Goal: Task Accomplishment & Management: Use online tool/utility

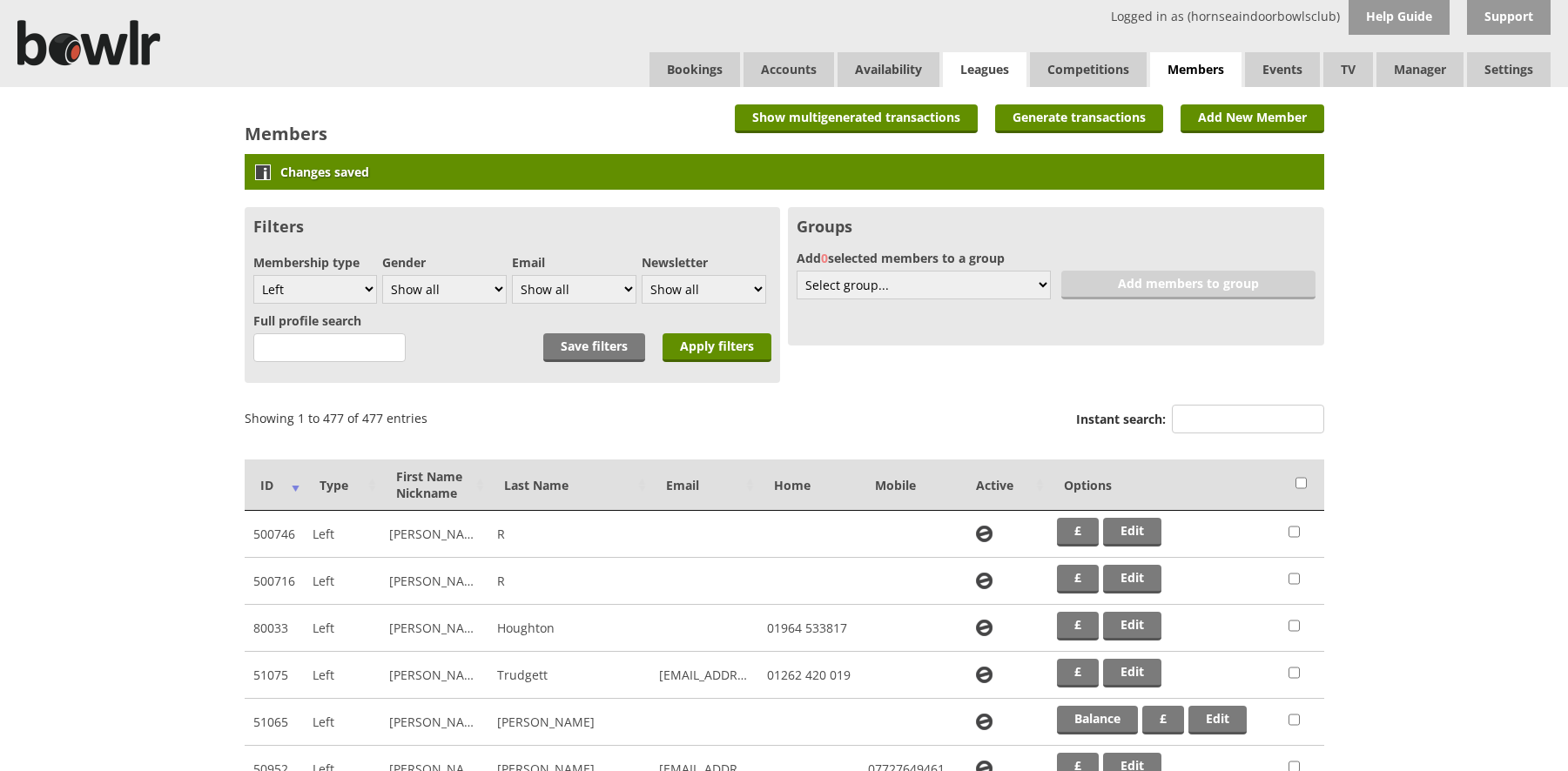
click at [988, 62] on link "Leagues" at bounding box center [984, 69] width 84 height 35
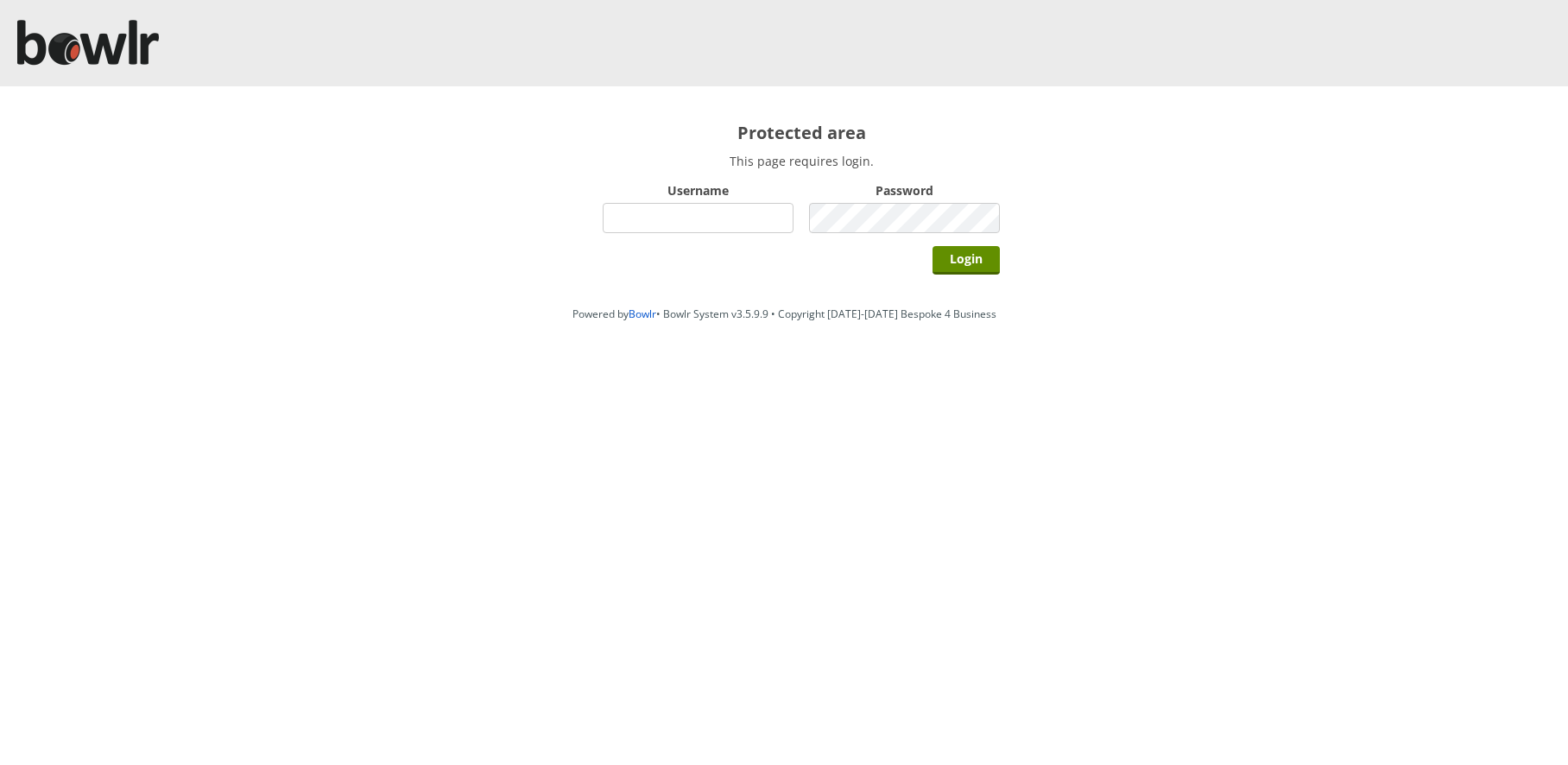
type input "hornseaindoorbowlsclub"
click at [755, 215] on input "hornseaindoorbowlsclub" at bounding box center [698, 218] width 191 height 30
click at [972, 259] on input "Login" at bounding box center [966, 260] width 67 height 29
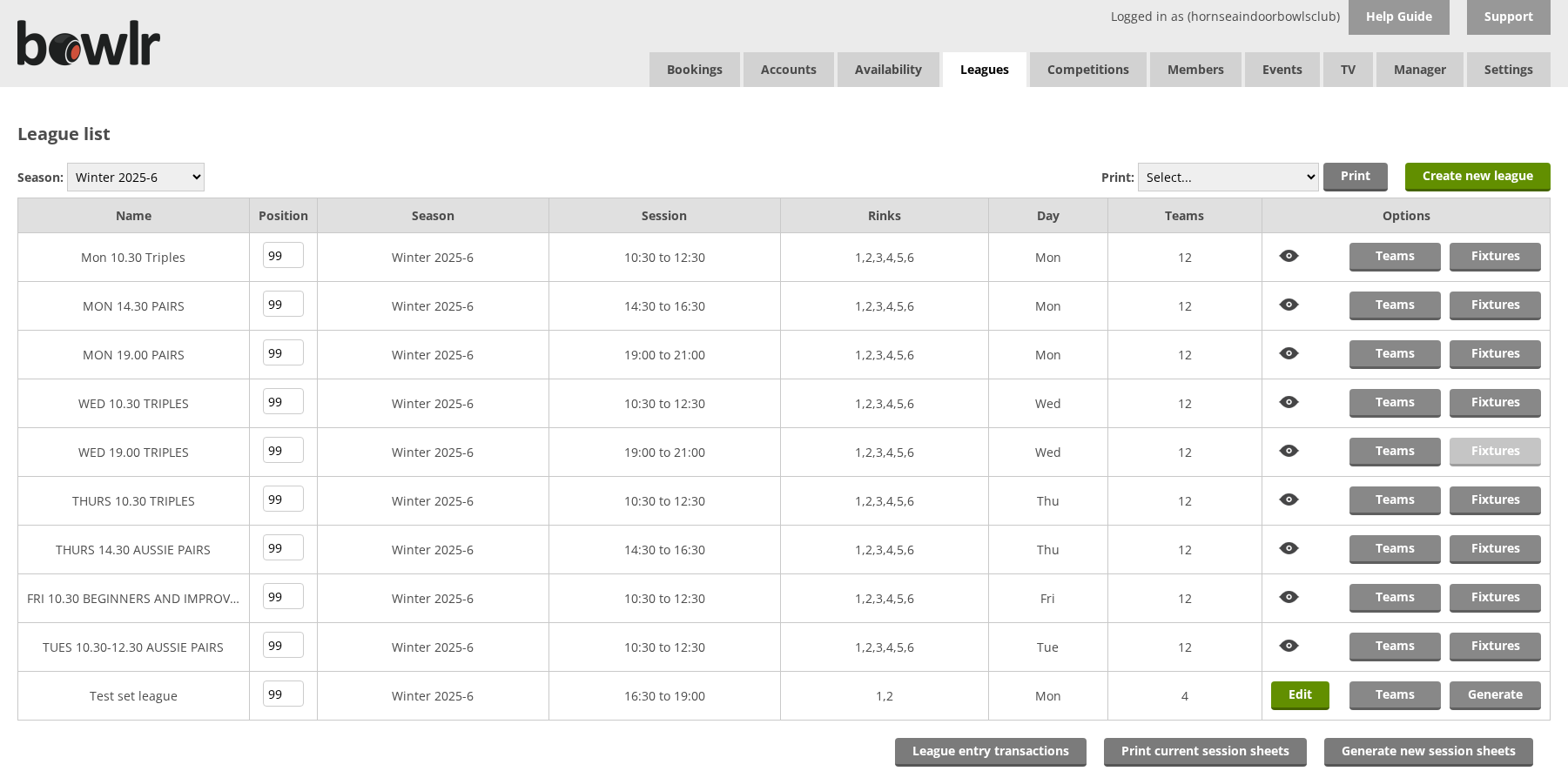
click at [1477, 448] on link "Fixtures" at bounding box center [1495, 452] width 91 height 29
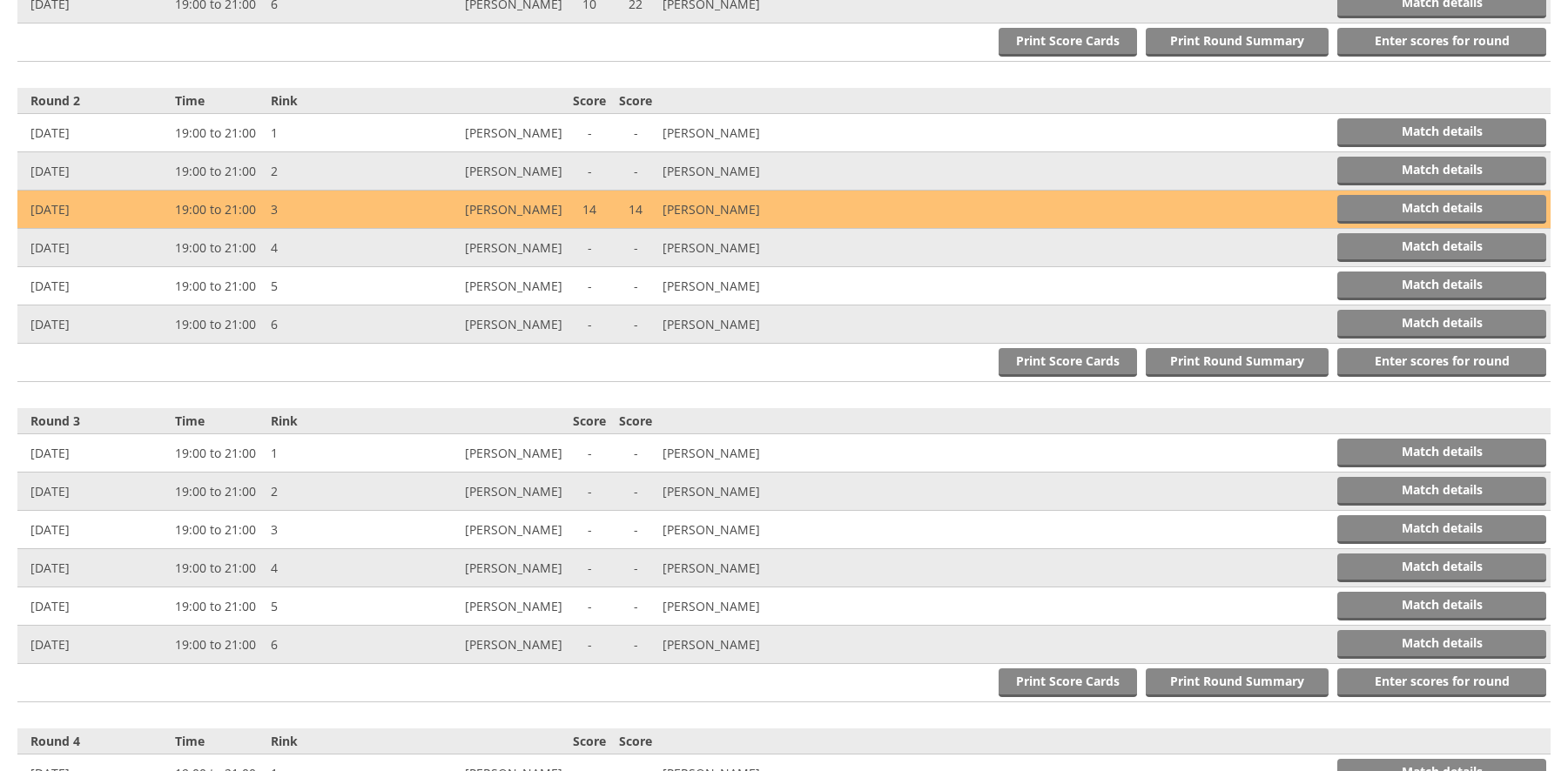
scroll to position [783, 0]
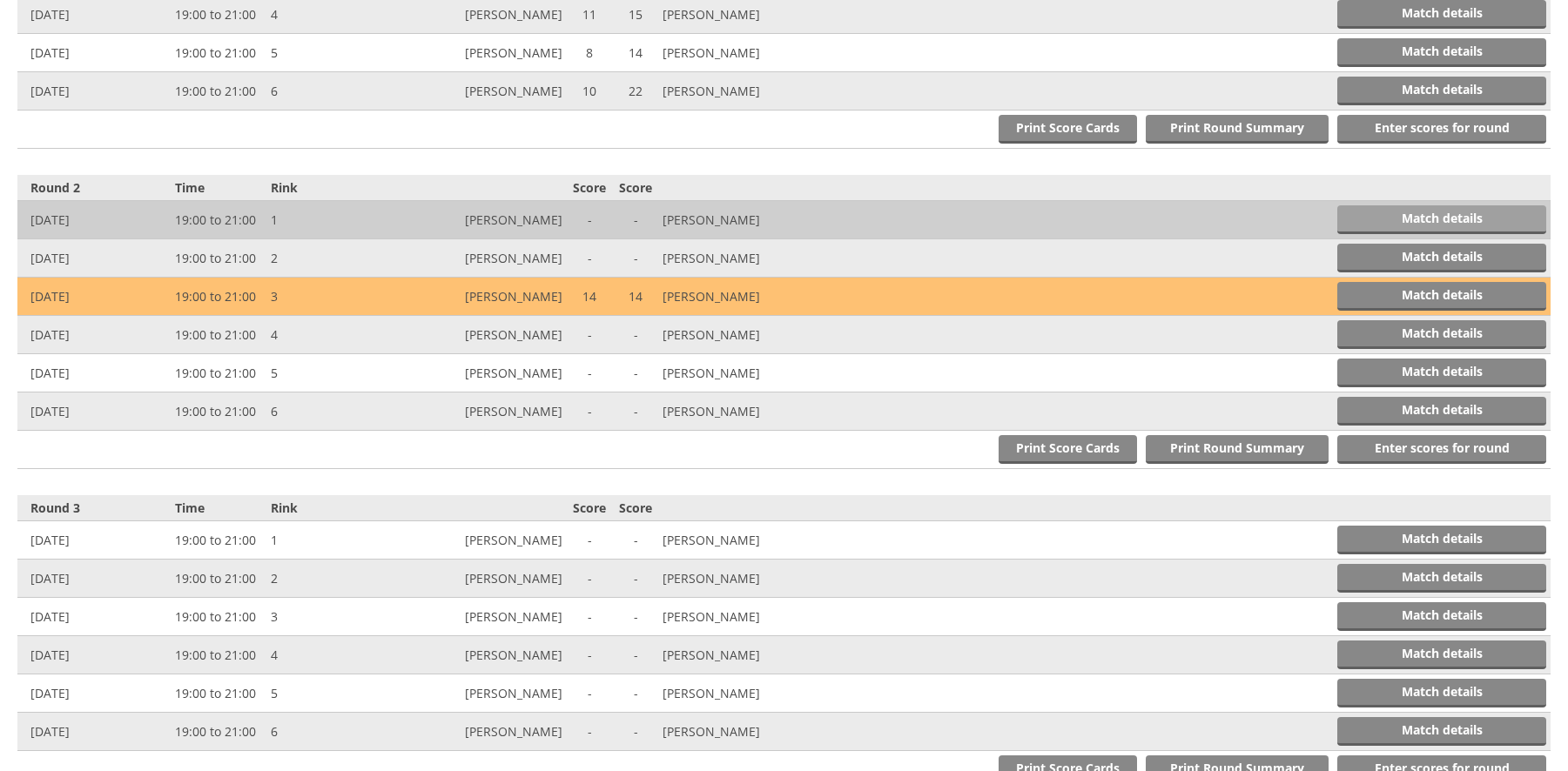
click at [1460, 217] on link "Match details" at bounding box center [1442, 220] width 209 height 29
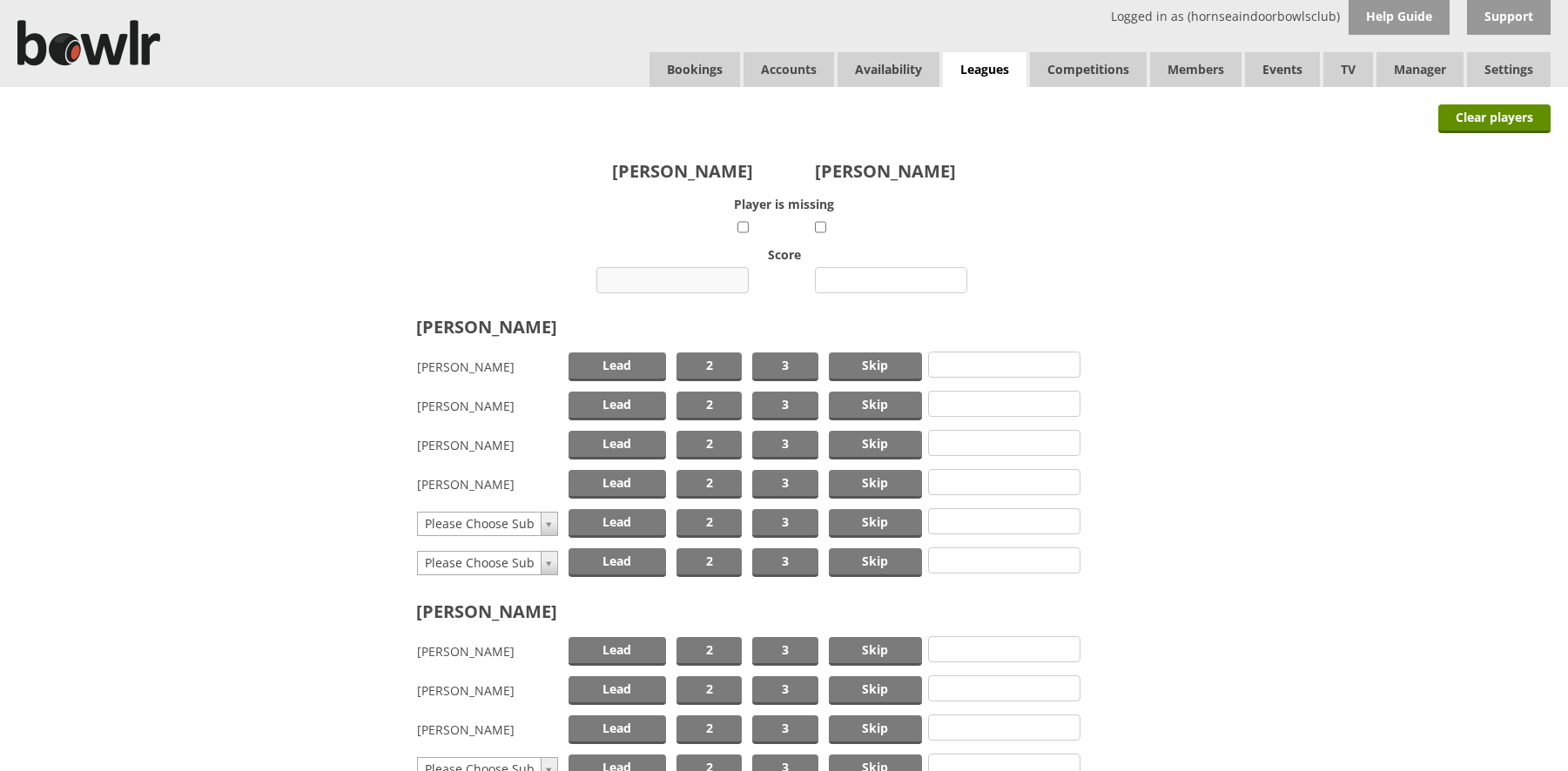
click at [667, 278] on input "number" at bounding box center [672, 280] width 152 height 26
type input "6"
click at [867, 282] on input "number" at bounding box center [890, 280] width 152 height 26
type input "24"
click at [861, 366] on span "Skip" at bounding box center [876, 367] width 94 height 29
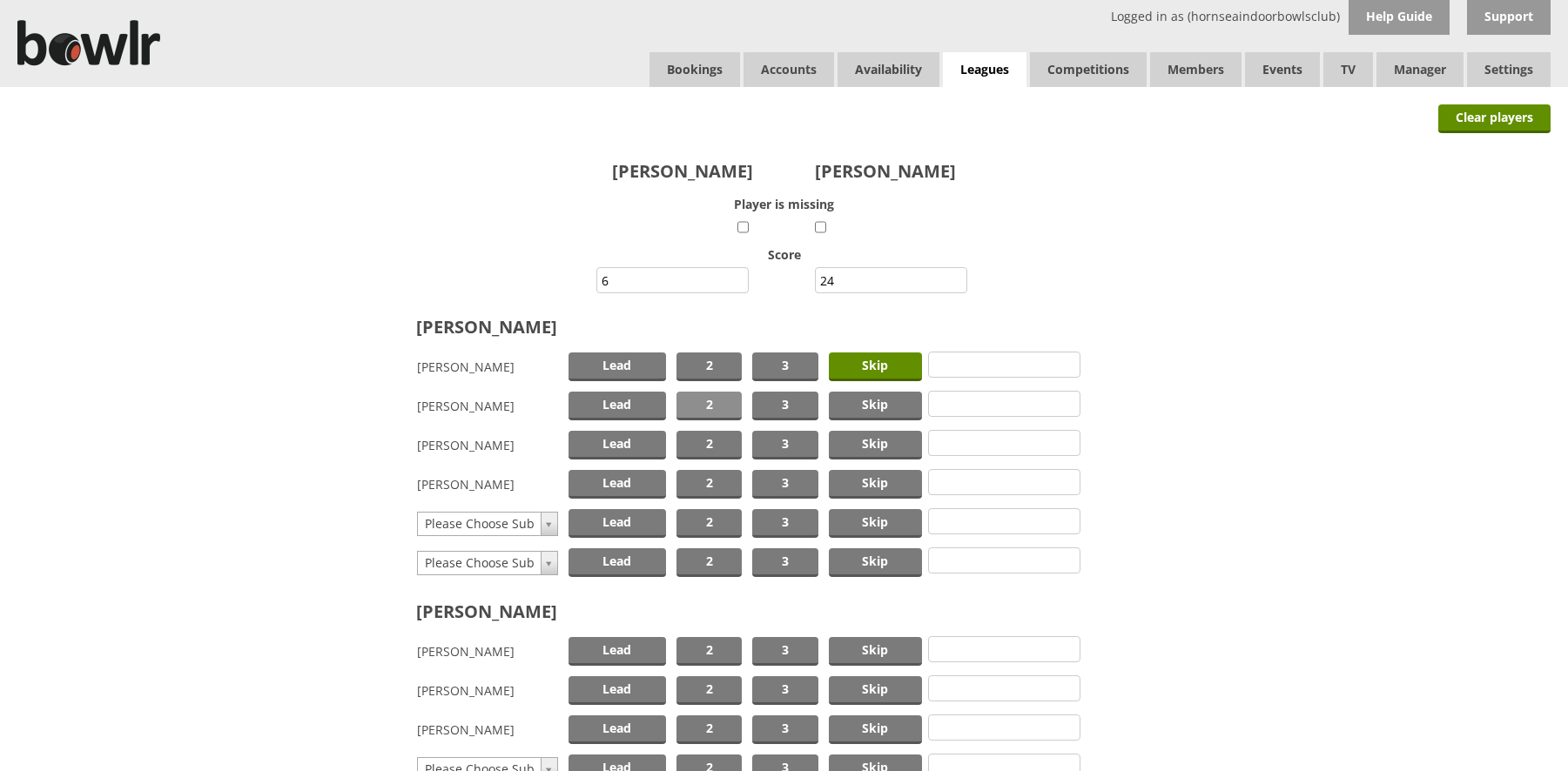
click at [699, 400] on span "2" at bounding box center [709, 406] width 65 height 29
click at [618, 445] on span "Lead" at bounding box center [617, 445] width 97 height 29
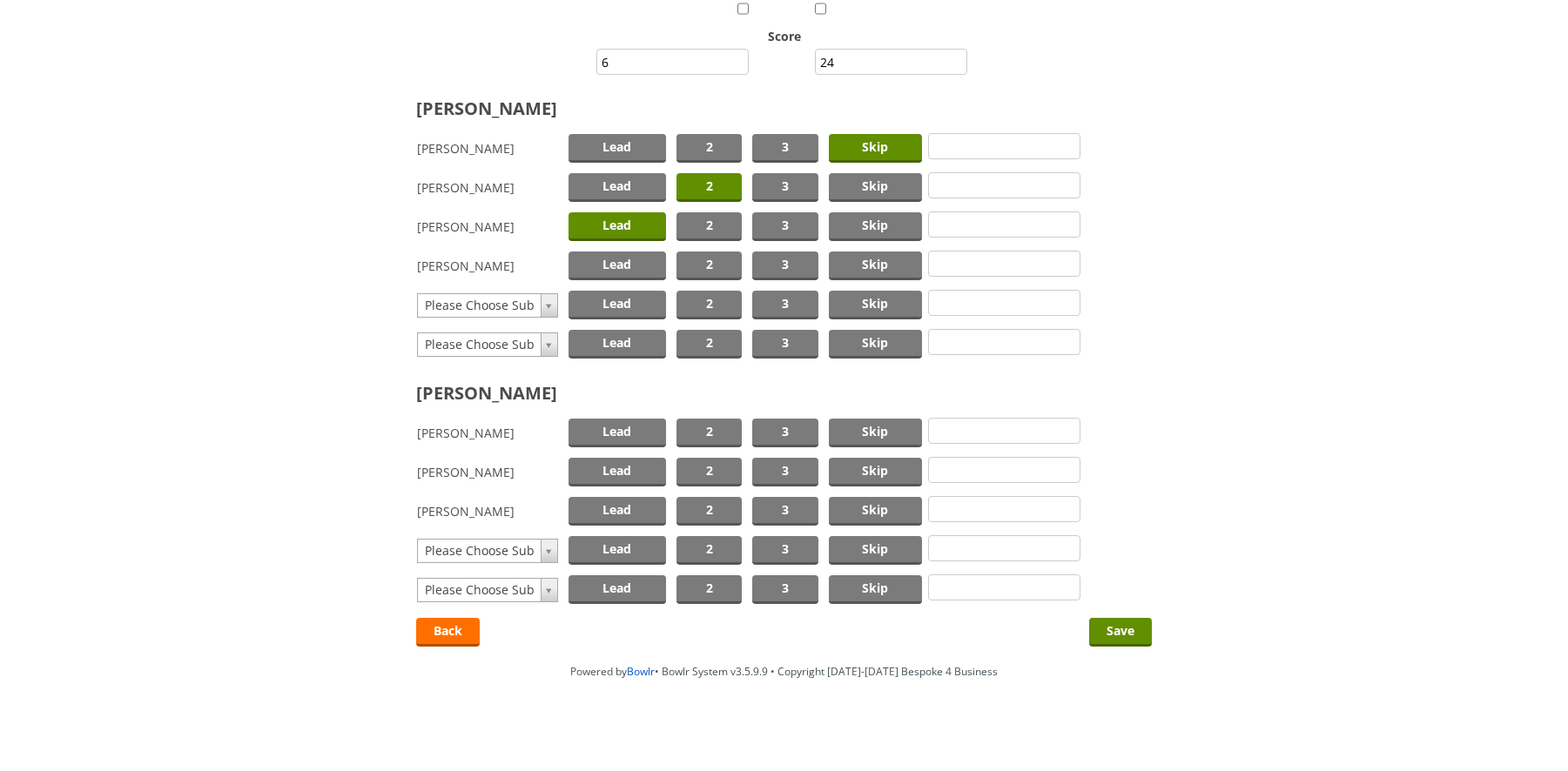
scroll to position [225, 0]
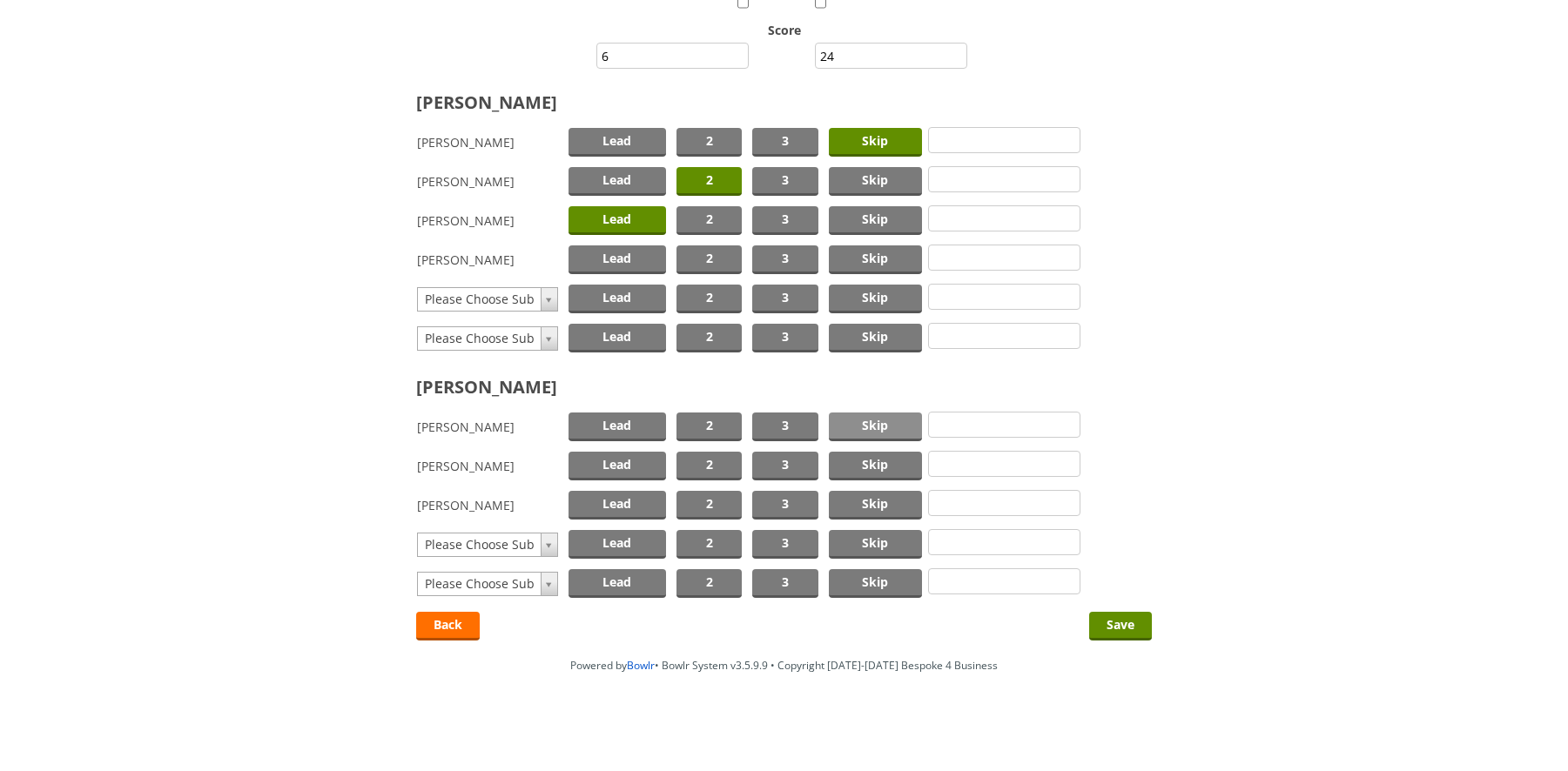
click at [871, 421] on span "Skip" at bounding box center [876, 427] width 94 height 29
click at [723, 464] on span "2" at bounding box center [709, 466] width 65 height 29
click at [647, 504] on span "Lead" at bounding box center [617, 505] width 97 height 29
click at [1126, 622] on input "Save" at bounding box center [1120, 626] width 62 height 29
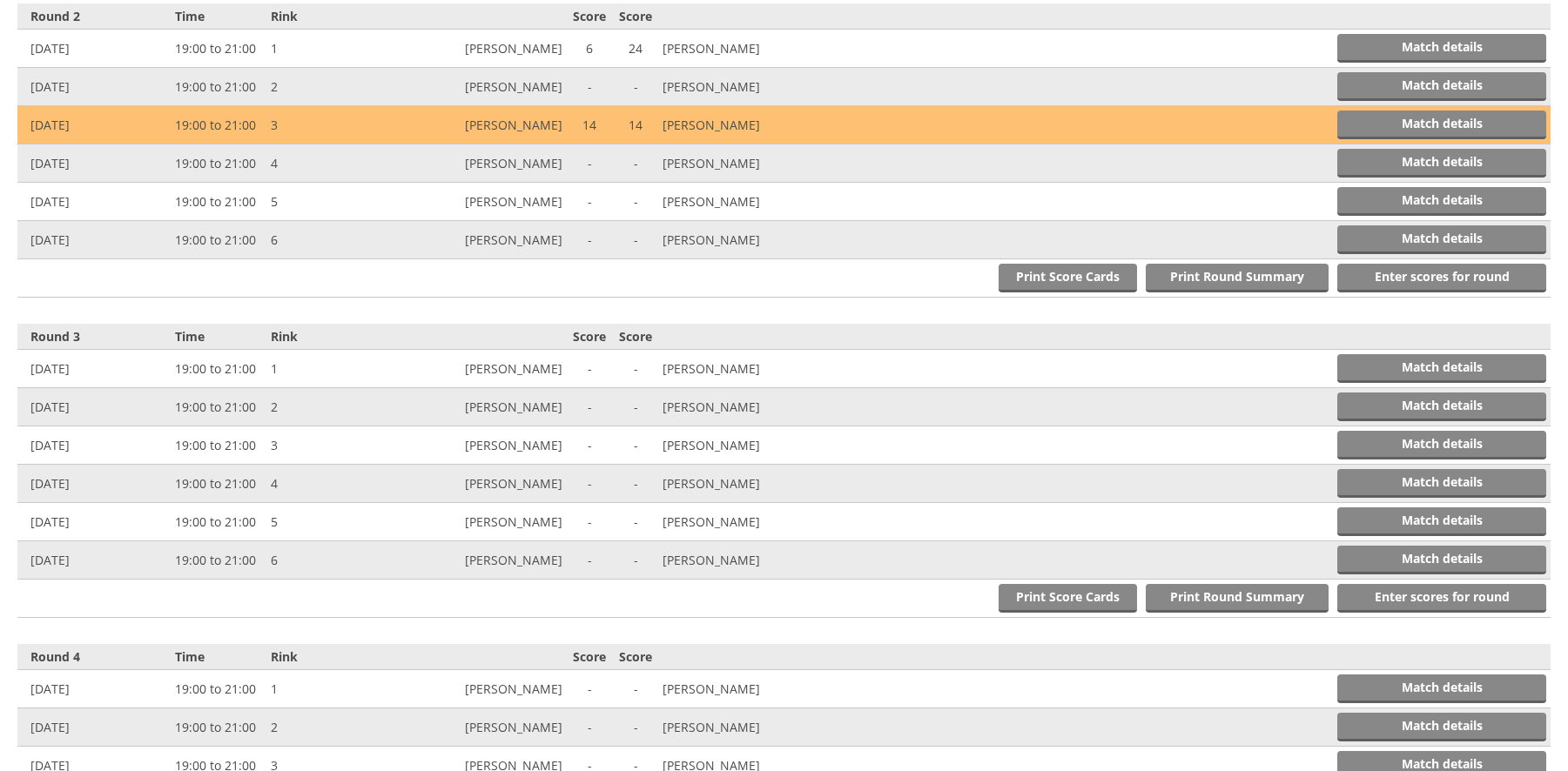
scroll to position [1011, 0]
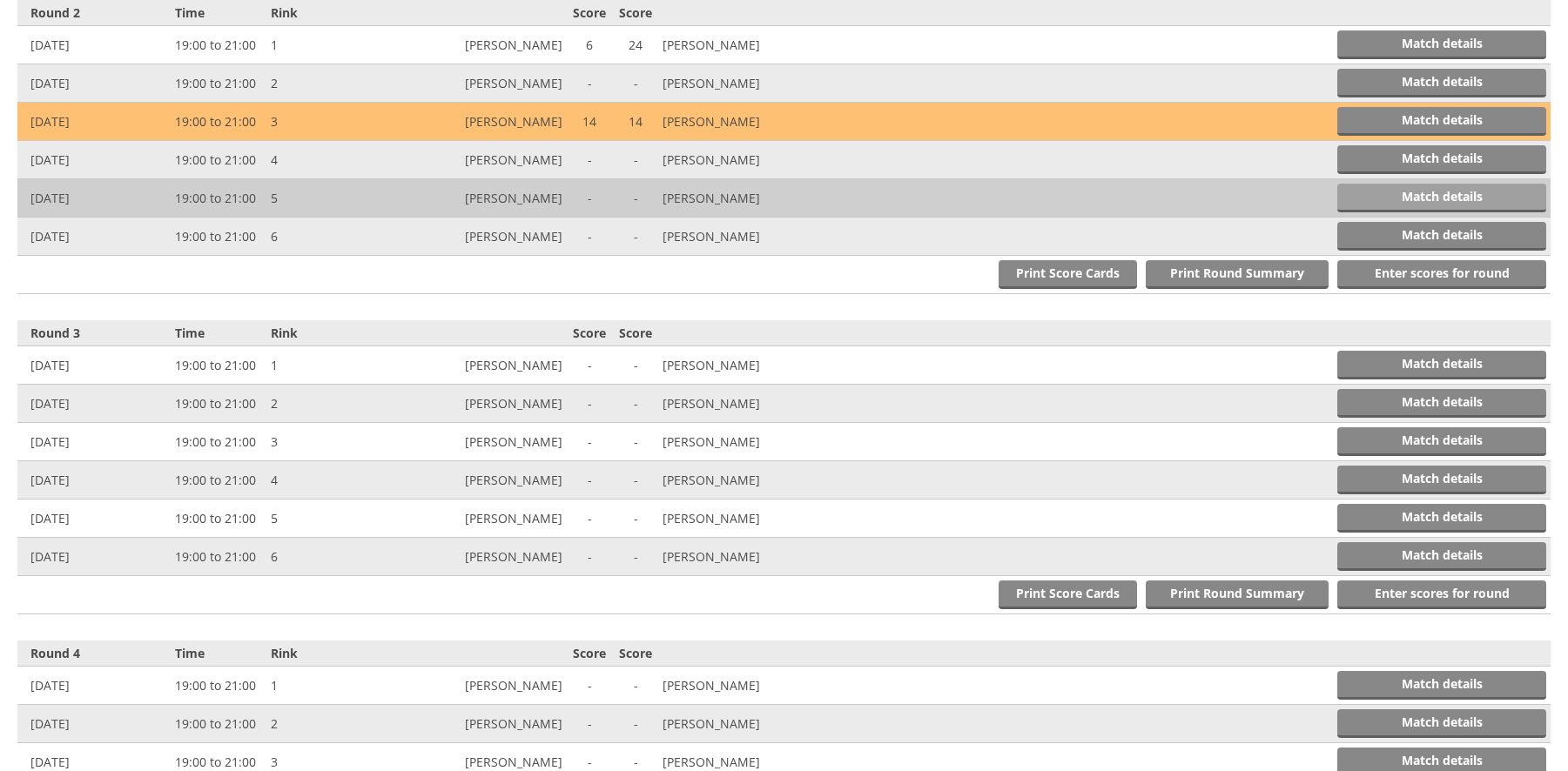
click at [1384, 197] on link "Match details" at bounding box center [1442, 198] width 209 height 29
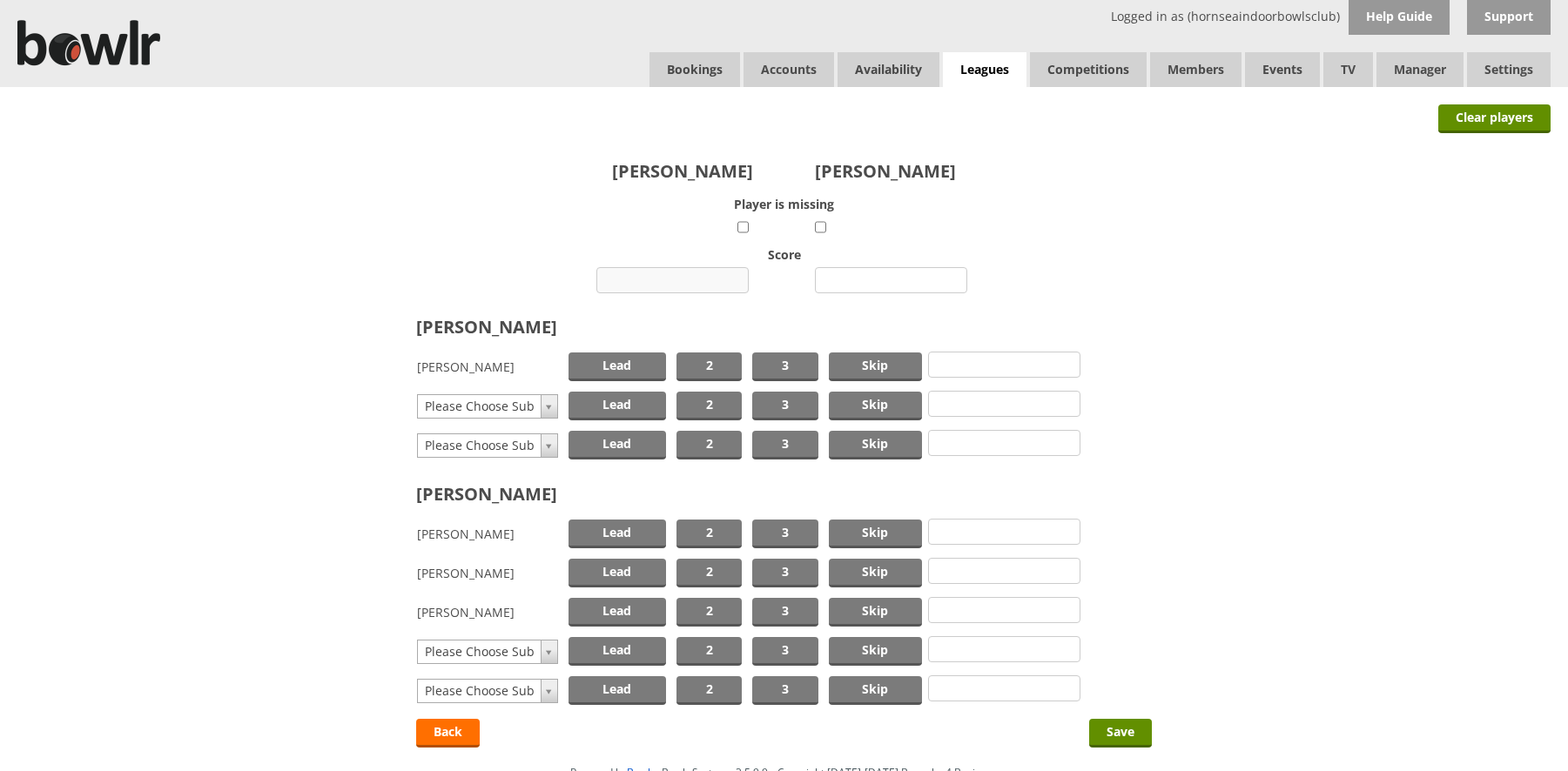
click at [703, 284] on input "number" at bounding box center [672, 280] width 152 height 26
type input "18"
click at [914, 277] on input "number" at bounding box center [890, 280] width 152 height 26
type input "17"
click at [872, 363] on span "Skip" at bounding box center [876, 367] width 94 height 29
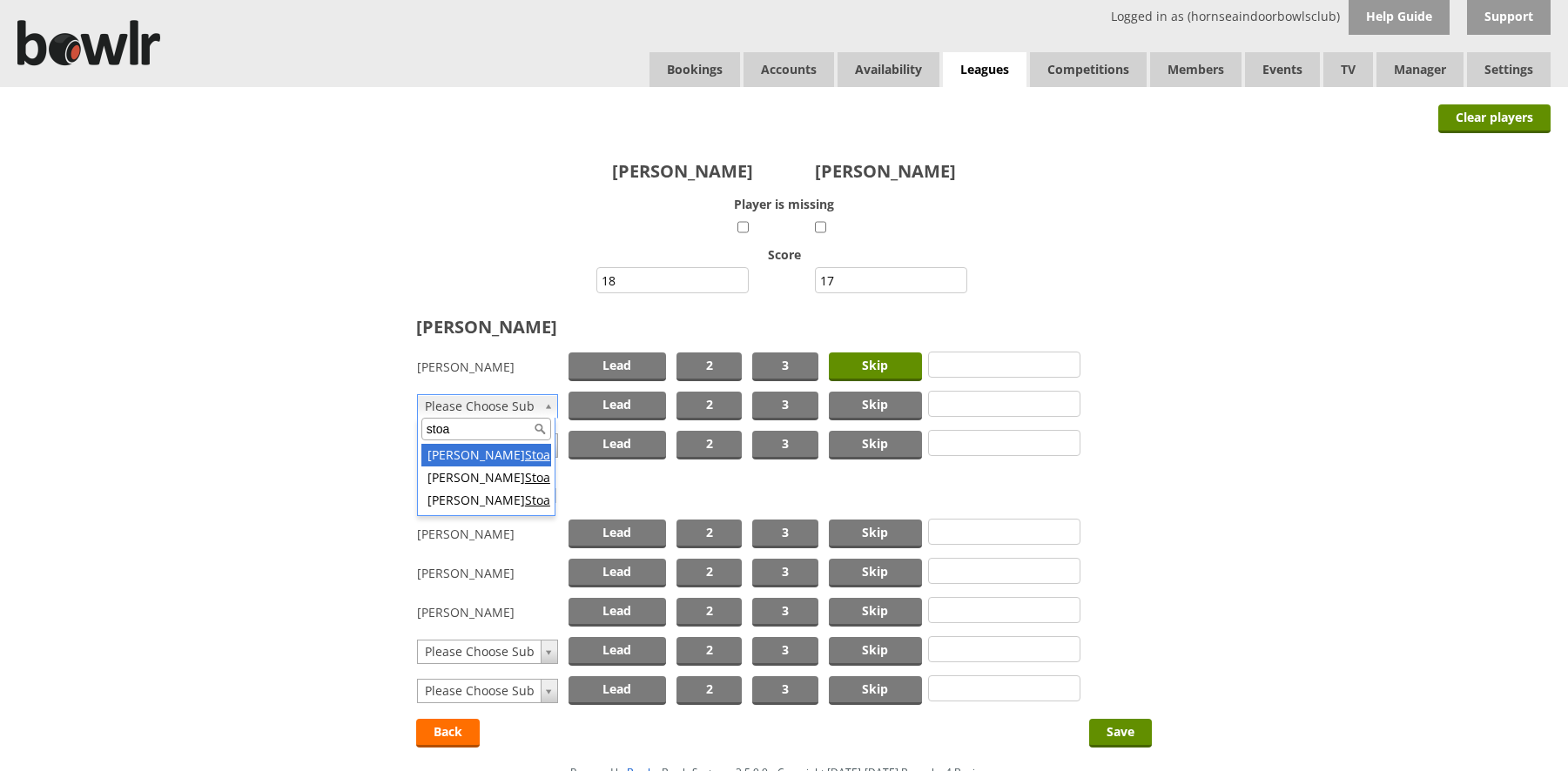
type input "stoa"
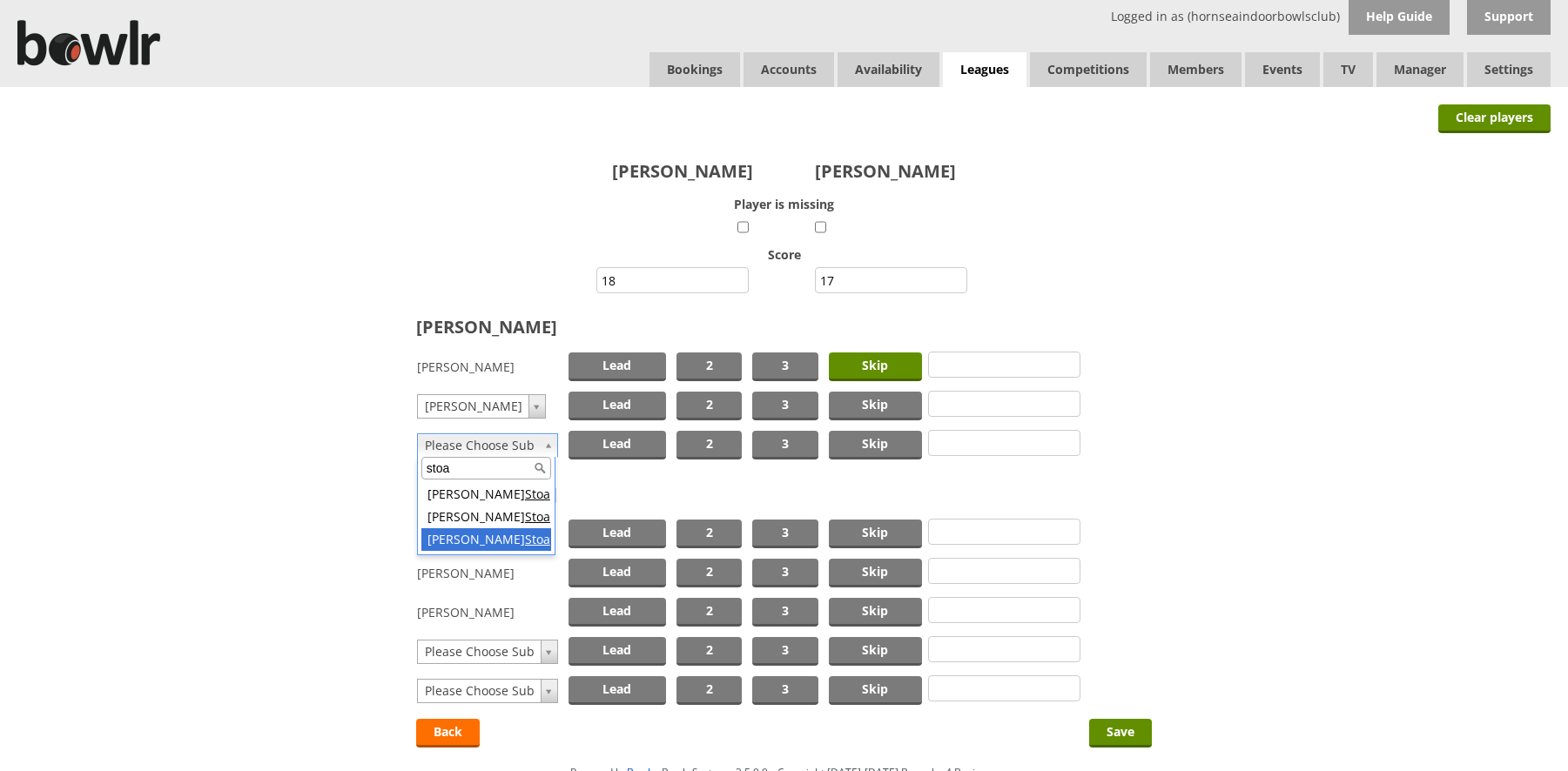
type input "stoa"
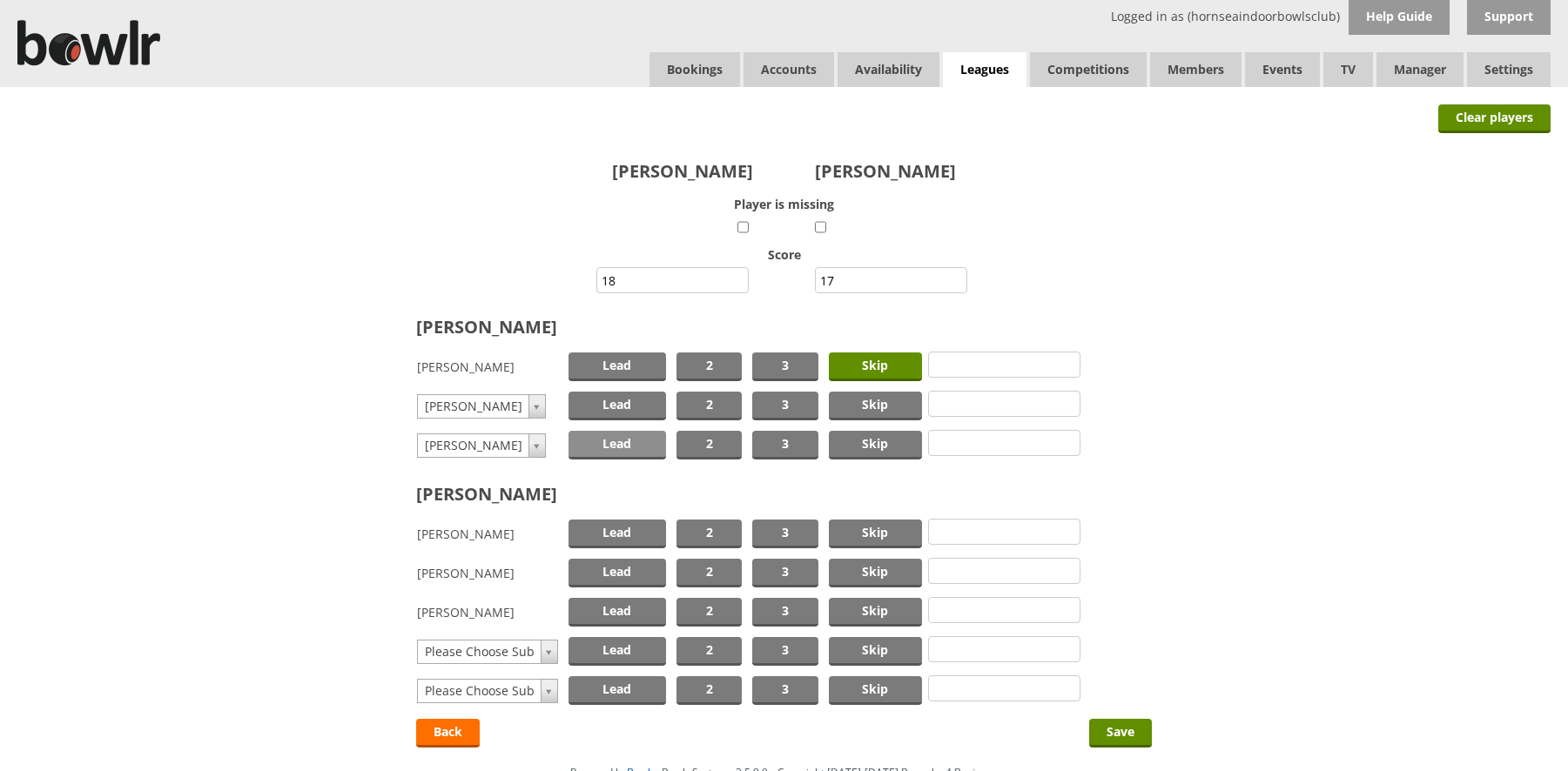
click at [628, 444] on span "Lead" at bounding box center [617, 445] width 97 height 29
click at [722, 399] on span "2" at bounding box center [709, 406] width 65 height 29
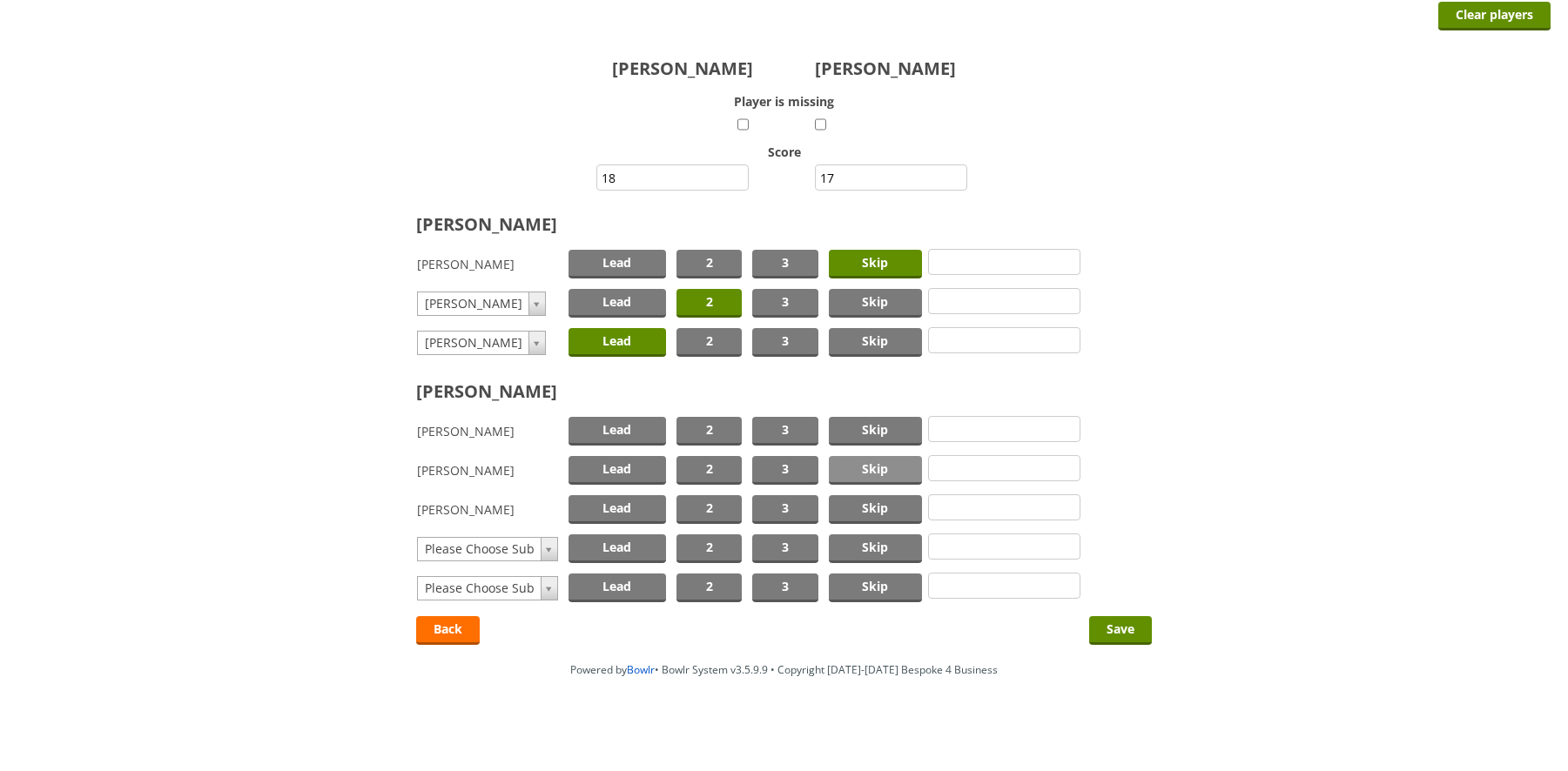
scroll to position [107, 0]
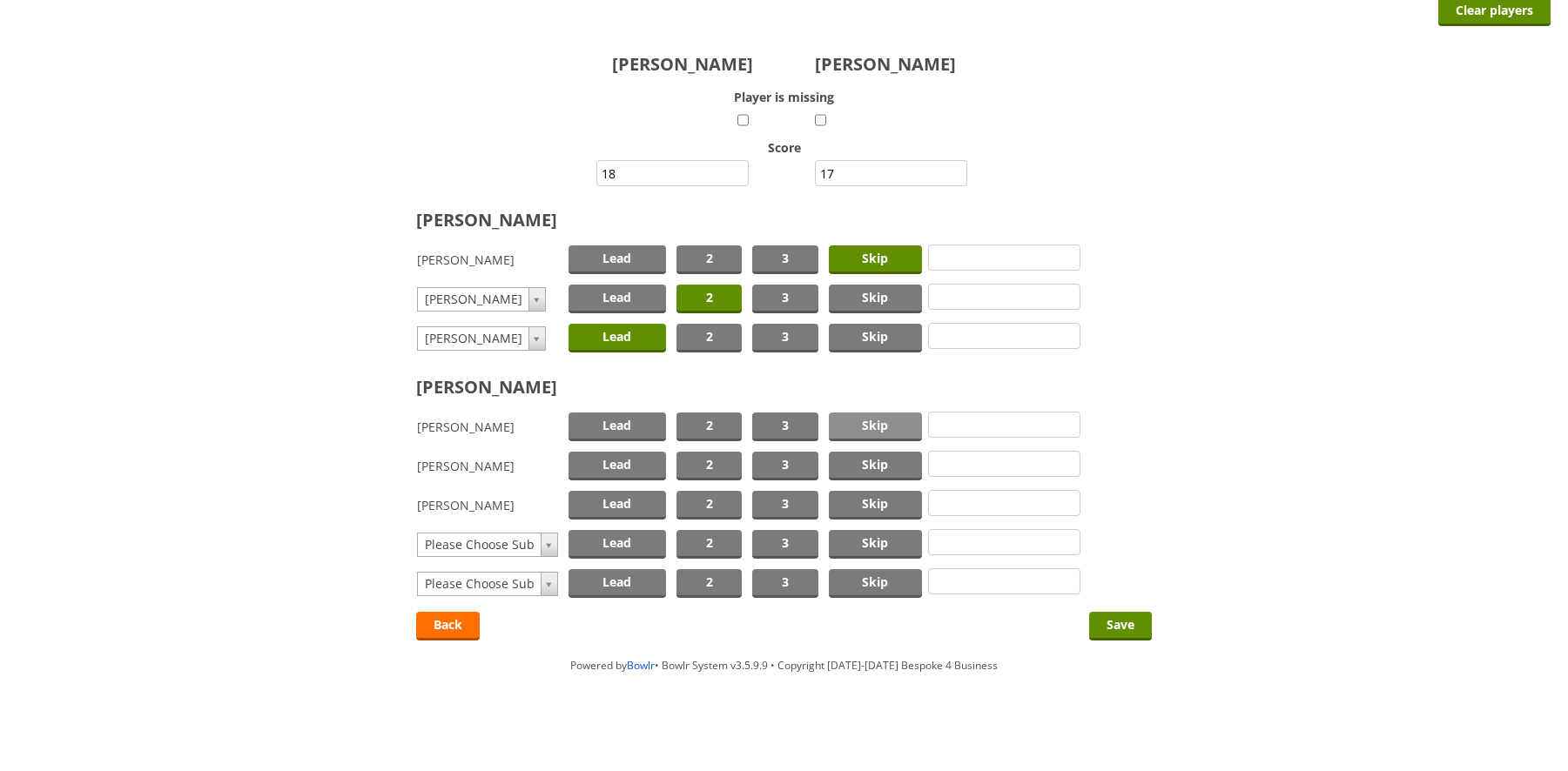
click at [862, 428] on span "Skip" at bounding box center [876, 427] width 94 height 29
click at [719, 460] on span "2" at bounding box center [709, 466] width 65 height 29
click at [611, 507] on span "Lead" at bounding box center [617, 505] width 97 height 29
click at [1130, 623] on input "Save" at bounding box center [1120, 626] width 62 height 29
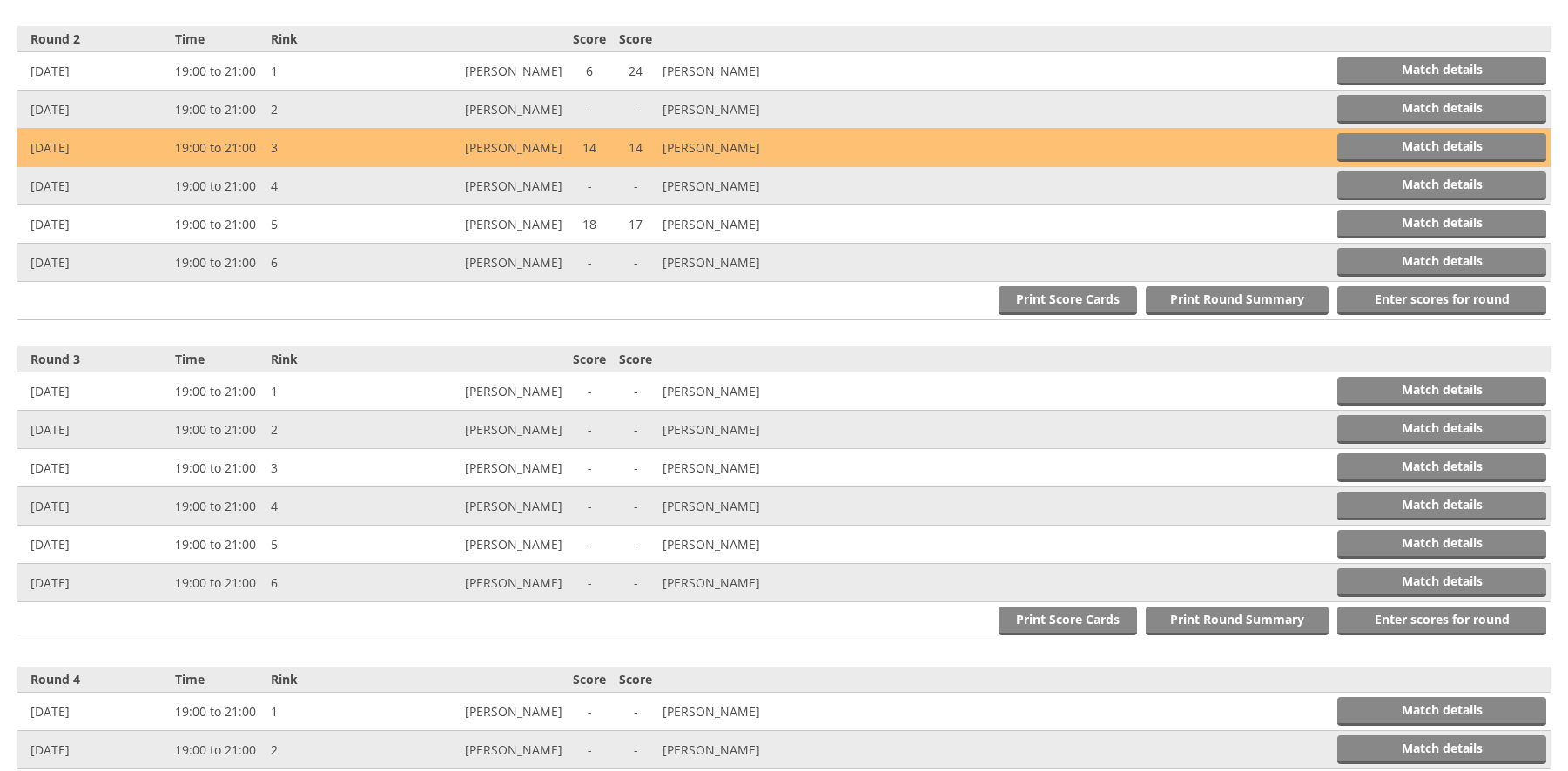
scroll to position [1011, 0]
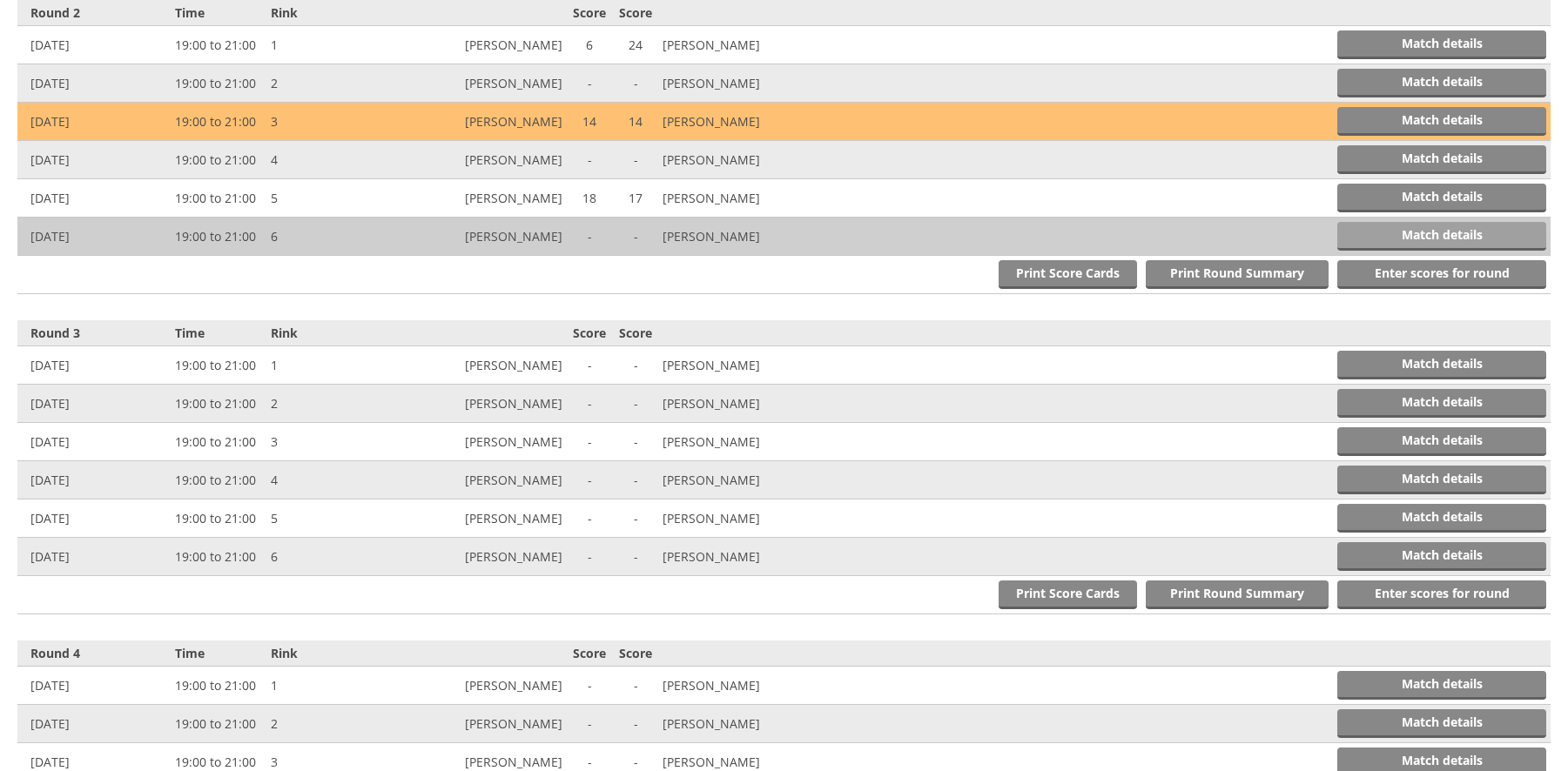
click at [1371, 235] on link "Match details" at bounding box center [1442, 236] width 209 height 29
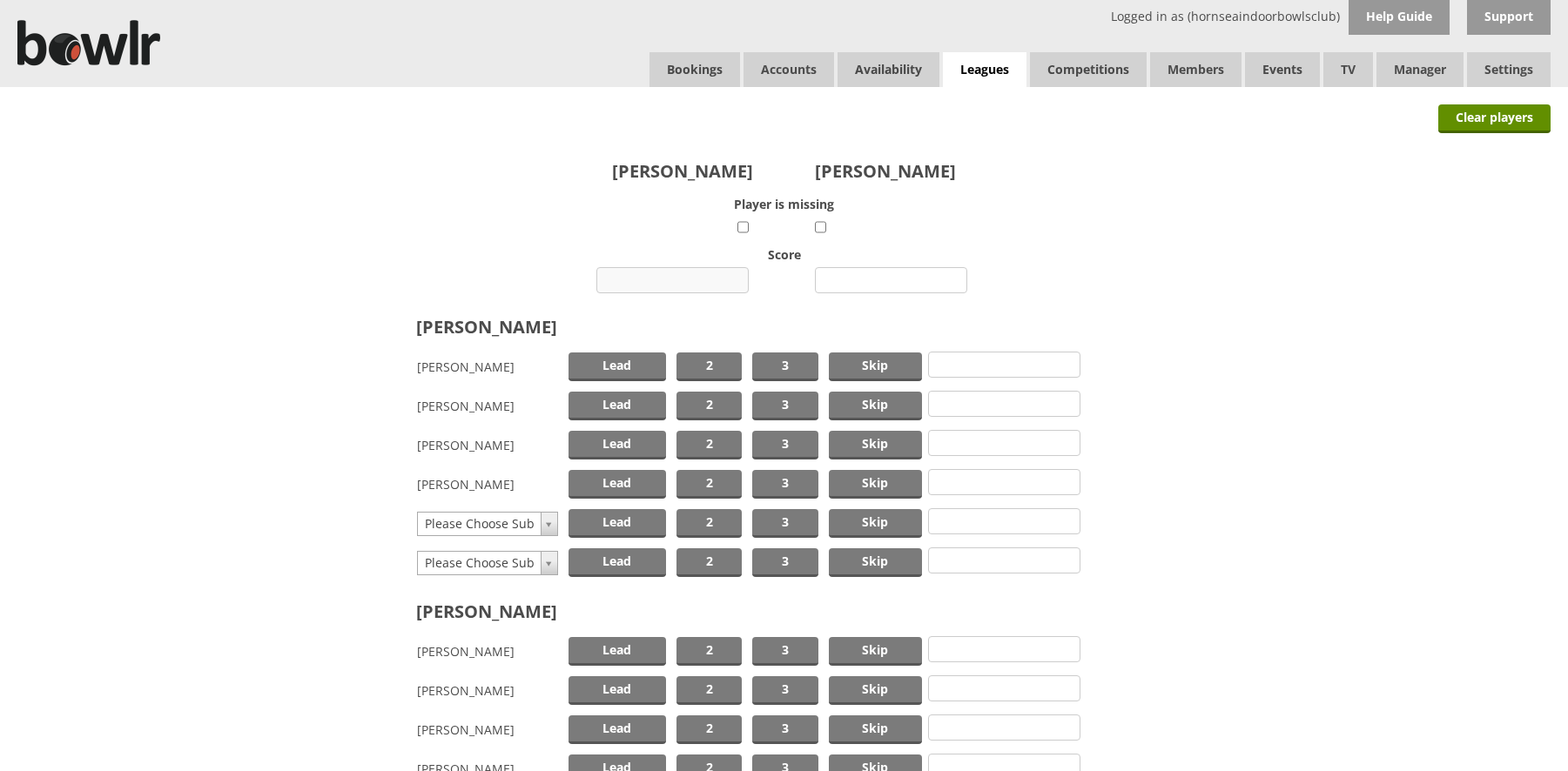
click at [675, 276] on input "number" at bounding box center [672, 280] width 152 height 26
type input "7"
click at [893, 274] on input "number" at bounding box center [890, 280] width 152 height 26
type input "20"
click at [641, 484] on span "Lead" at bounding box center [617, 484] width 97 height 29
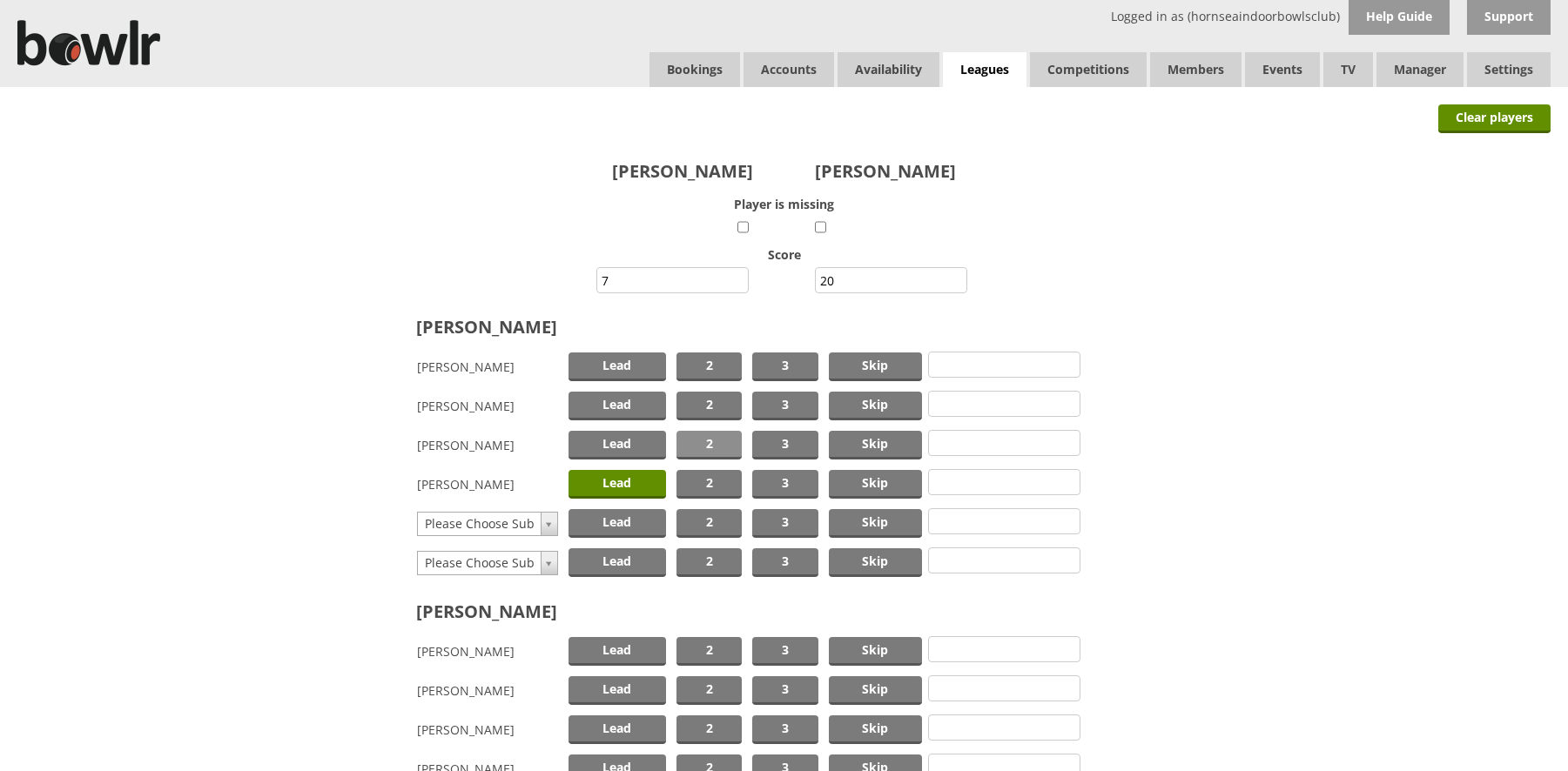
click at [716, 451] on span "2" at bounding box center [709, 445] width 65 height 29
click at [858, 403] on span "Skip" at bounding box center [876, 406] width 94 height 29
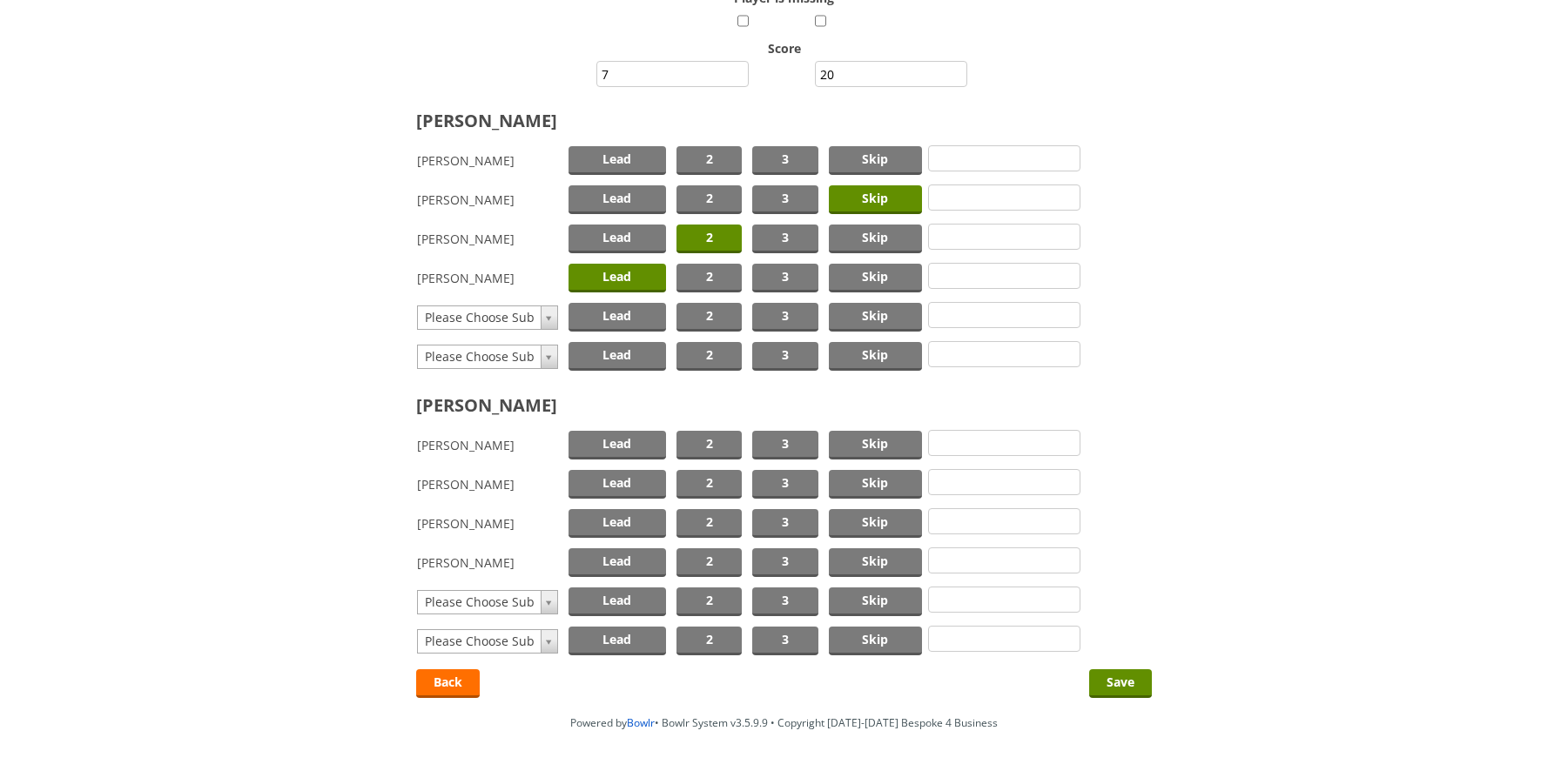
scroll to position [261, 0]
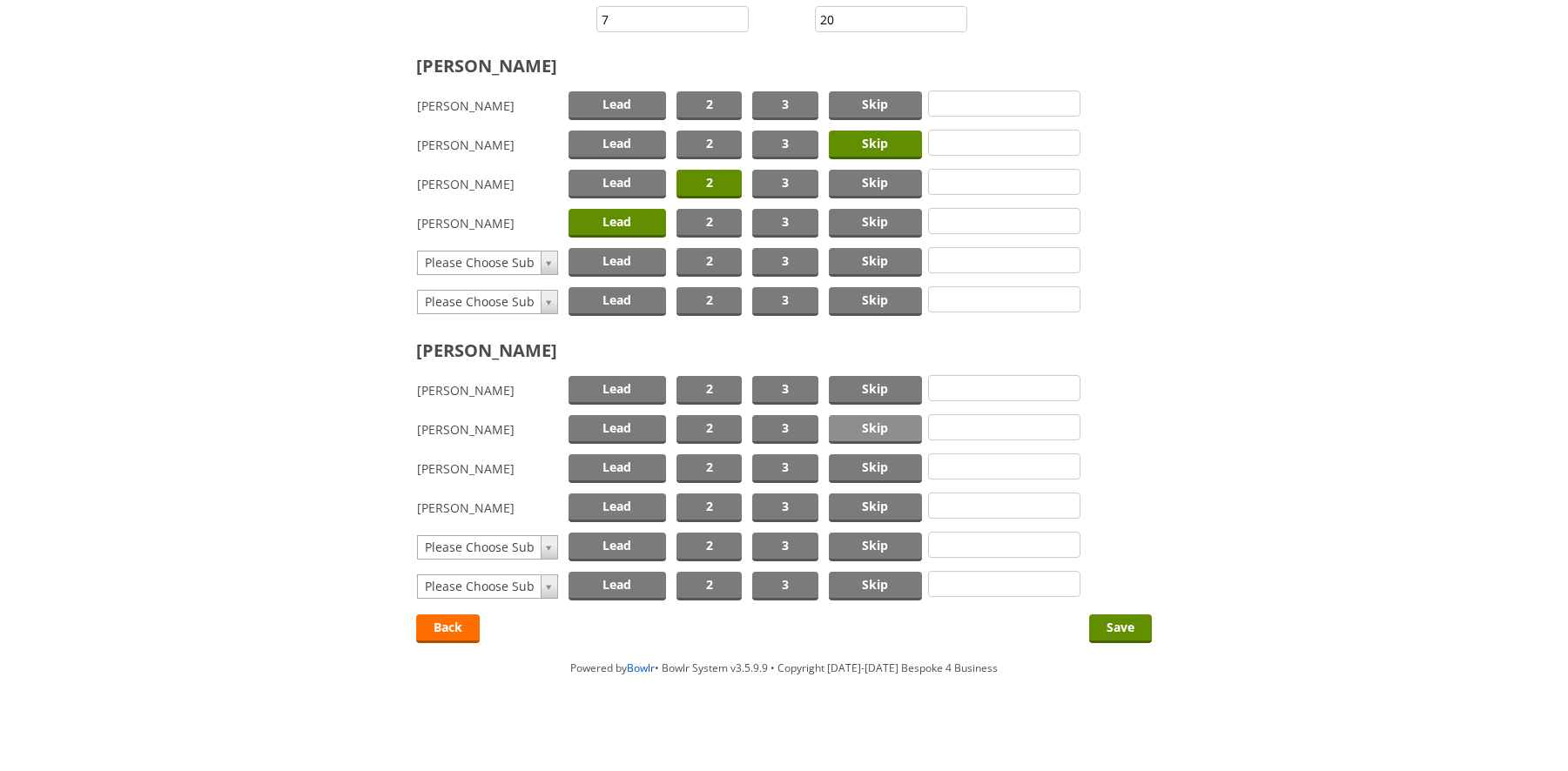
click at [871, 428] on span "Skip" at bounding box center [876, 429] width 94 height 29
click at [719, 462] on span "2" at bounding box center [709, 469] width 65 height 29
click at [586, 505] on span "Lead" at bounding box center [617, 508] width 97 height 29
click at [1128, 625] on input "Save" at bounding box center [1120, 629] width 62 height 29
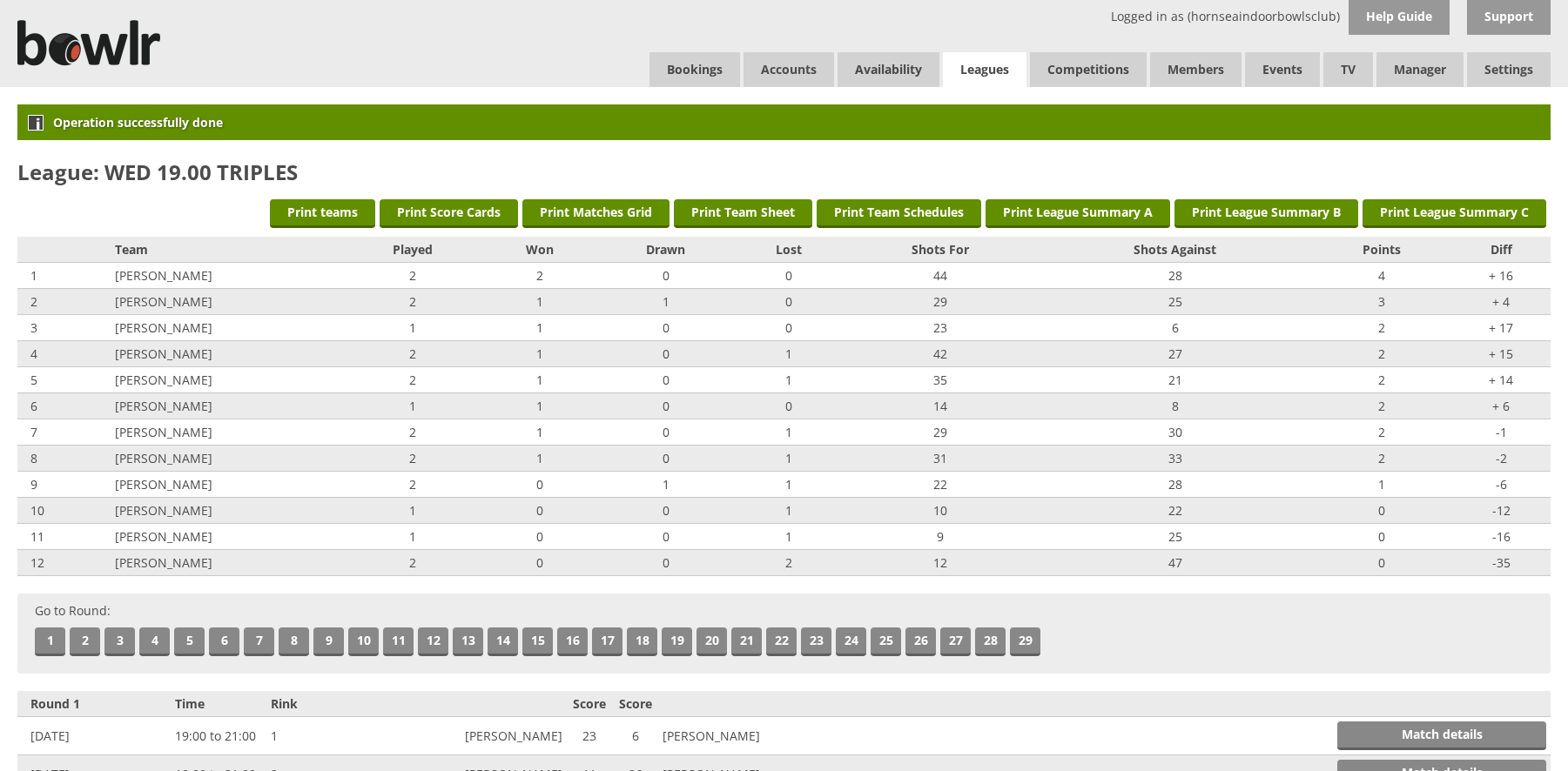
click at [999, 65] on link "Leagues" at bounding box center [984, 70] width 84 height 36
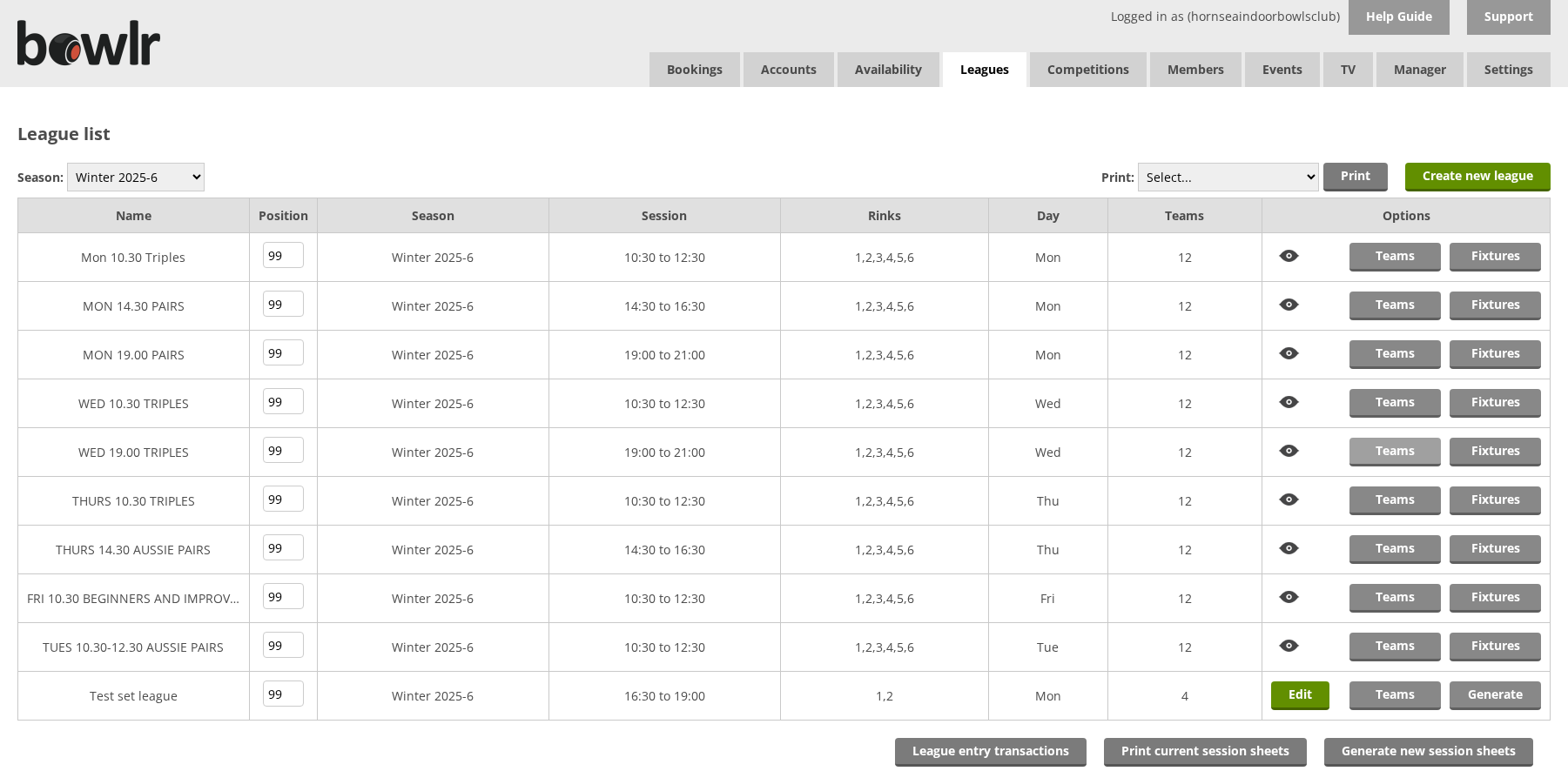
click at [1399, 444] on link "Teams" at bounding box center [1395, 452] width 91 height 29
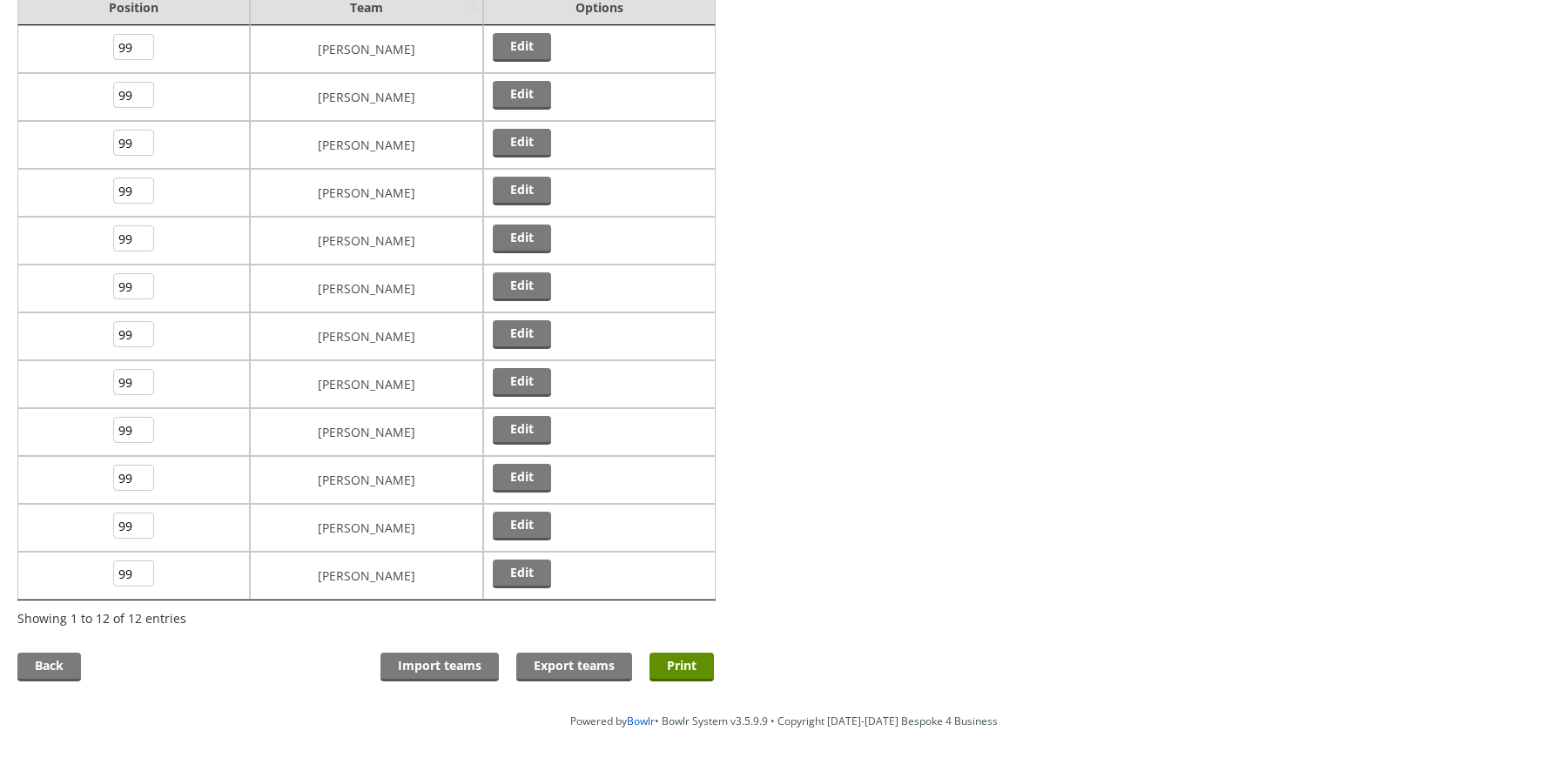
scroll to position [261, 0]
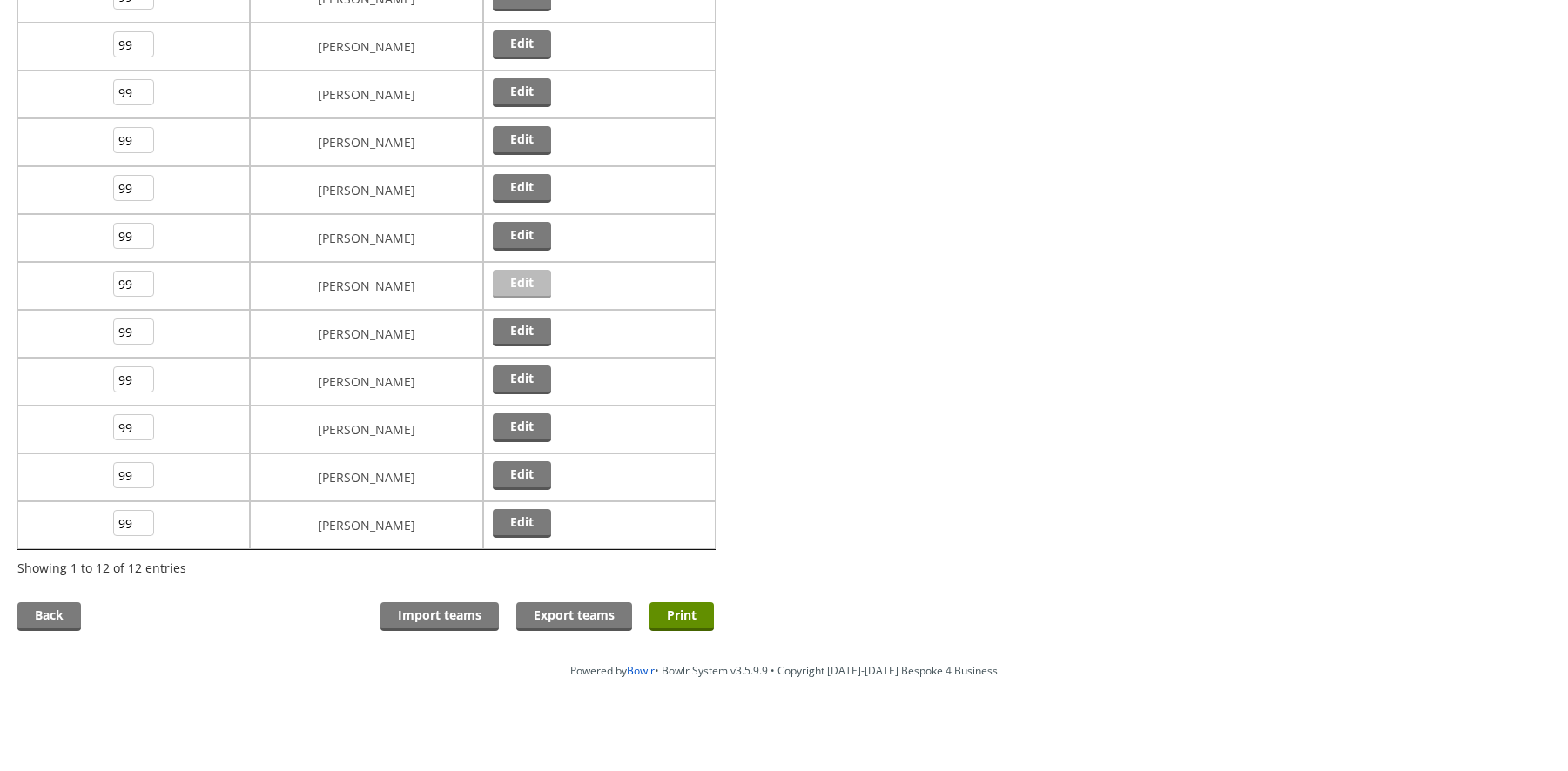
click at [514, 278] on link "Edit" at bounding box center [521, 284] width 59 height 29
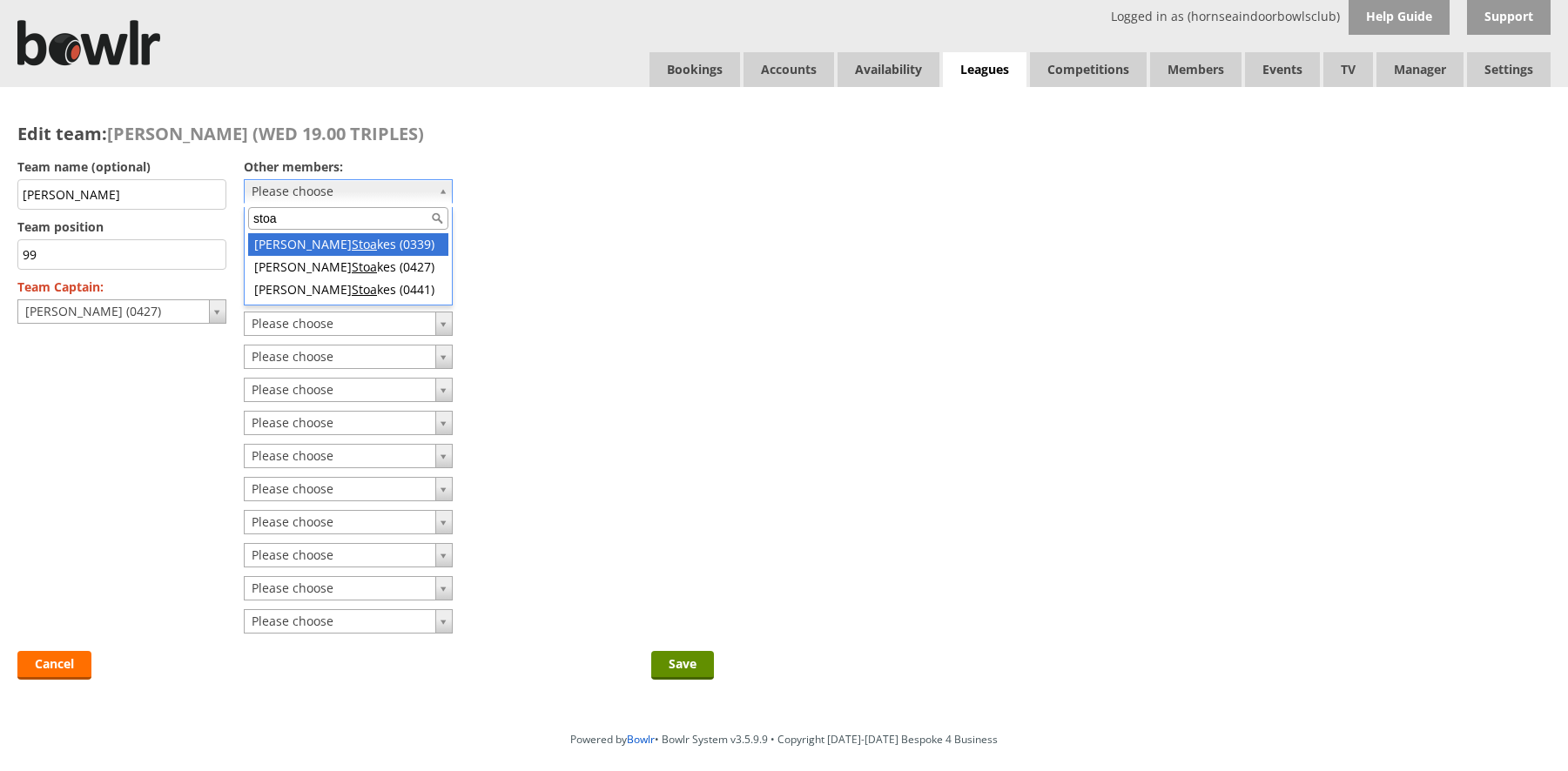
type input "stoa"
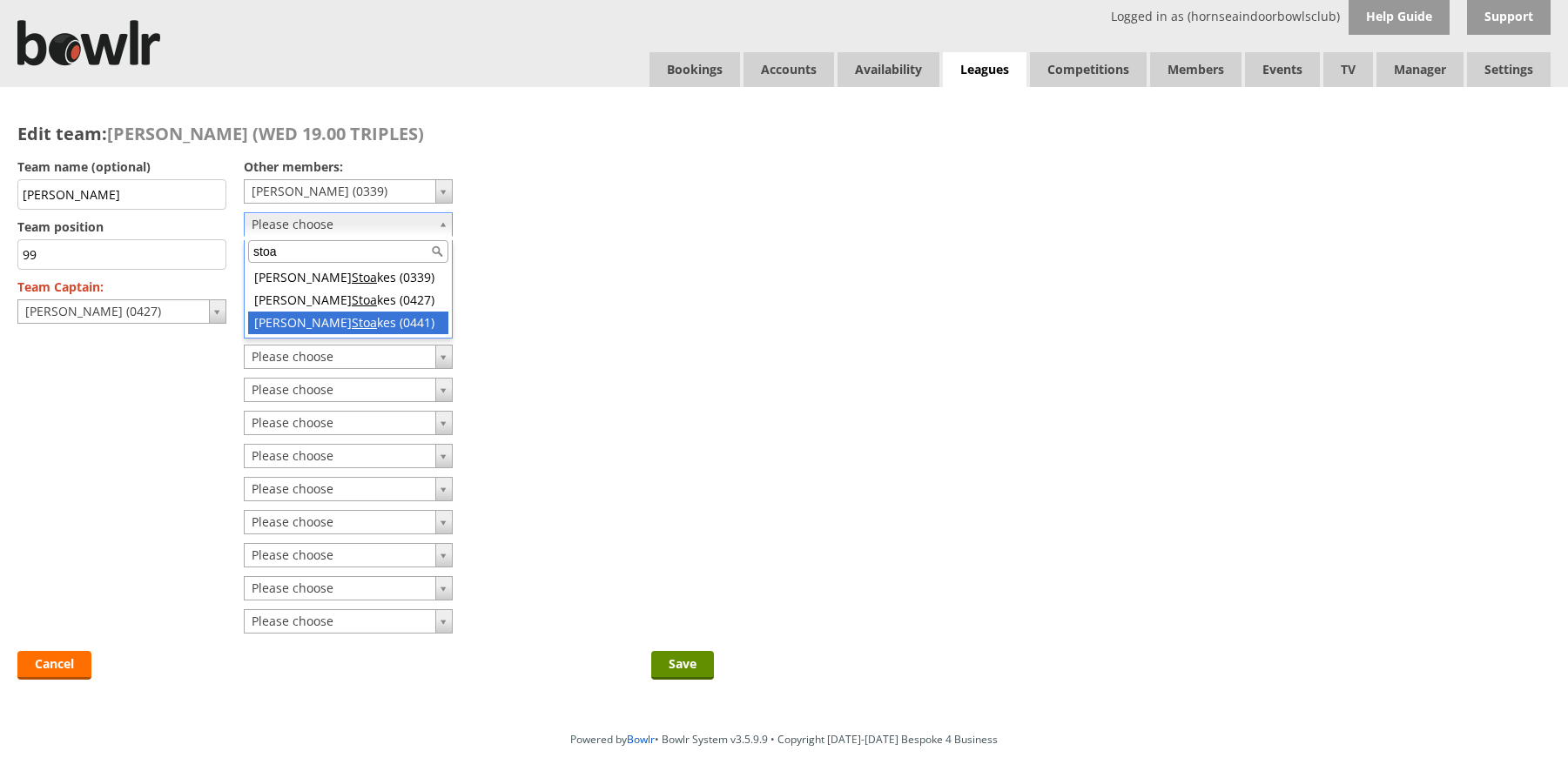
type input "stoa"
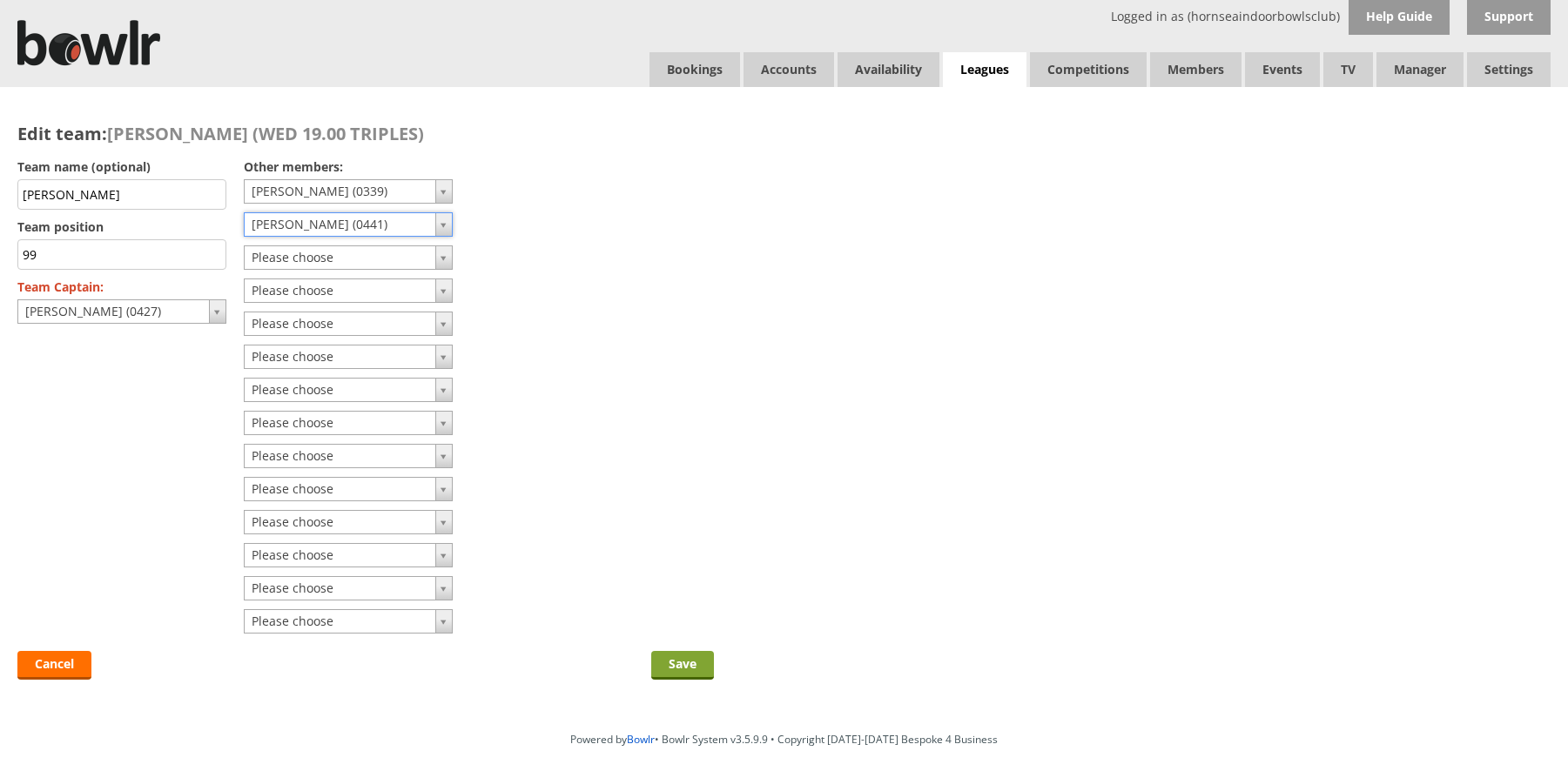
click at [675, 664] on input "Save" at bounding box center [682, 665] width 62 height 29
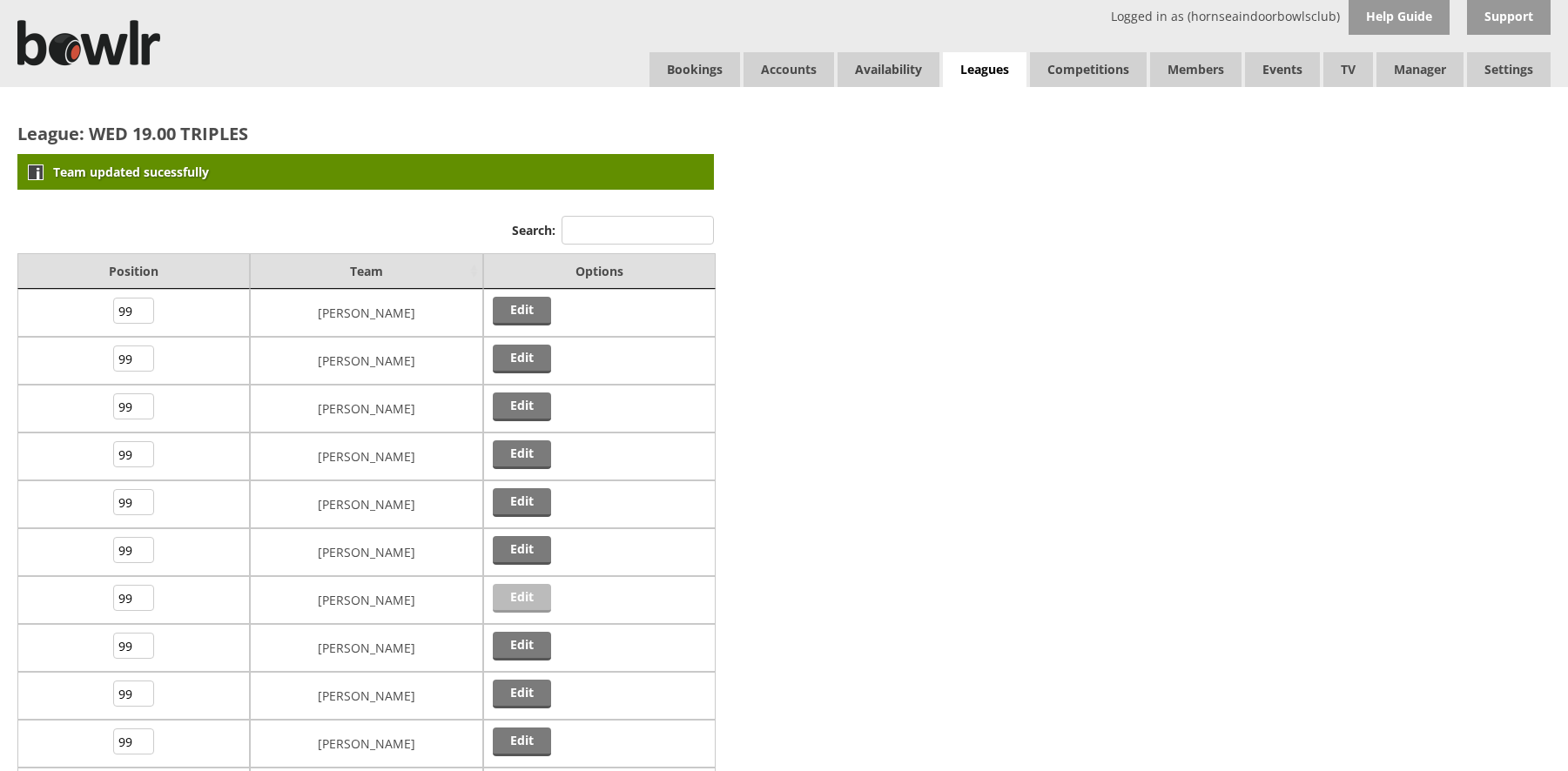
click at [540, 601] on link "Edit" at bounding box center [521, 598] width 59 height 29
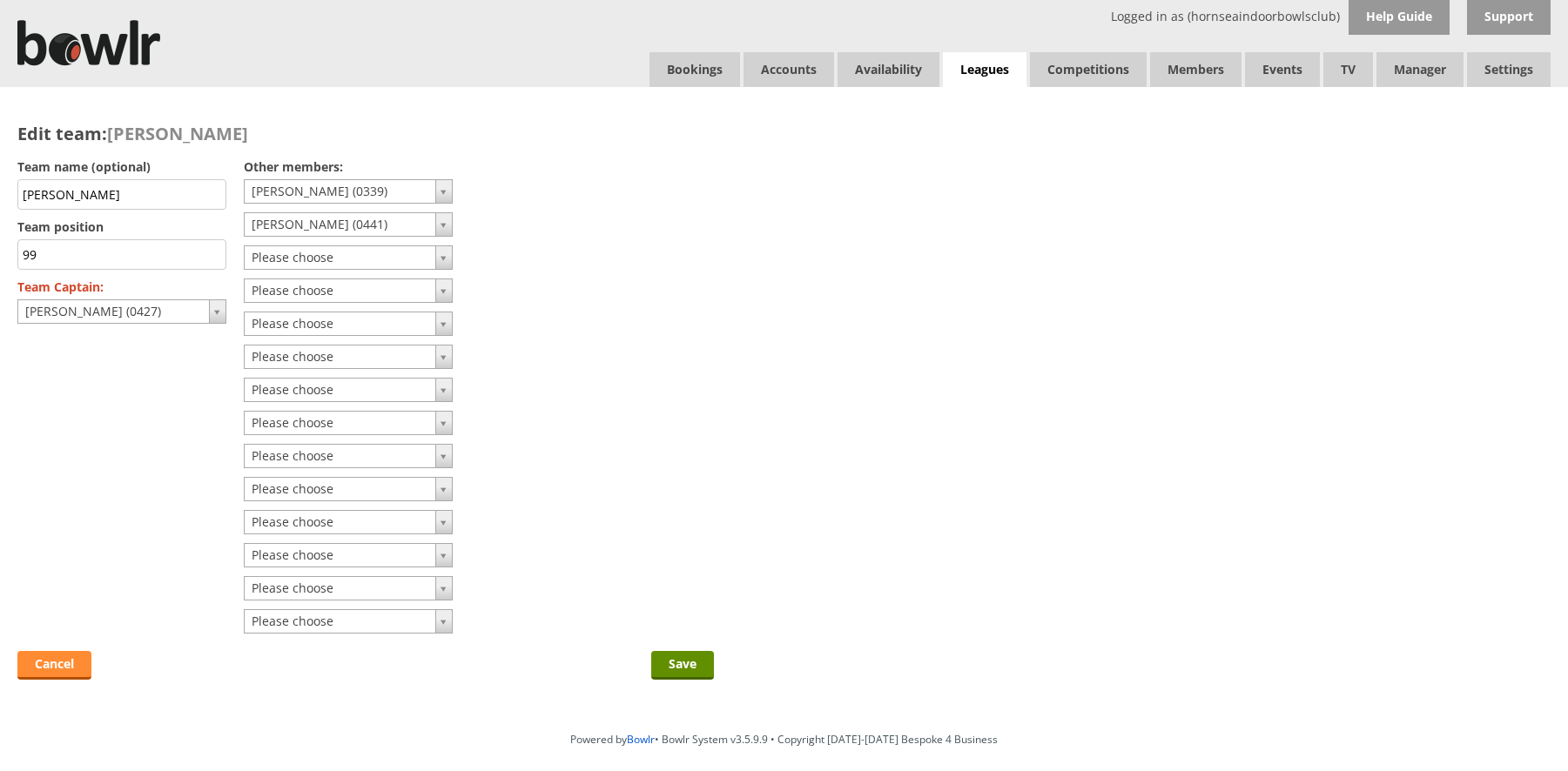
click at [63, 666] on link "Cancel" at bounding box center [54, 665] width 74 height 29
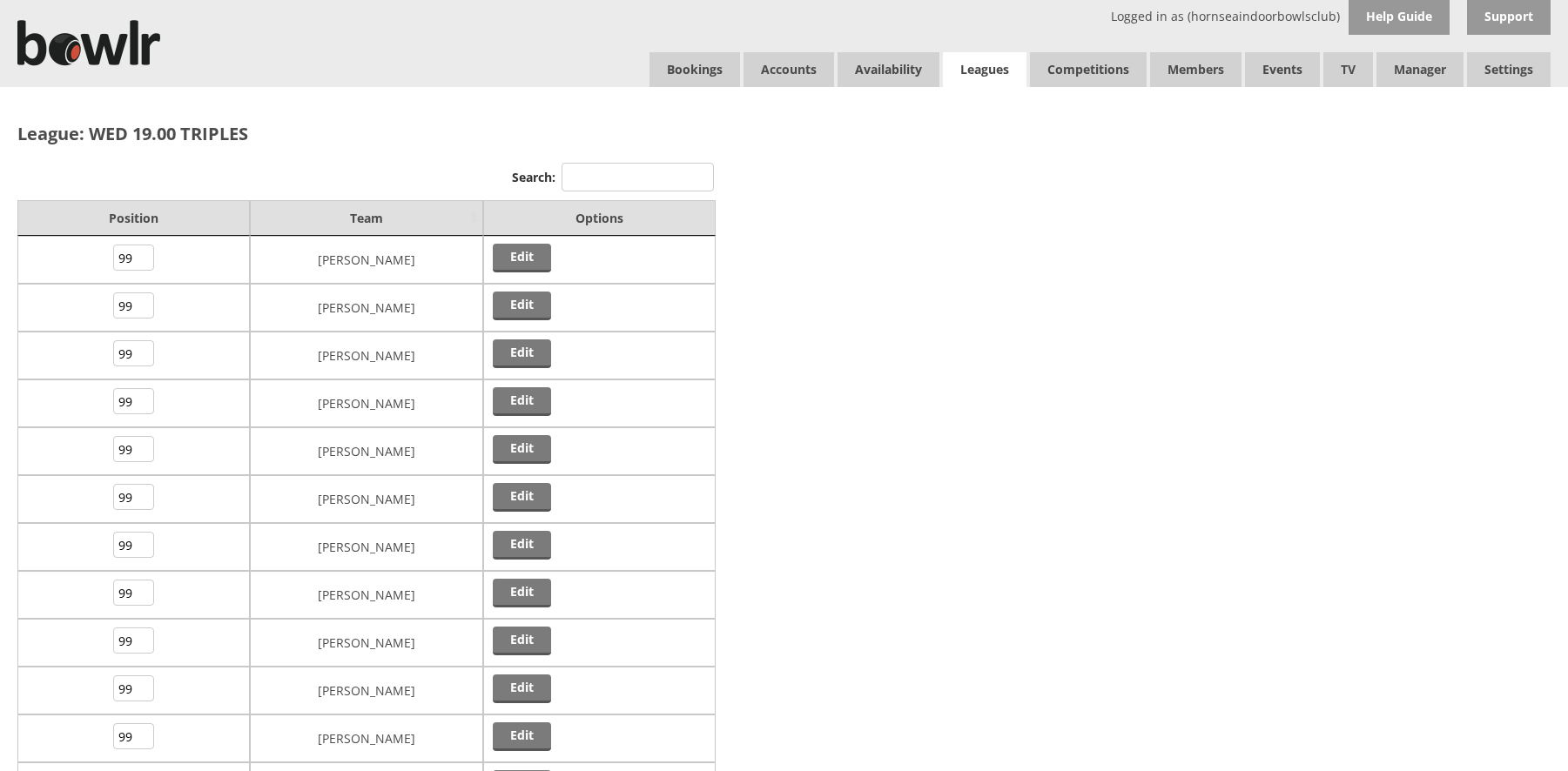
click at [976, 65] on link "Leagues" at bounding box center [984, 70] width 84 height 36
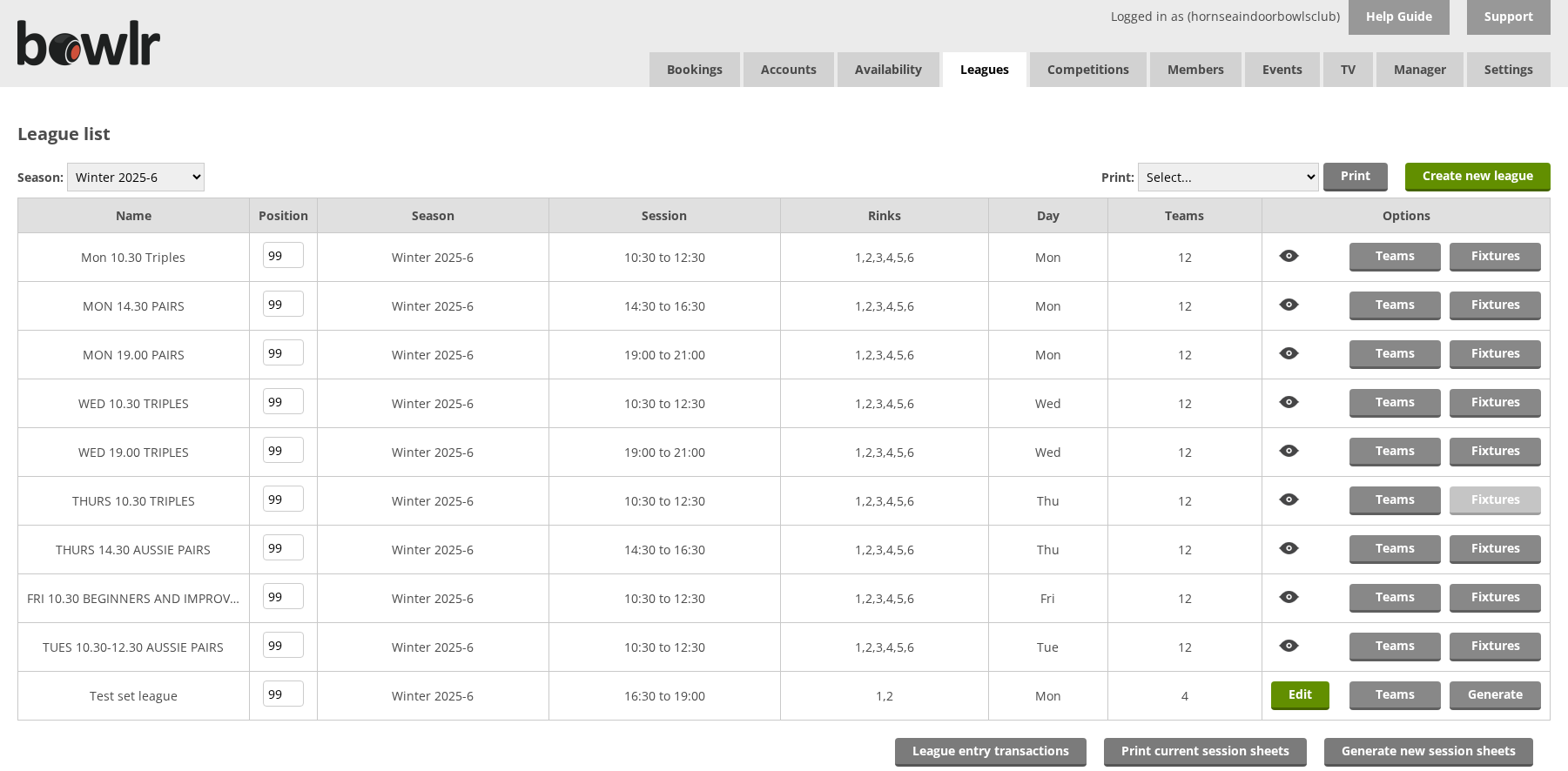
click at [1491, 495] on link "Fixtures" at bounding box center [1495, 500] width 91 height 29
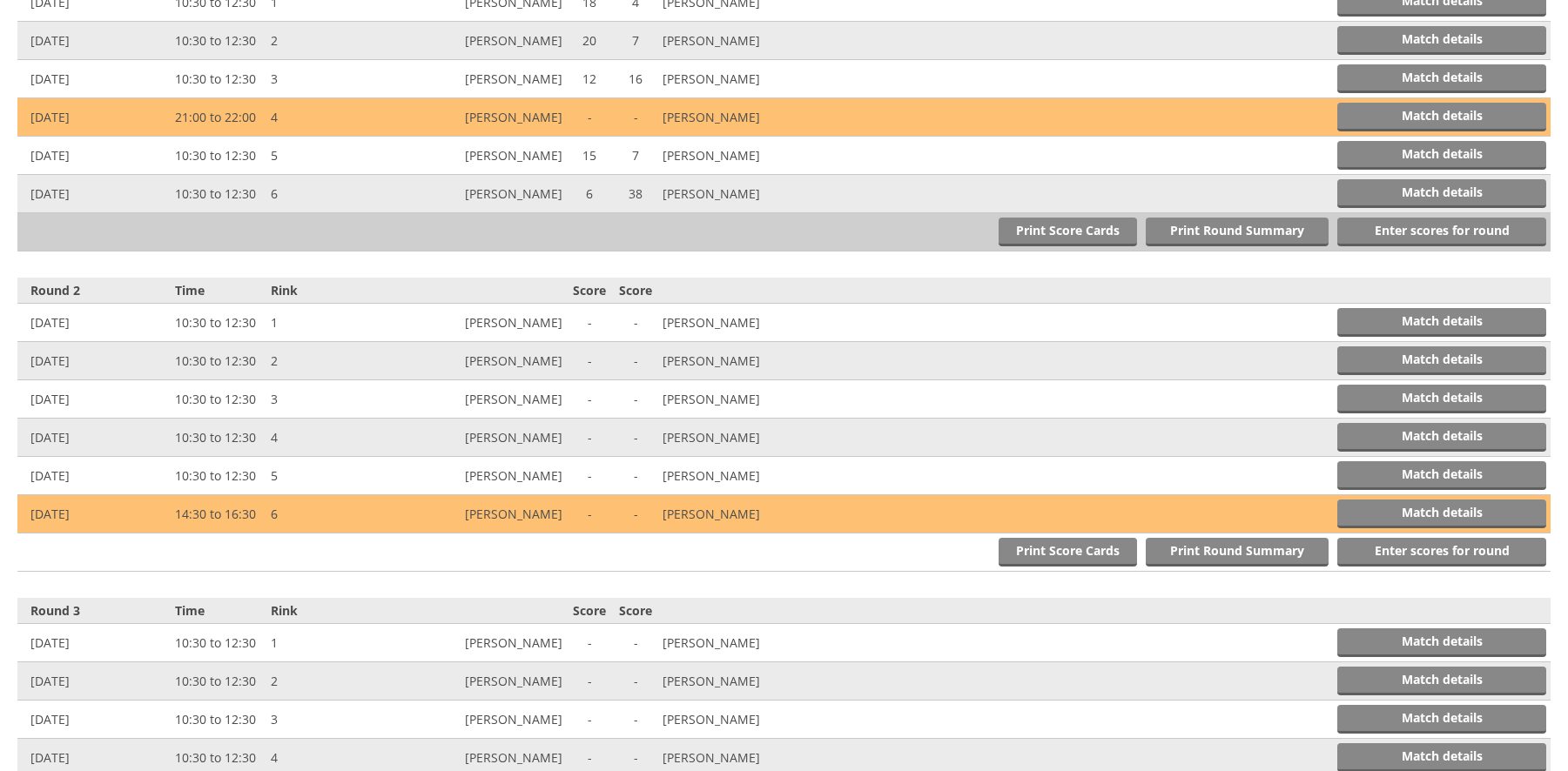
scroll to position [783, 0]
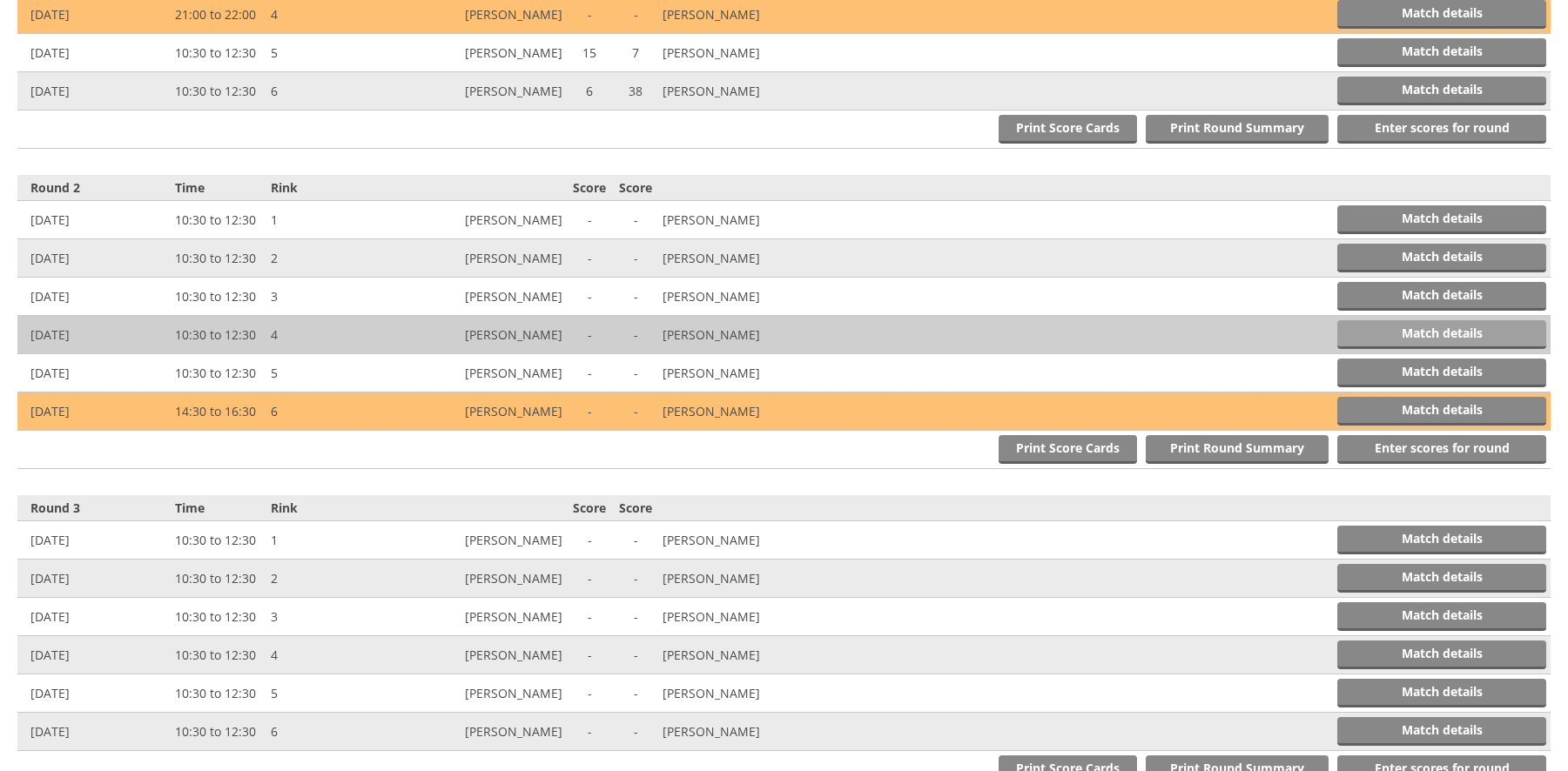
click at [1401, 326] on link "Match details" at bounding box center [1442, 335] width 209 height 29
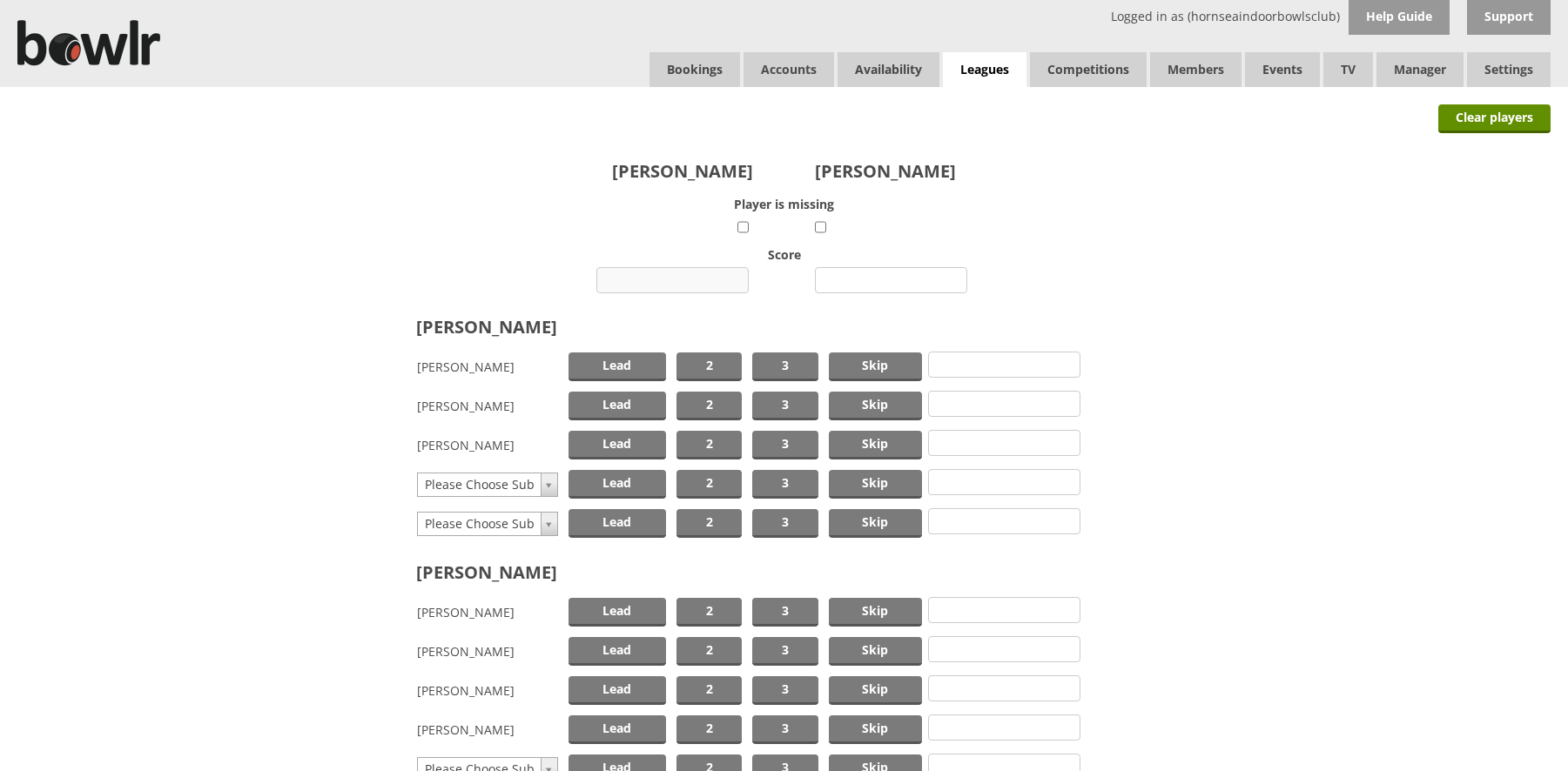
click at [658, 277] on input "number" at bounding box center [672, 280] width 152 height 26
type input "10"
click at [888, 280] on input "number" at bounding box center [890, 280] width 152 height 26
type input "13"
click at [850, 367] on span "Skip" at bounding box center [876, 367] width 94 height 29
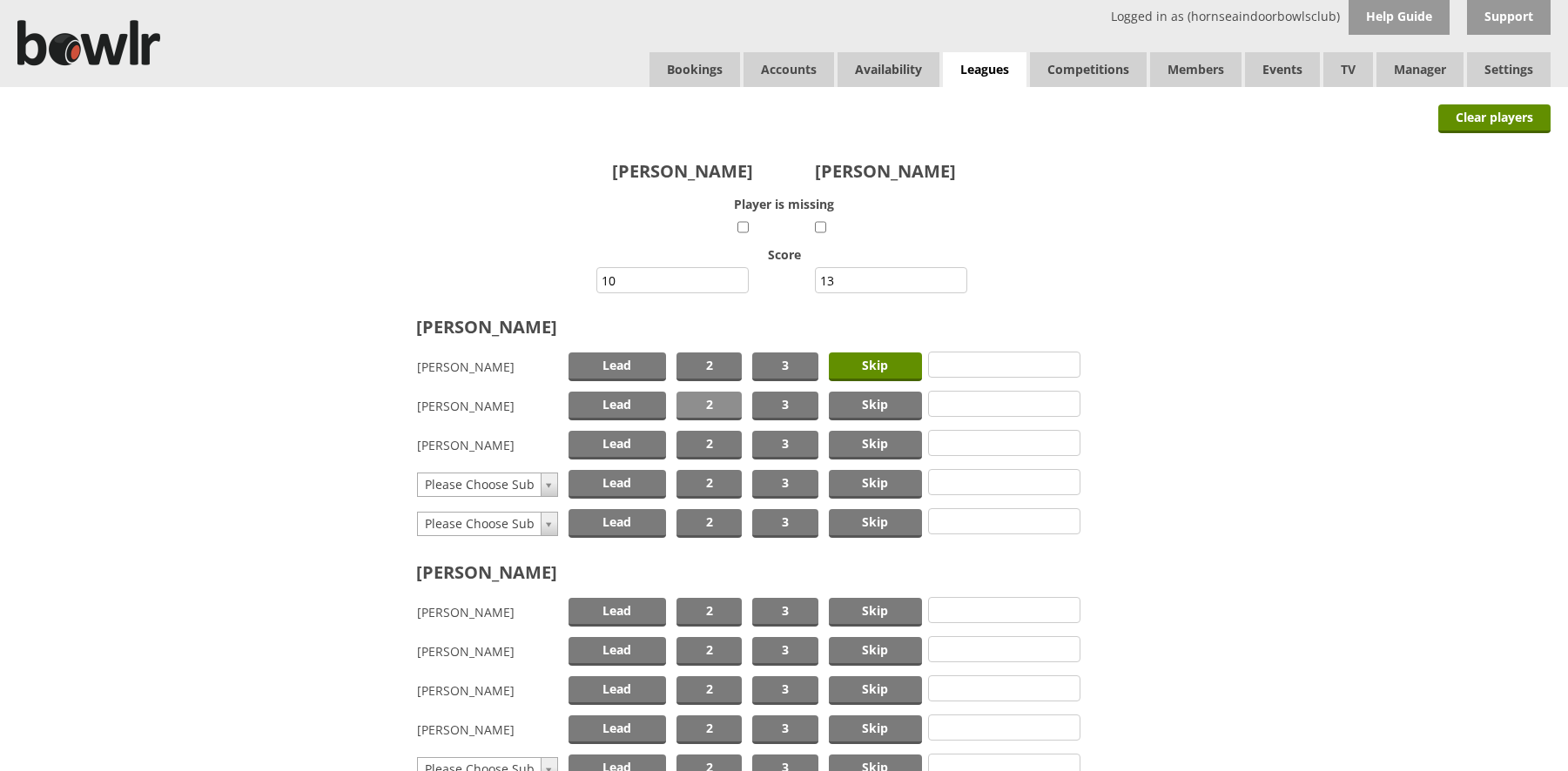
click at [713, 401] on span "2" at bounding box center [709, 406] width 65 height 29
click at [710, 401] on span "2" at bounding box center [709, 406] width 65 height 29
click at [629, 444] on span "Lead" at bounding box center [617, 445] width 97 height 29
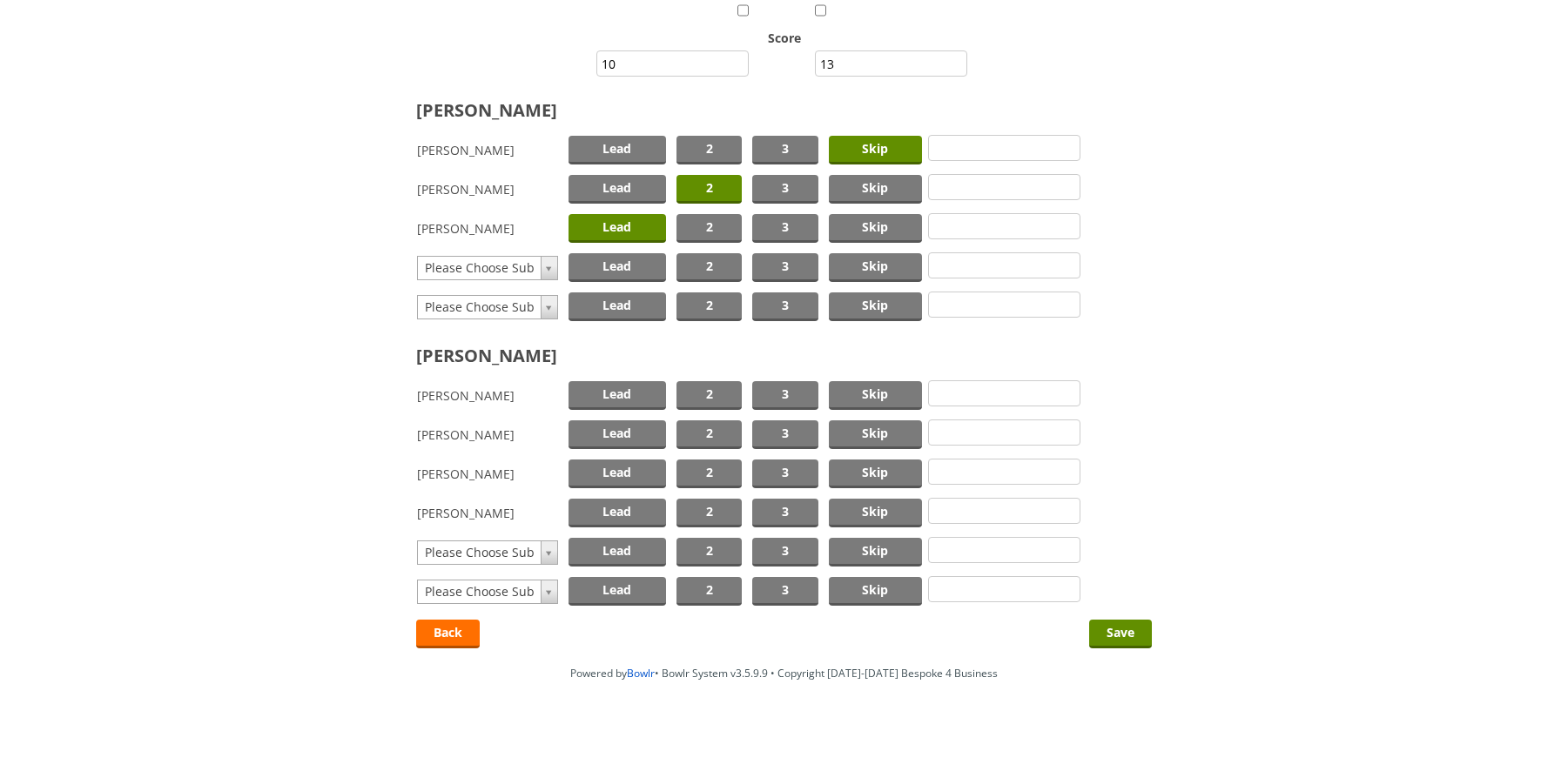
scroll to position [225, 0]
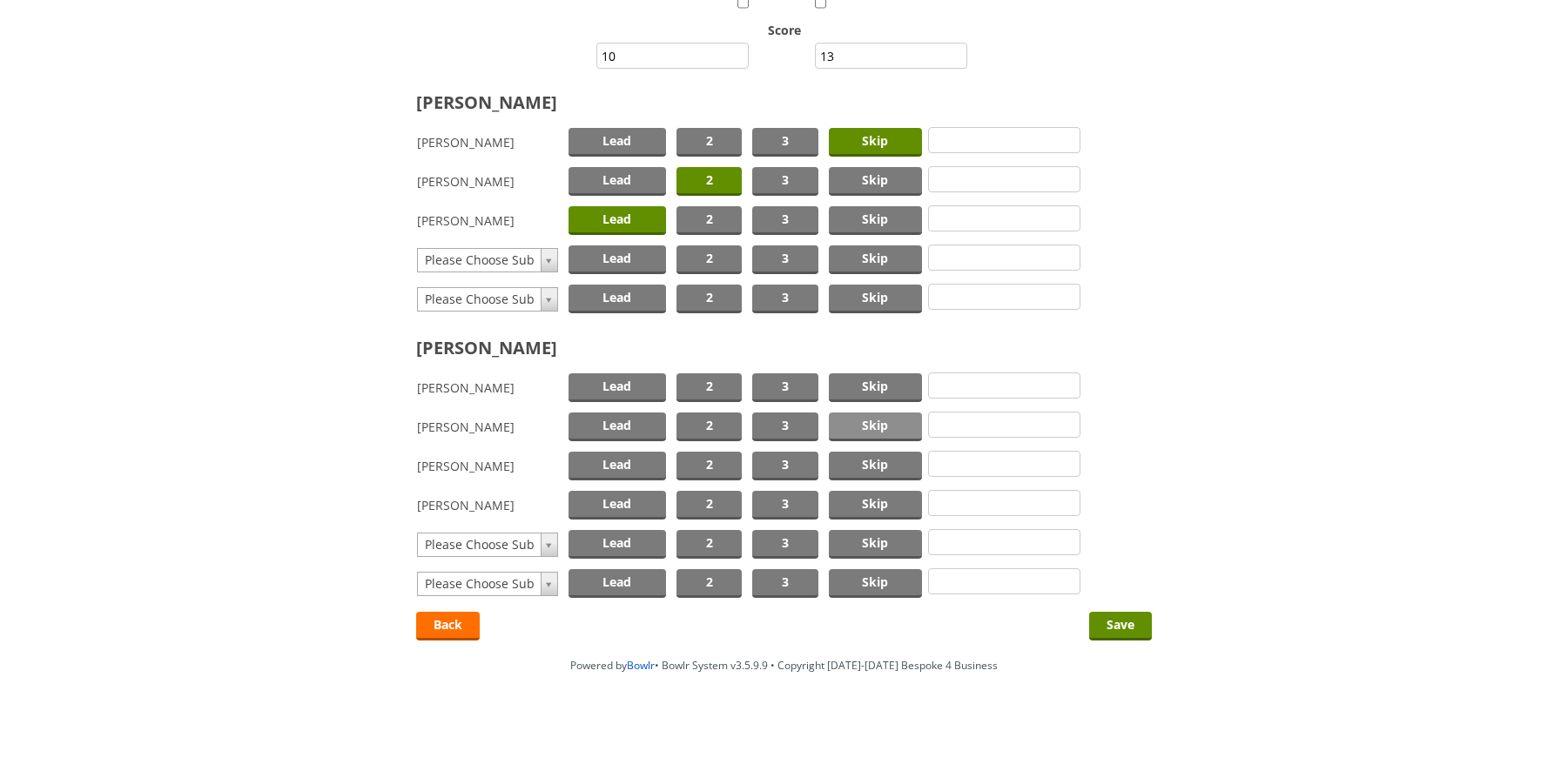
click at [857, 419] on span "Skip" at bounding box center [876, 427] width 94 height 29
click at [632, 383] on span "Lead" at bounding box center [617, 388] width 97 height 29
click at [698, 461] on span "2" at bounding box center [709, 466] width 65 height 29
click at [1118, 626] on input "Save" at bounding box center [1120, 626] width 62 height 29
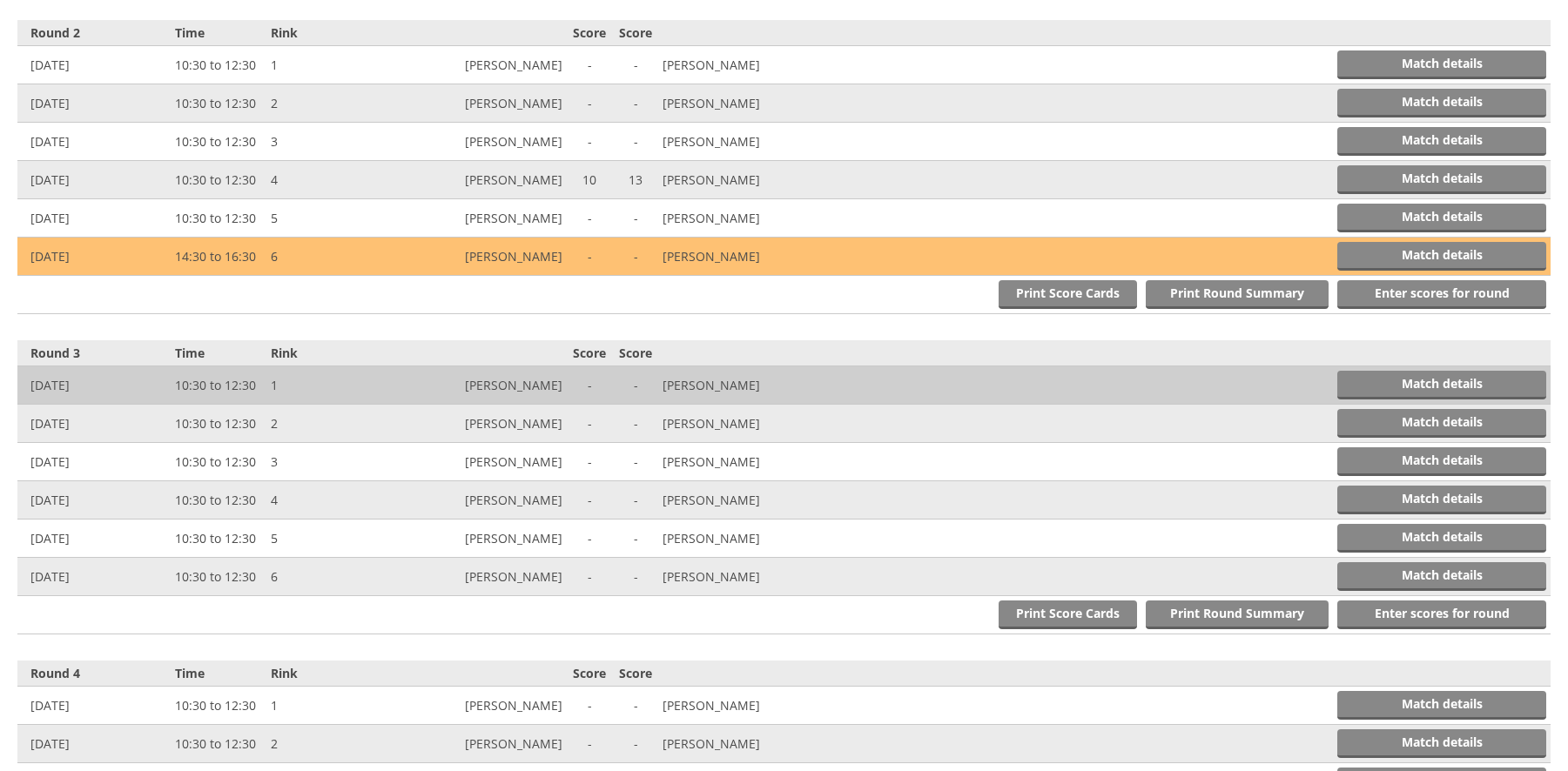
scroll to position [1011, 0]
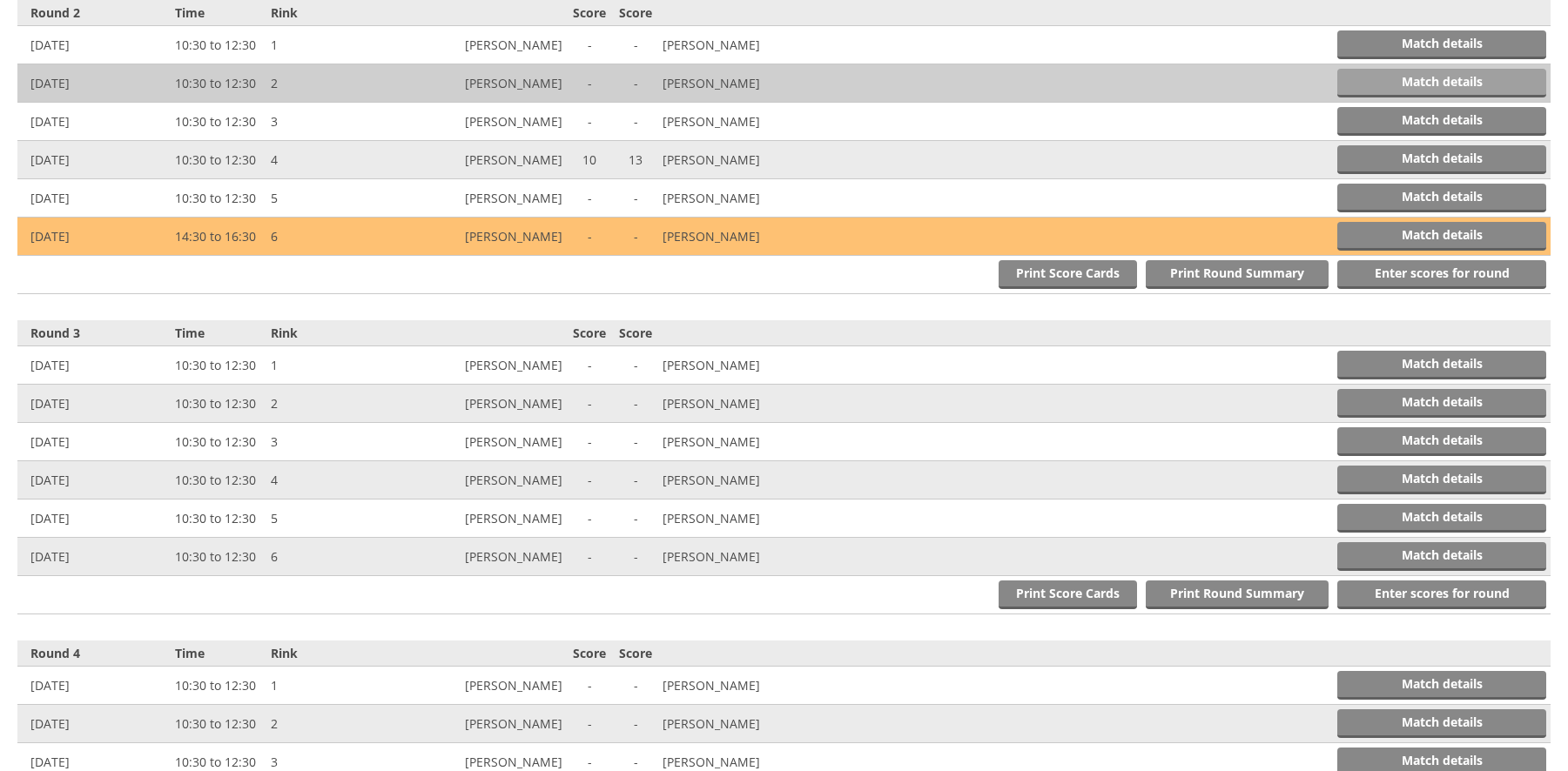
click at [1402, 81] on link "Match details" at bounding box center [1442, 83] width 209 height 29
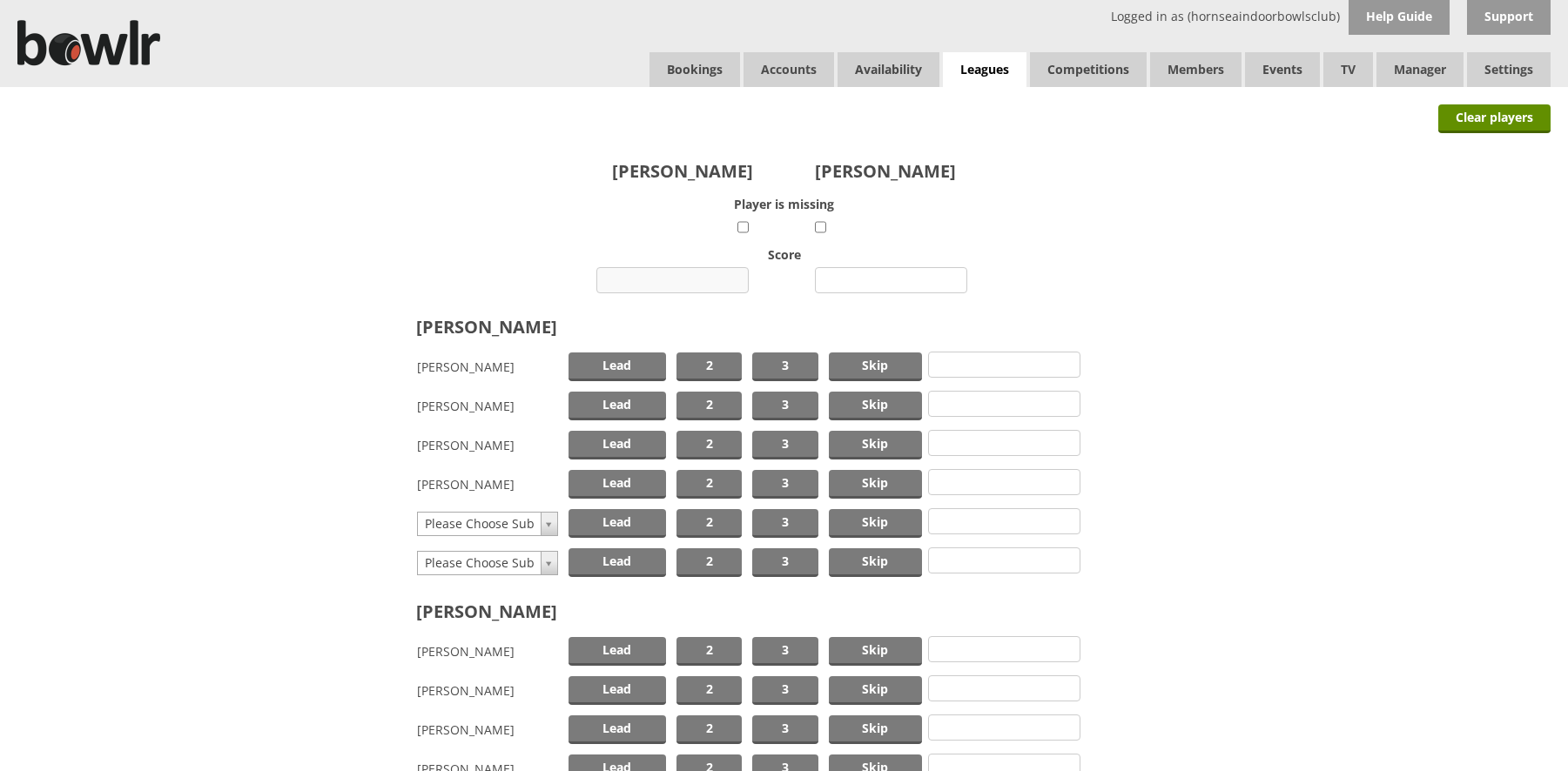
click at [700, 277] on input "number" at bounding box center [672, 280] width 152 height 26
type input "14"
click at [855, 280] on input "number" at bounding box center [890, 280] width 152 height 26
type input "13"
click at [849, 361] on span "Skip" at bounding box center [876, 367] width 94 height 29
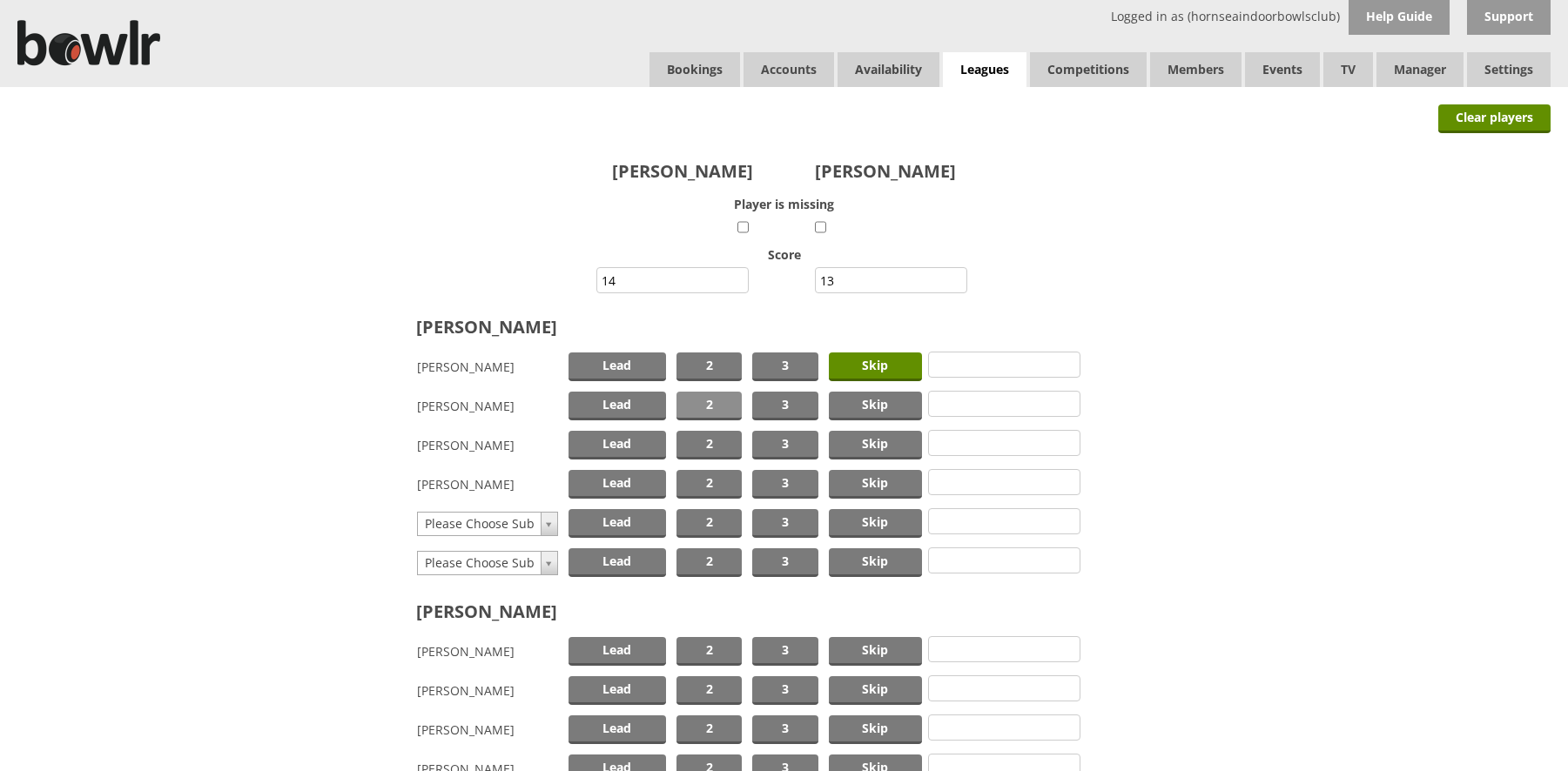
click at [714, 402] on span "2" at bounding box center [709, 406] width 65 height 29
click at [633, 441] on span "Lead" at bounding box center [617, 445] width 97 height 29
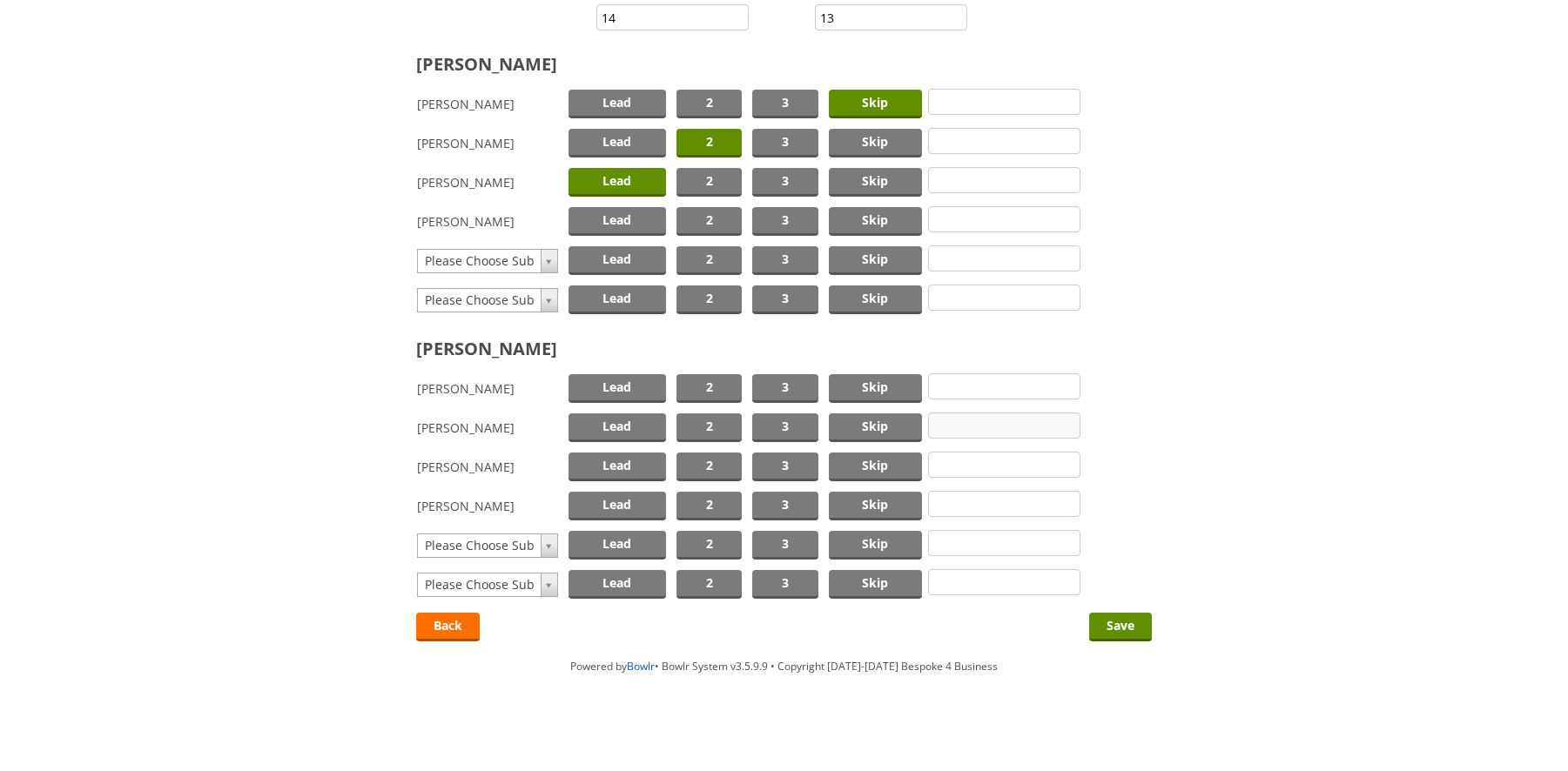
scroll to position [263, 0]
click at [875, 380] on span "Skip" at bounding box center [876, 388] width 94 height 29
click at [728, 417] on span "2" at bounding box center [709, 427] width 65 height 29
click at [646, 467] on span "Lead" at bounding box center [617, 466] width 97 height 29
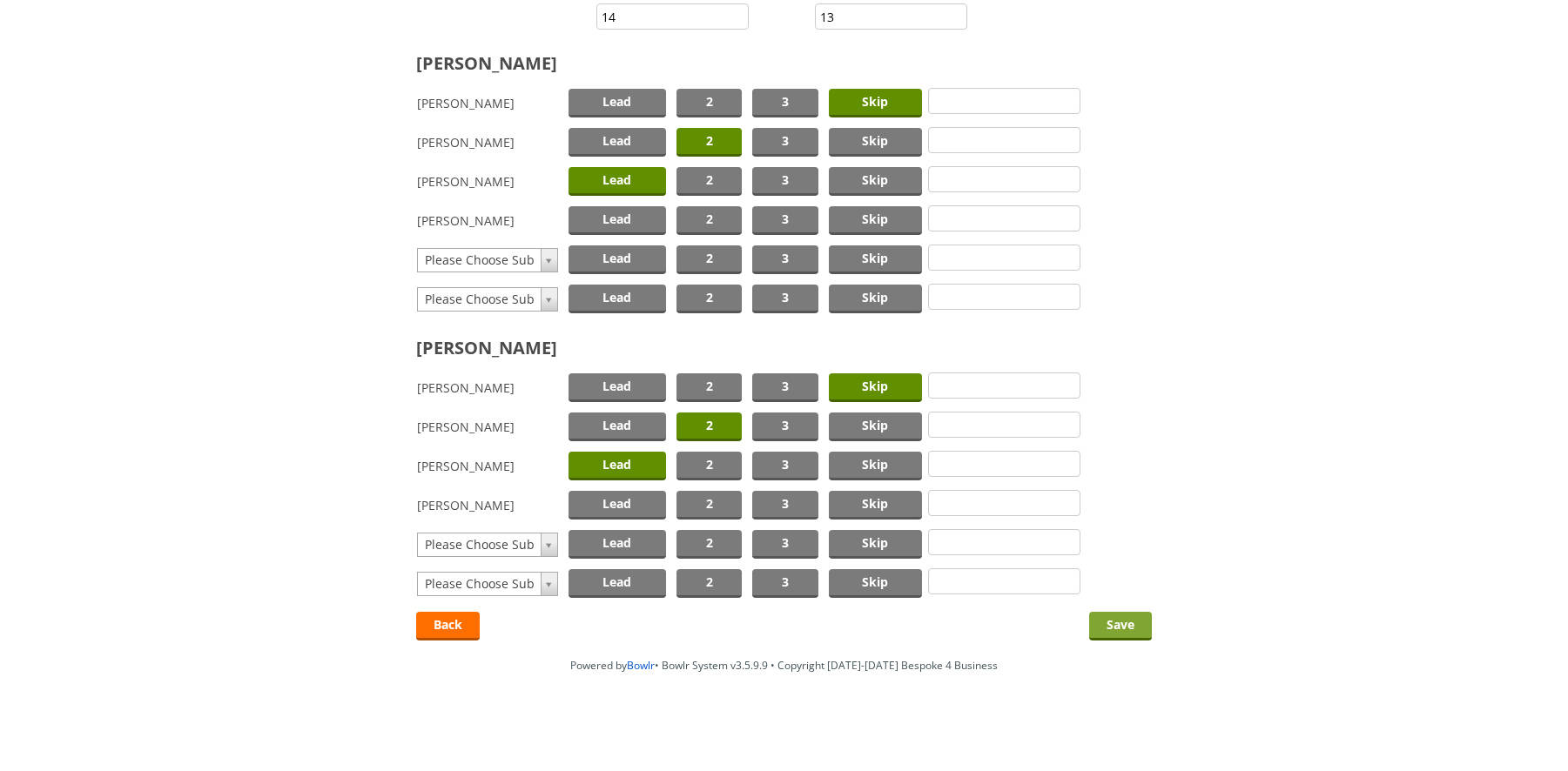
click at [1125, 623] on input "Save" at bounding box center [1120, 626] width 62 height 29
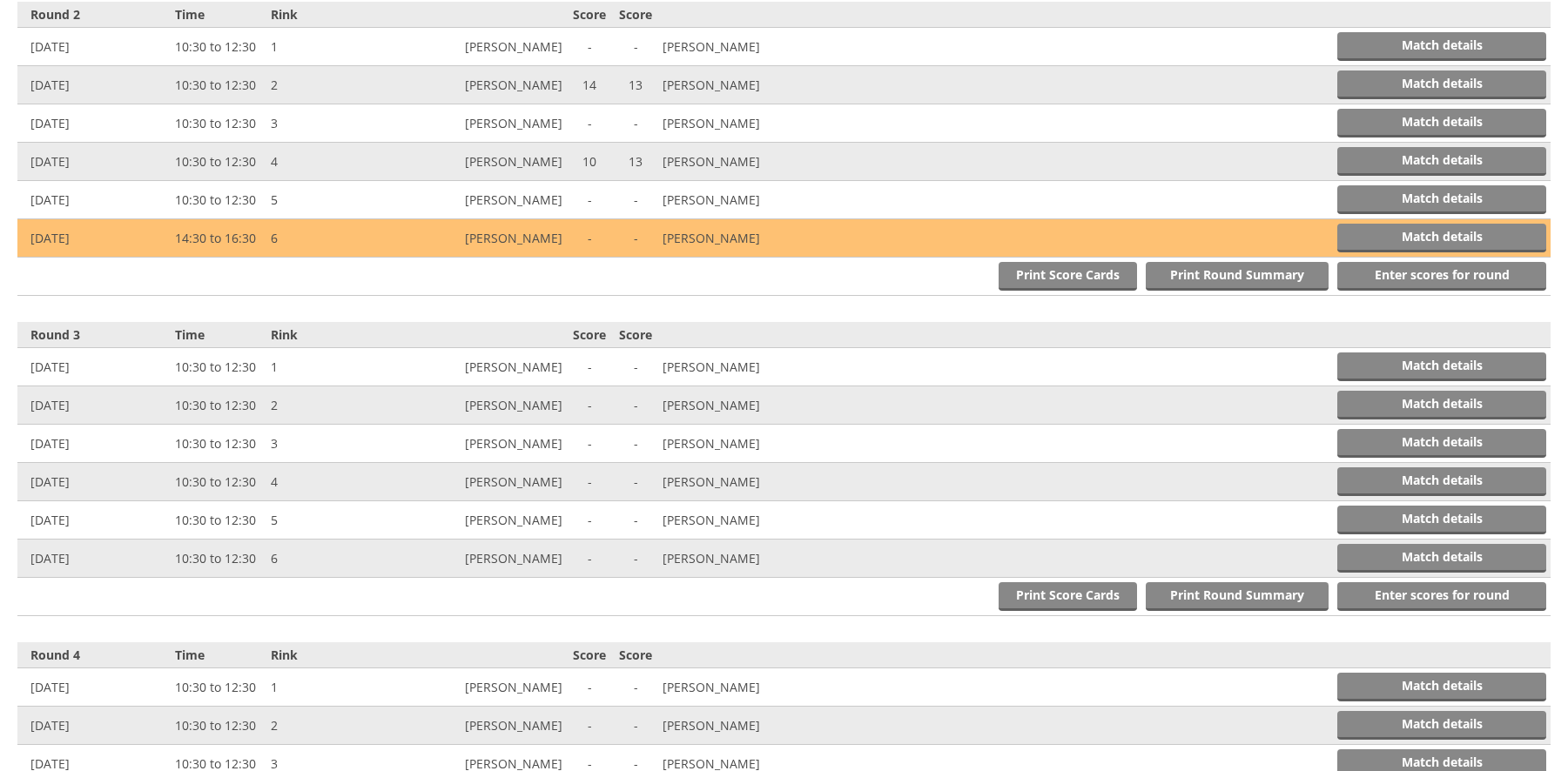
scroll to position [1011, 0]
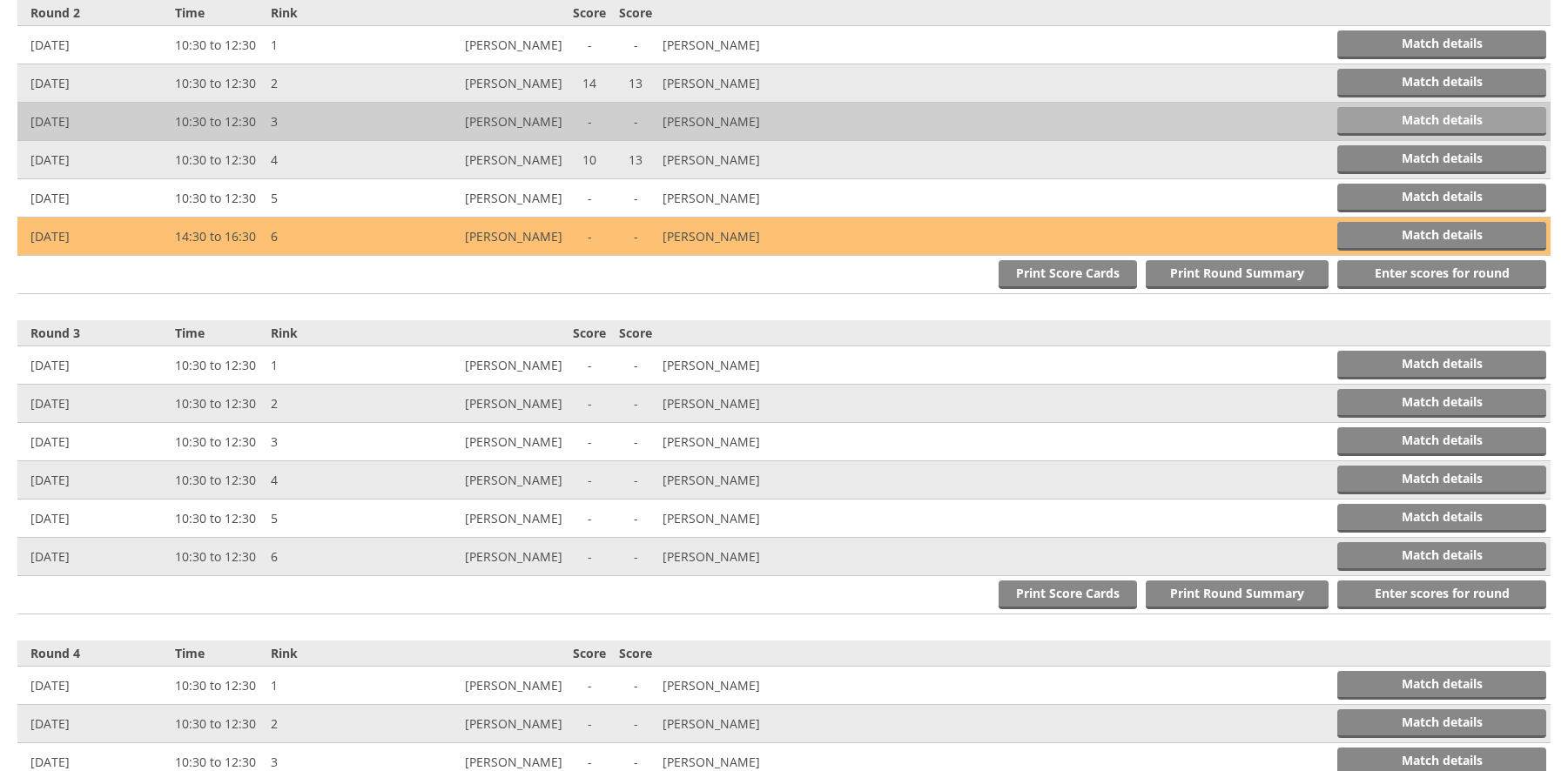
click at [1370, 115] on link "Match details" at bounding box center [1442, 122] width 209 height 29
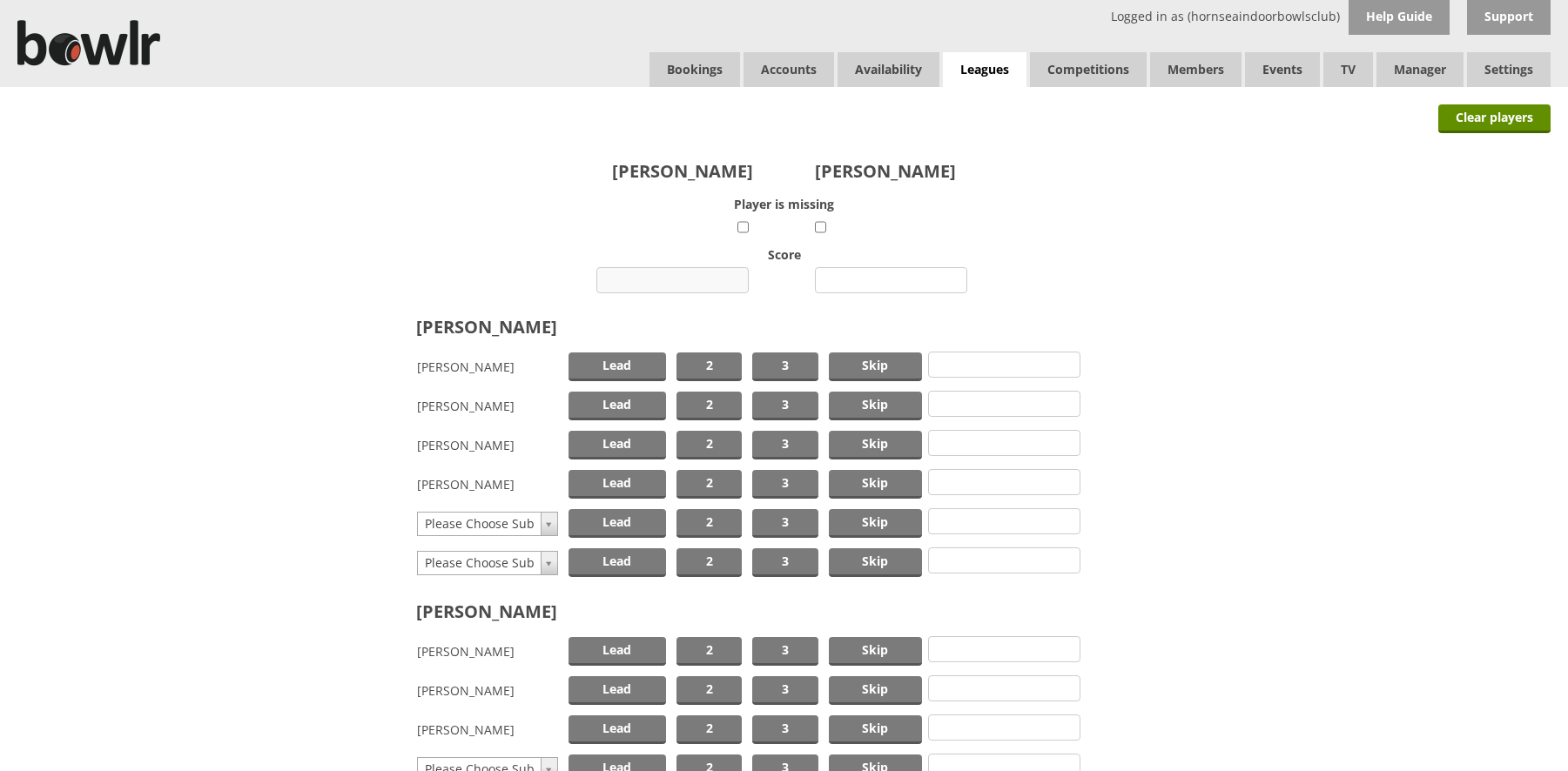
click at [696, 285] on input "number" at bounding box center [672, 280] width 152 height 26
type input "9"
click at [909, 282] on input "number" at bounding box center [890, 280] width 152 height 26
type input "13"
click at [868, 445] on span "Skip" at bounding box center [876, 445] width 94 height 29
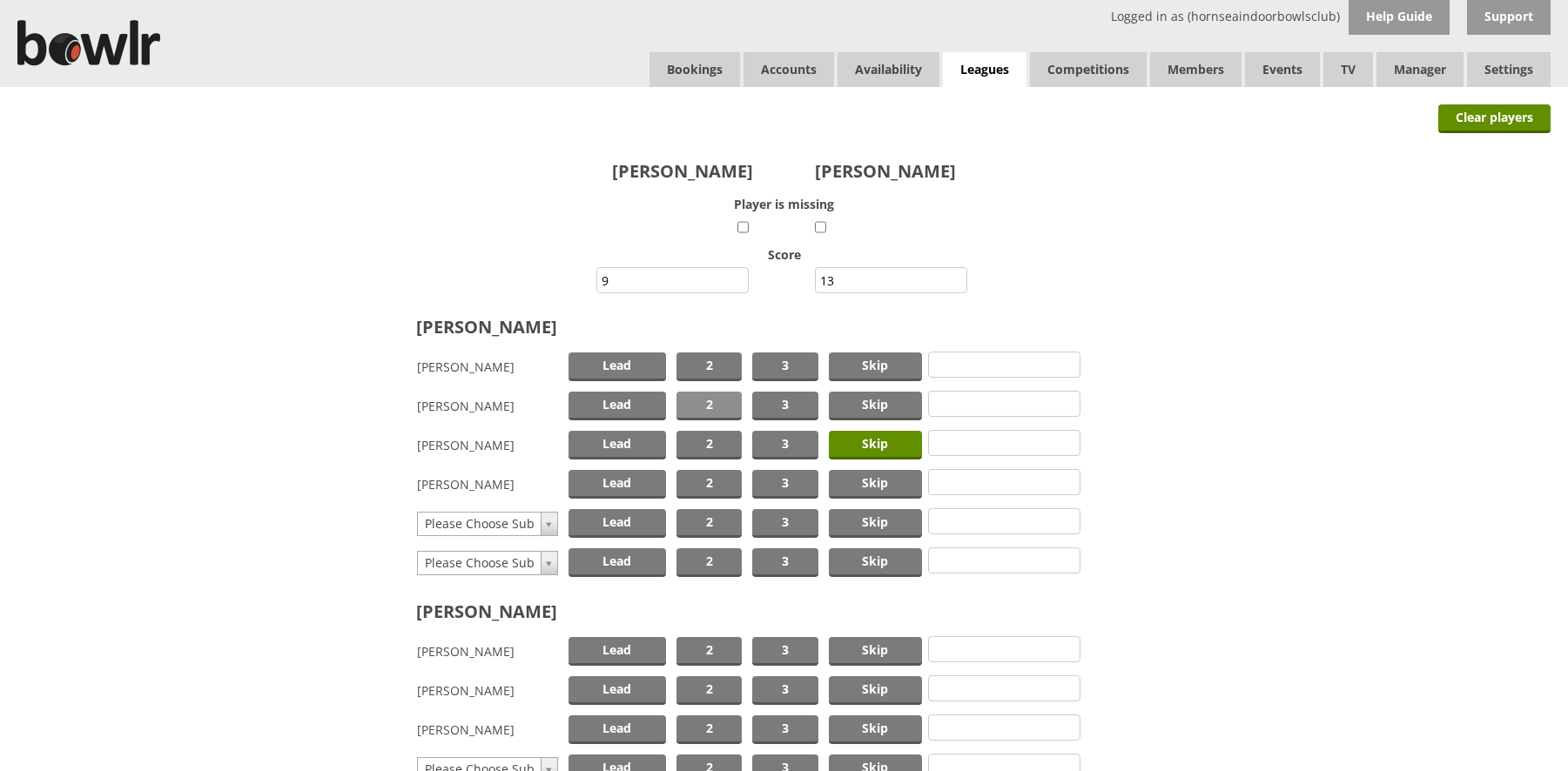
click at [715, 404] on span "2" at bounding box center [709, 406] width 65 height 29
click at [641, 364] on span "Lead" at bounding box center [617, 367] width 97 height 29
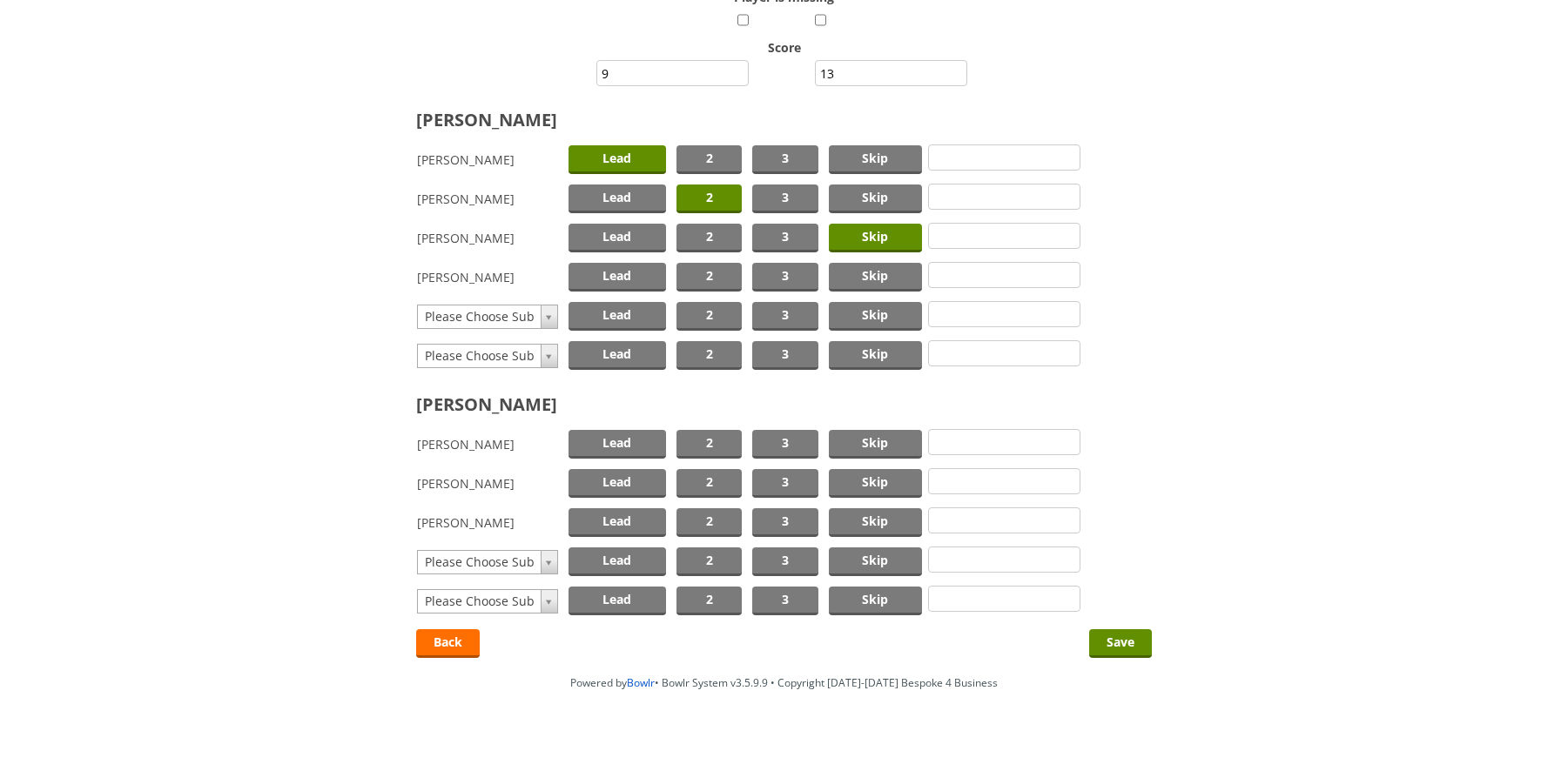
scroll to position [225, 0]
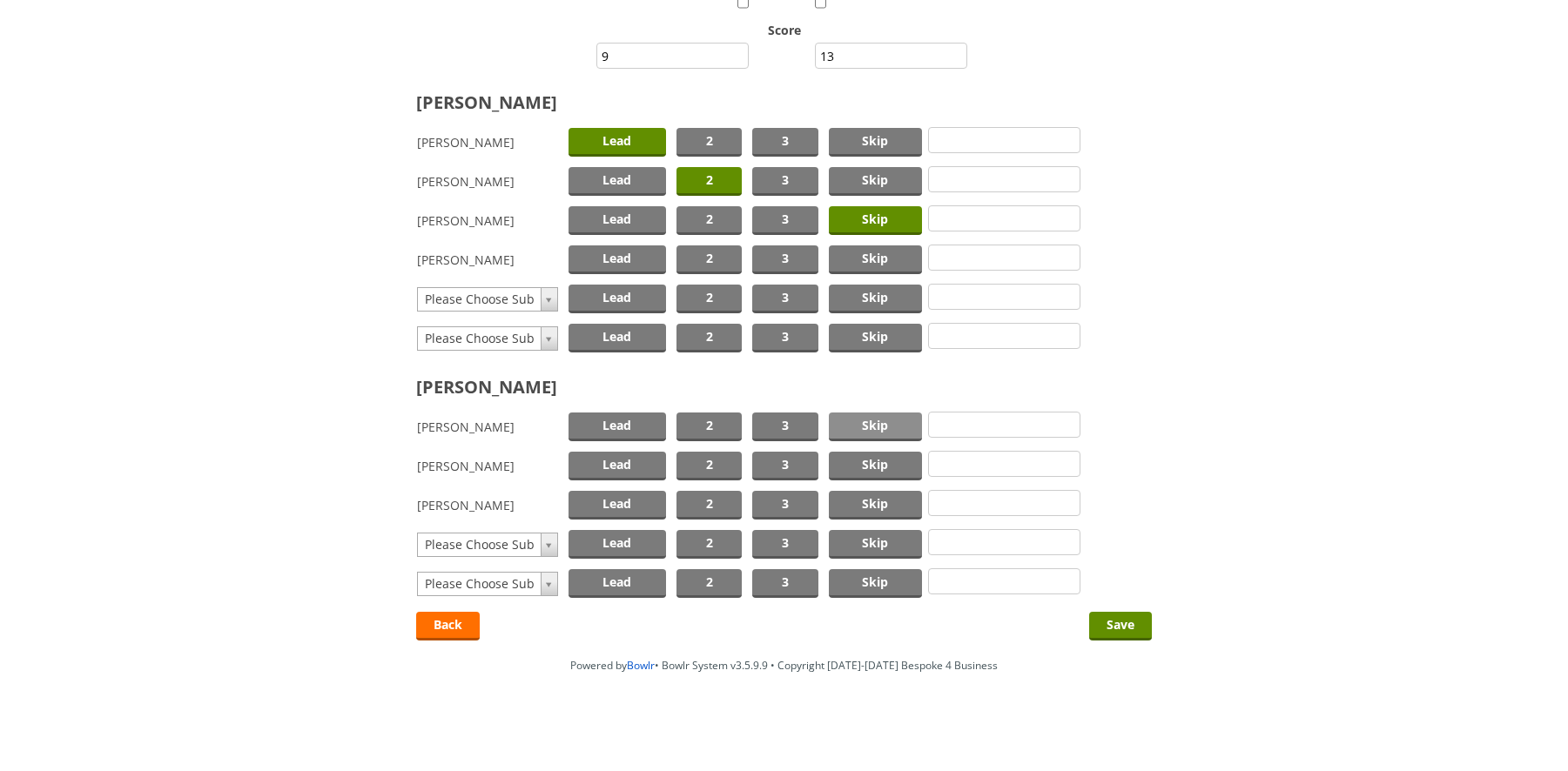
click at [859, 419] on span "Skip" at bounding box center [876, 427] width 94 height 29
click at [702, 464] on span "2" at bounding box center [709, 466] width 65 height 29
click at [638, 500] on span "Lead" at bounding box center [617, 505] width 97 height 29
click at [1115, 618] on input "Save" at bounding box center [1120, 626] width 62 height 29
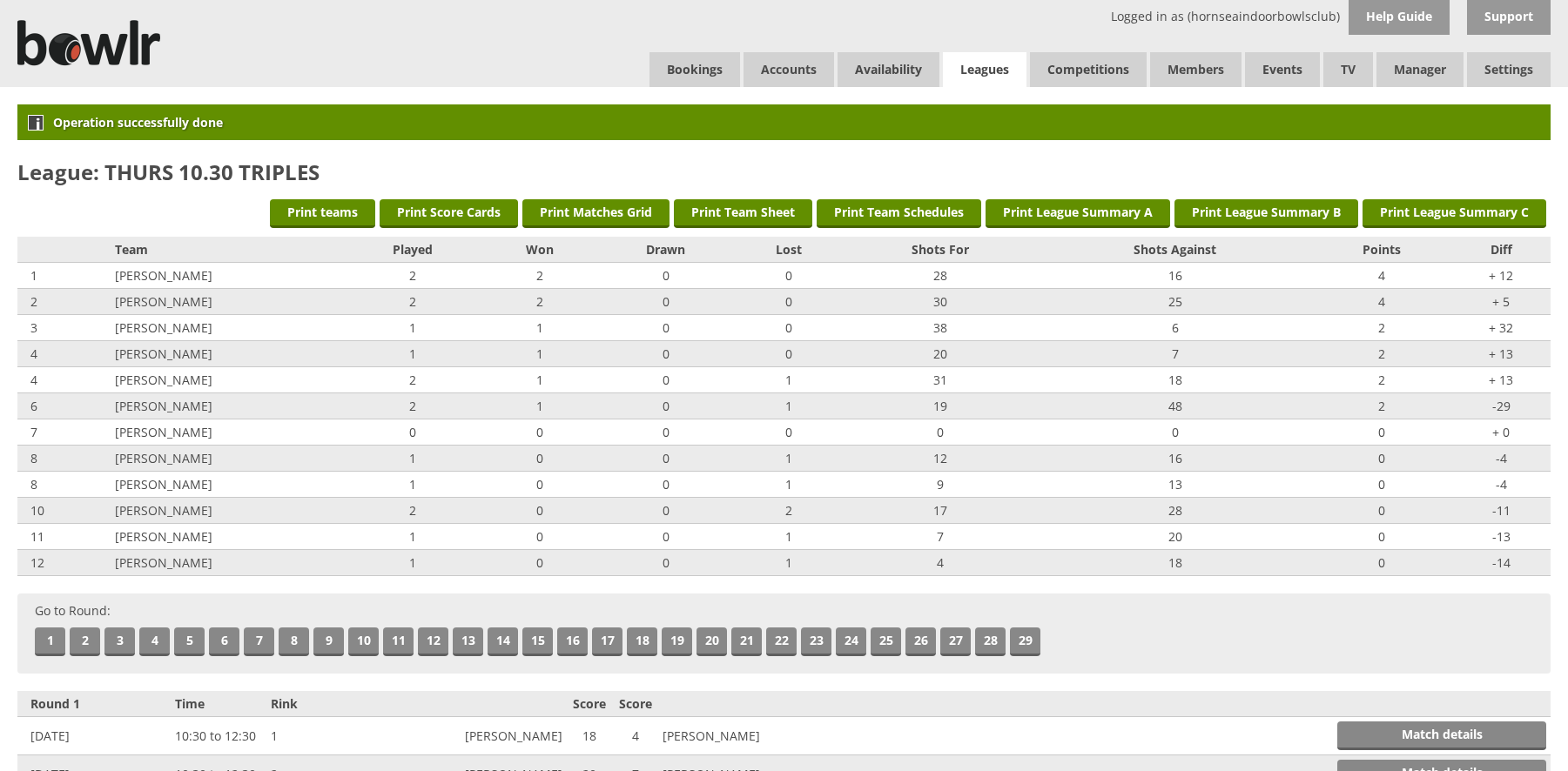
click at [986, 69] on link "Leagues" at bounding box center [984, 70] width 84 height 36
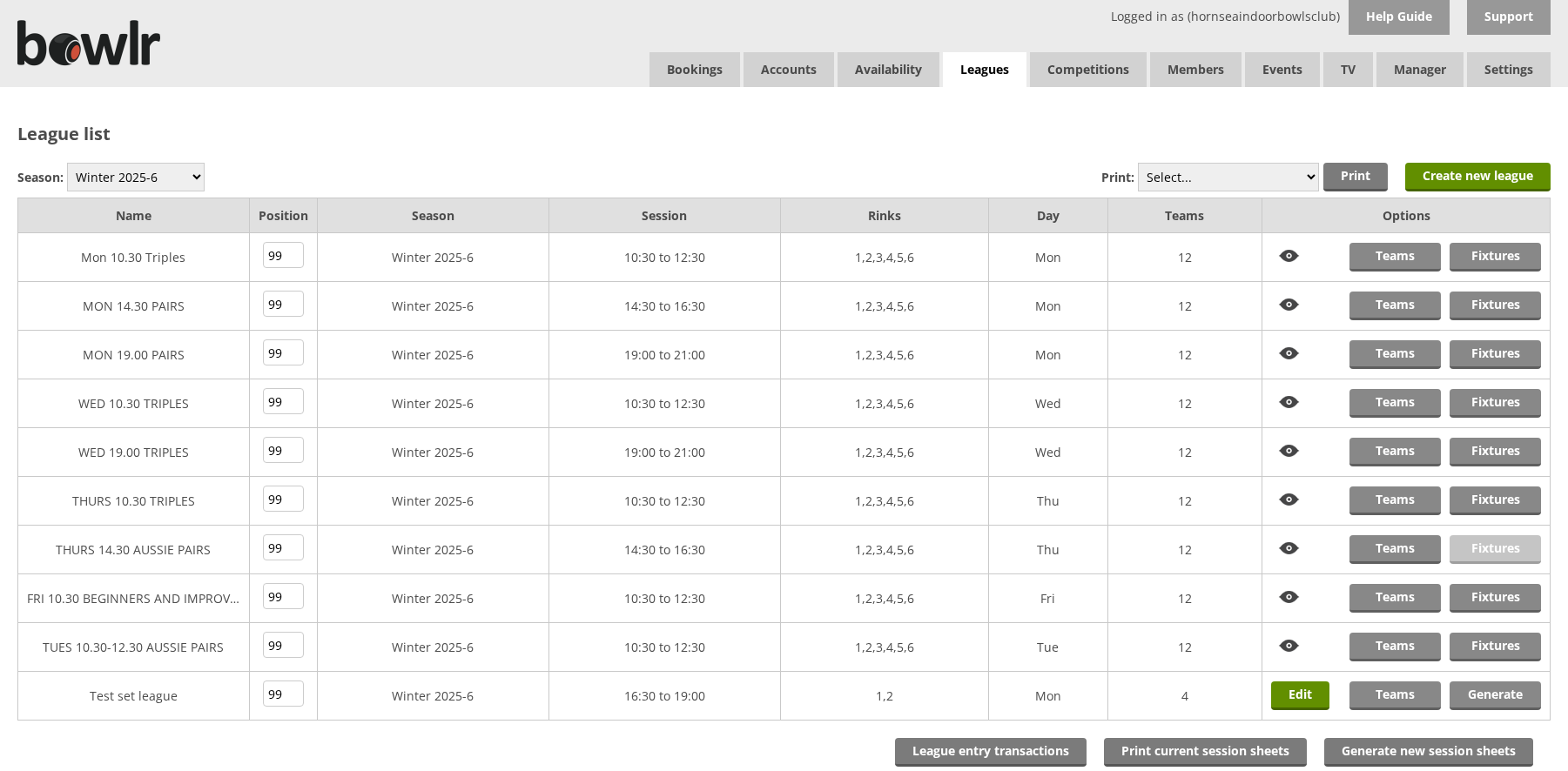
click at [1471, 545] on link "Fixtures" at bounding box center [1495, 549] width 91 height 29
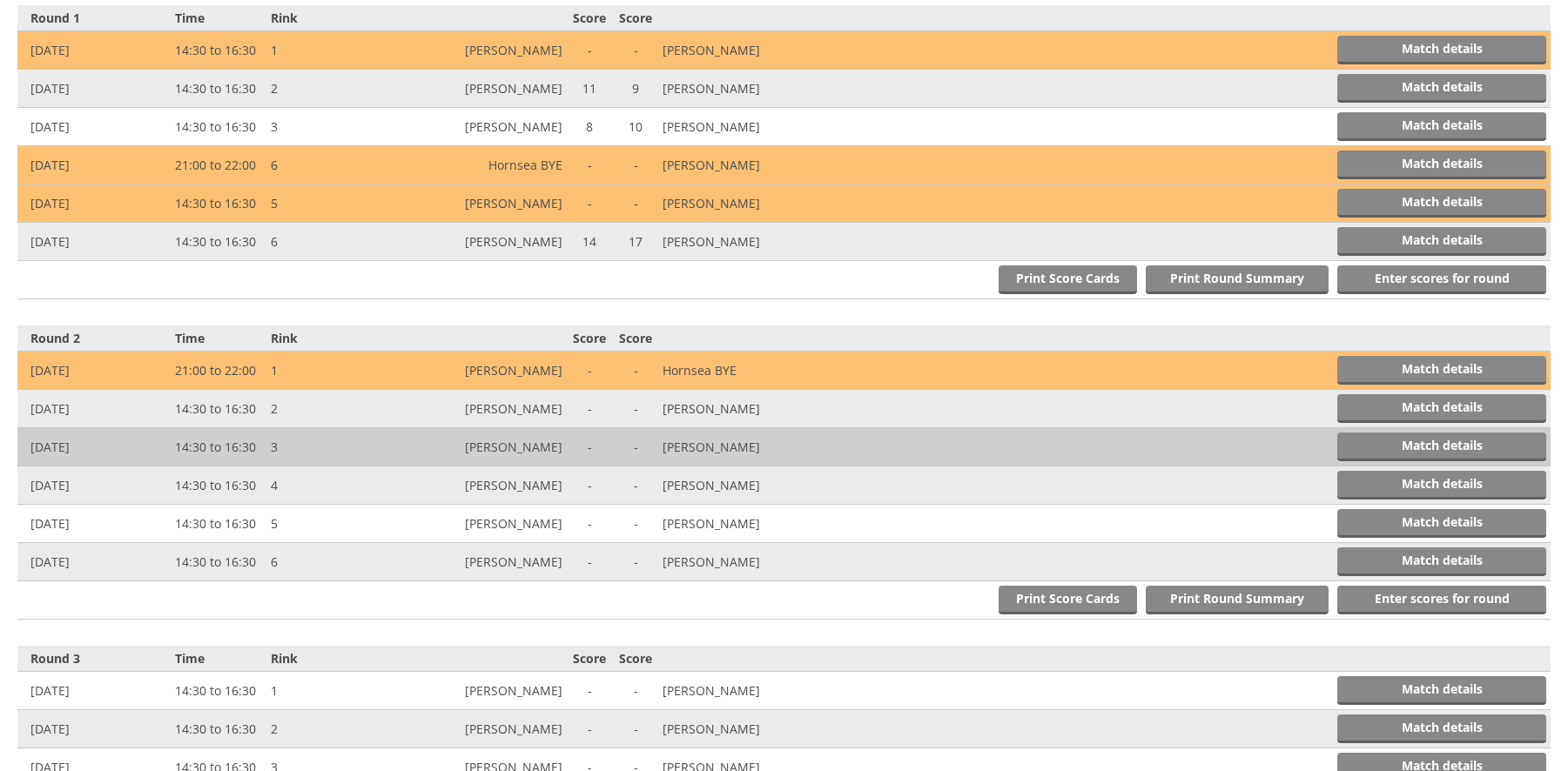
scroll to position [696, 0]
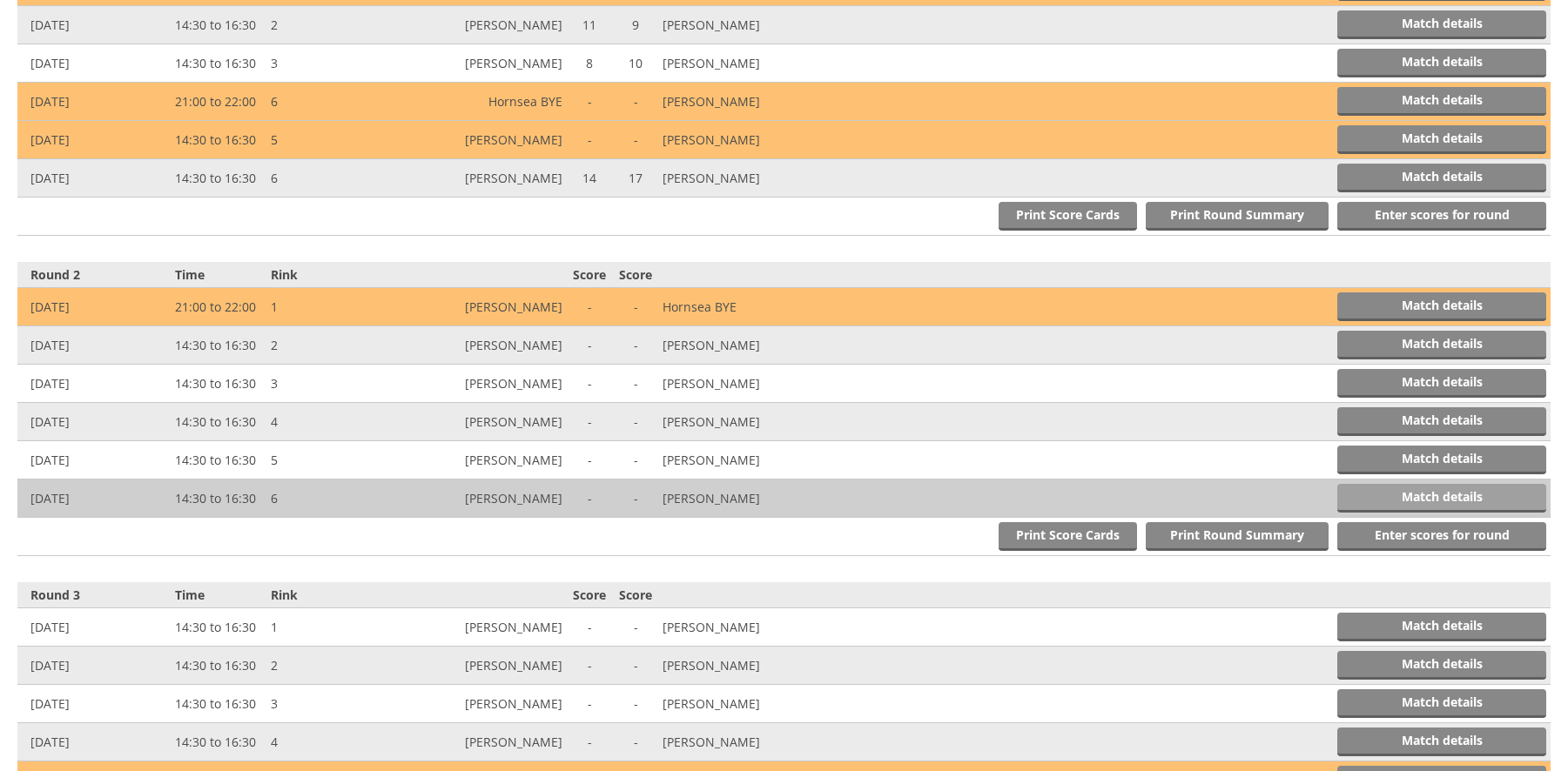
click at [1390, 491] on link "Match details" at bounding box center [1442, 498] width 209 height 29
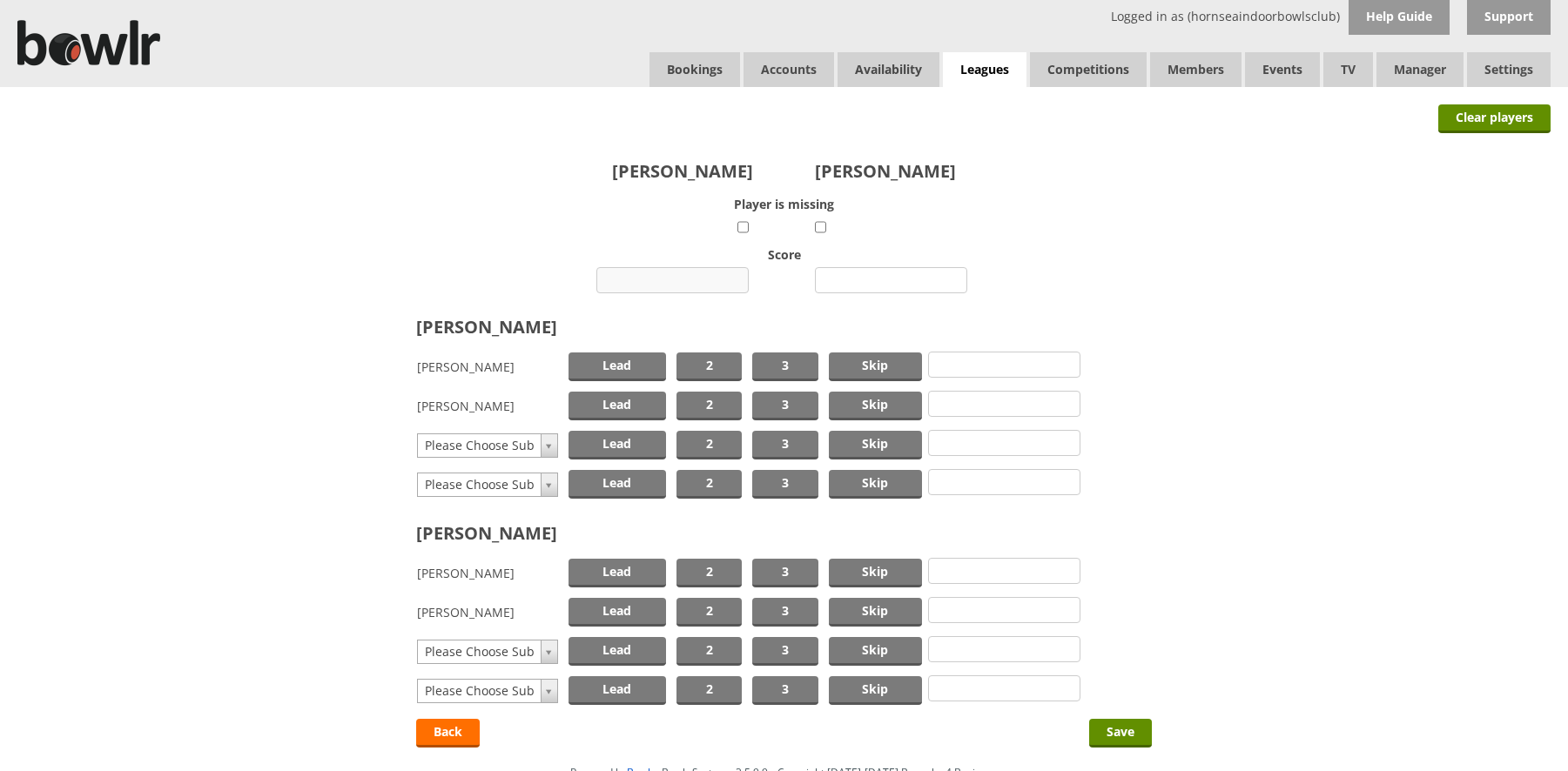
click at [666, 276] on input "number" at bounding box center [672, 280] width 152 height 26
type input "13"
click at [877, 279] on input "number" at bounding box center [890, 280] width 152 height 26
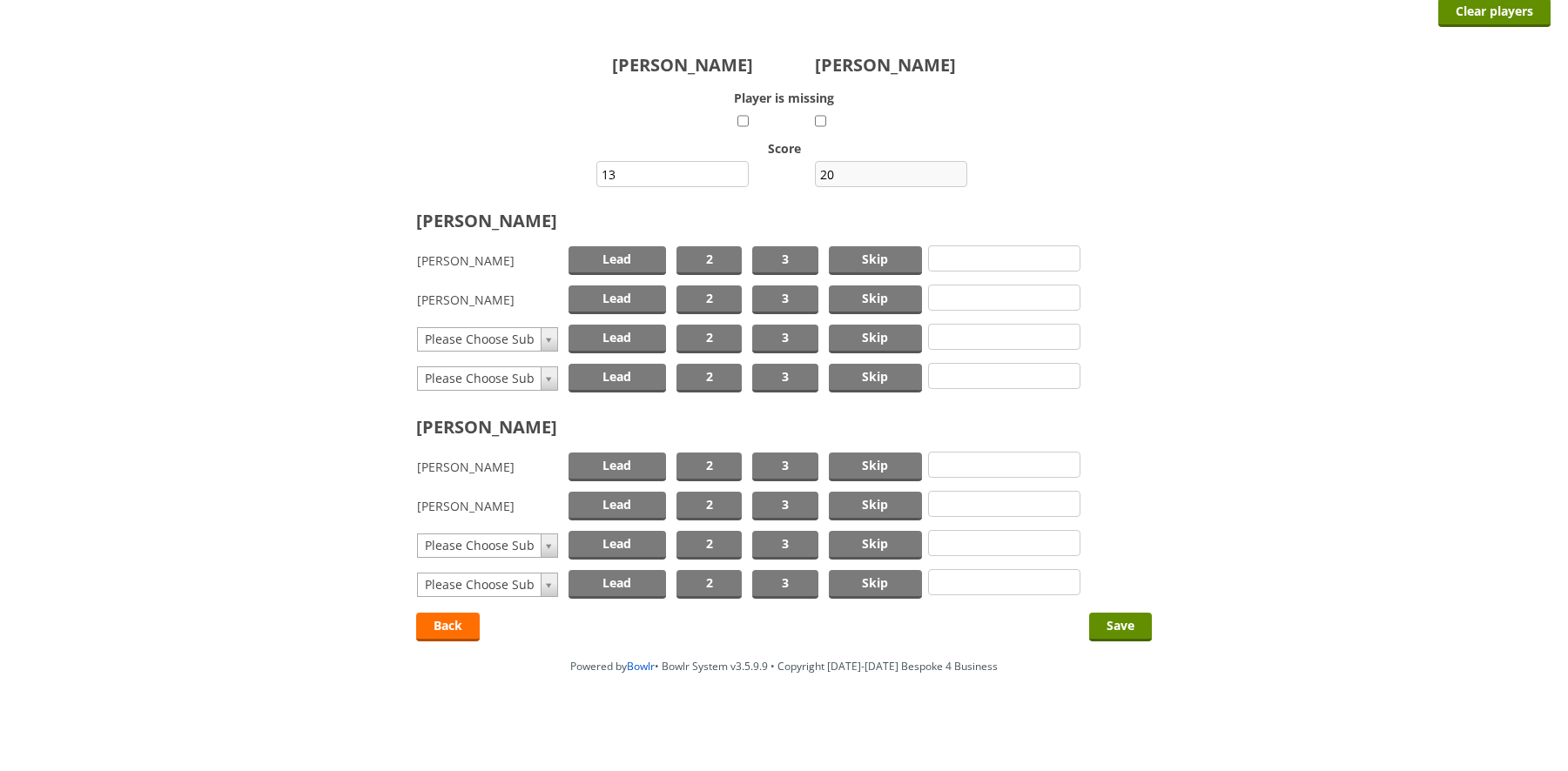
scroll to position [107, 0]
type input "20"
click at [872, 257] on span "Skip" at bounding box center [876, 260] width 94 height 29
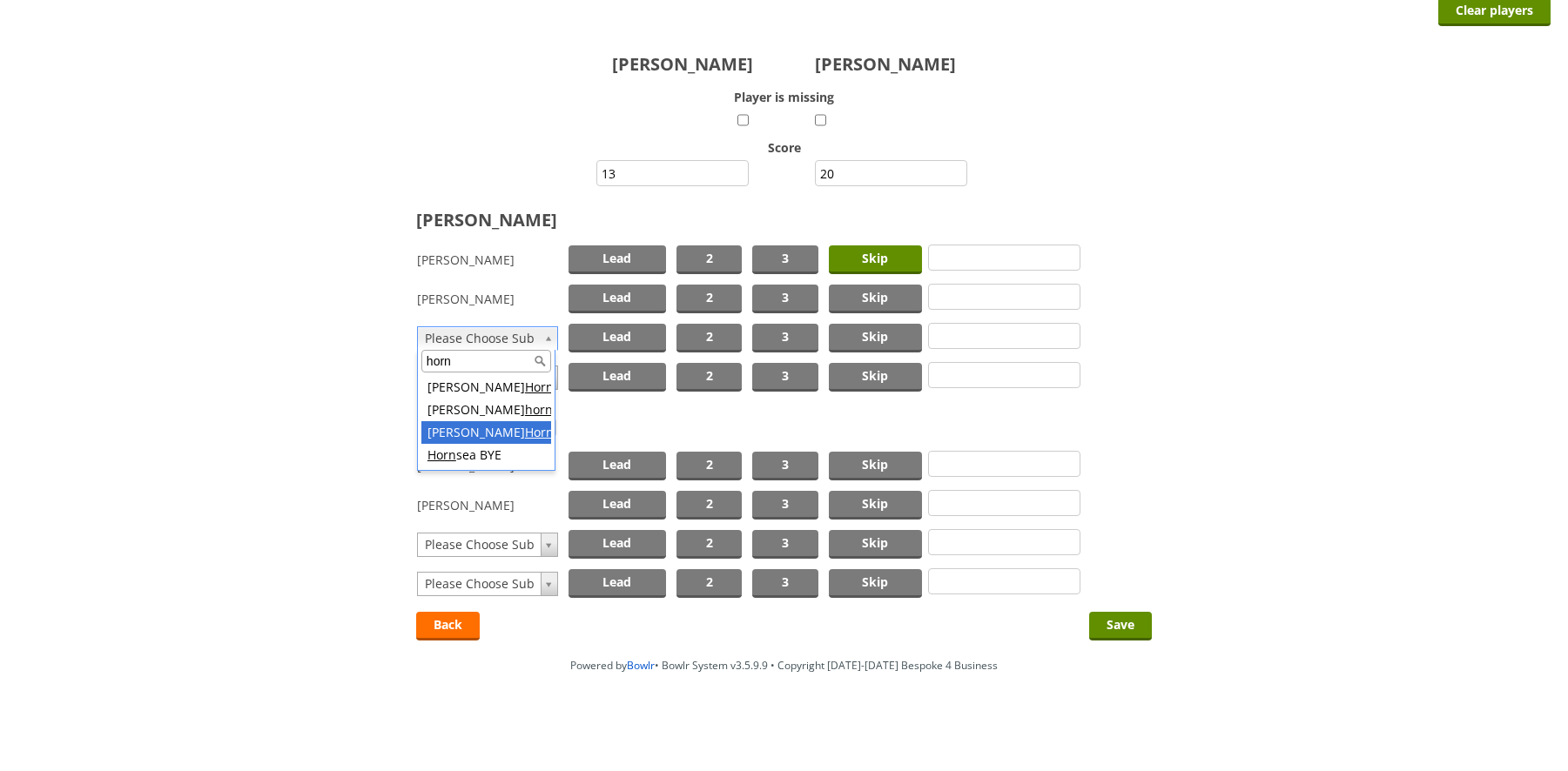
type input "horn"
click at [614, 335] on span "Lead" at bounding box center [617, 338] width 97 height 29
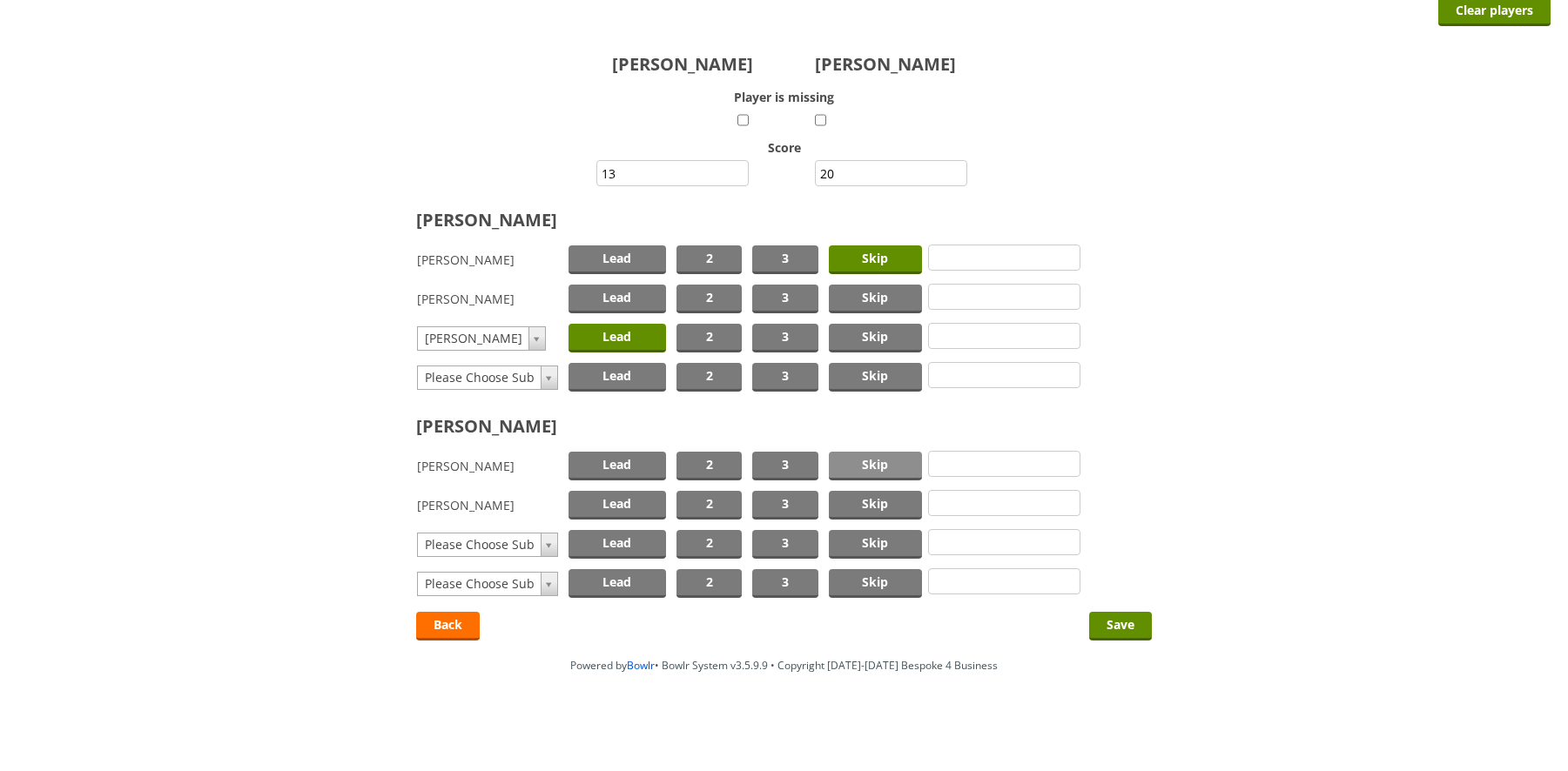
click at [851, 462] on span "Skip" at bounding box center [876, 466] width 94 height 29
click at [632, 500] on span "Lead" at bounding box center [617, 505] width 97 height 29
click at [1114, 620] on input "Save" at bounding box center [1120, 626] width 62 height 29
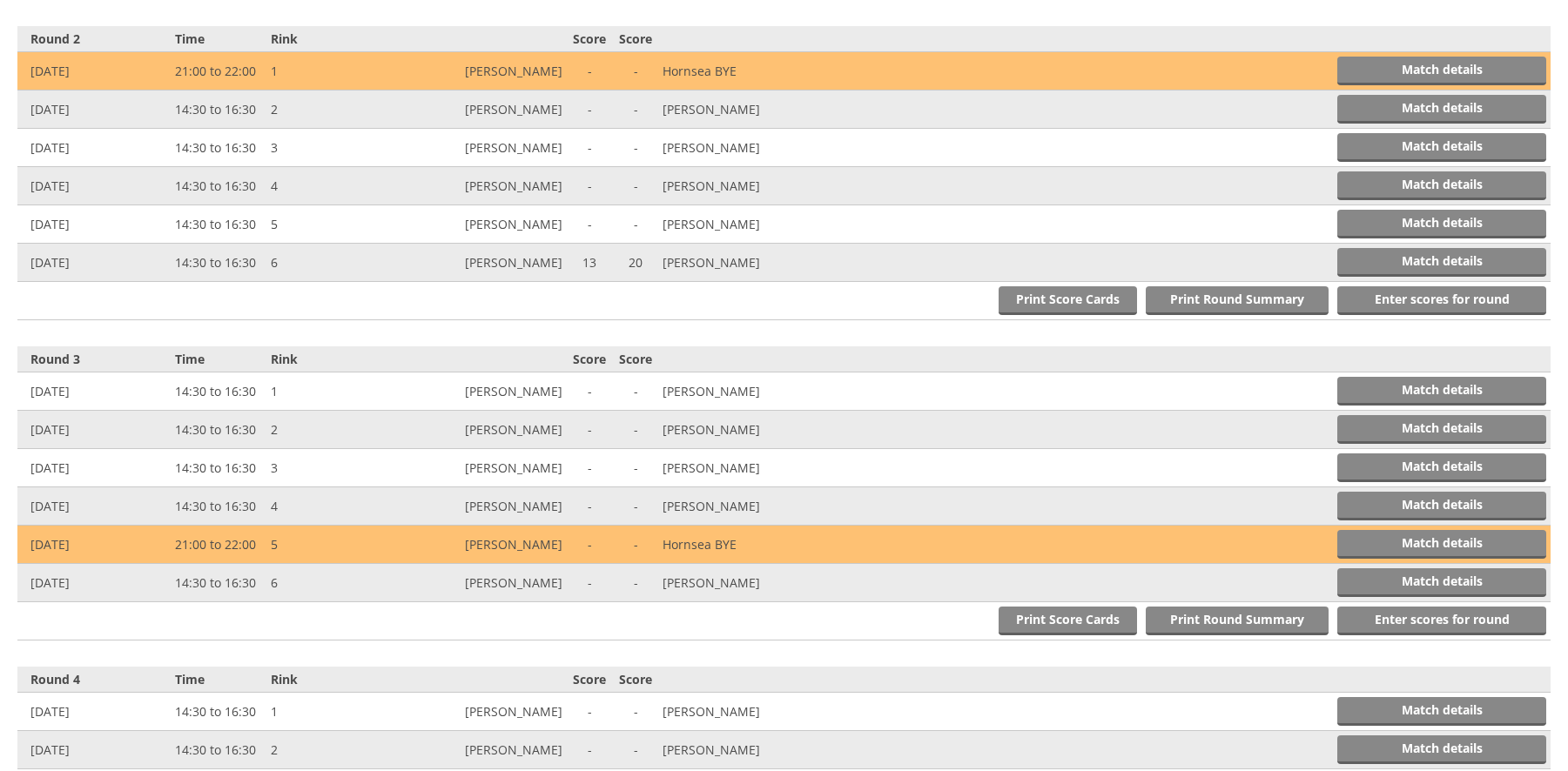
scroll to position [1011, 0]
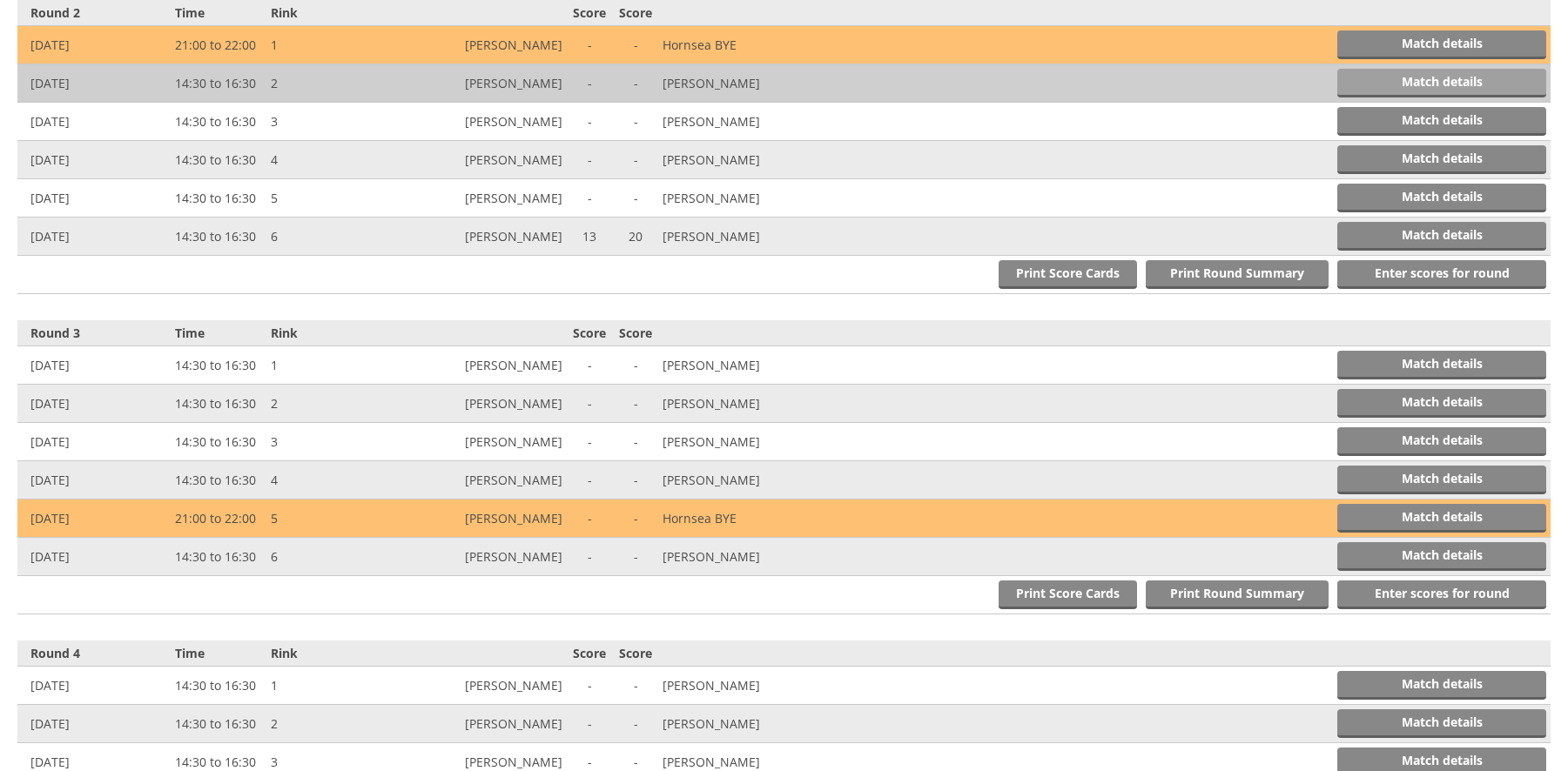
click at [1375, 84] on link "Match details" at bounding box center [1442, 83] width 209 height 29
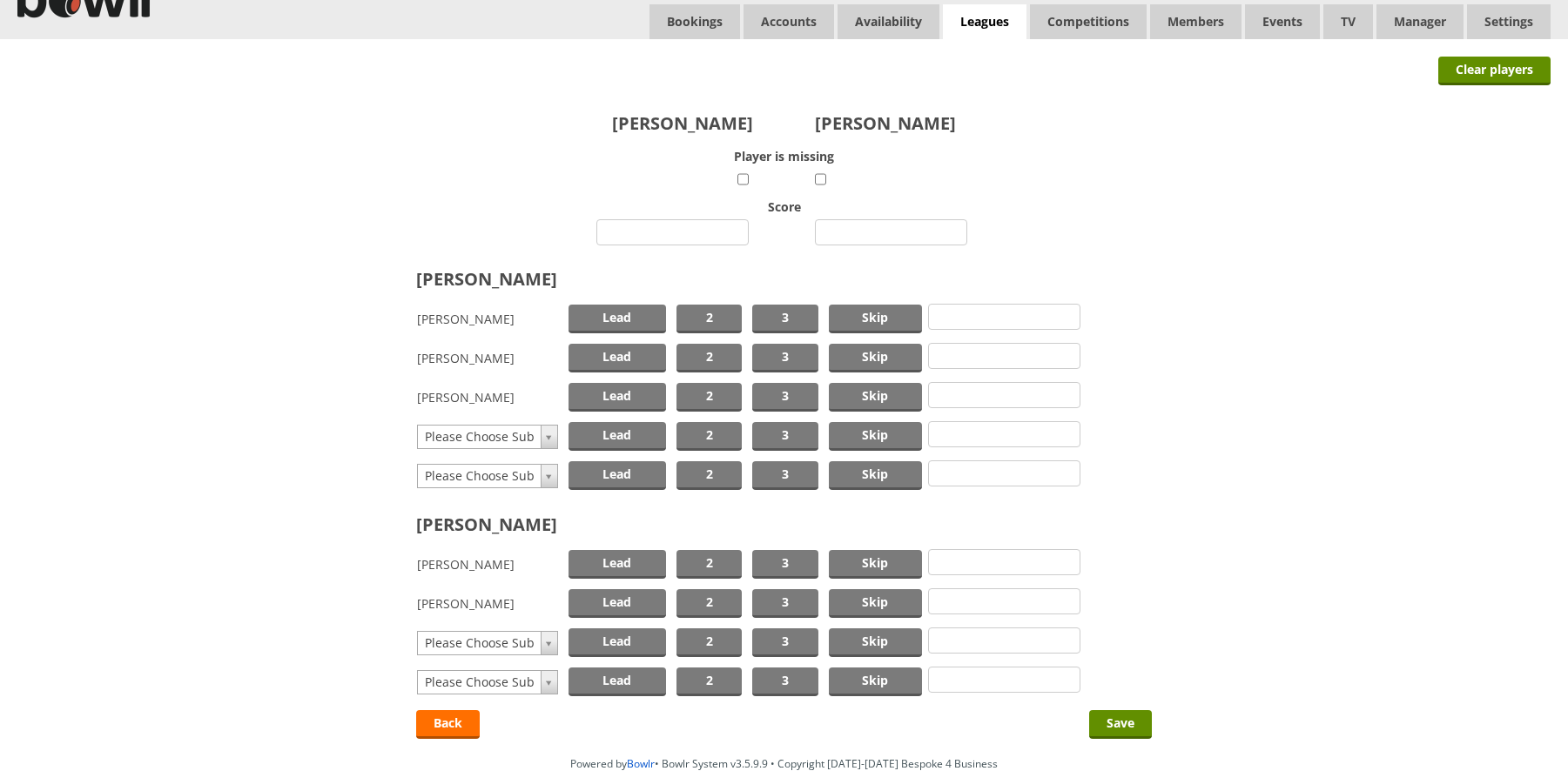
scroll to position [87, 0]
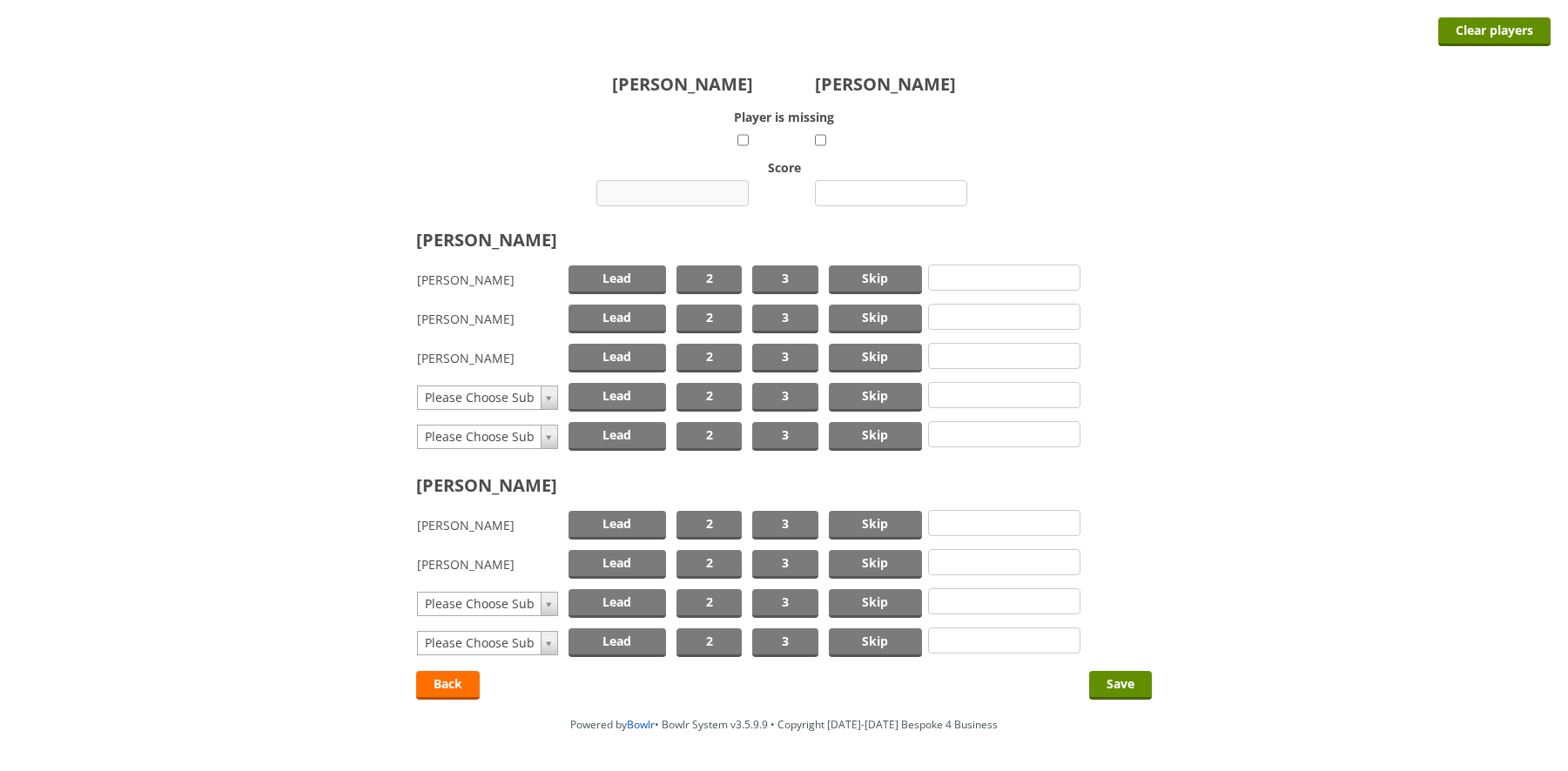
click at [689, 193] on input "number" at bounding box center [672, 193] width 152 height 26
type input "8"
click at [881, 189] on input "number" at bounding box center [890, 193] width 152 height 26
type input "24"
click at [880, 277] on span "Skip" at bounding box center [876, 280] width 94 height 29
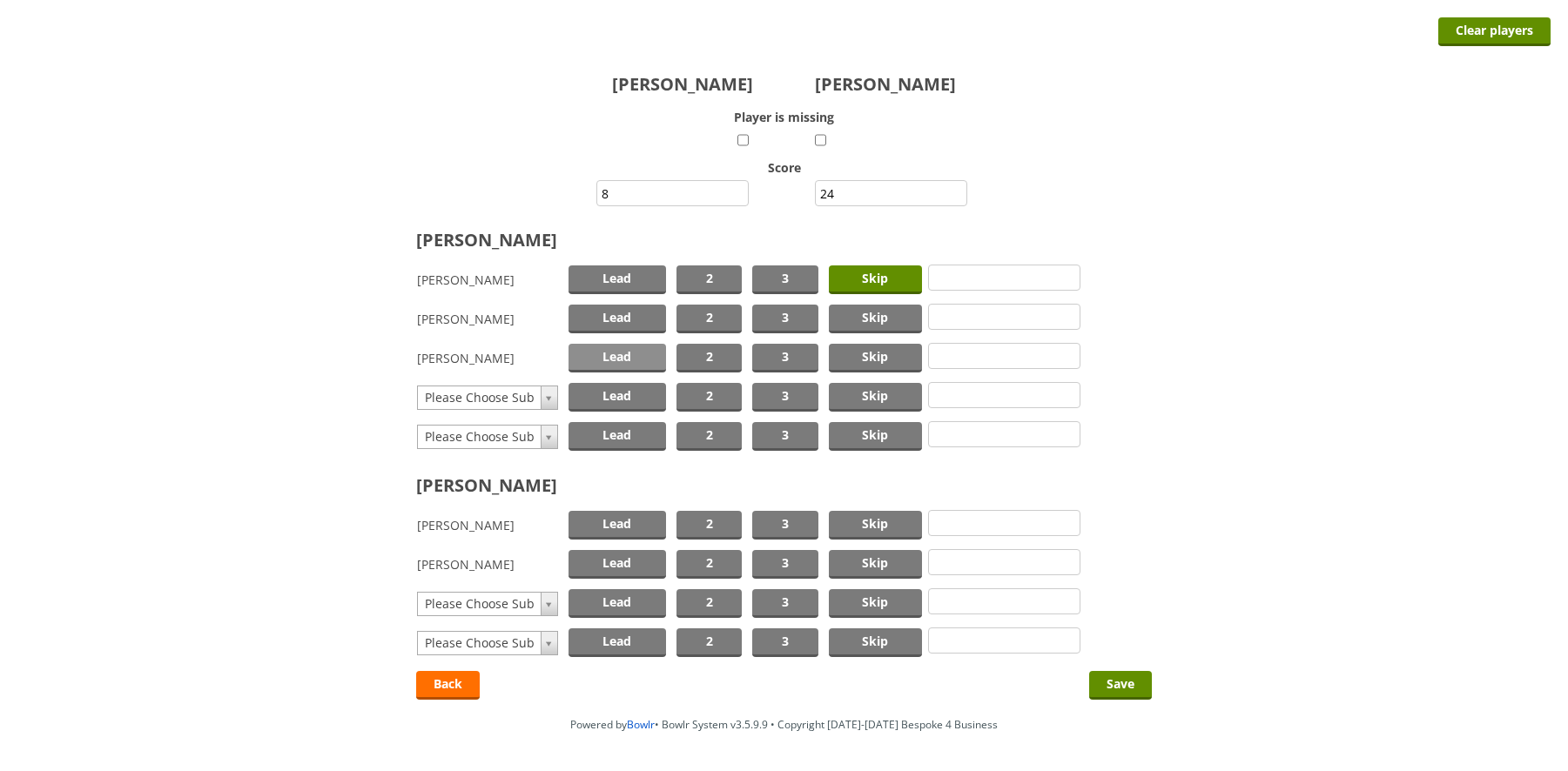
click at [600, 353] on span "Lead" at bounding box center [617, 358] width 97 height 29
click at [839, 521] on span "Skip" at bounding box center [876, 525] width 94 height 29
click at [605, 564] on span "Lead" at bounding box center [617, 564] width 97 height 29
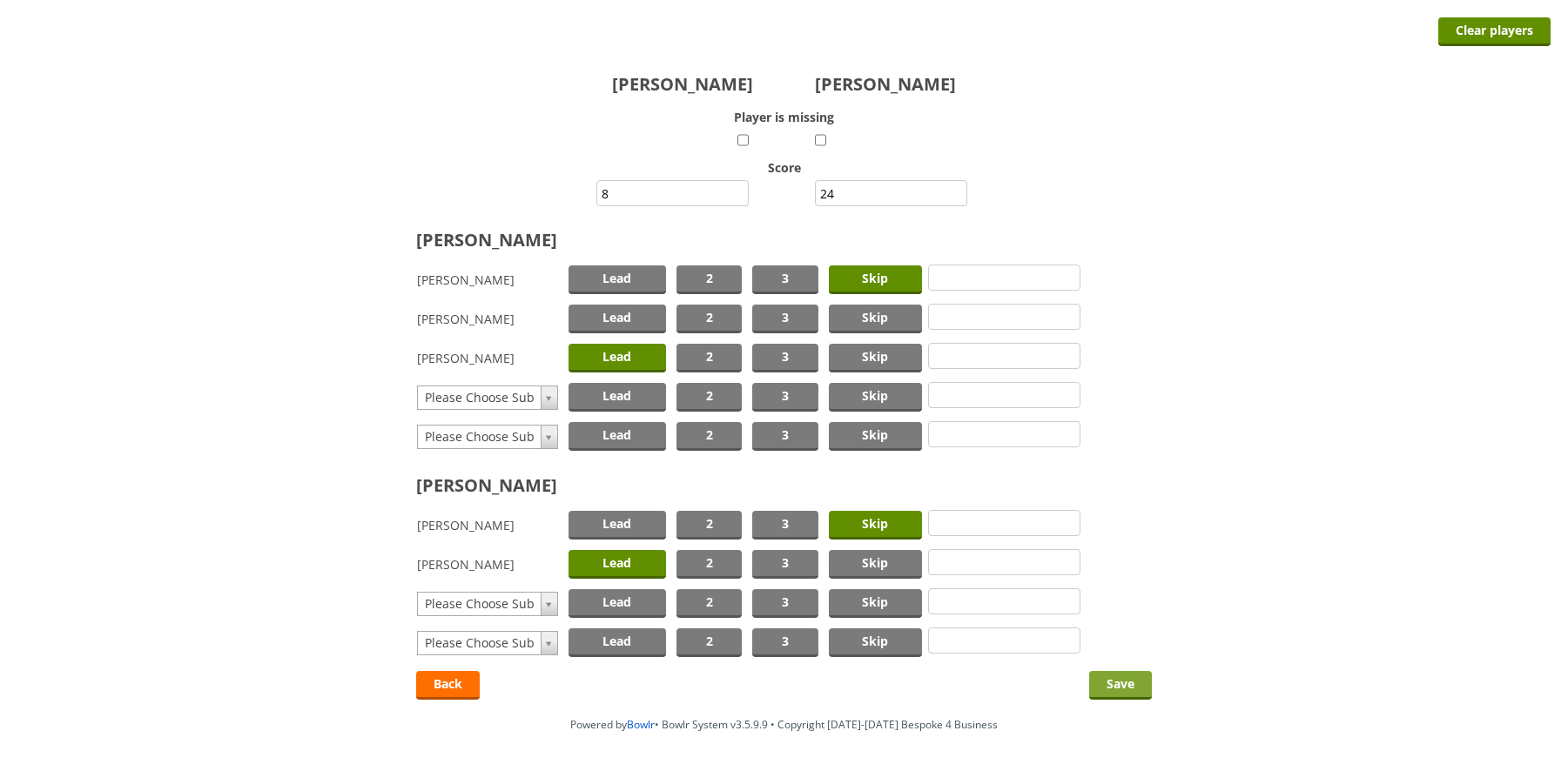
click at [1111, 680] on input "Save" at bounding box center [1120, 685] width 62 height 29
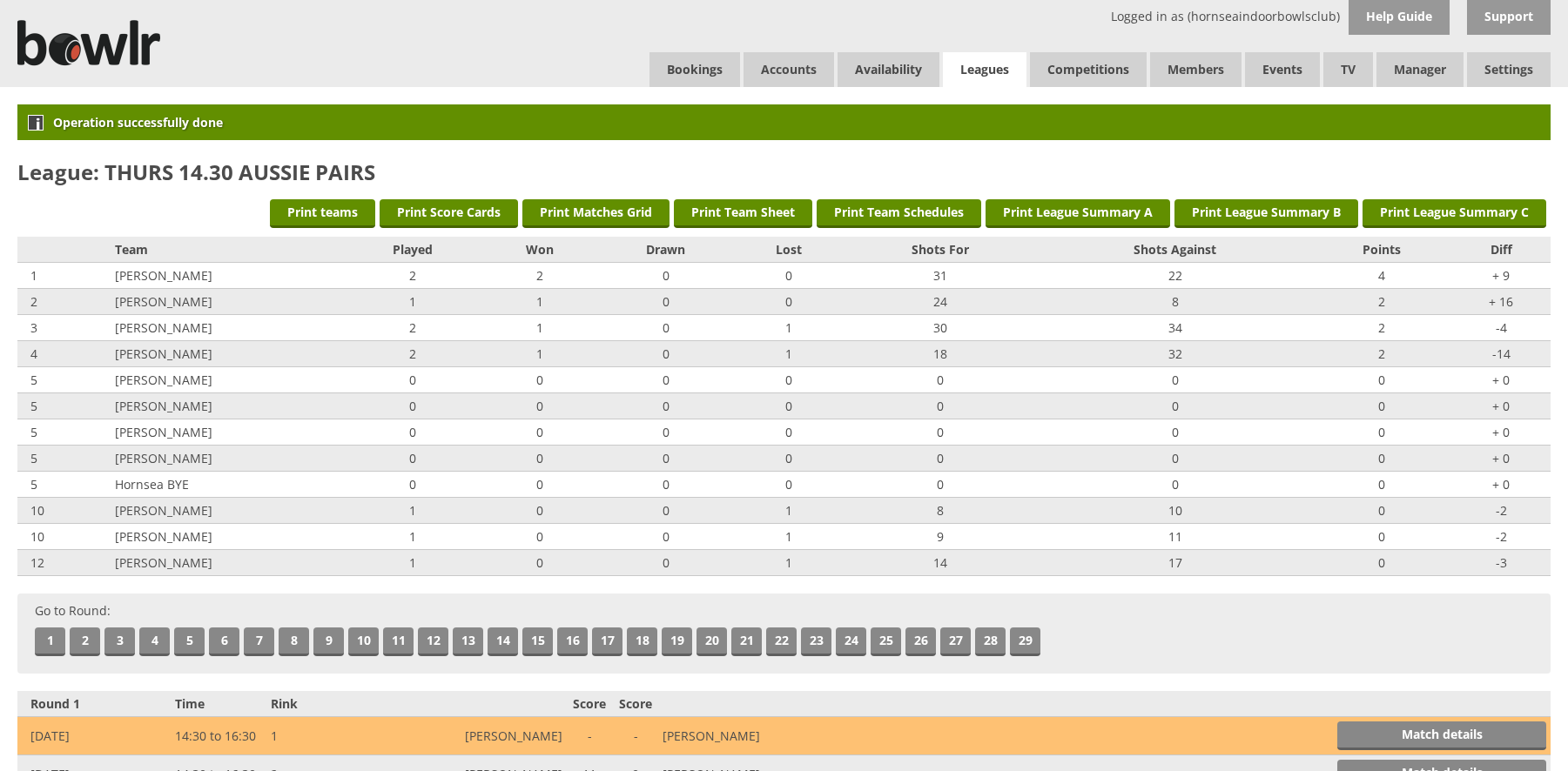
click at [976, 62] on link "Leagues" at bounding box center [984, 70] width 84 height 36
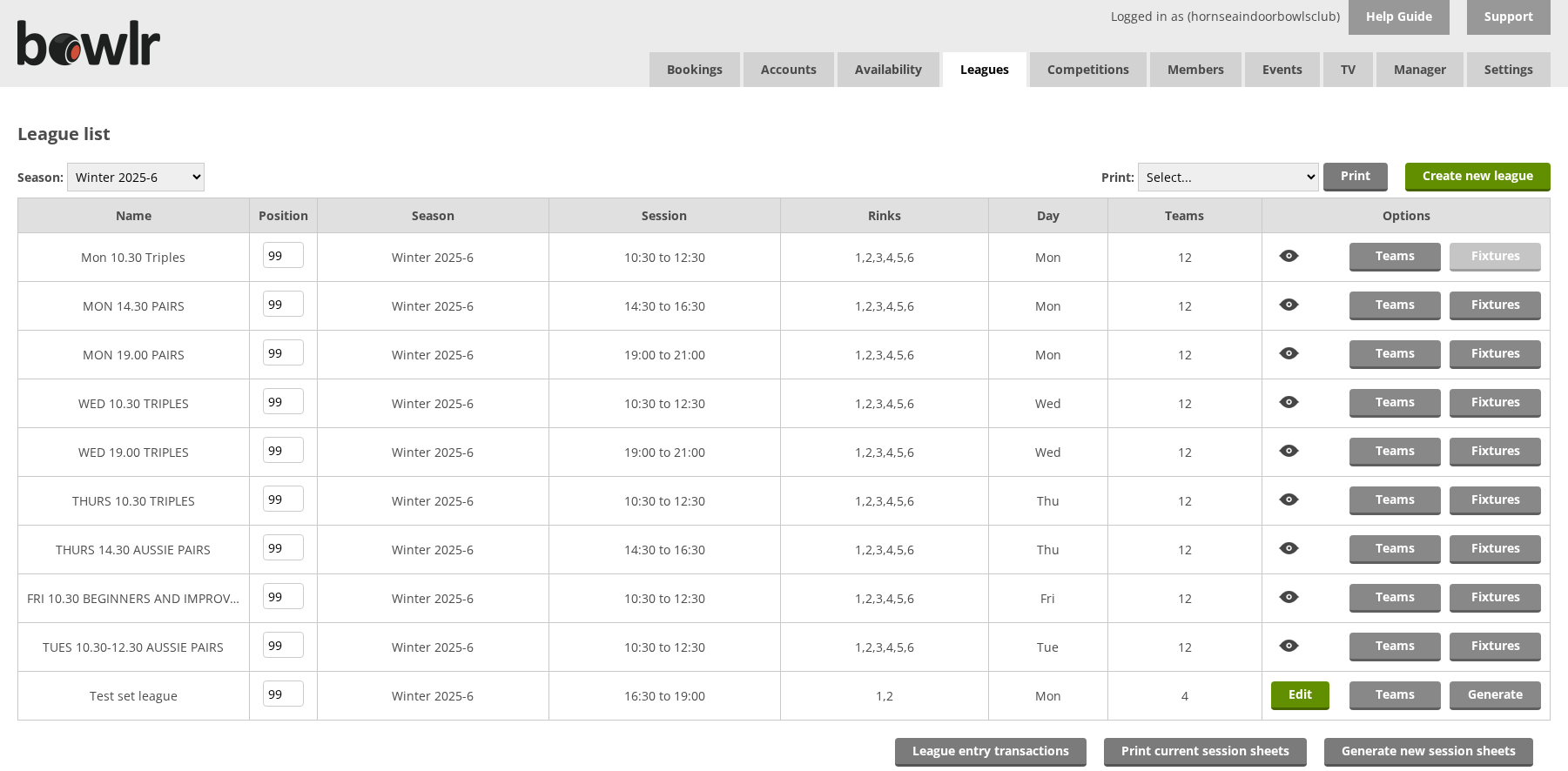
drag, startPoint x: 1484, startPoint y: 253, endPoint x: 1467, endPoint y: 247, distance: 18.0
click at [1485, 252] on link "Fixtures" at bounding box center [1495, 257] width 91 height 29
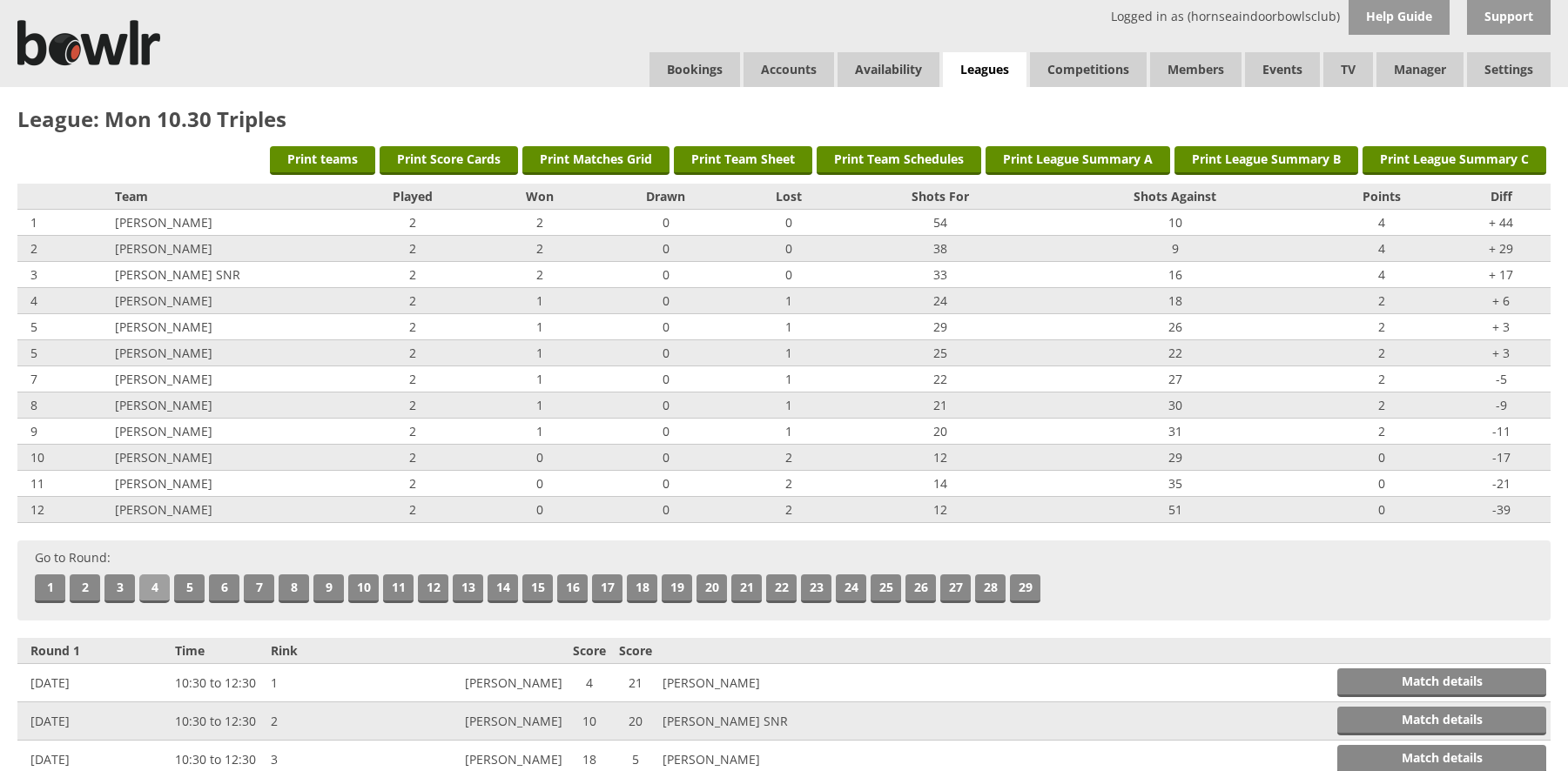
click at [154, 587] on link "4" at bounding box center [154, 589] width 31 height 29
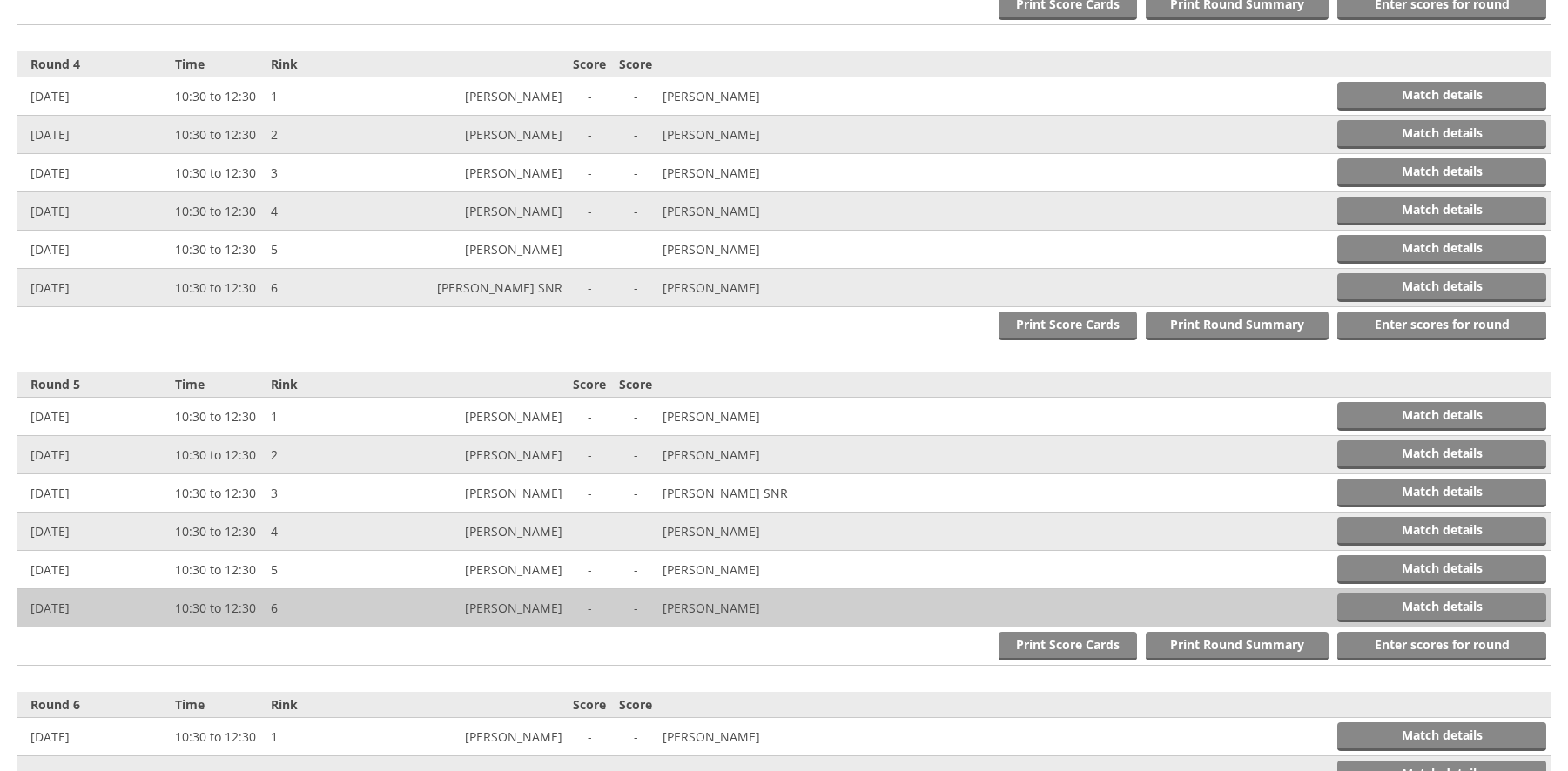
scroll to position [1599, 0]
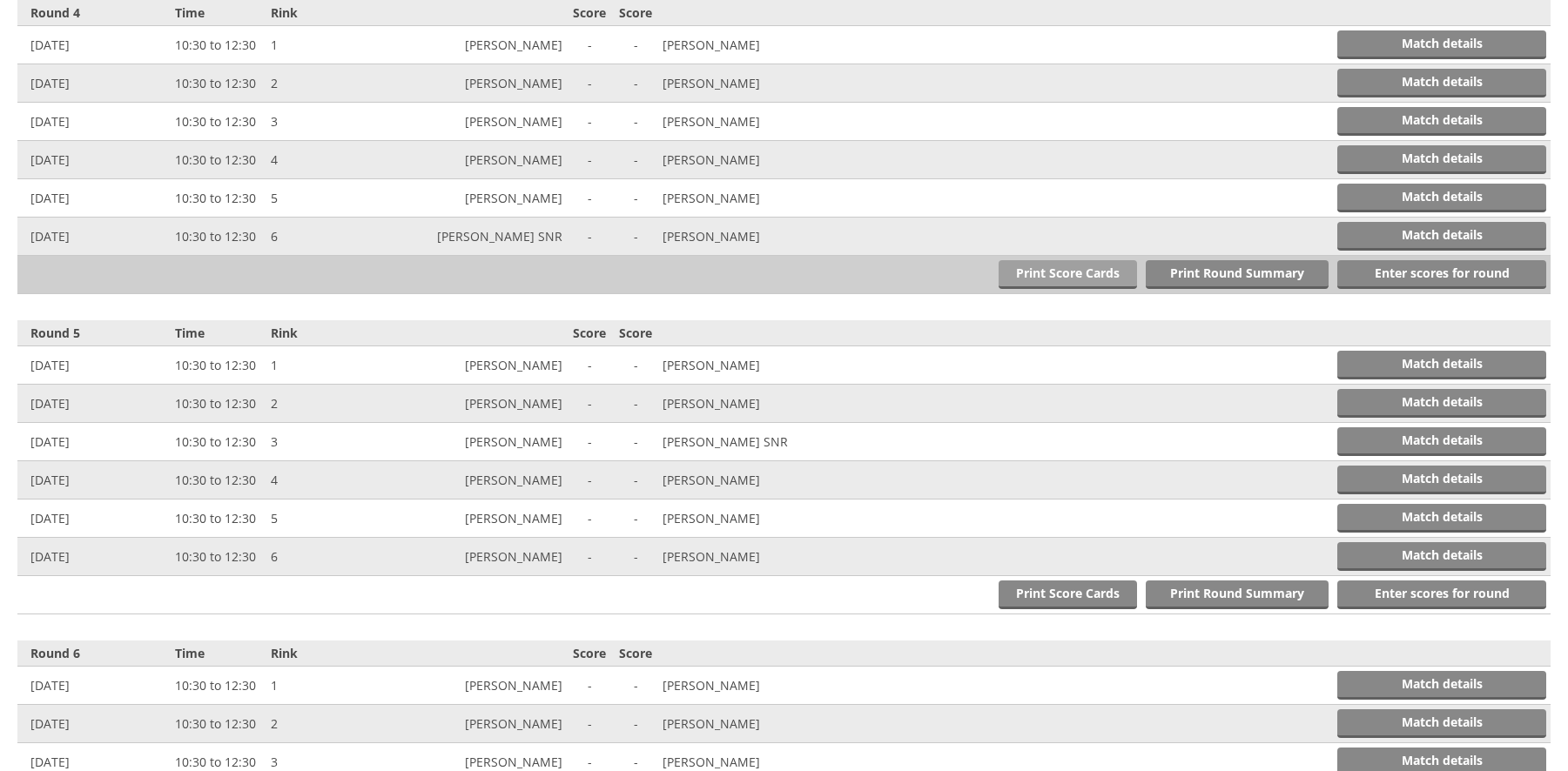
click at [1063, 270] on link "Print Score Cards" at bounding box center [1067, 275] width 138 height 29
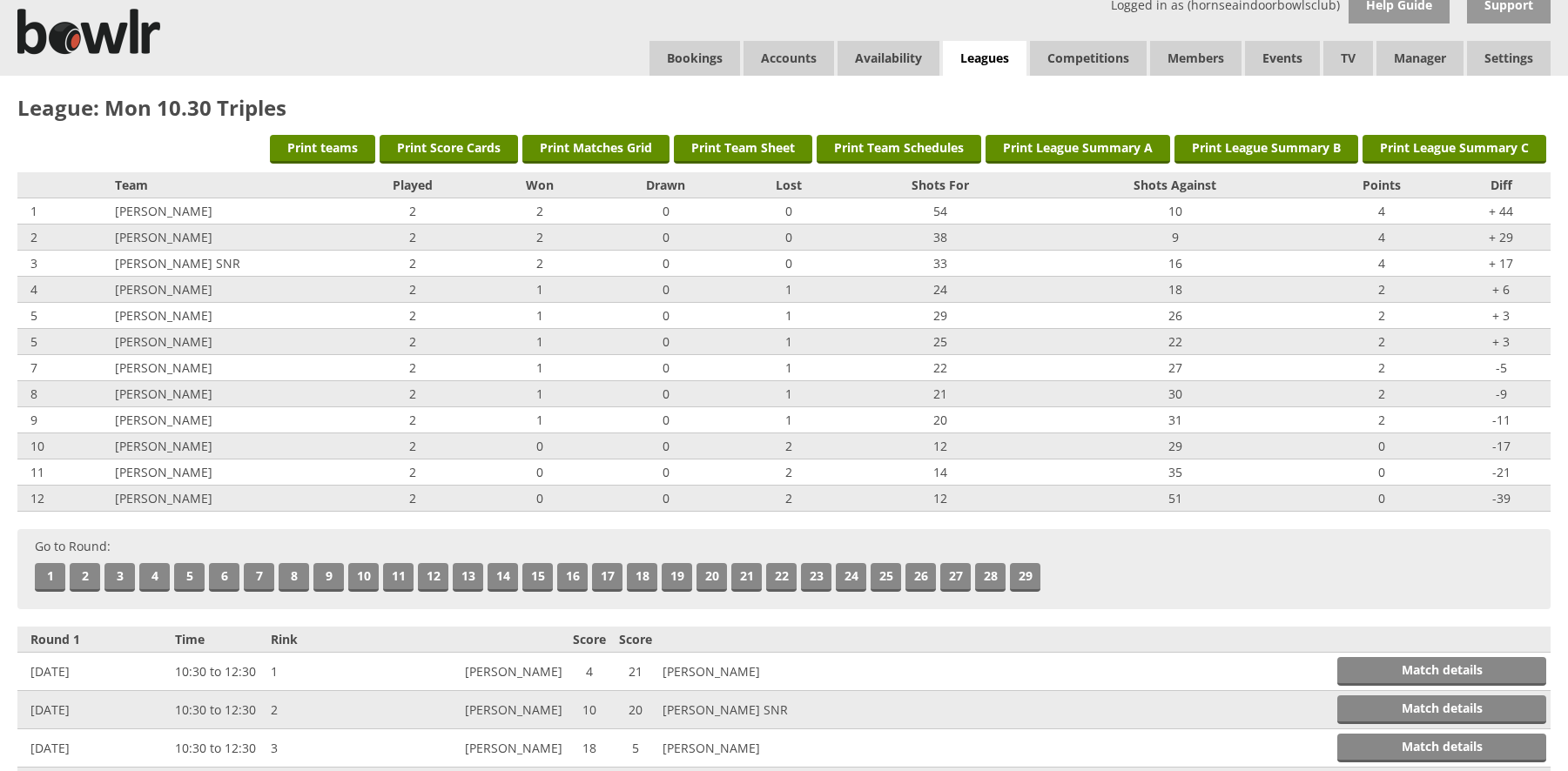
scroll to position [0, 0]
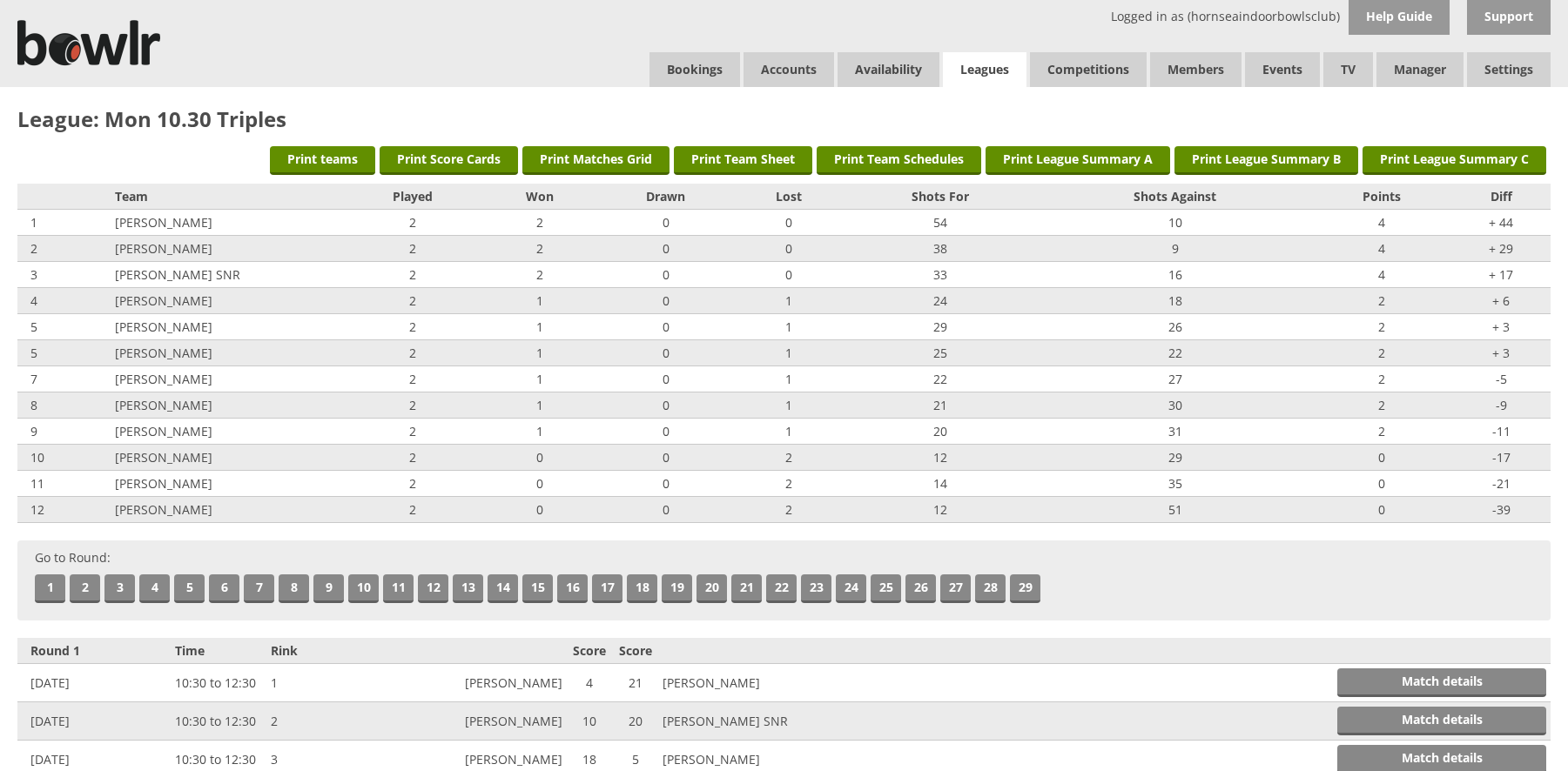
click at [983, 60] on link "Leagues" at bounding box center [984, 70] width 84 height 36
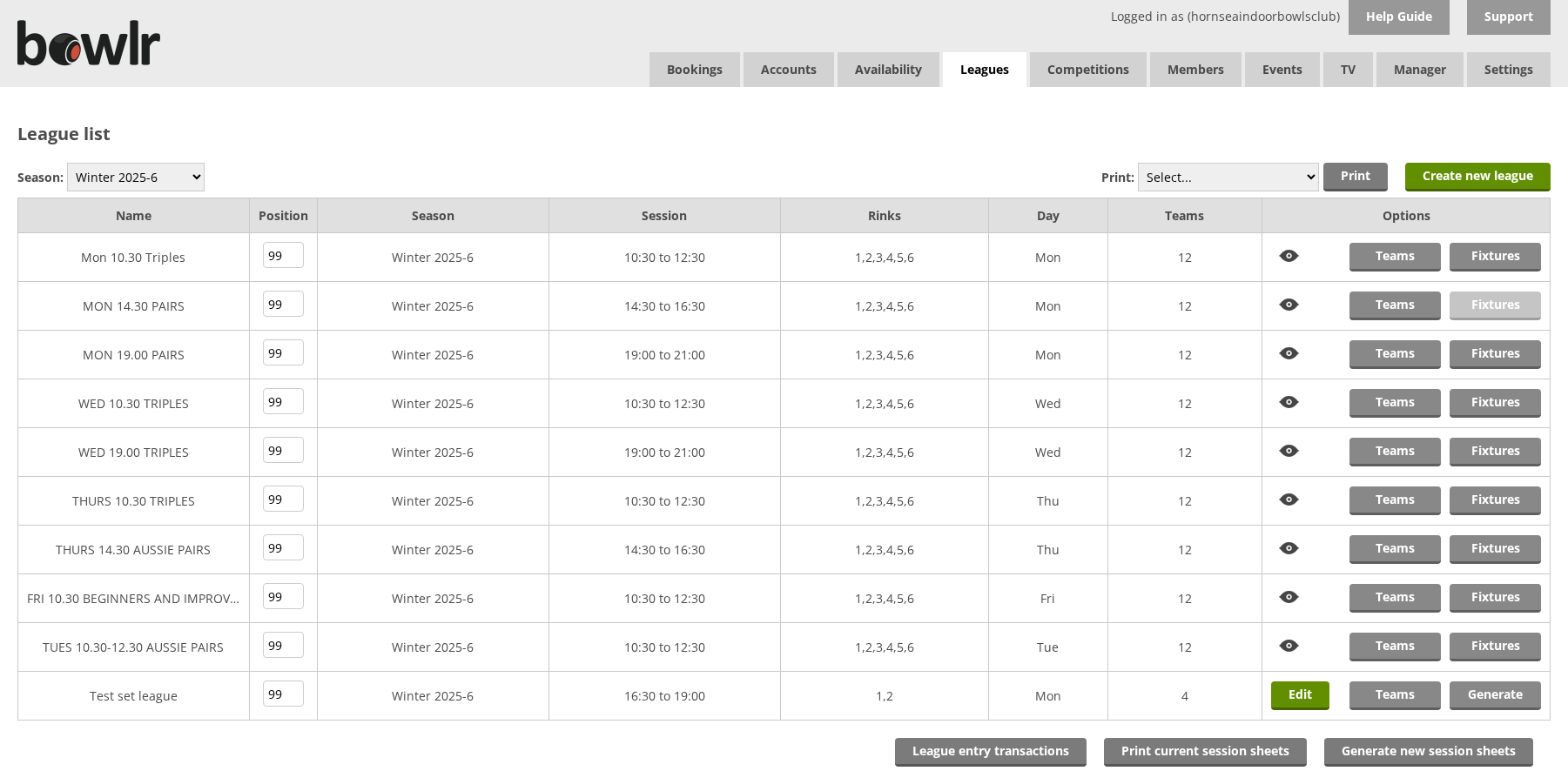
click at [1473, 300] on link "Fixtures" at bounding box center [1495, 306] width 91 height 29
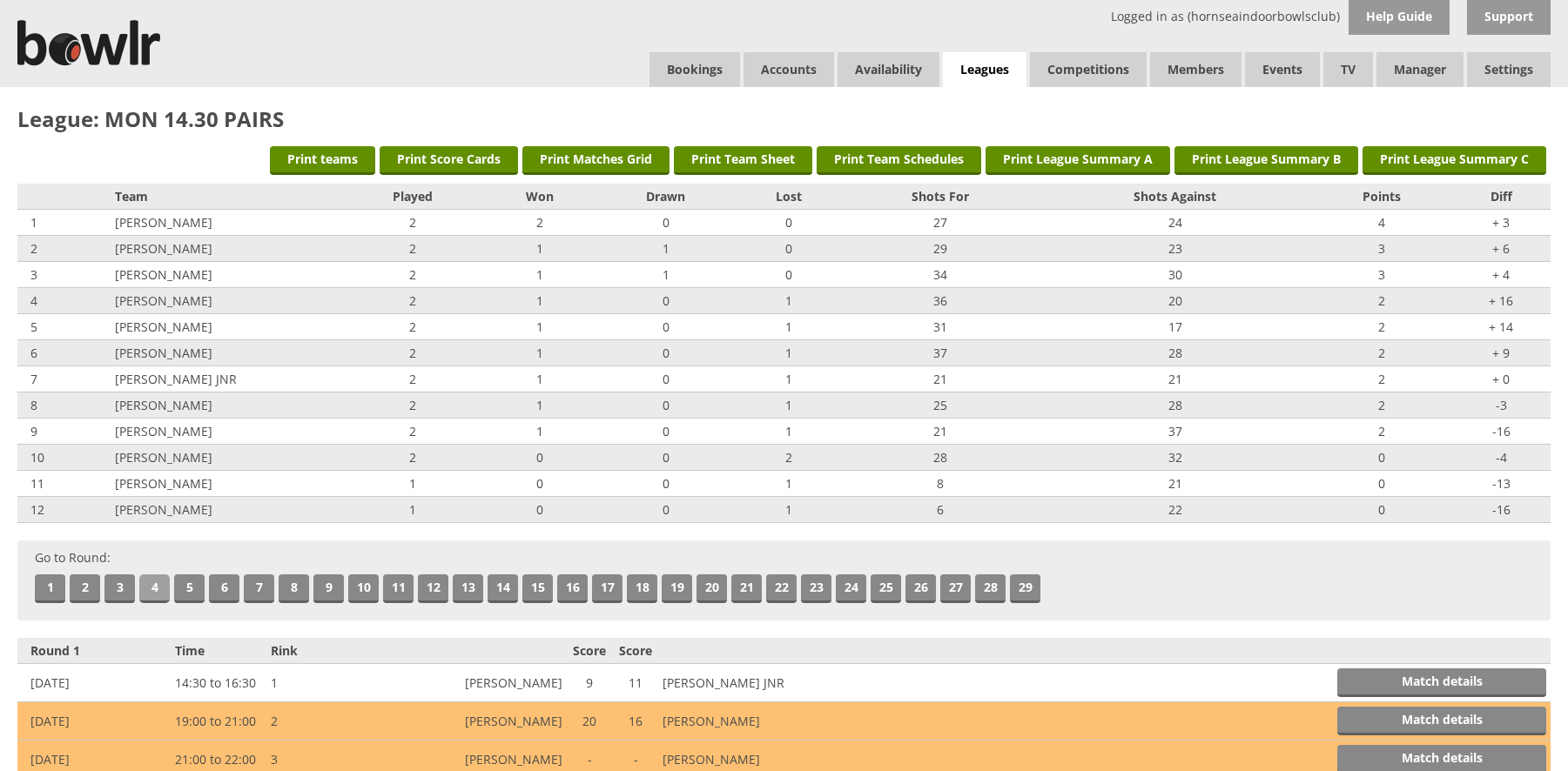
click at [152, 583] on link "4" at bounding box center [154, 589] width 31 height 29
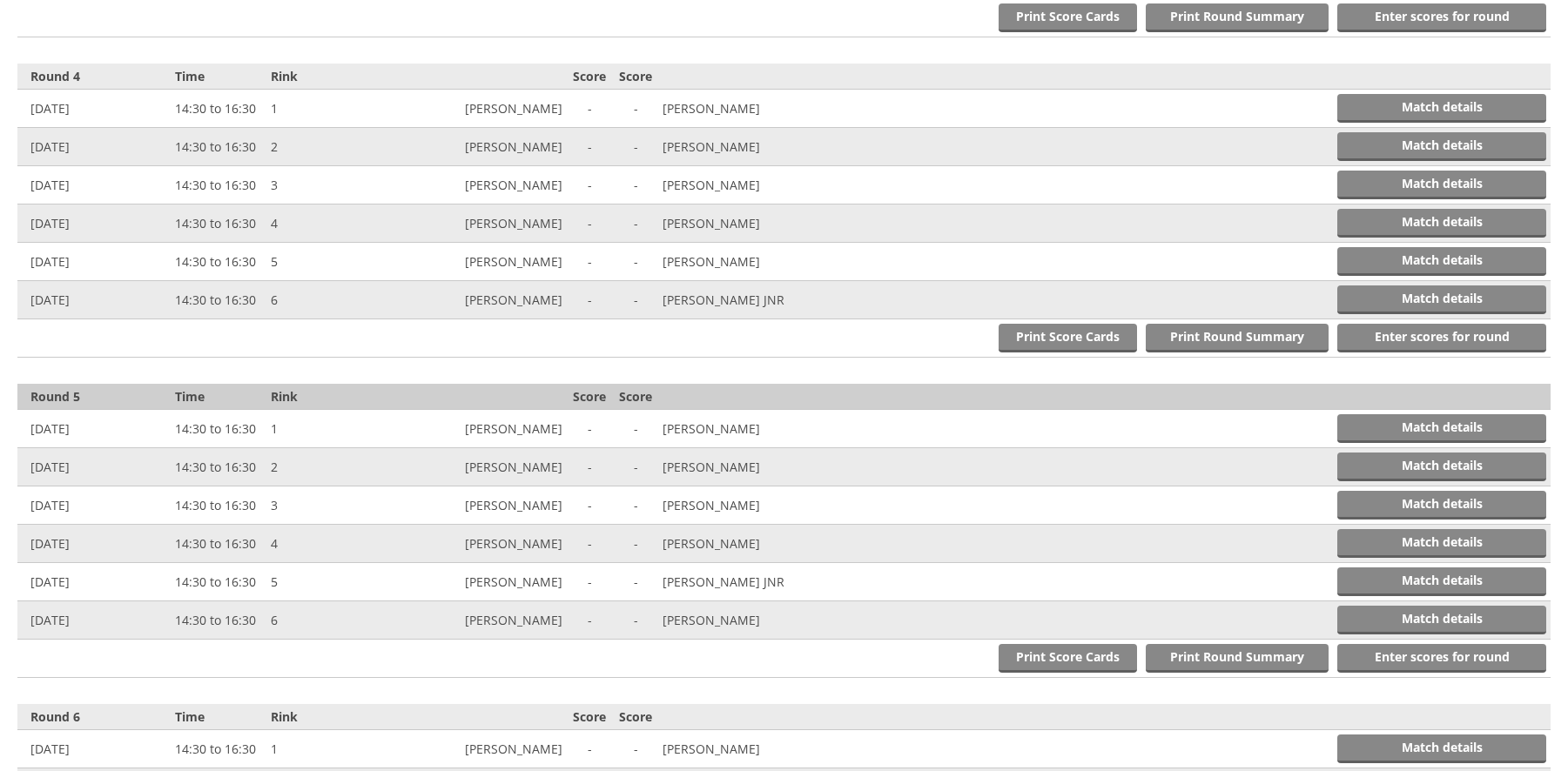
scroll to position [1599, 0]
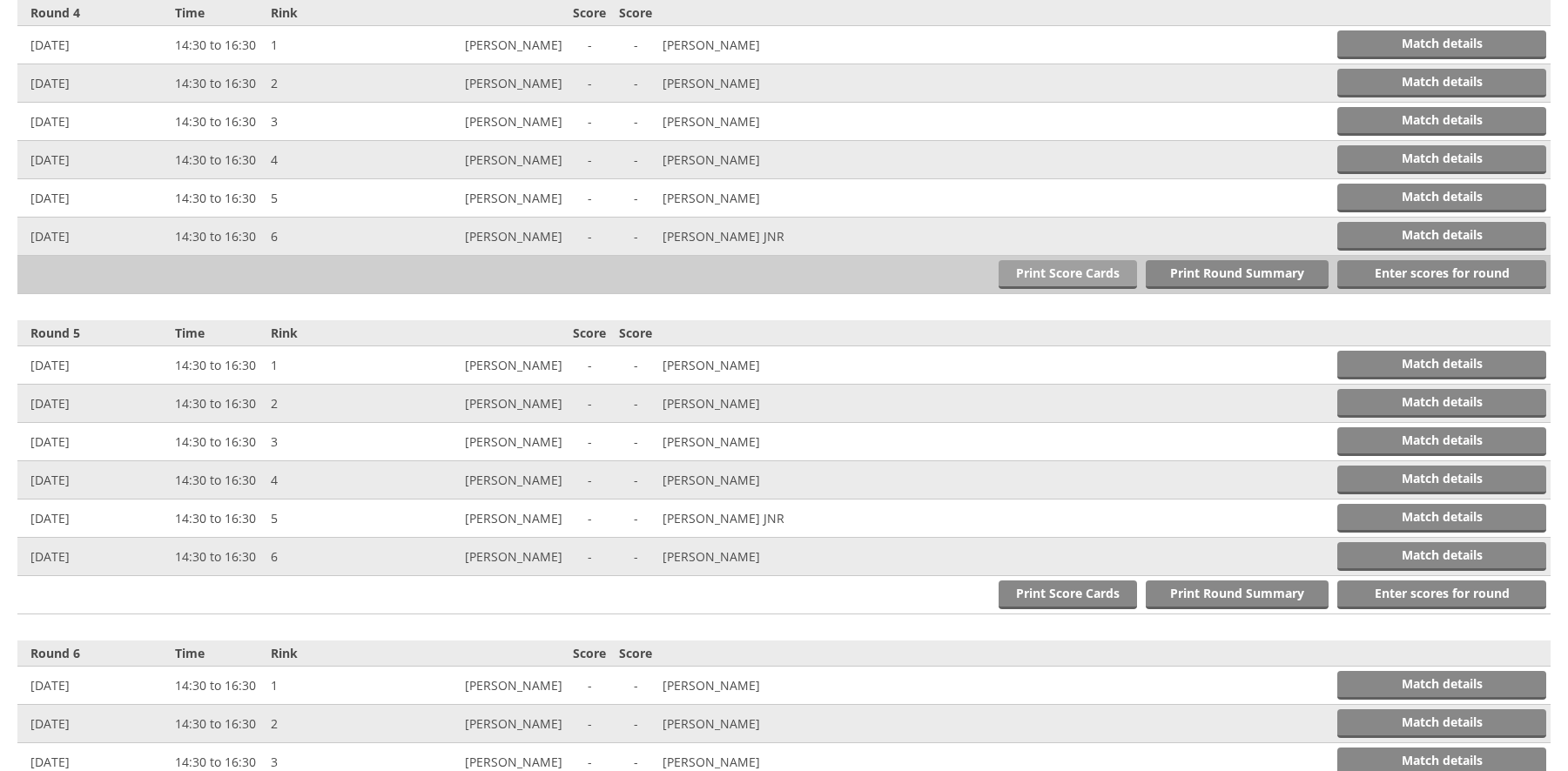
click at [1065, 271] on link "Print Score Cards" at bounding box center [1067, 275] width 138 height 29
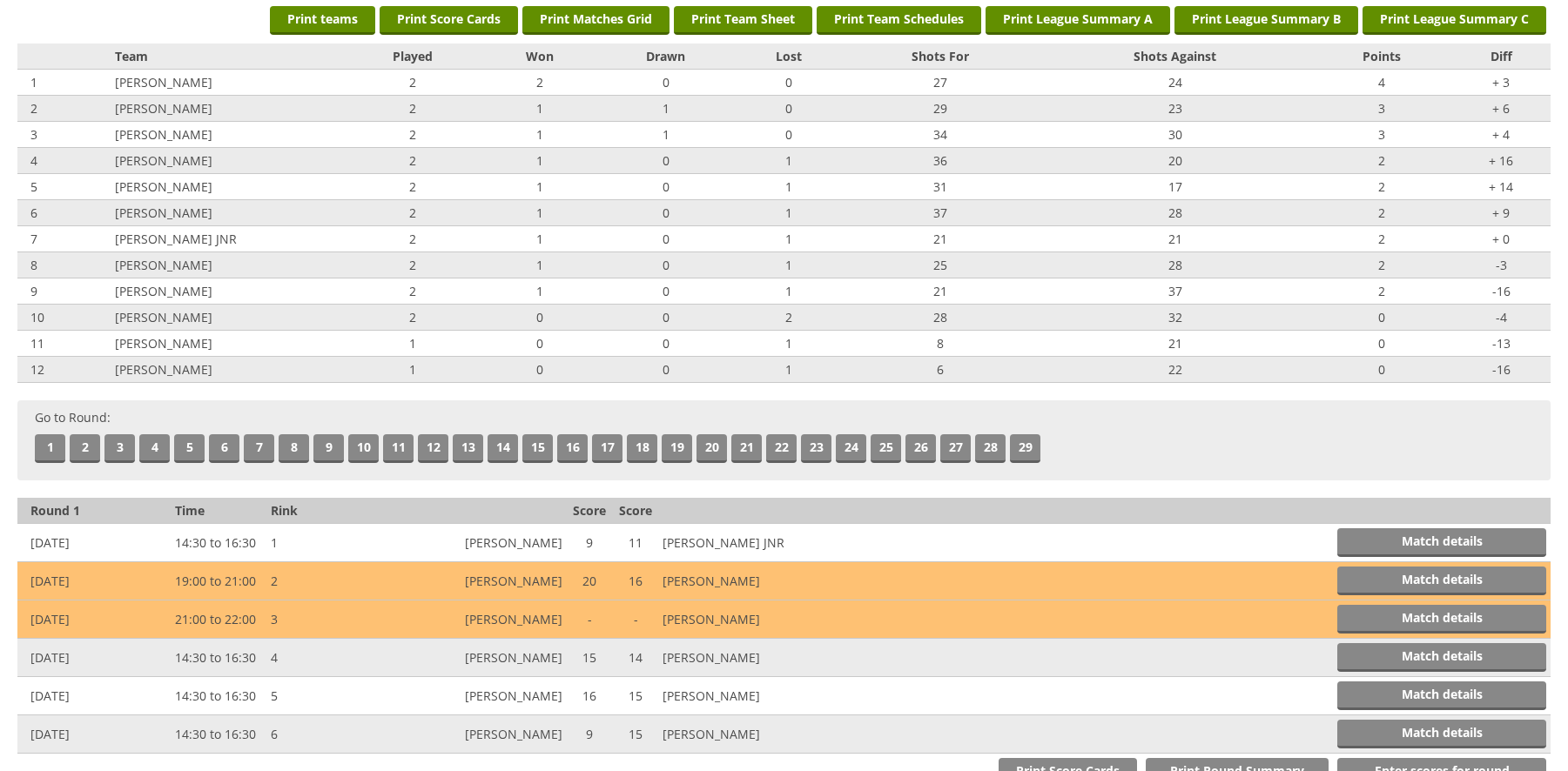
scroll to position [0, 0]
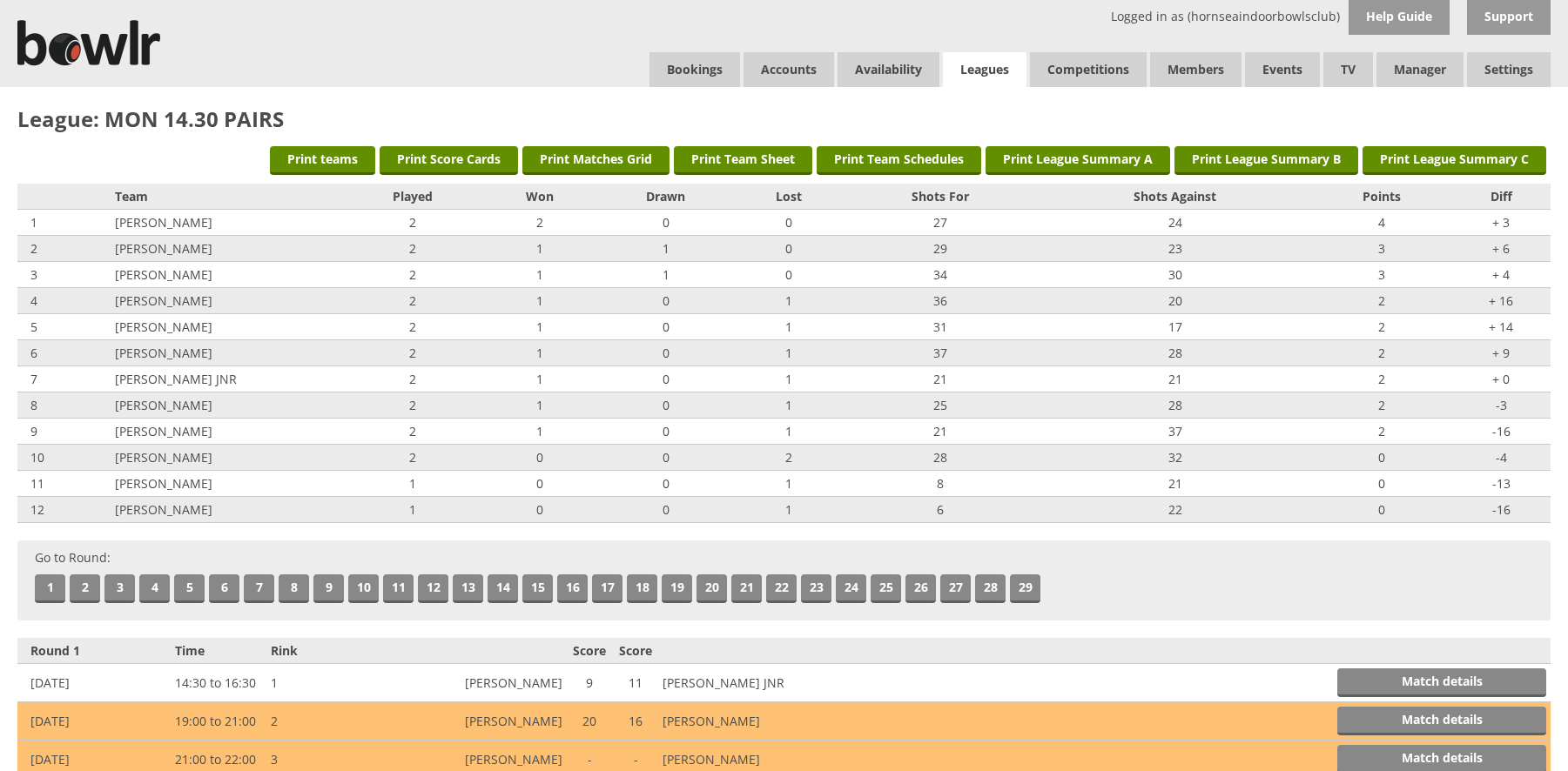
click at [974, 61] on link "Leagues" at bounding box center [984, 70] width 84 height 36
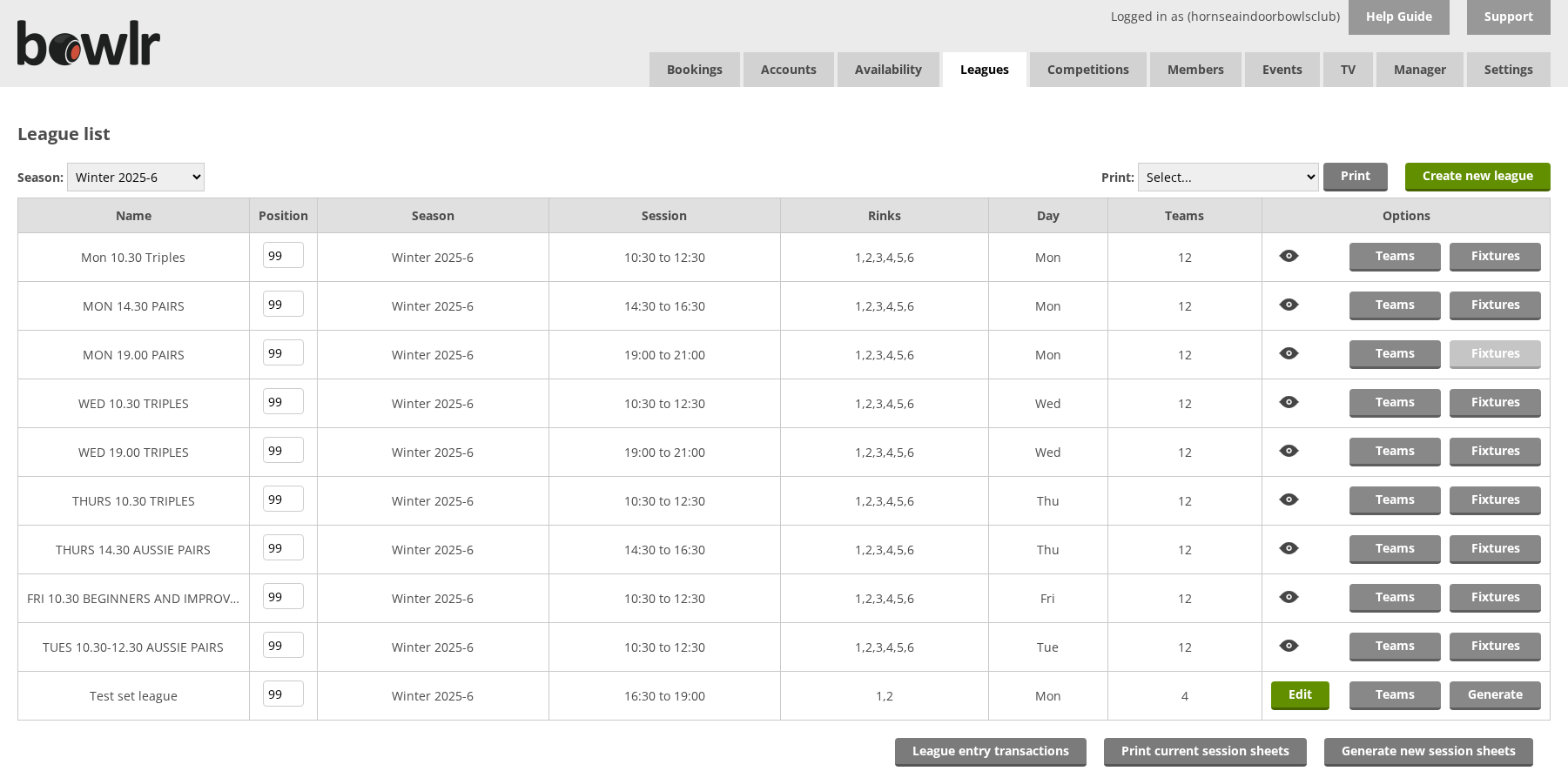
click at [1488, 350] on link "Fixtures" at bounding box center [1495, 354] width 91 height 29
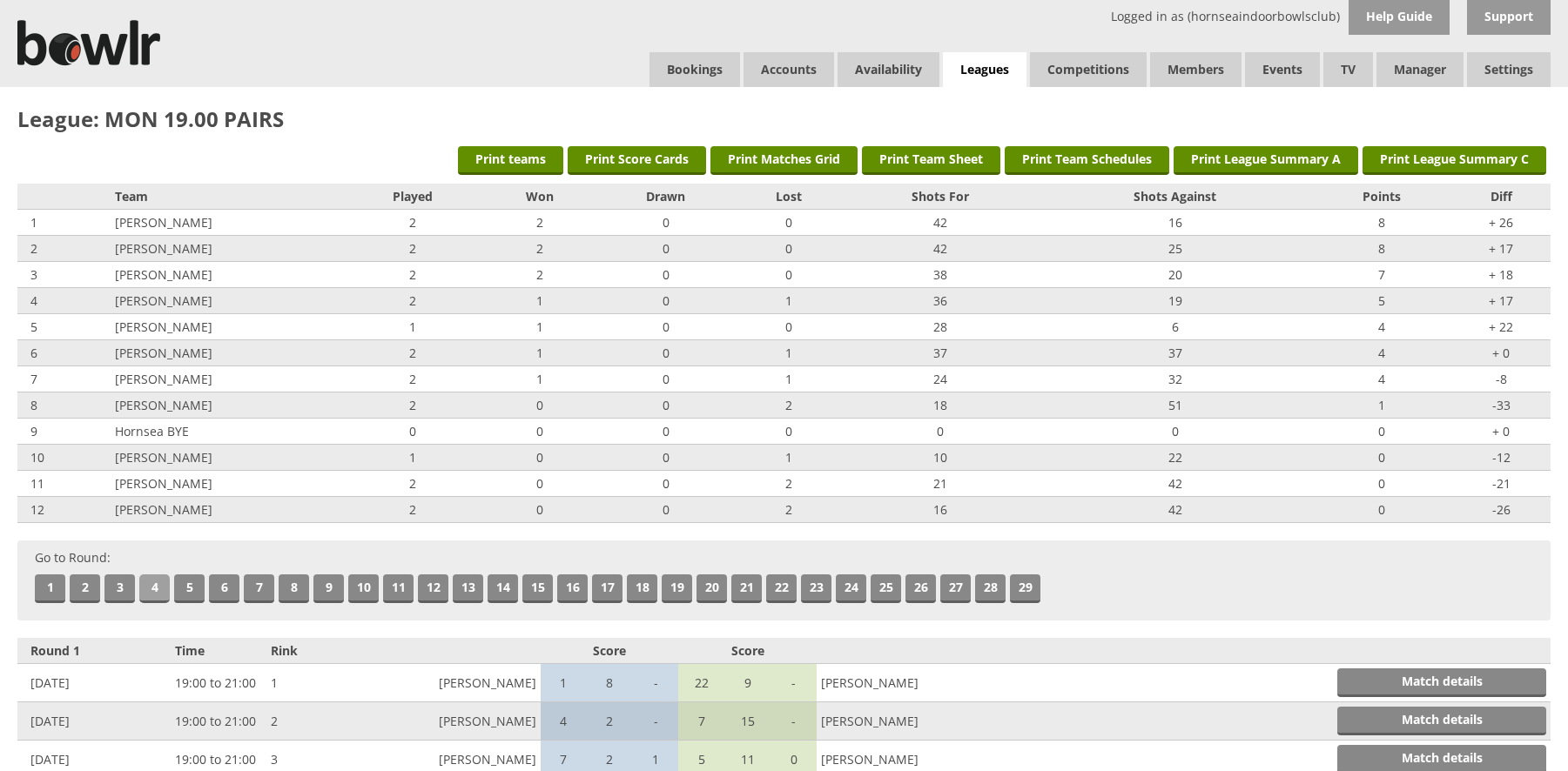
click at [157, 583] on link "4" at bounding box center [154, 589] width 31 height 29
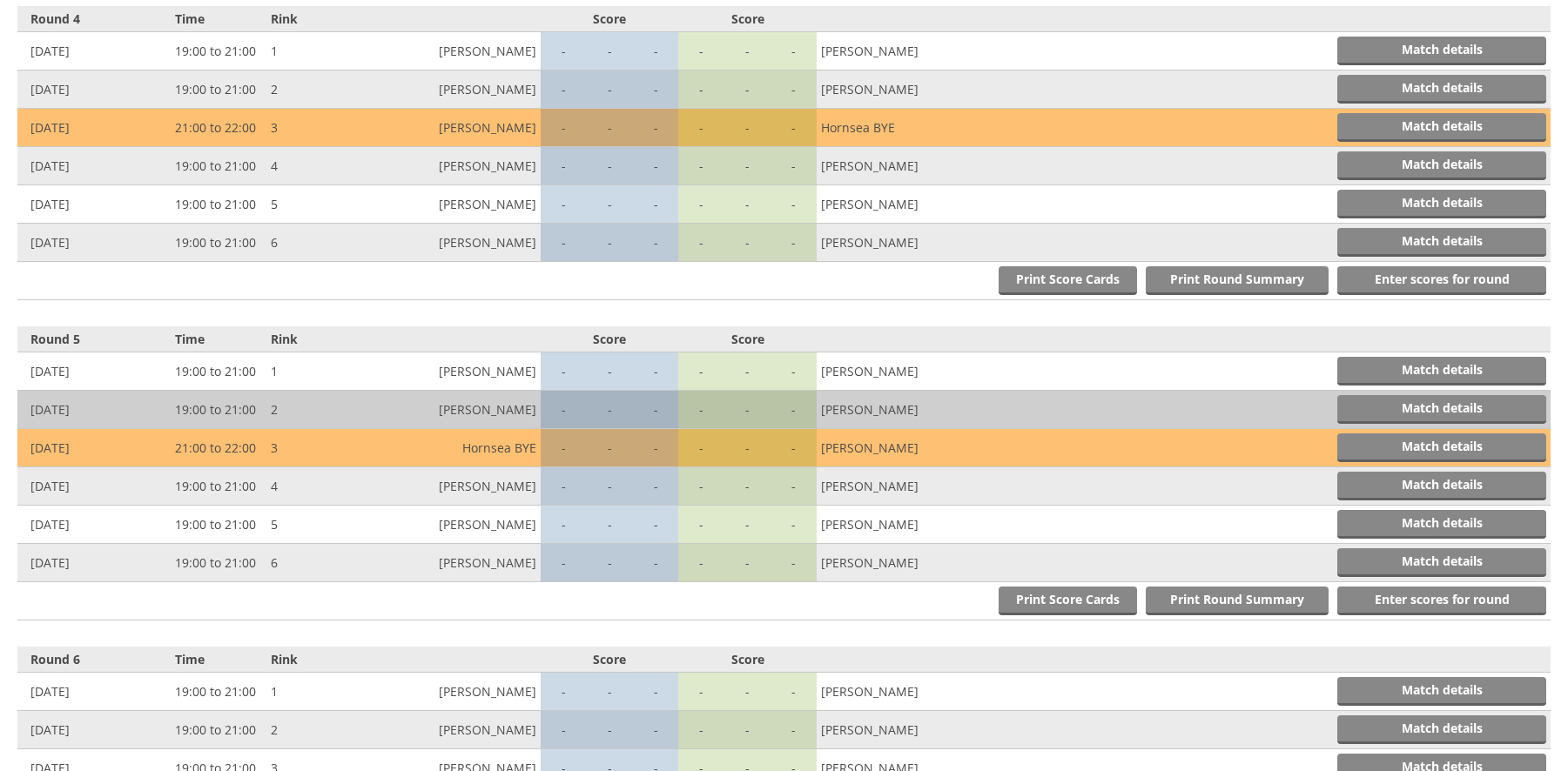
scroll to position [1599, 0]
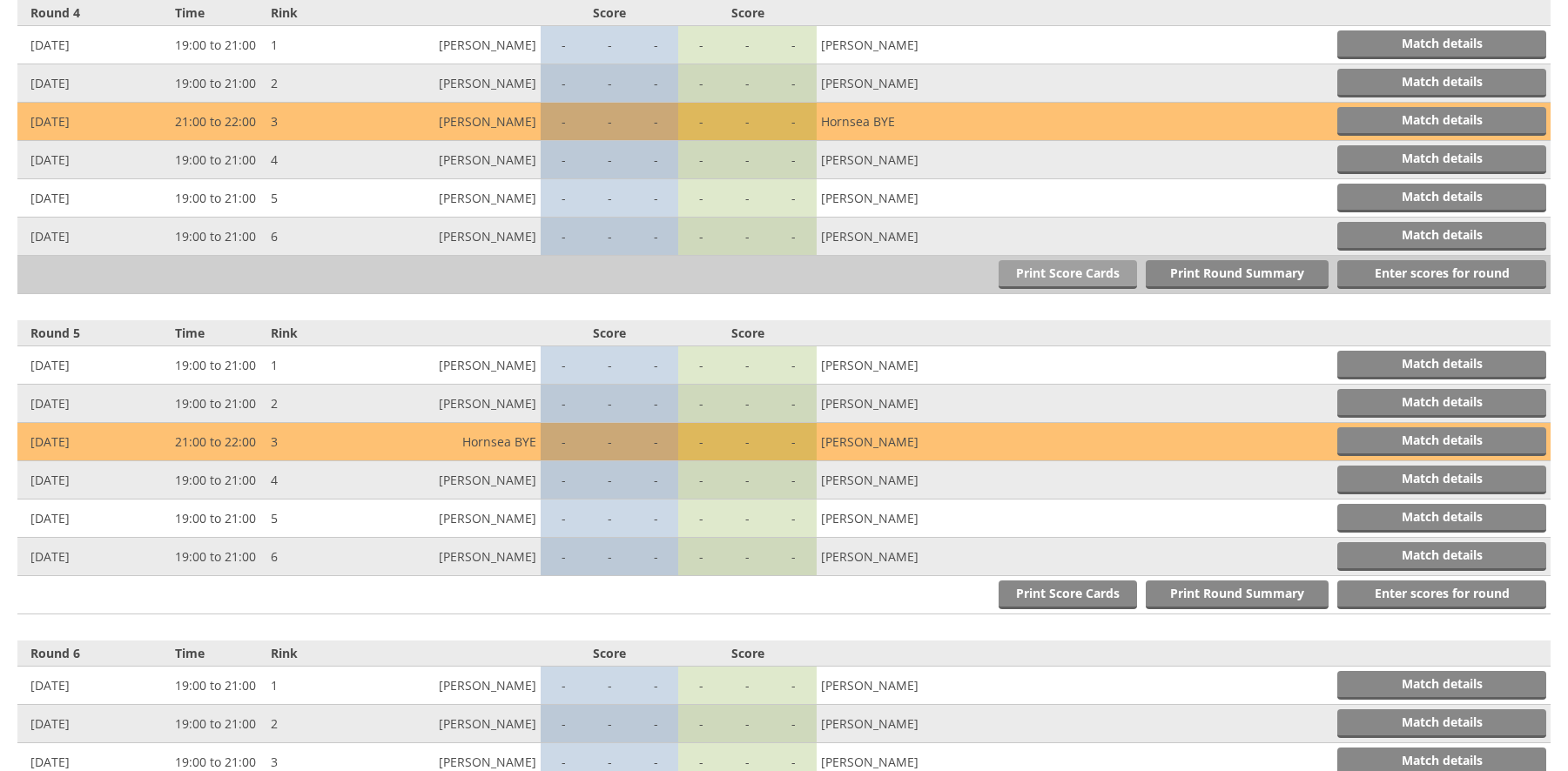
click at [1060, 271] on link "Print Score Cards" at bounding box center [1067, 275] width 138 height 29
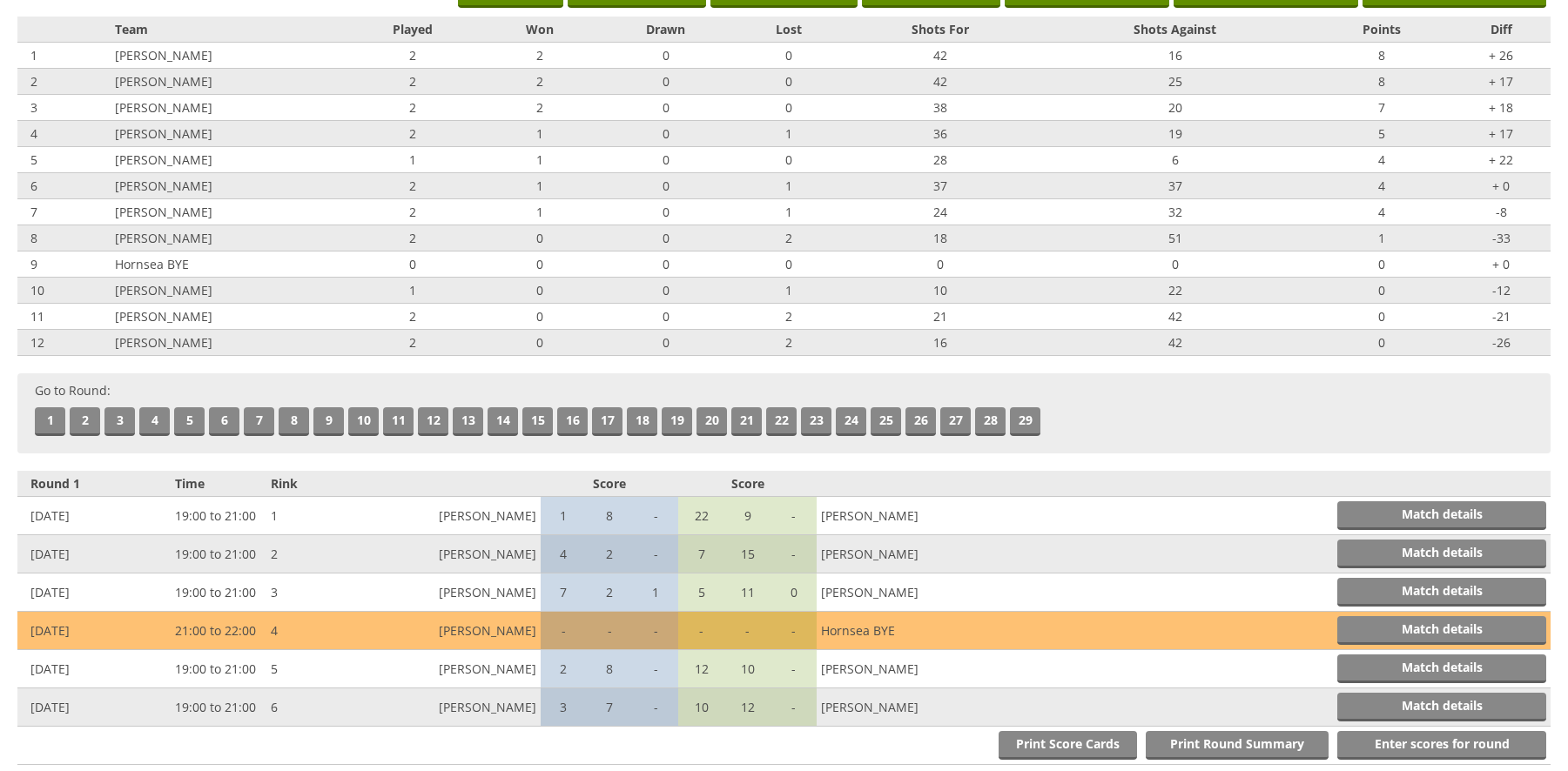
scroll to position [0, 0]
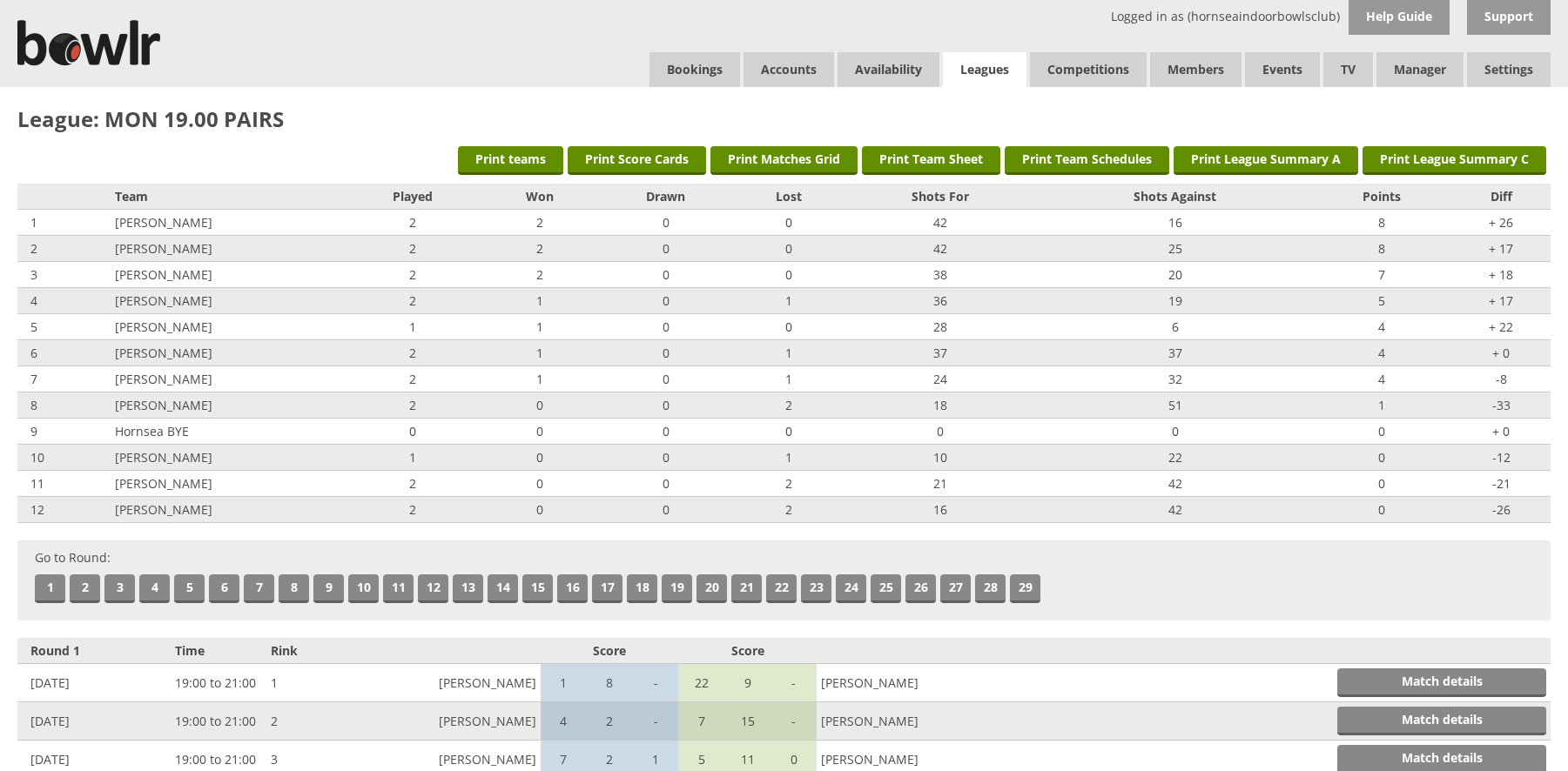
click at [982, 64] on link "Leagues" at bounding box center [984, 70] width 84 height 36
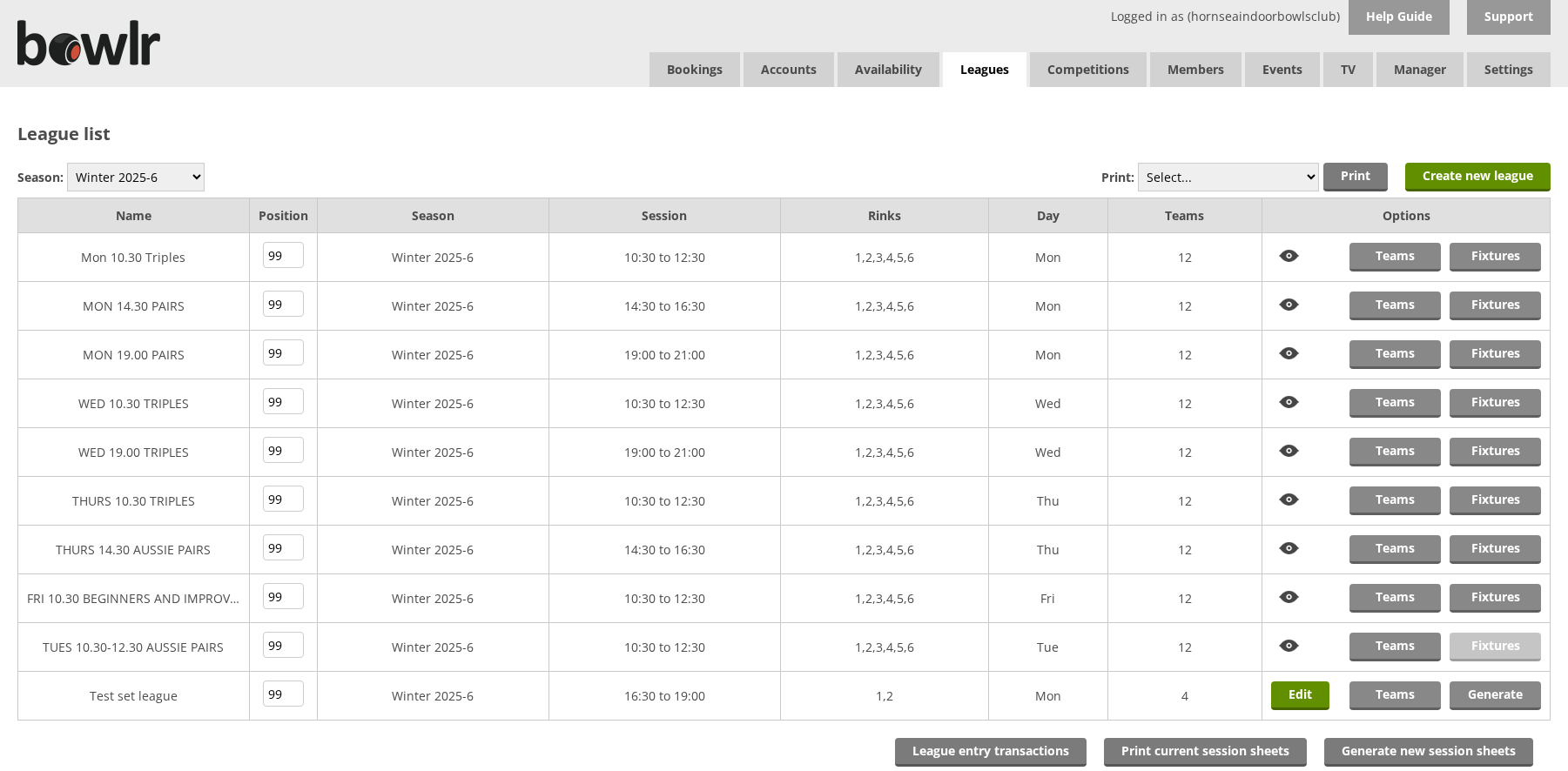
click at [1489, 643] on link "Fixtures" at bounding box center [1495, 647] width 91 height 29
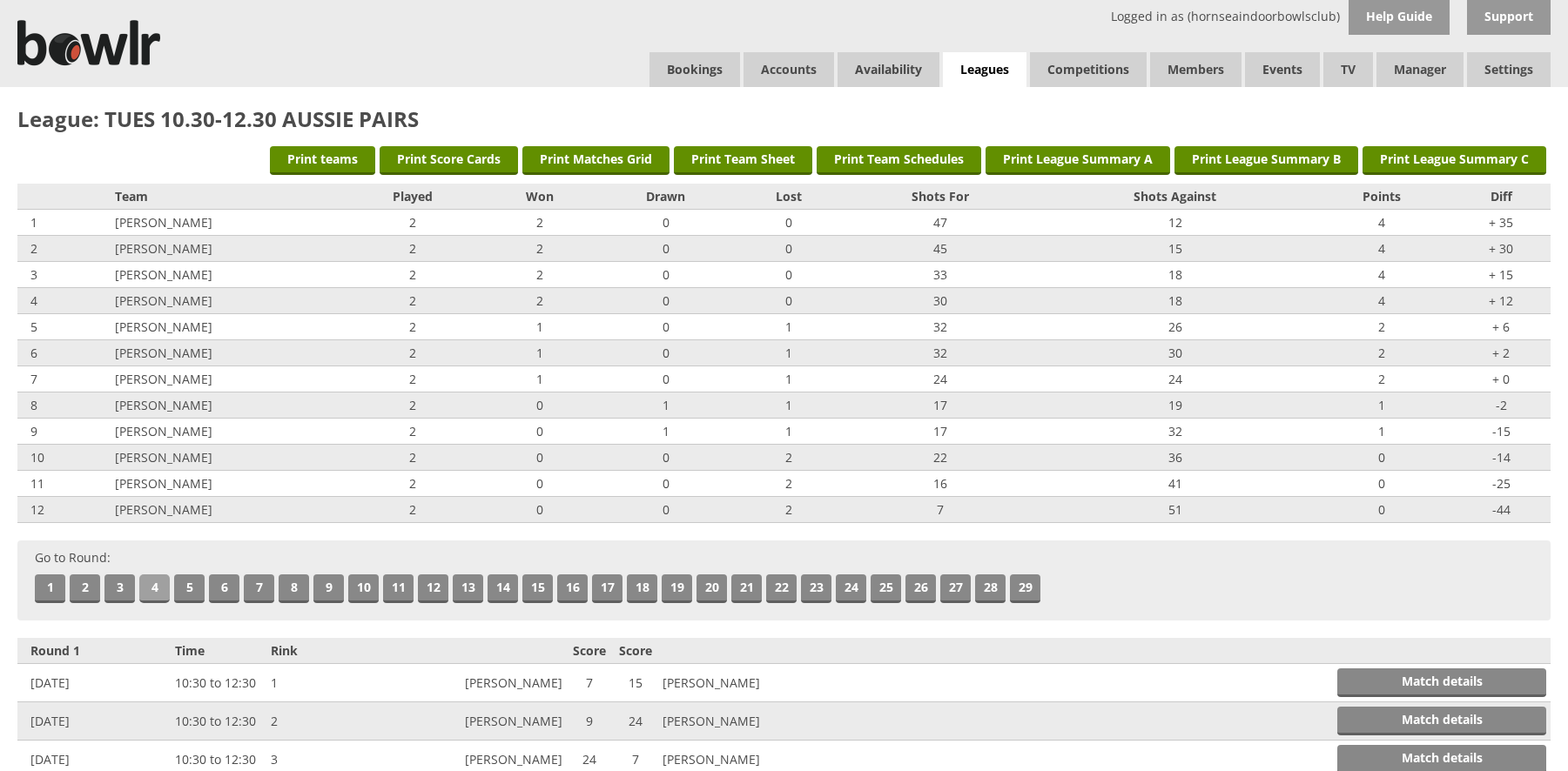
click at [158, 582] on link "4" at bounding box center [154, 589] width 31 height 29
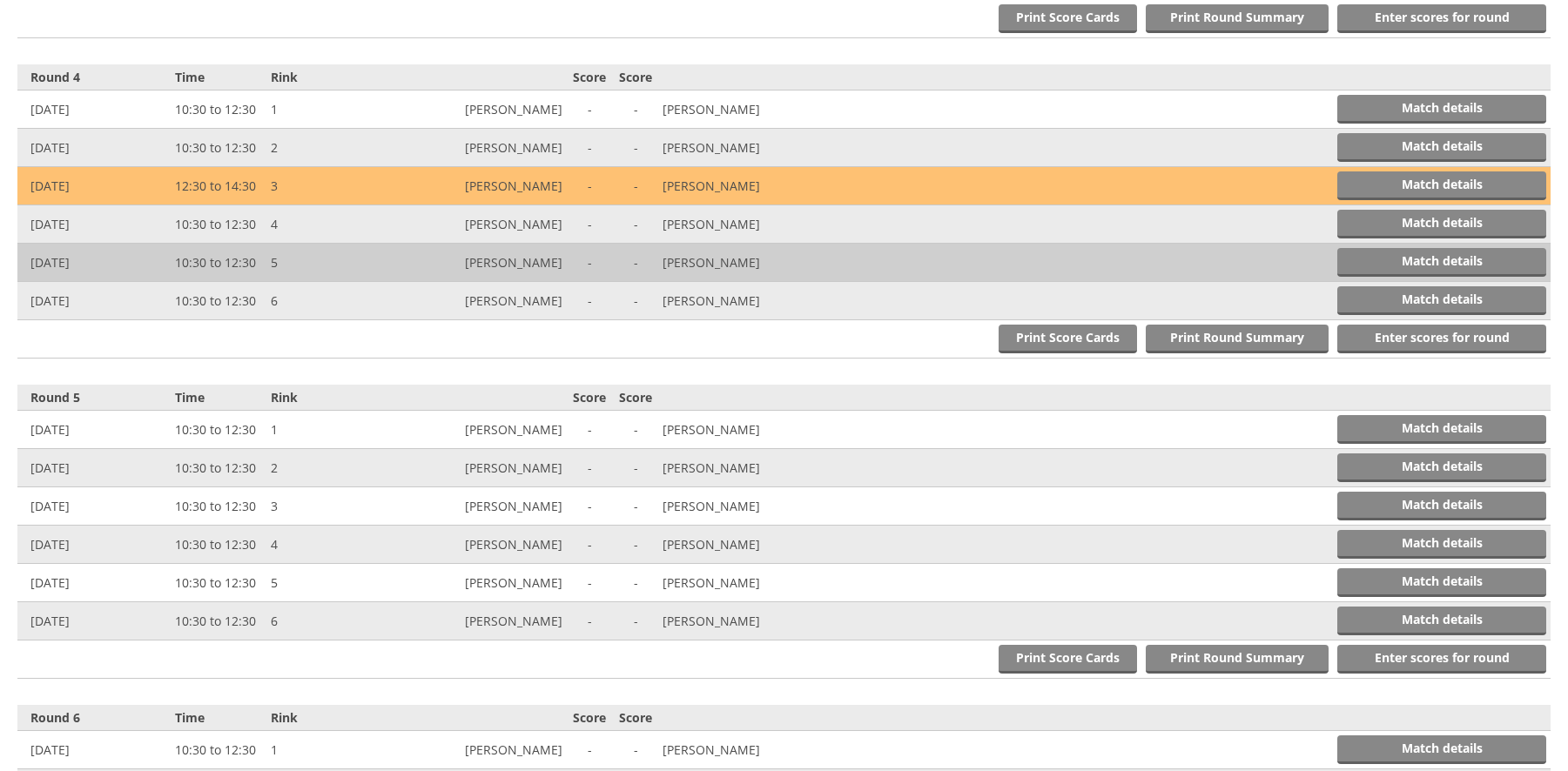
scroll to position [1599, 0]
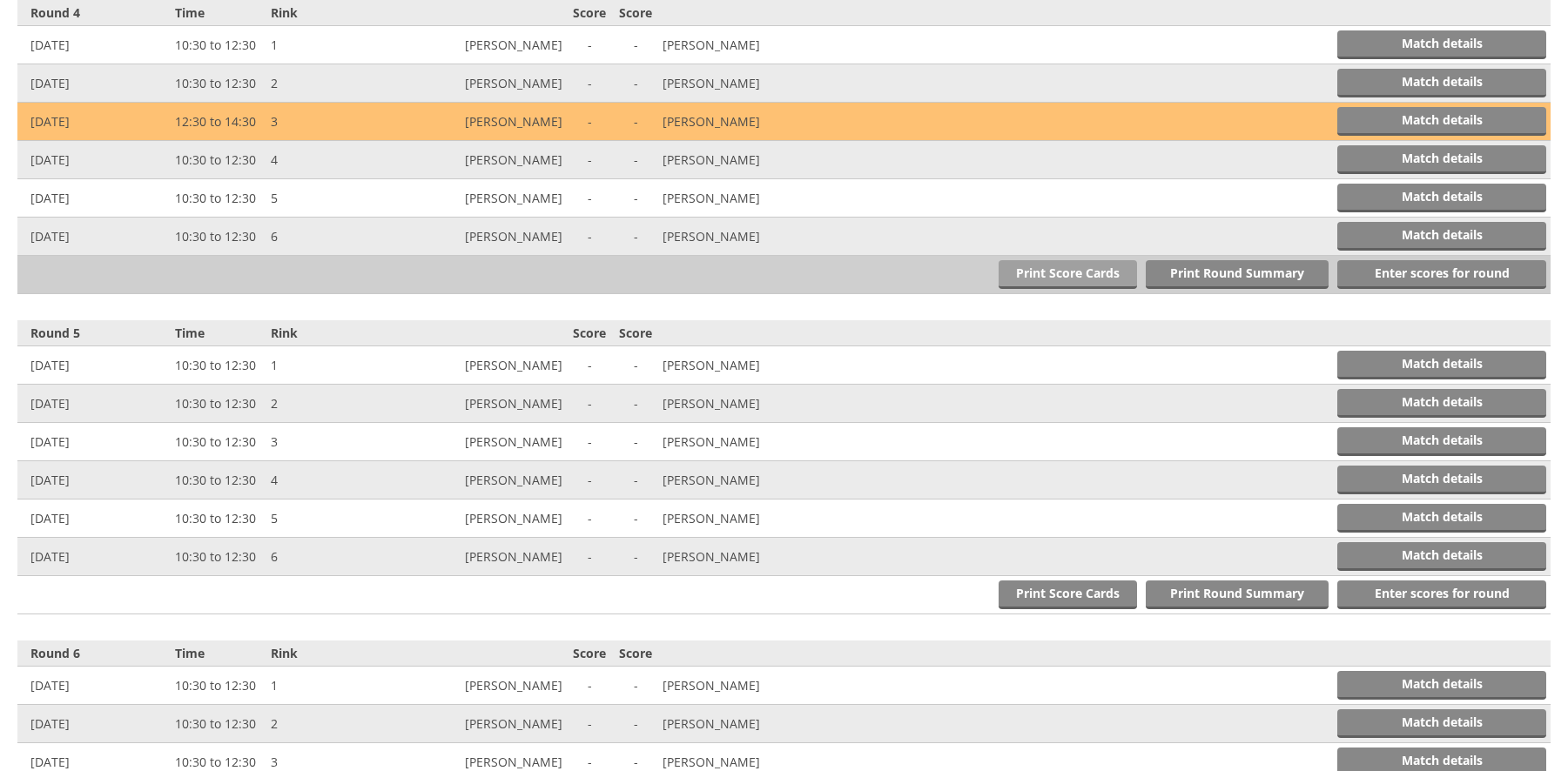
click at [1069, 272] on link "Print Score Cards" at bounding box center [1067, 275] width 138 height 29
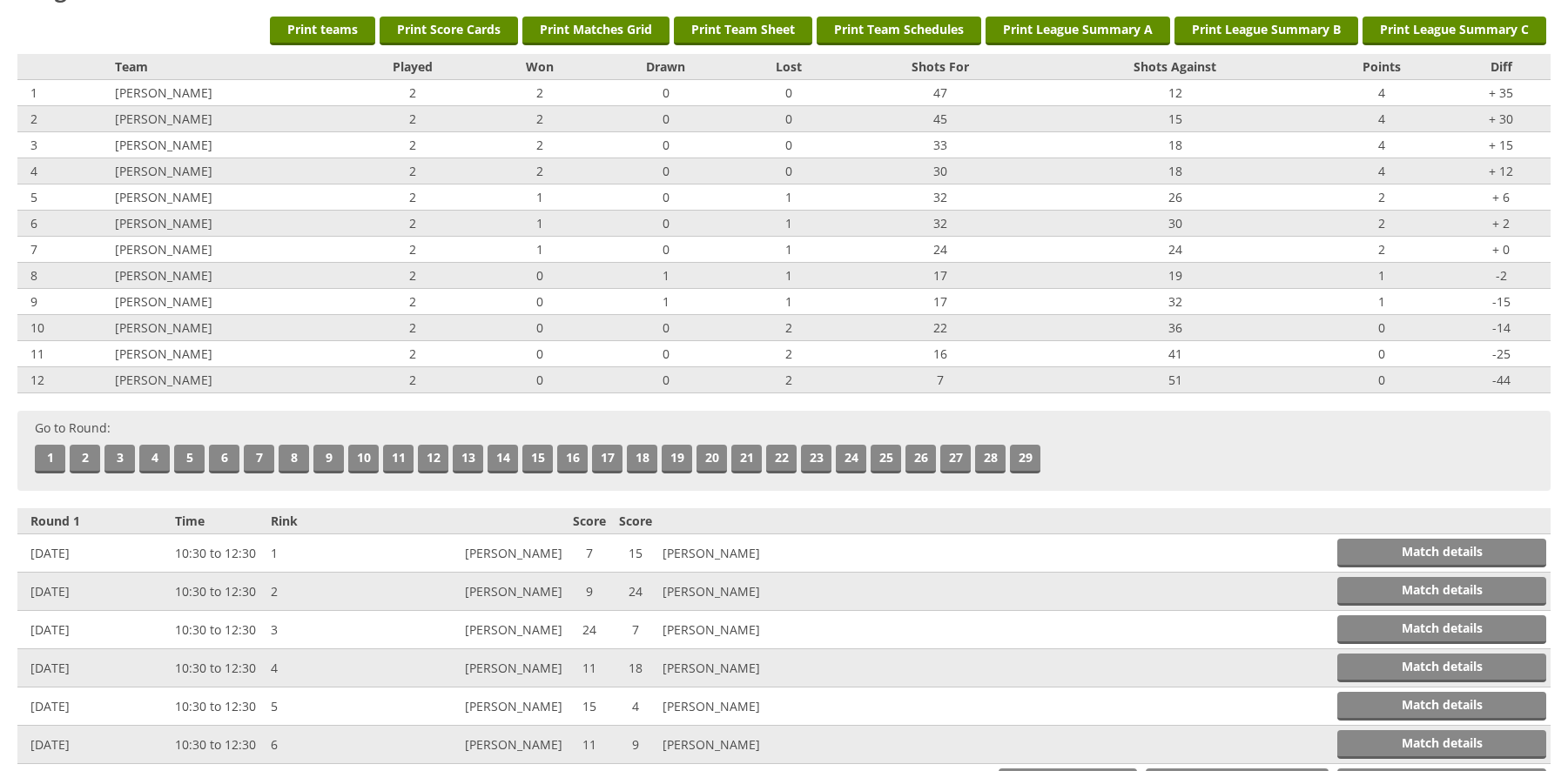
scroll to position [0, 0]
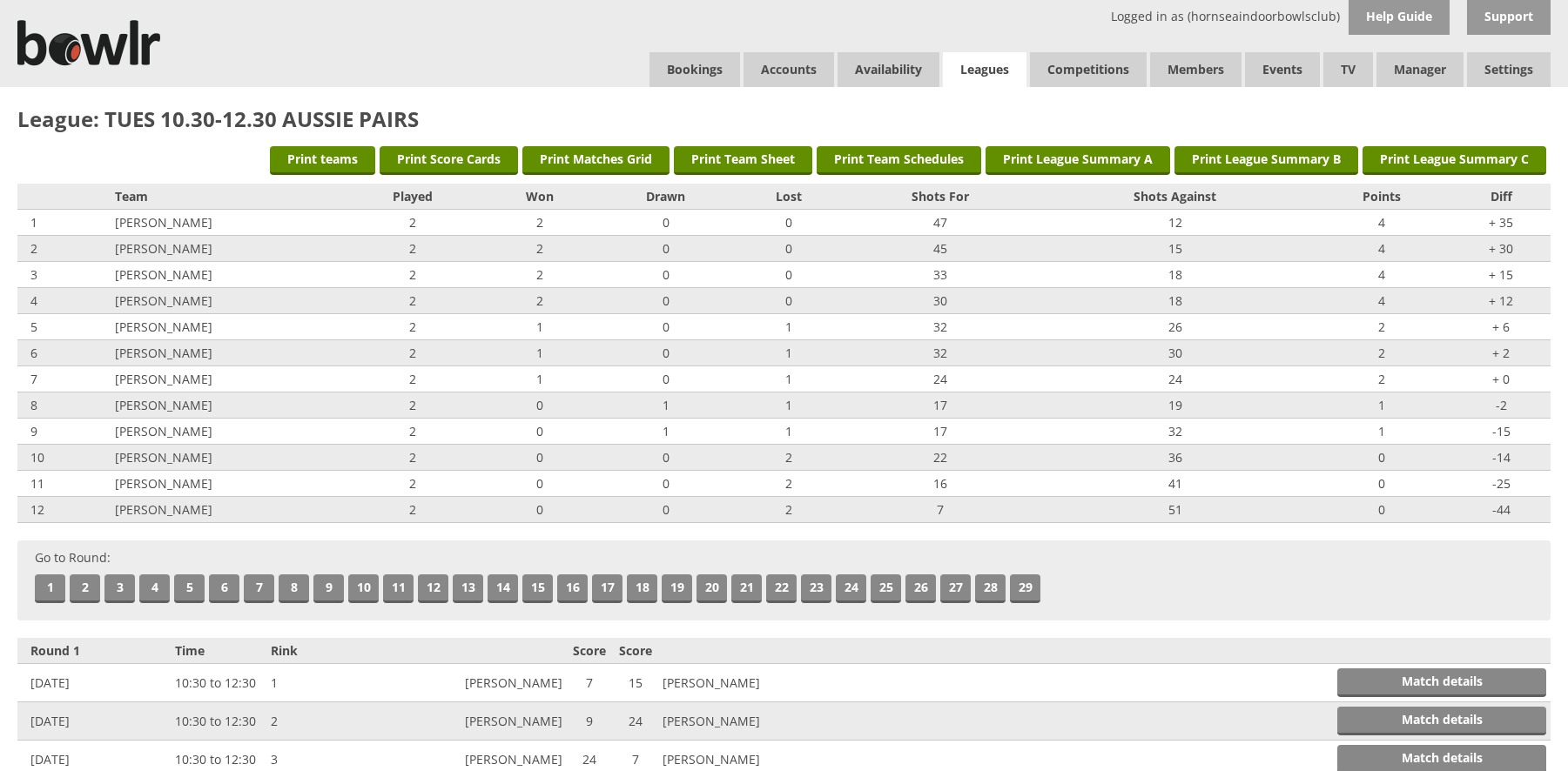
click at [976, 65] on link "Leagues" at bounding box center [984, 70] width 84 height 36
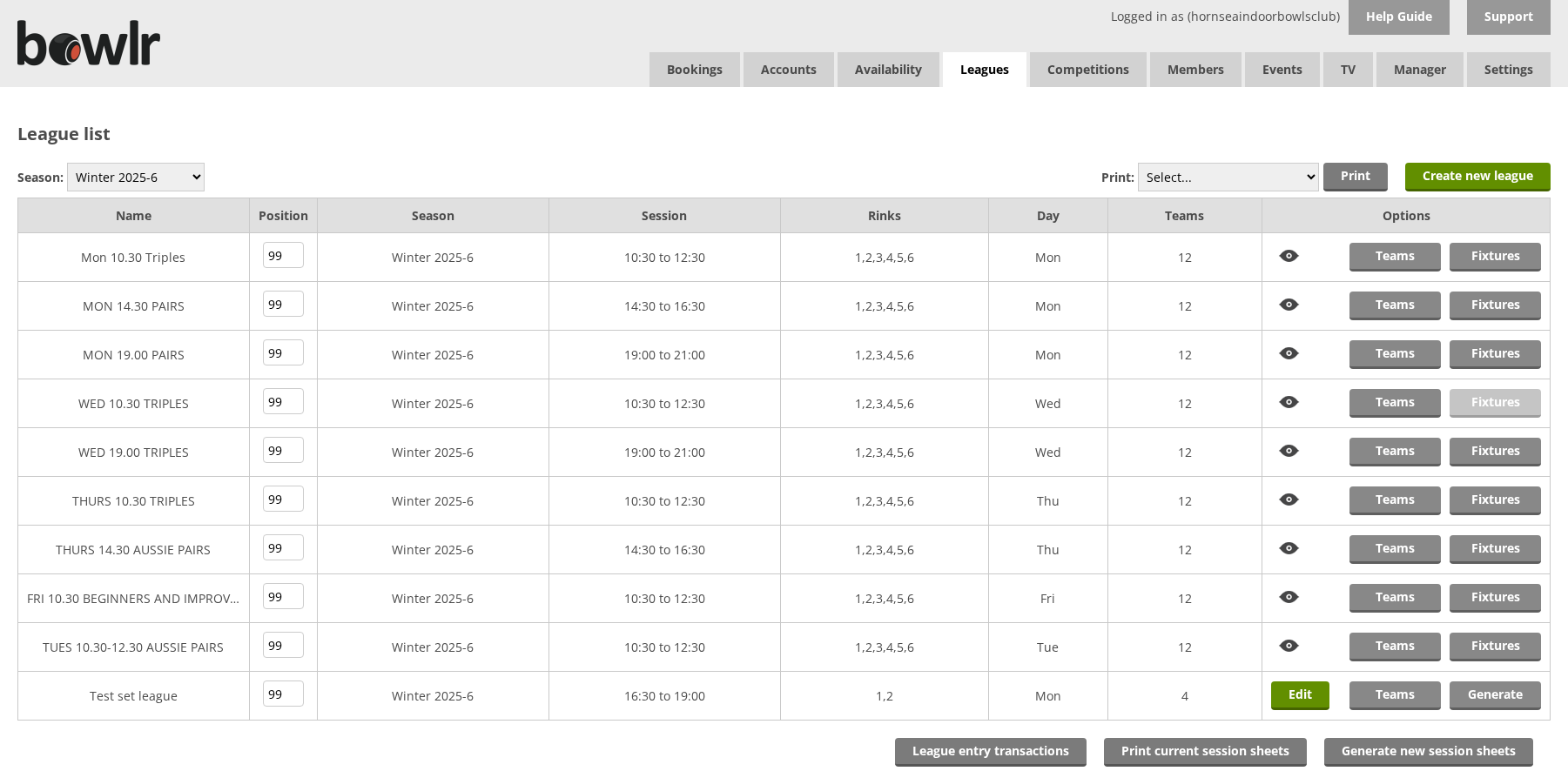
click at [1494, 398] on link "Fixtures" at bounding box center [1495, 403] width 91 height 29
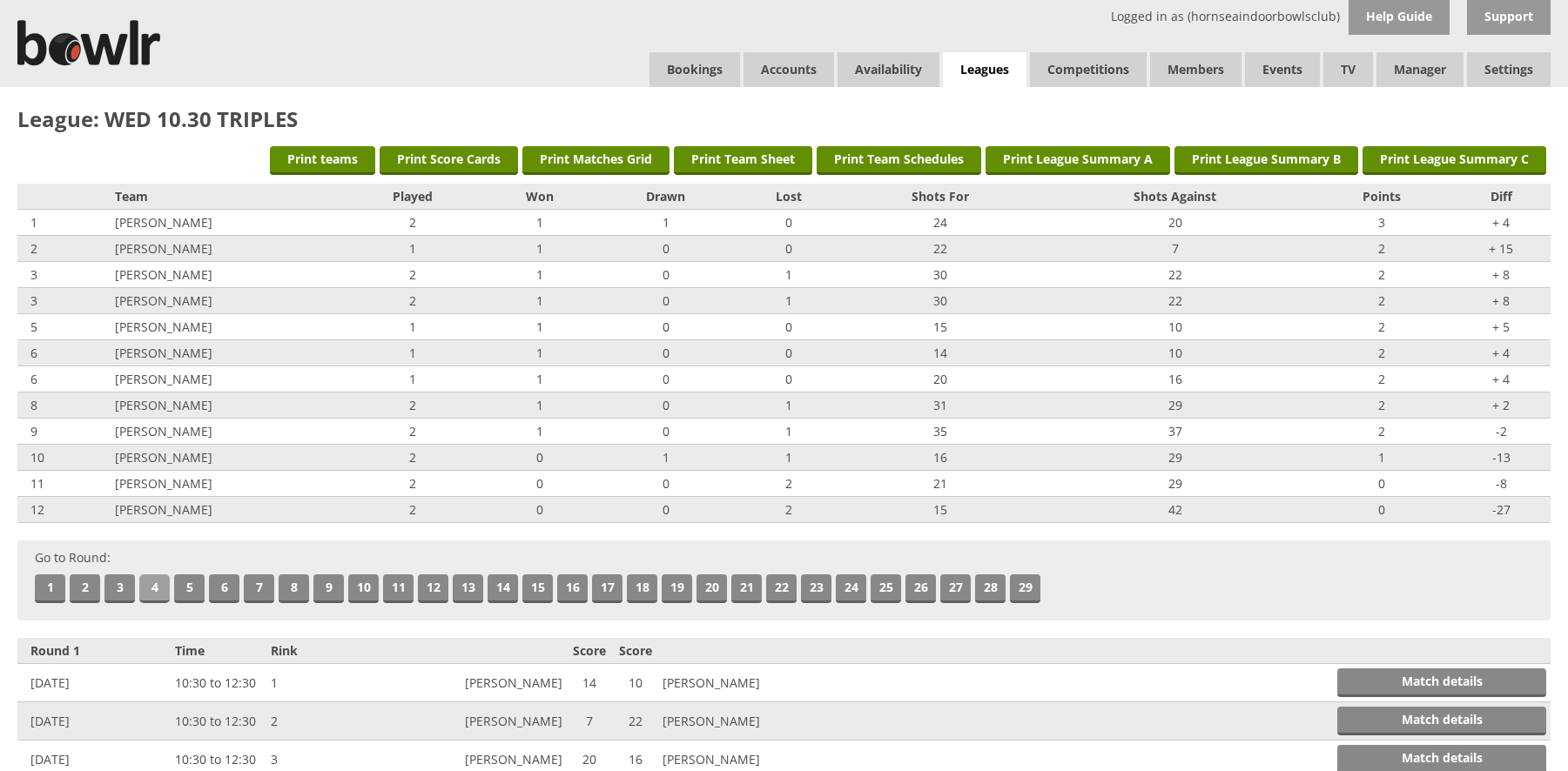
click at [152, 583] on link "4" at bounding box center [154, 589] width 31 height 29
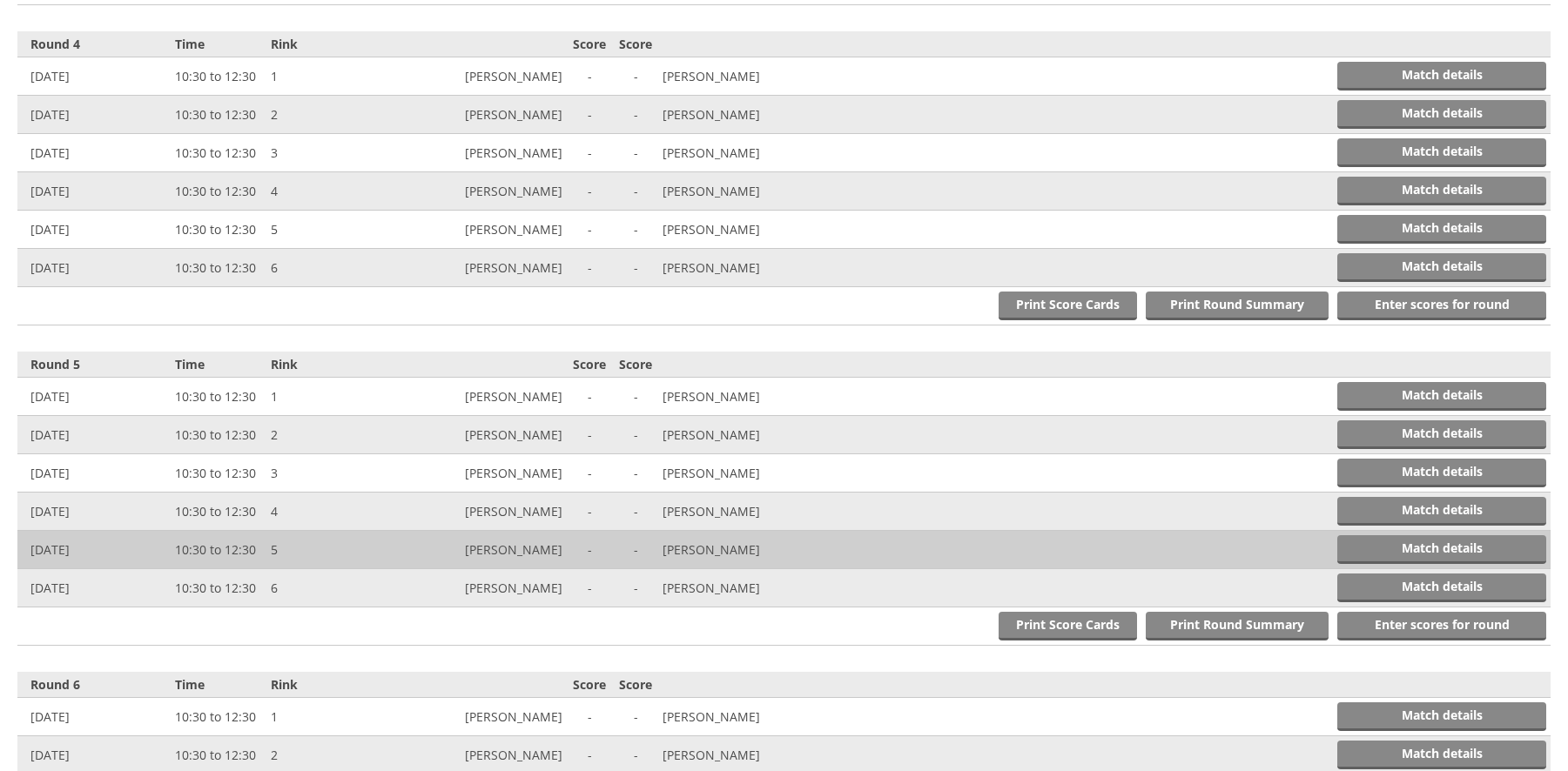
scroll to position [1599, 0]
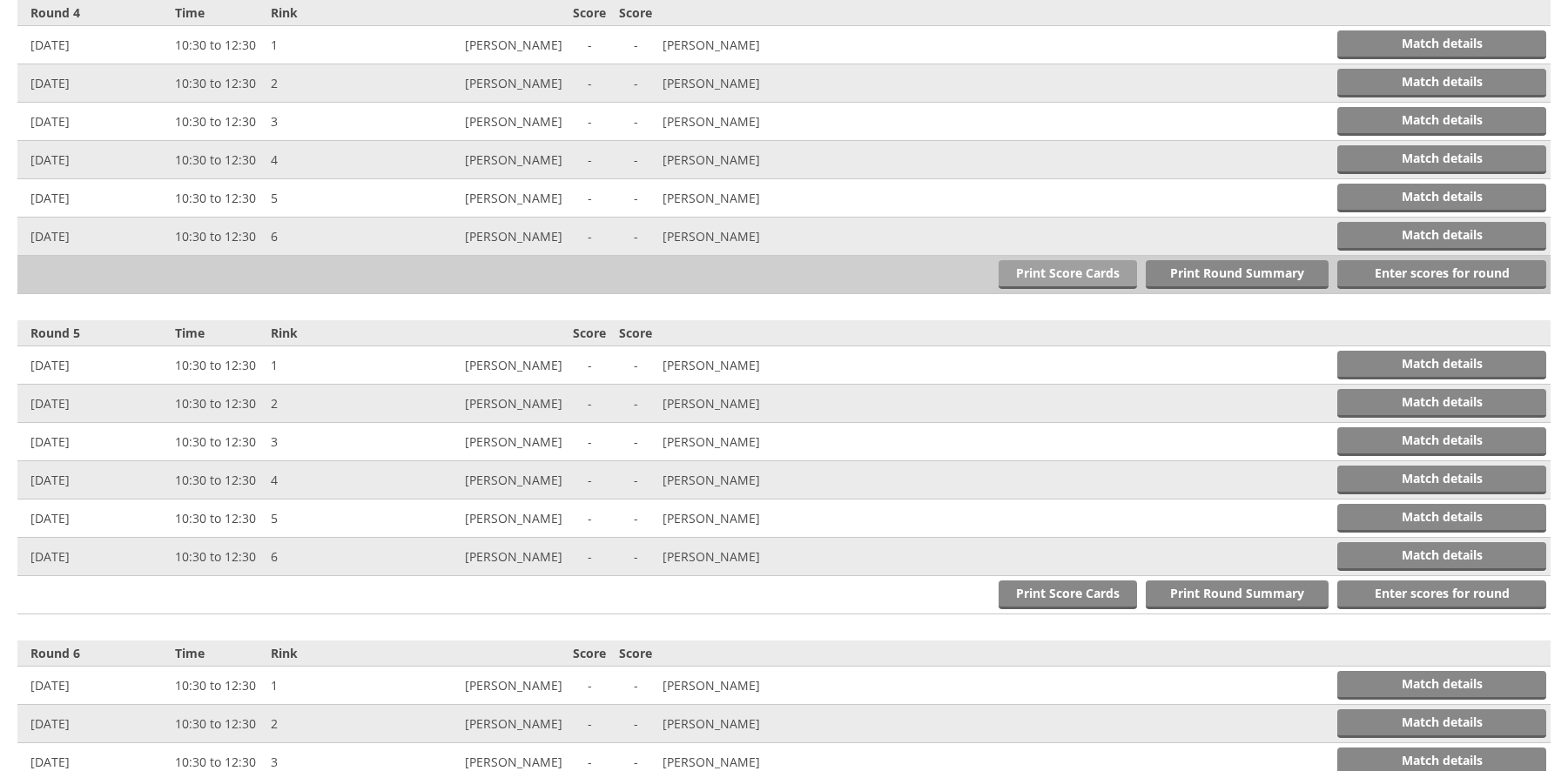
click at [1076, 267] on link "Print Score Cards" at bounding box center [1067, 275] width 138 height 29
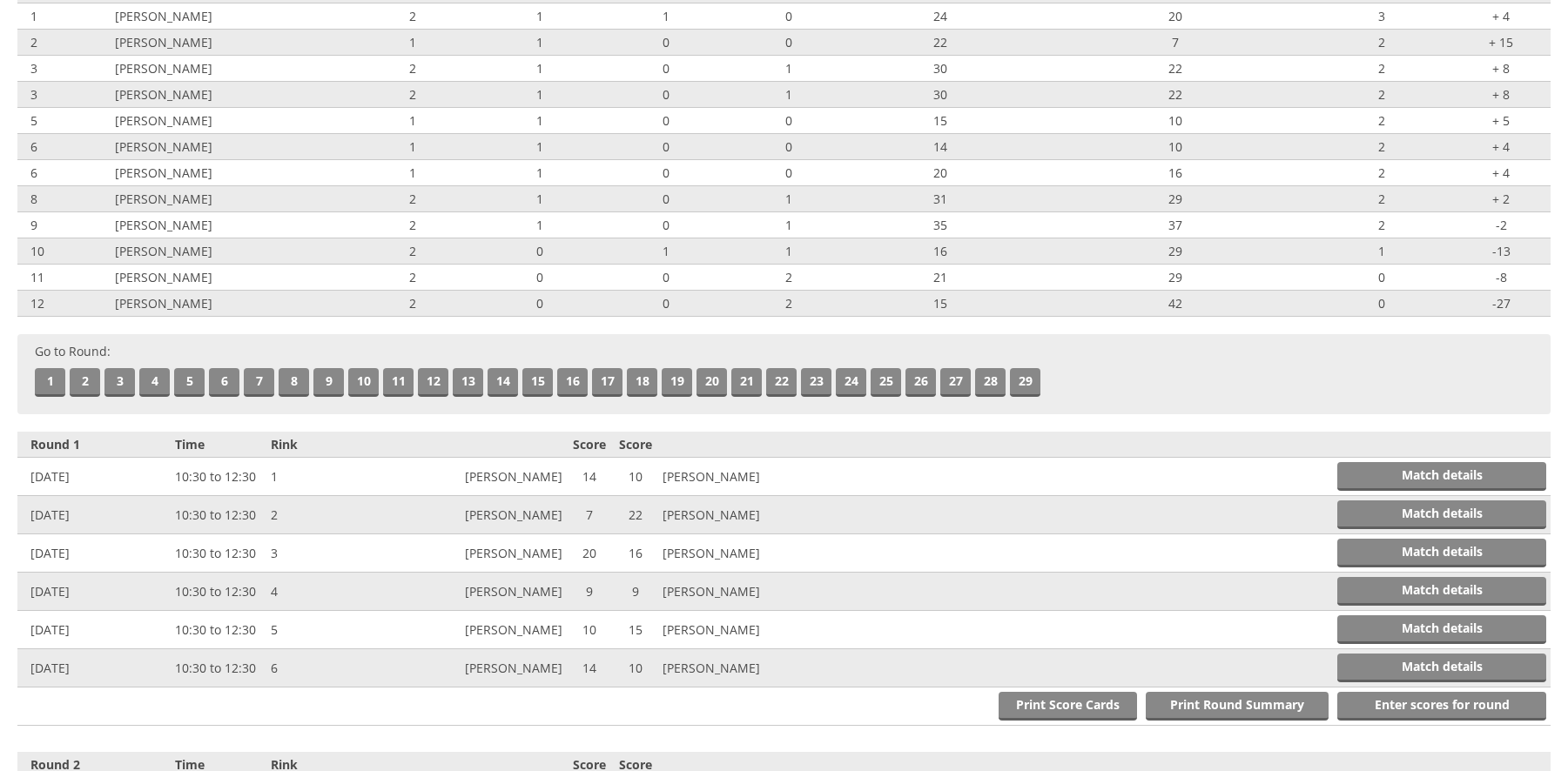
scroll to position [0, 0]
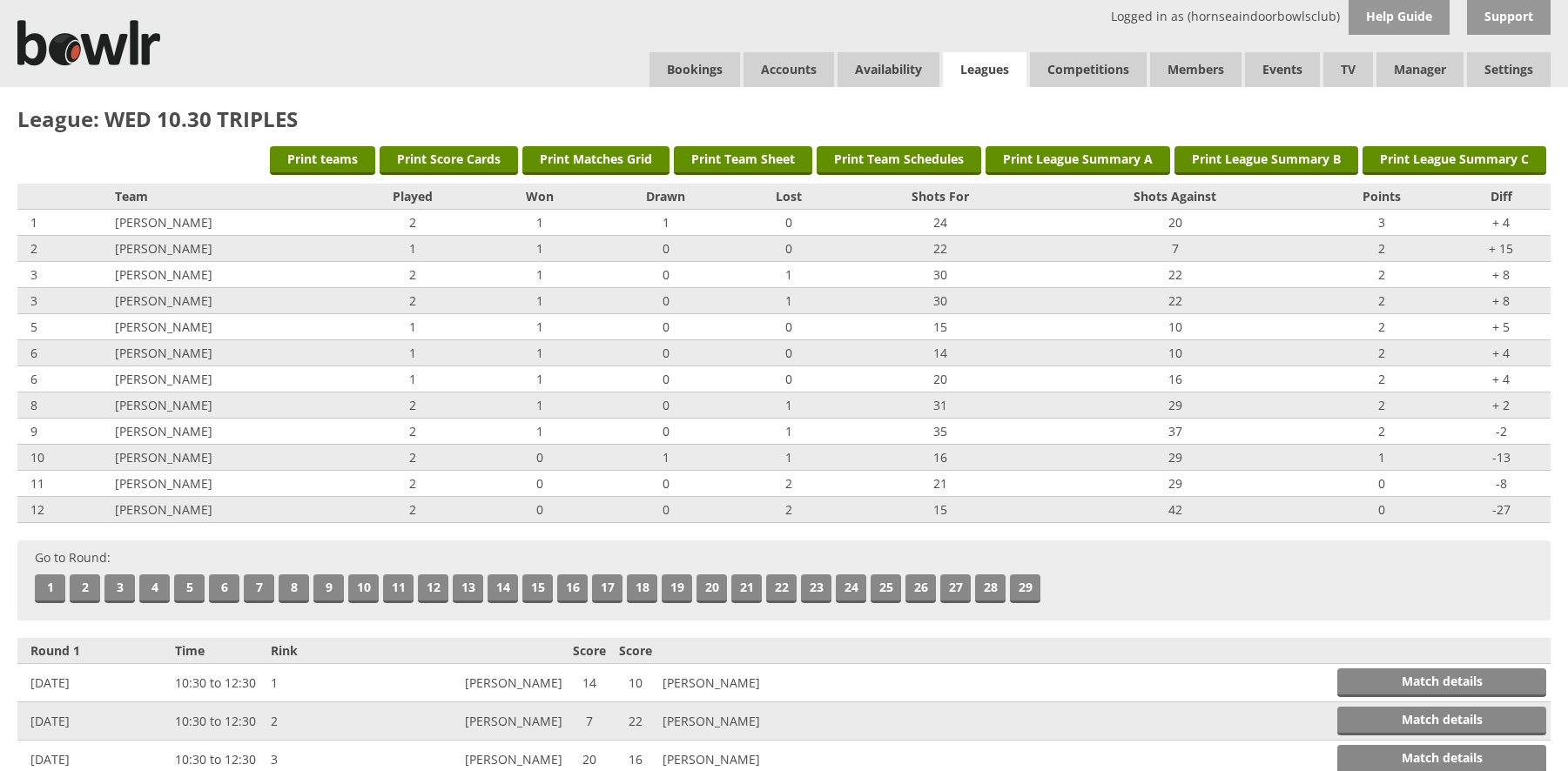
click at [979, 62] on link "Leagues" at bounding box center [984, 70] width 84 height 36
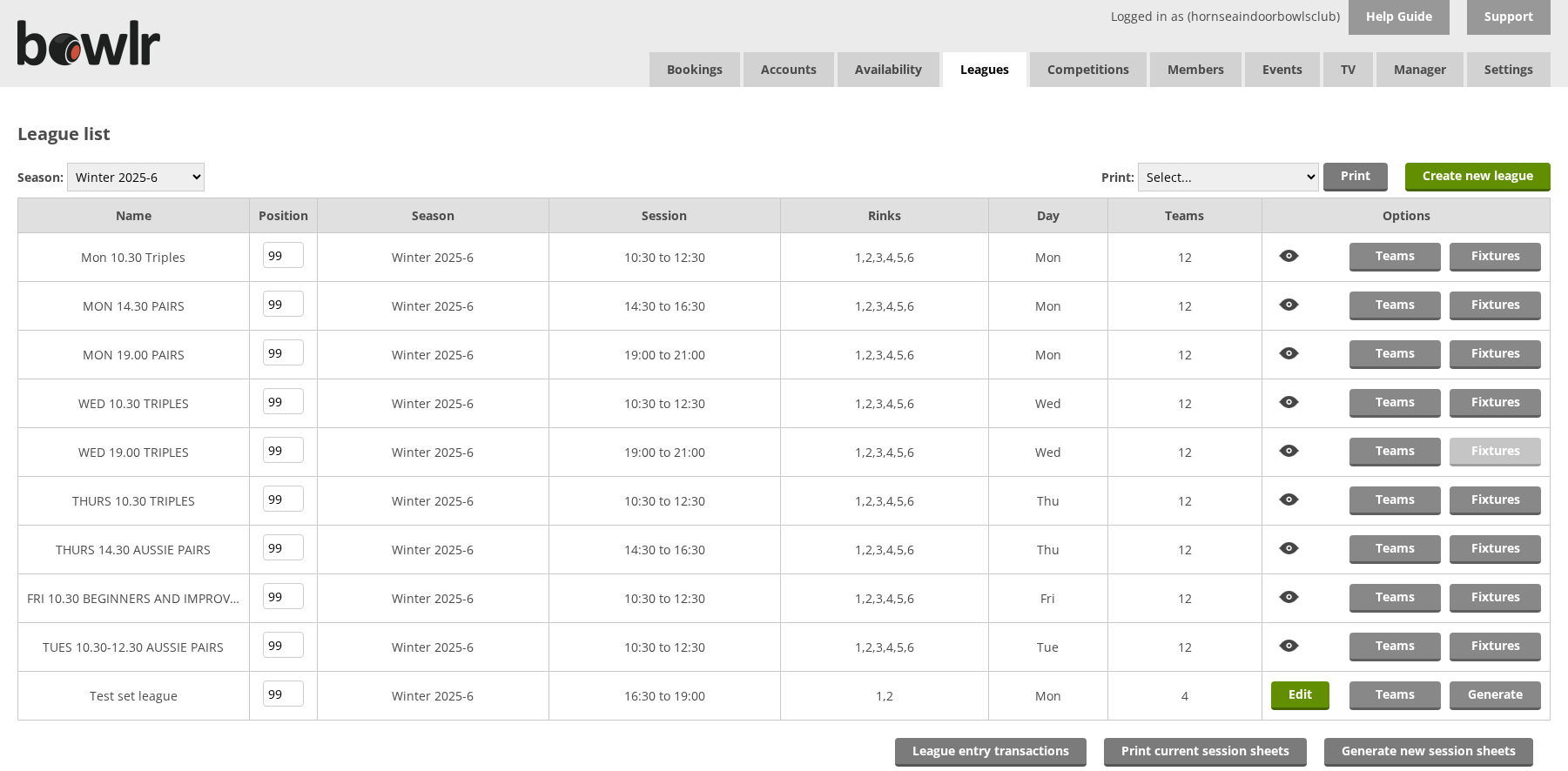
click at [1480, 445] on link "Fixtures" at bounding box center [1495, 452] width 91 height 29
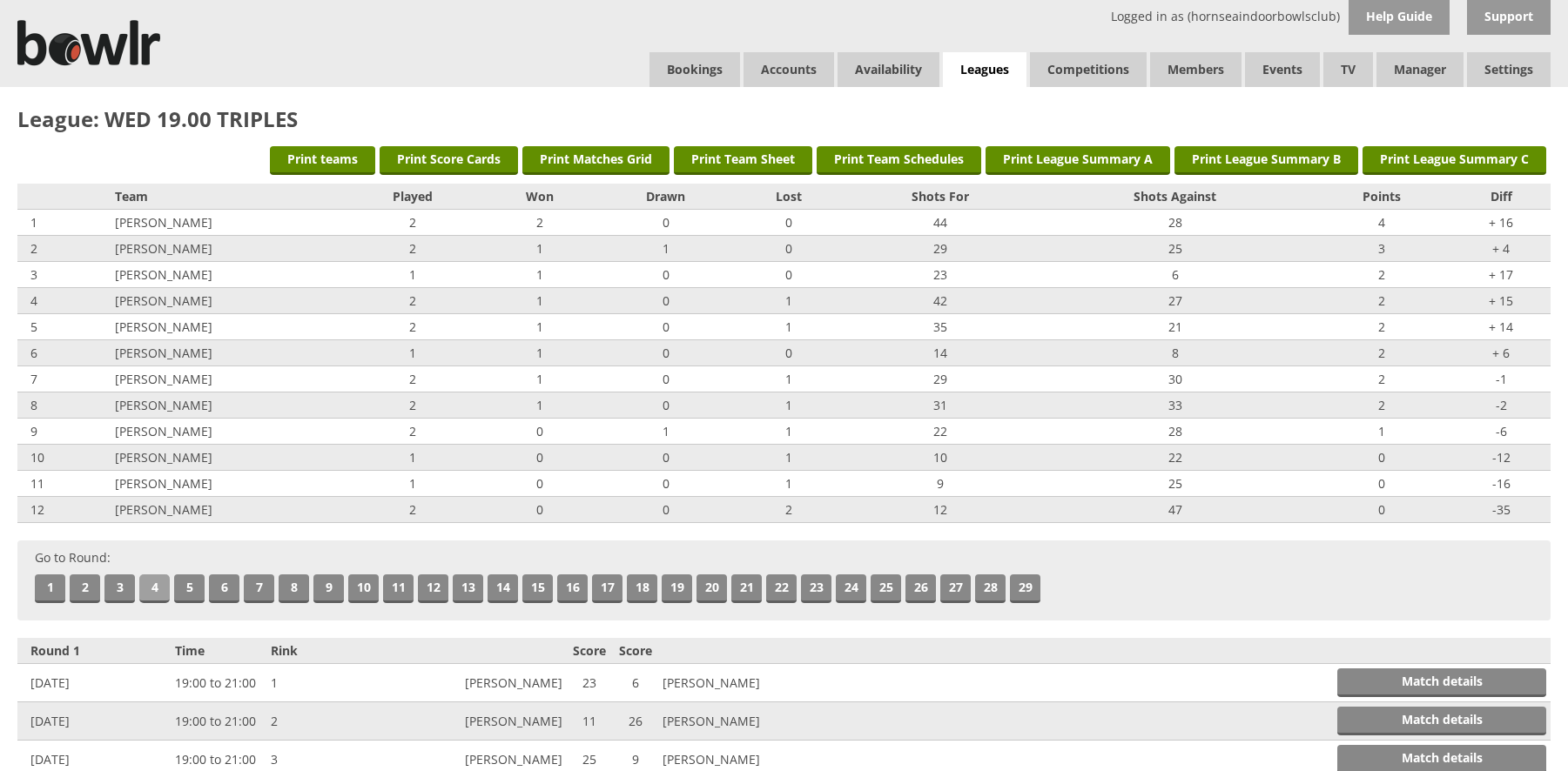
click at [150, 578] on link "4" at bounding box center [154, 589] width 31 height 29
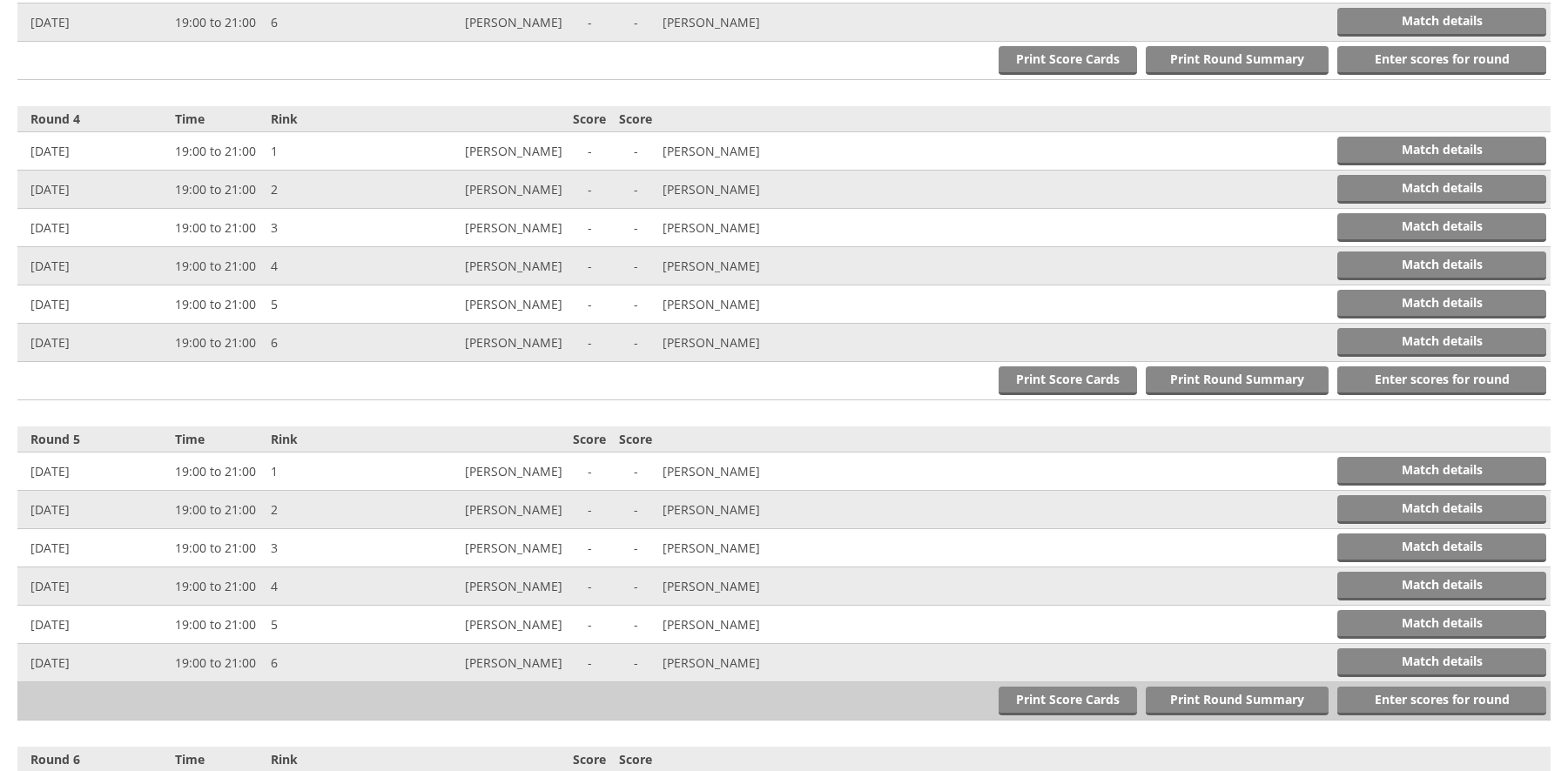
scroll to position [1599, 0]
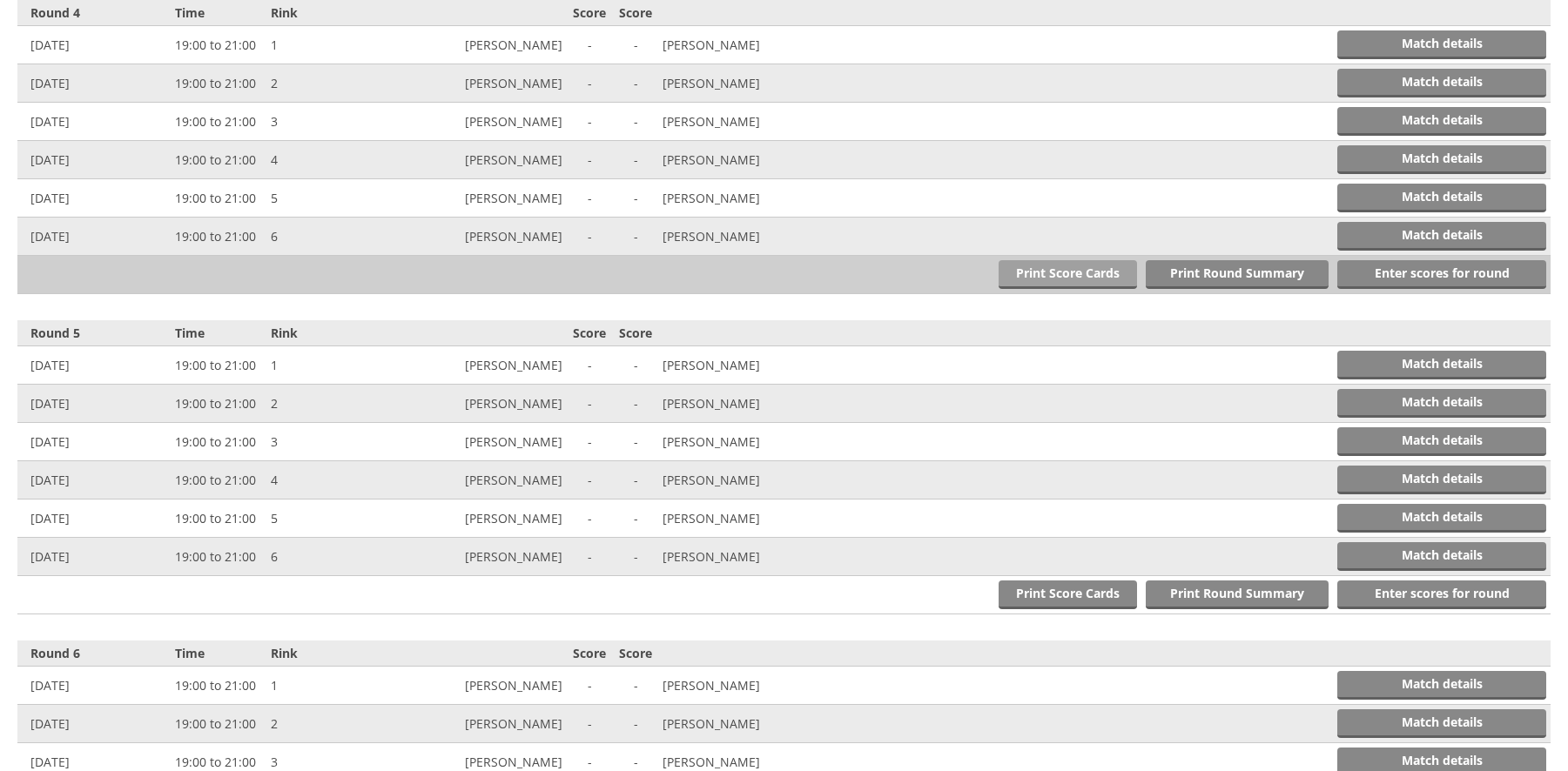
click at [1062, 267] on link "Print Score Cards" at bounding box center [1067, 275] width 138 height 29
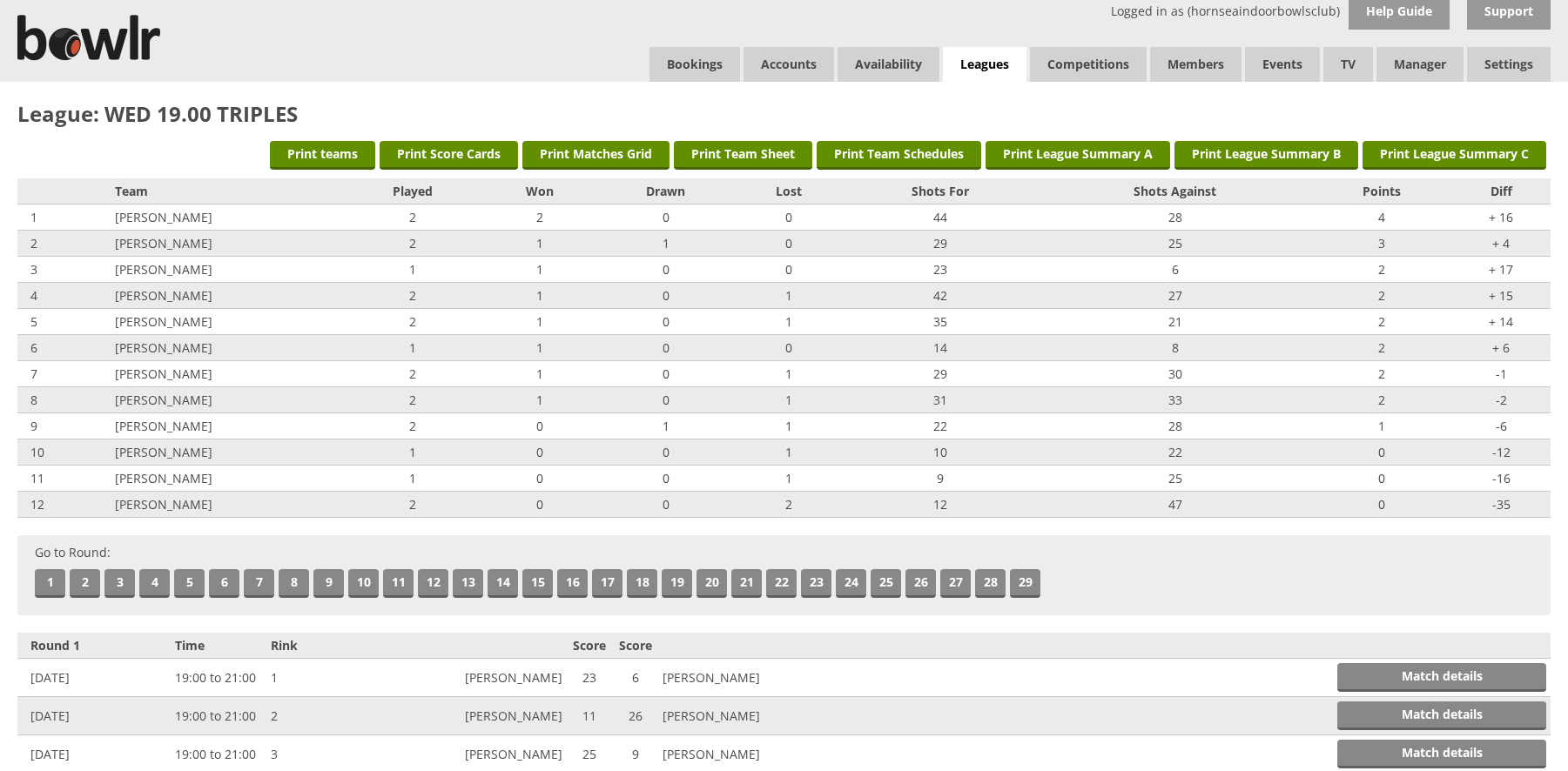
scroll to position [0, 0]
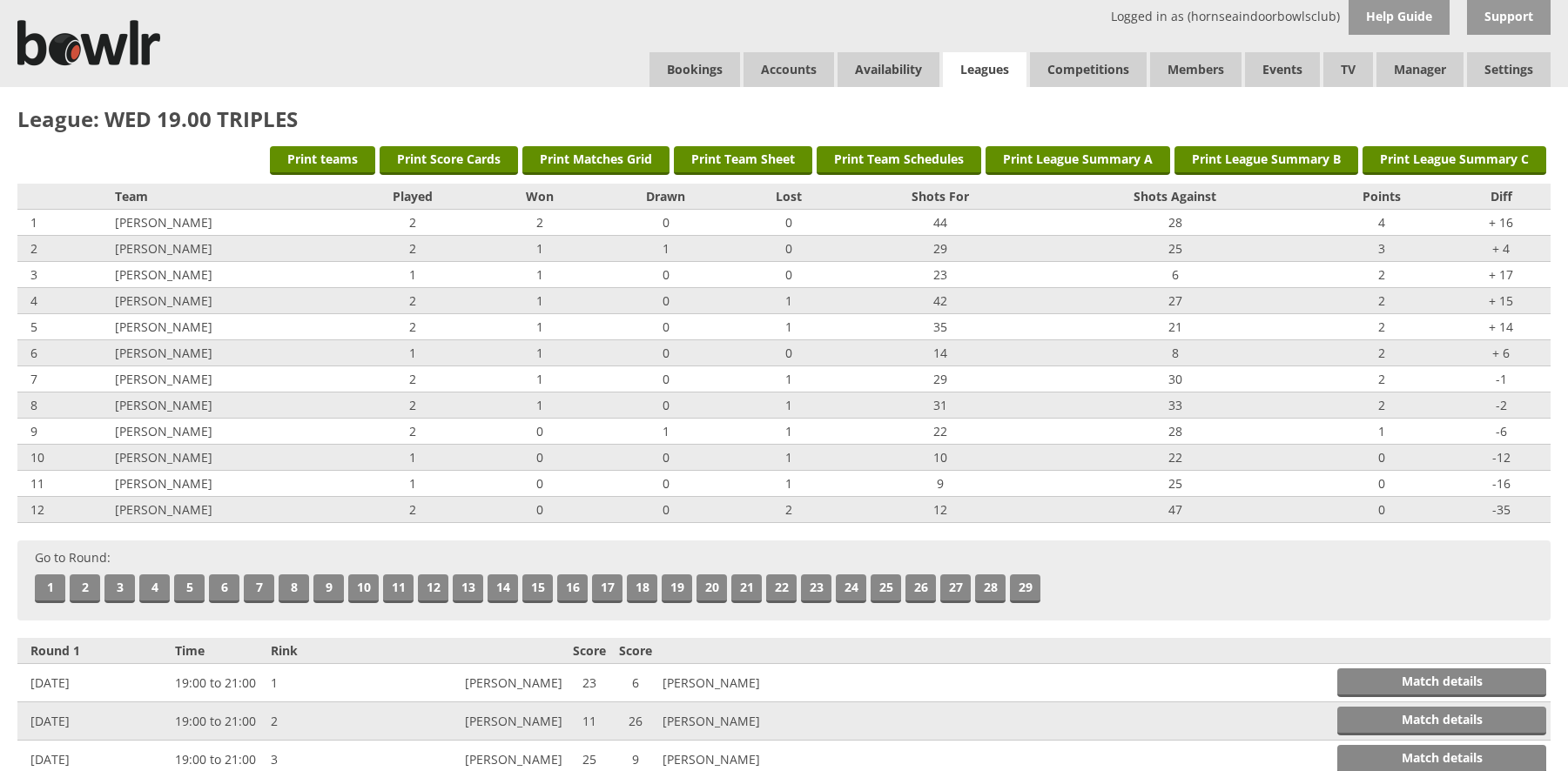
click at [991, 68] on link "Leagues" at bounding box center [984, 70] width 84 height 36
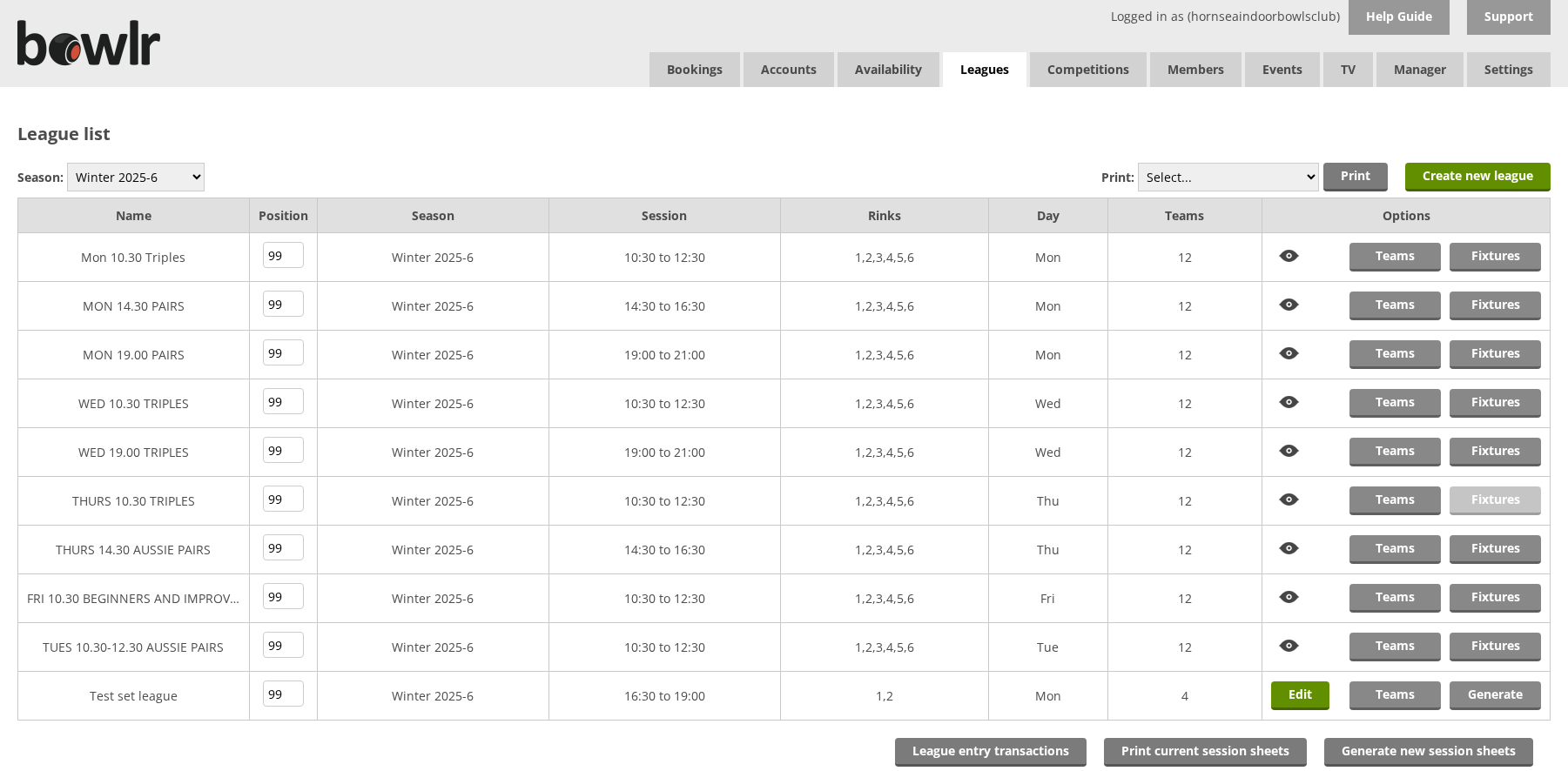
click at [1474, 495] on link "Fixtures" at bounding box center [1495, 500] width 91 height 29
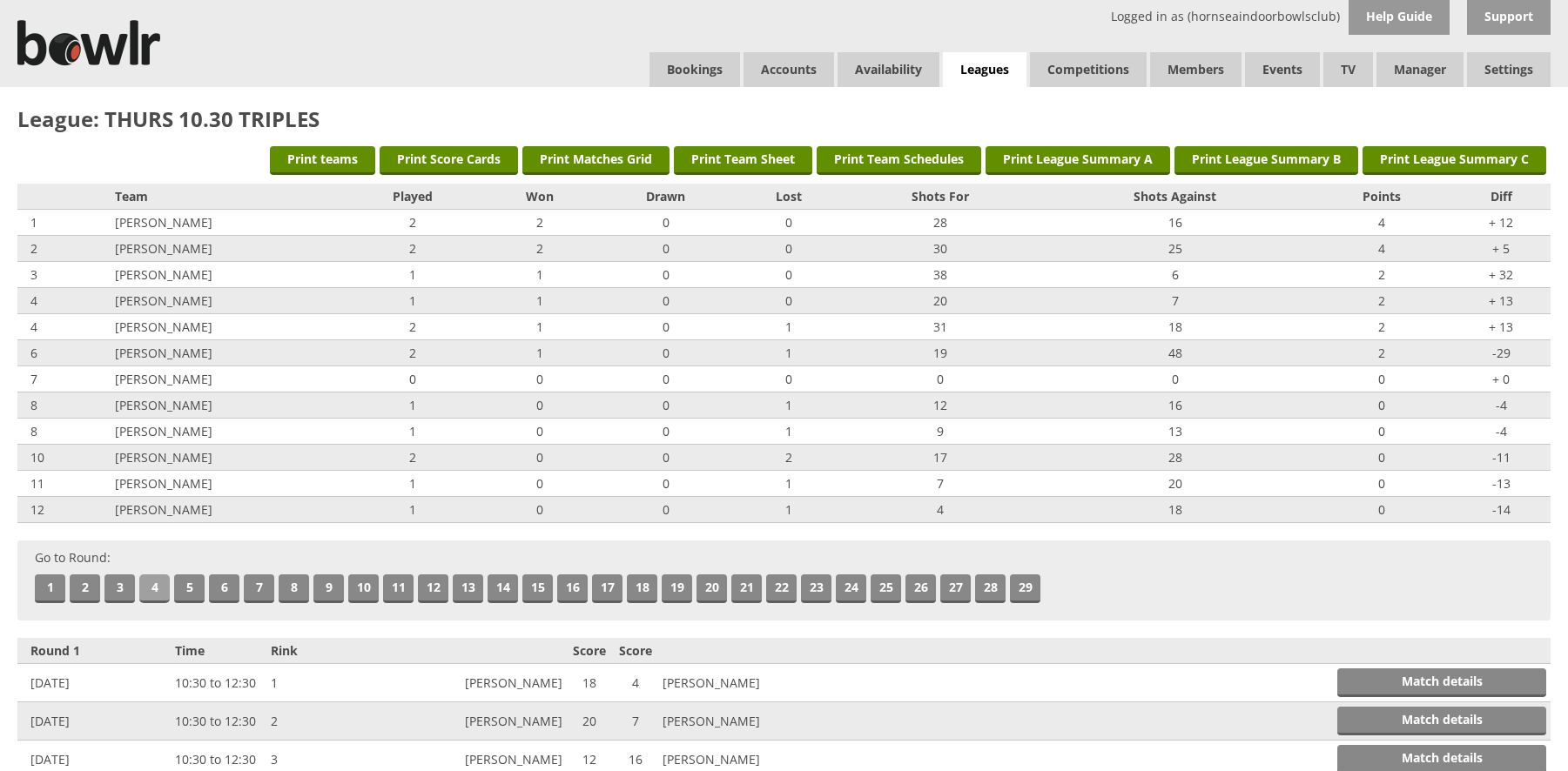
click at [148, 587] on link "4" at bounding box center [154, 589] width 31 height 29
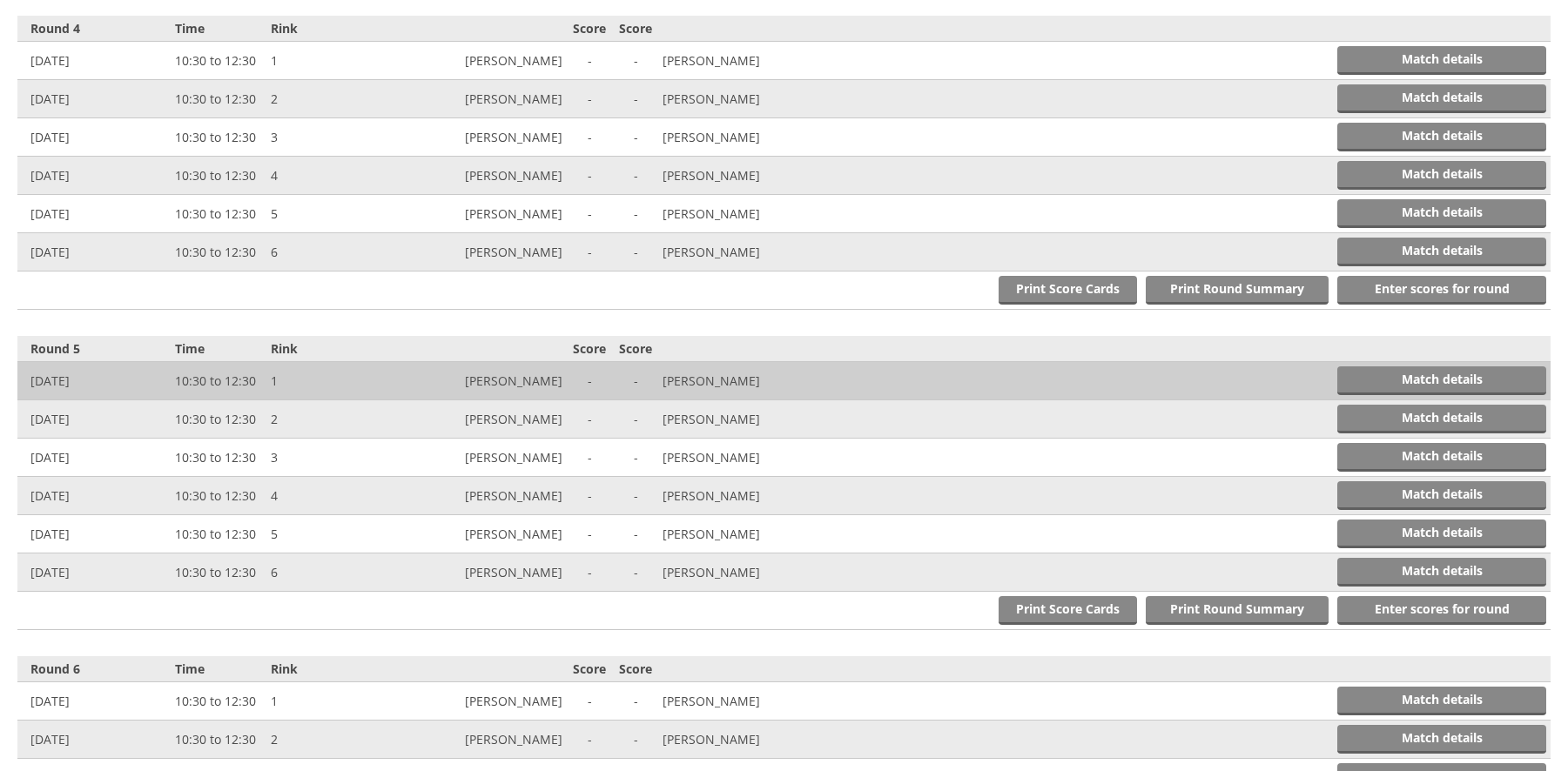
scroll to position [1599, 0]
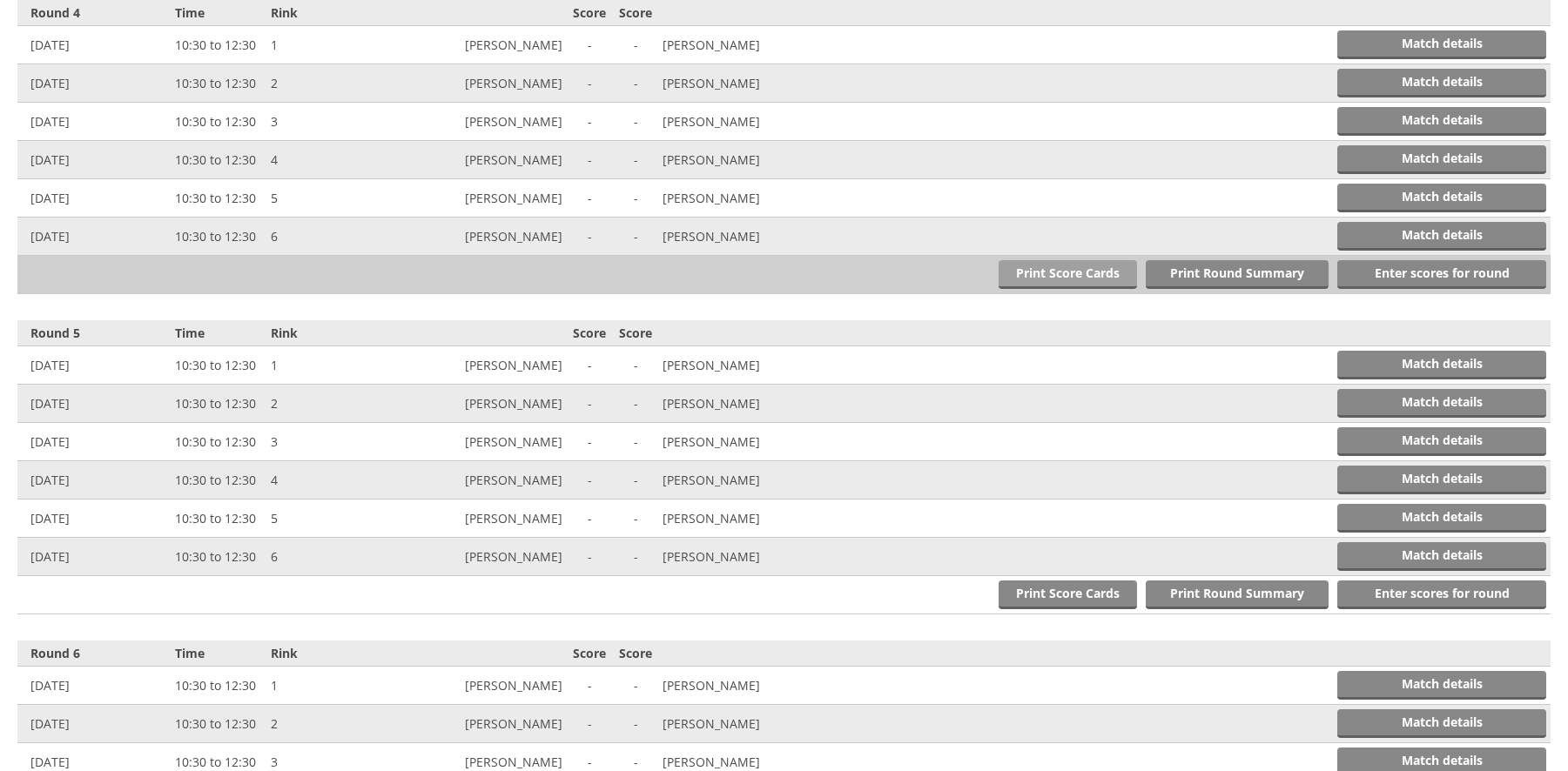
click at [1053, 266] on link "Print Score Cards" at bounding box center [1067, 275] width 138 height 29
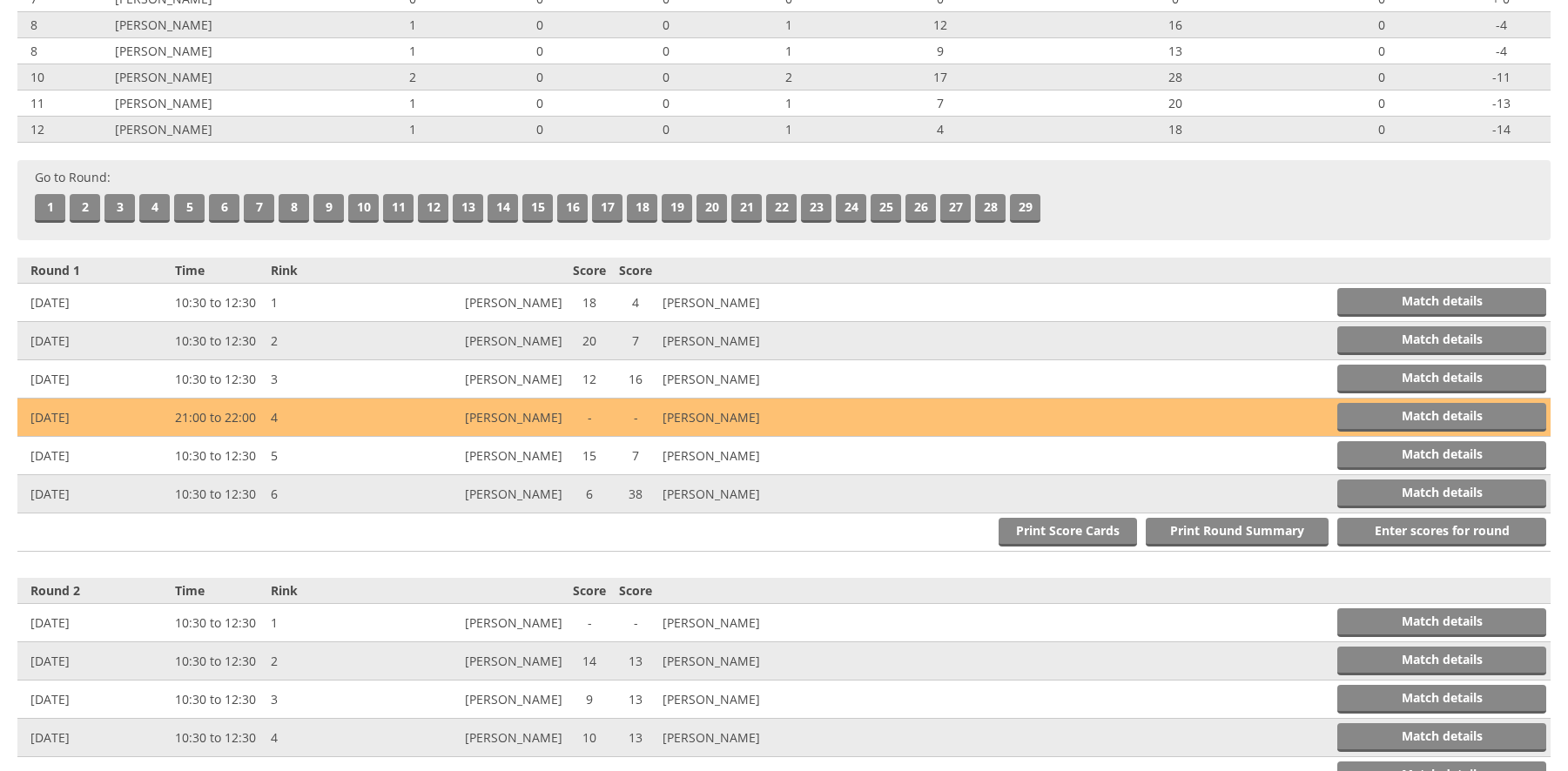
scroll to position [0, 0]
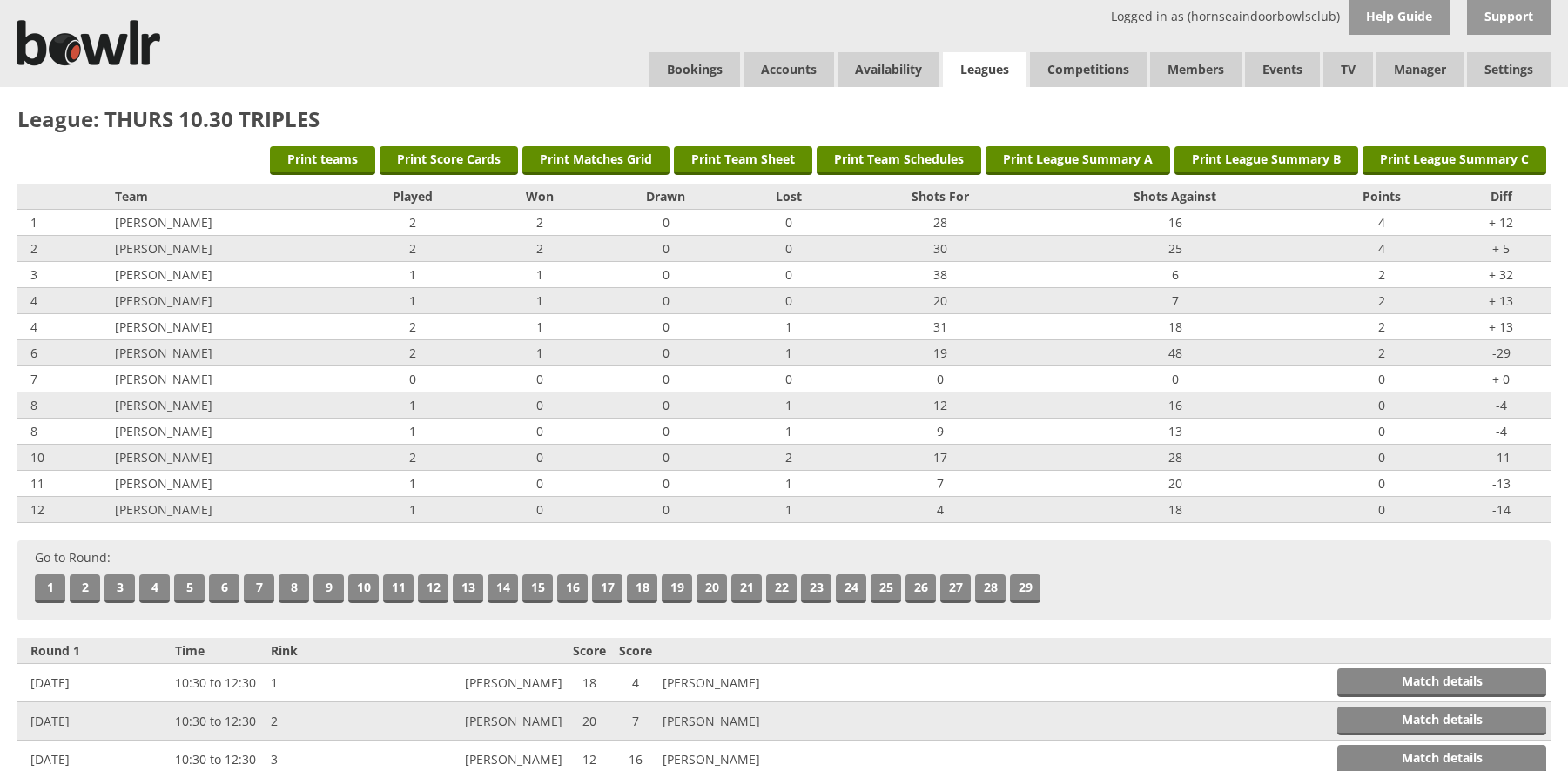
click at [982, 62] on link "Leagues" at bounding box center [984, 70] width 84 height 36
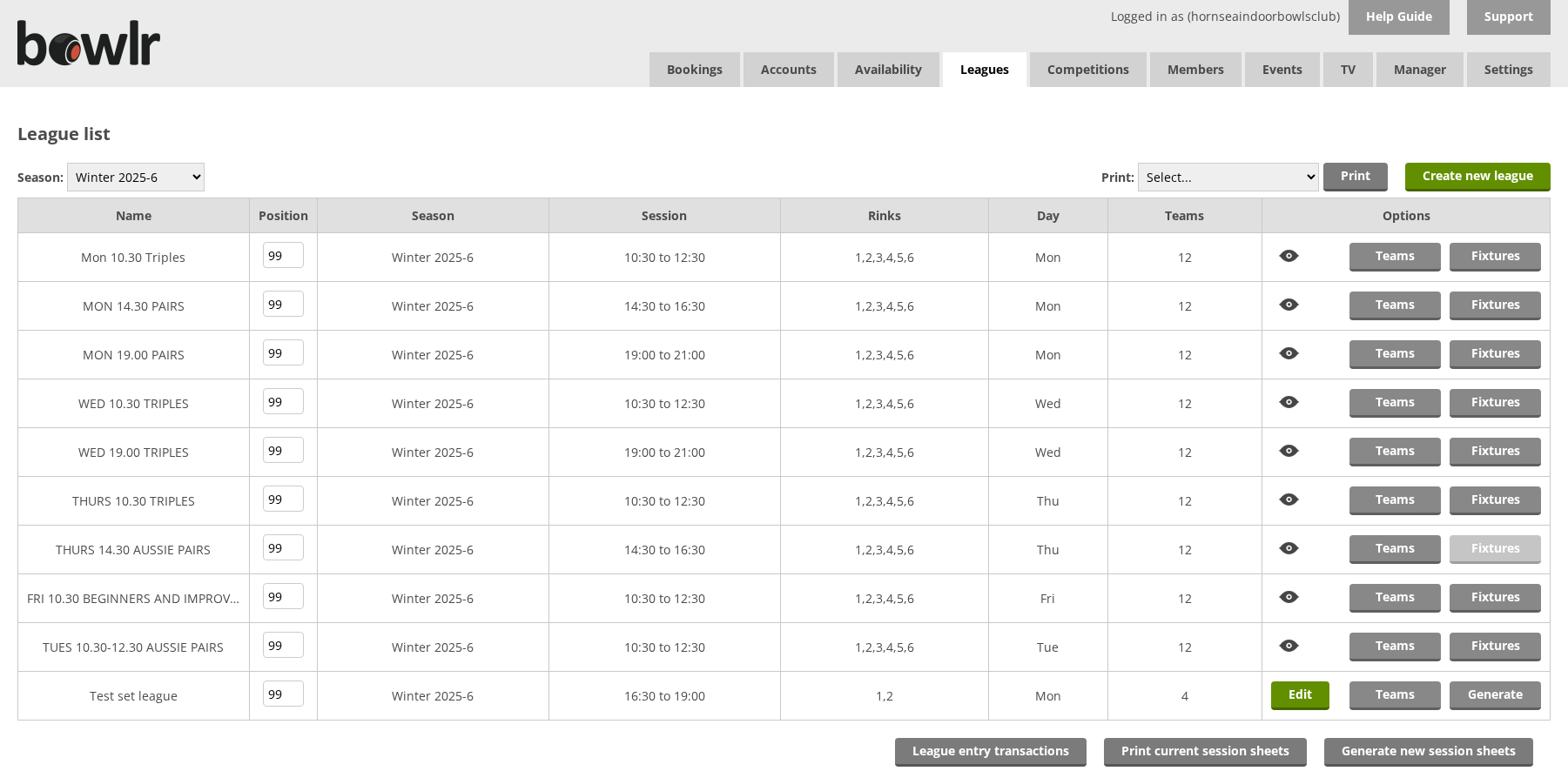
click at [1490, 543] on link "Fixtures" at bounding box center [1495, 549] width 91 height 29
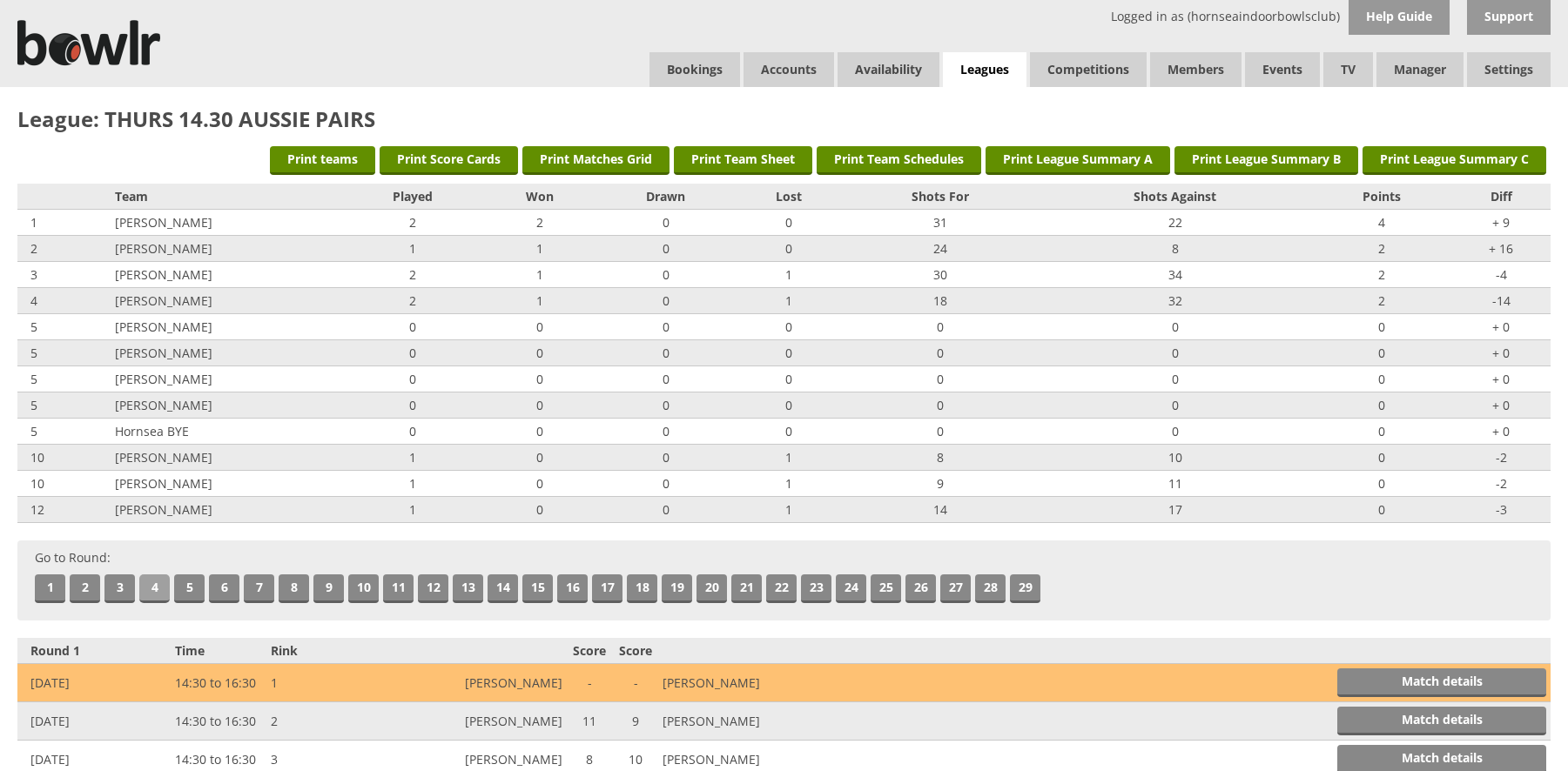
click at [150, 583] on link "4" at bounding box center [154, 589] width 31 height 29
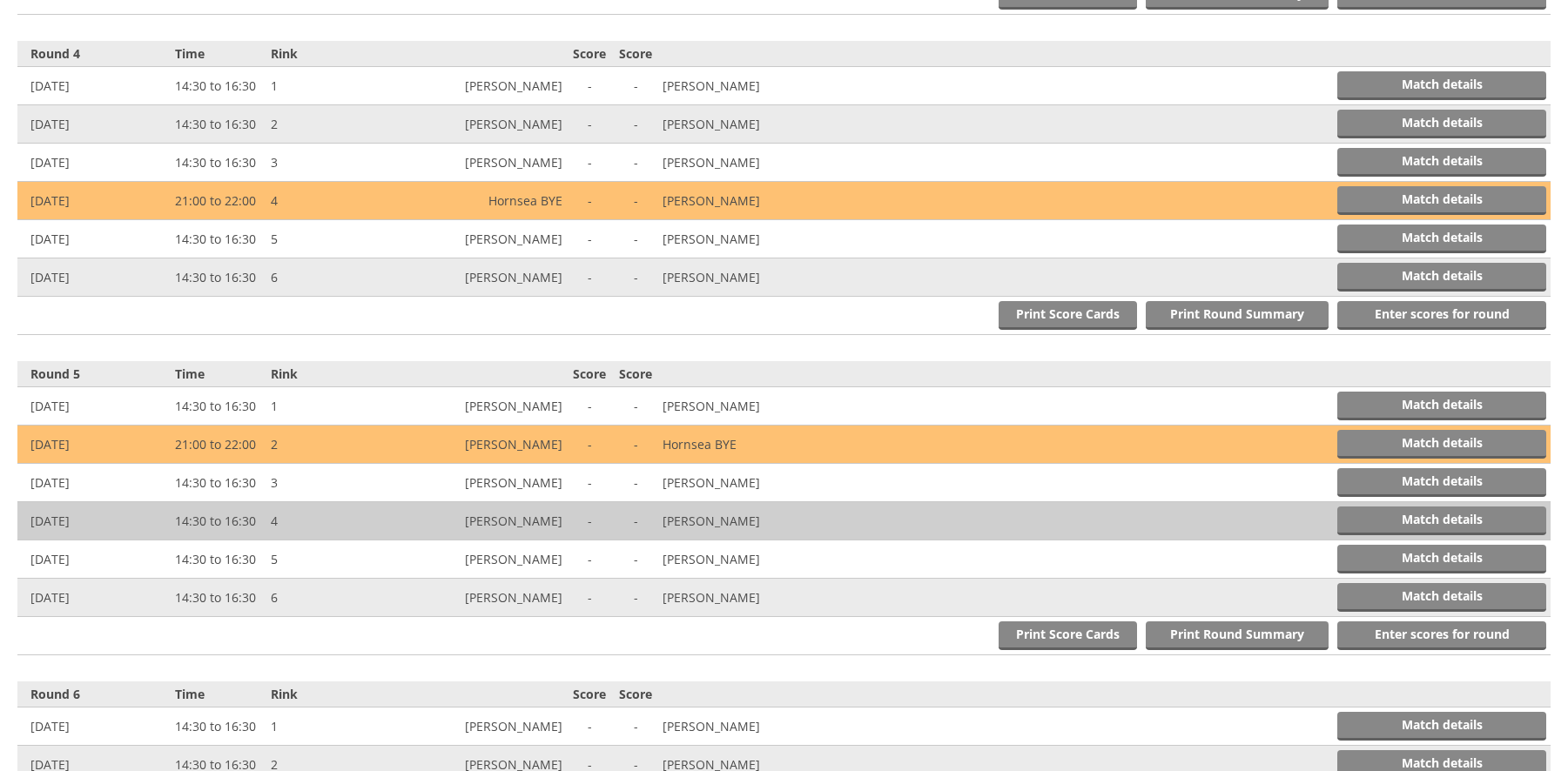
scroll to position [1599, 0]
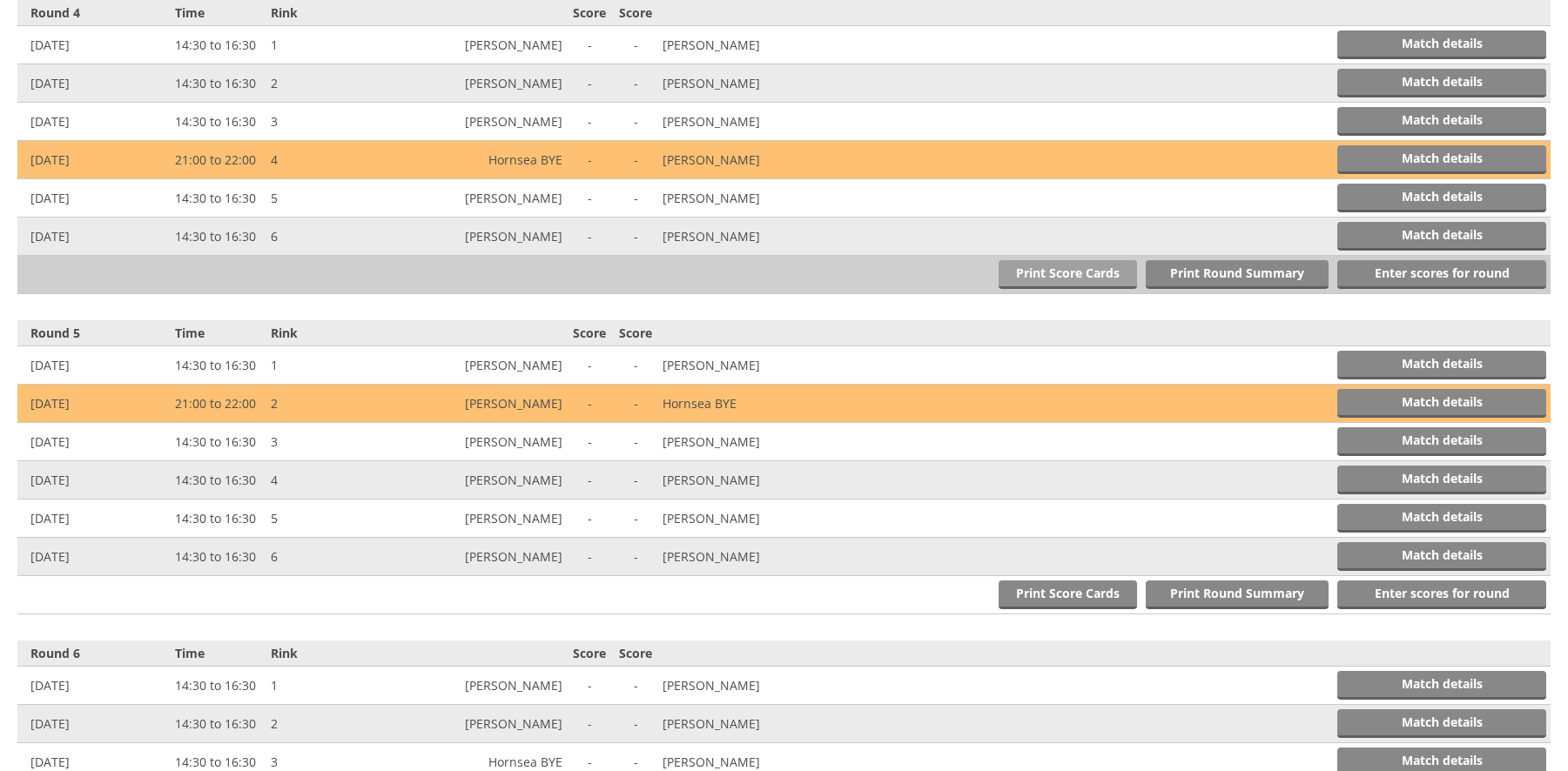
click at [1065, 269] on link "Print Score Cards" at bounding box center [1067, 275] width 138 height 29
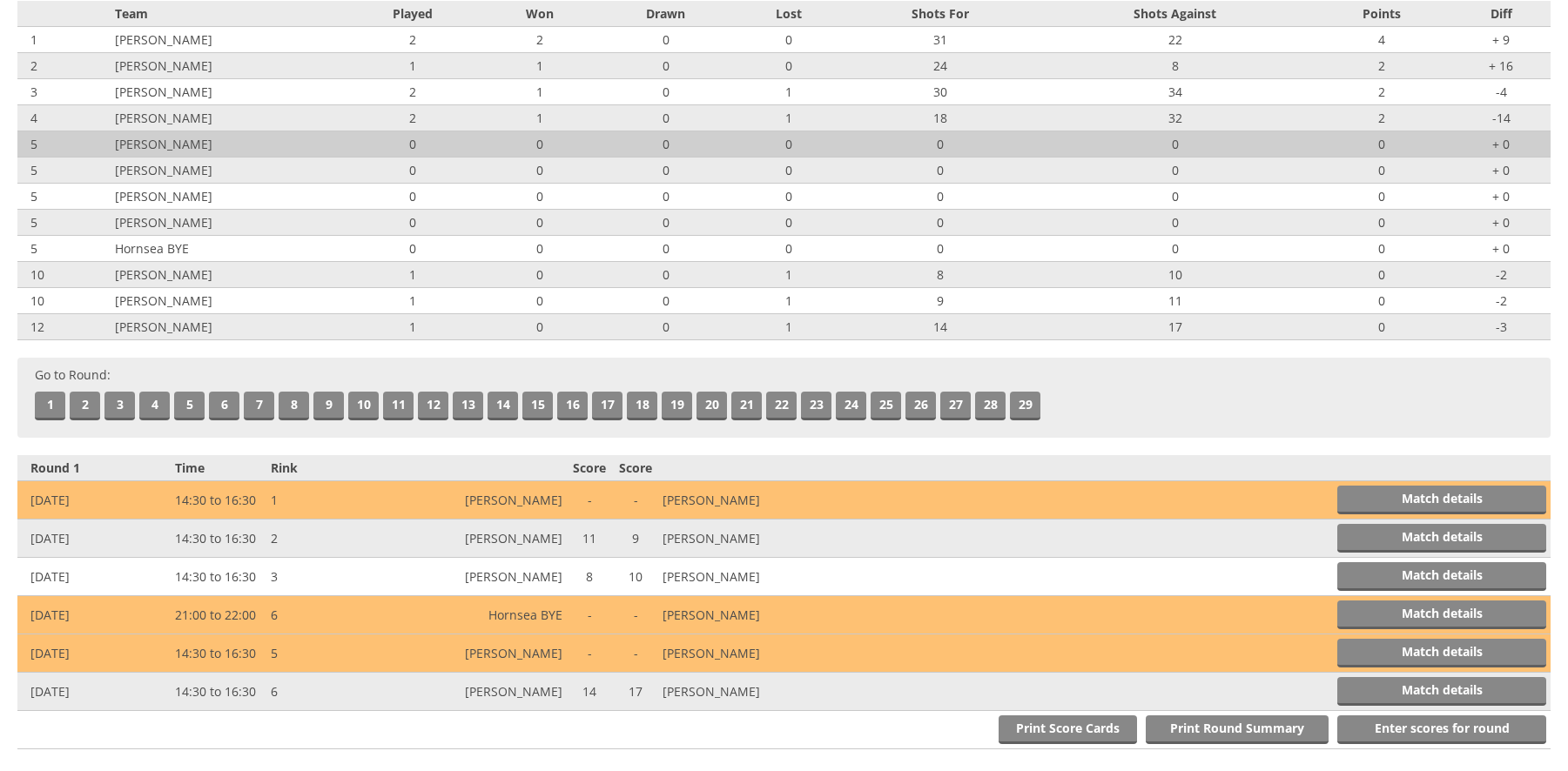
scroll to position [0, 0]
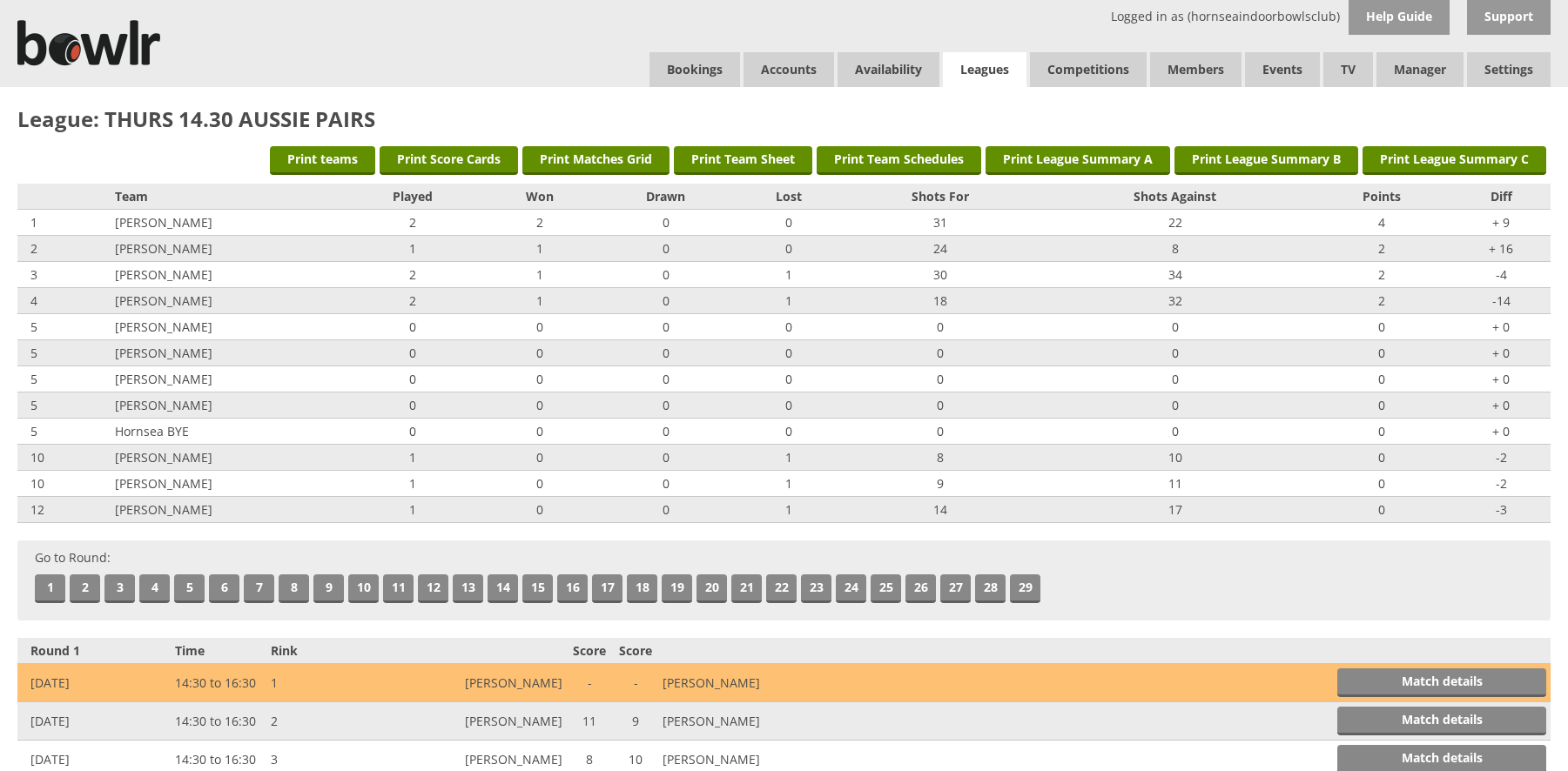
click at [974, 66] on link "Leagues" at bounding box center [984, 70] width 84 height 36
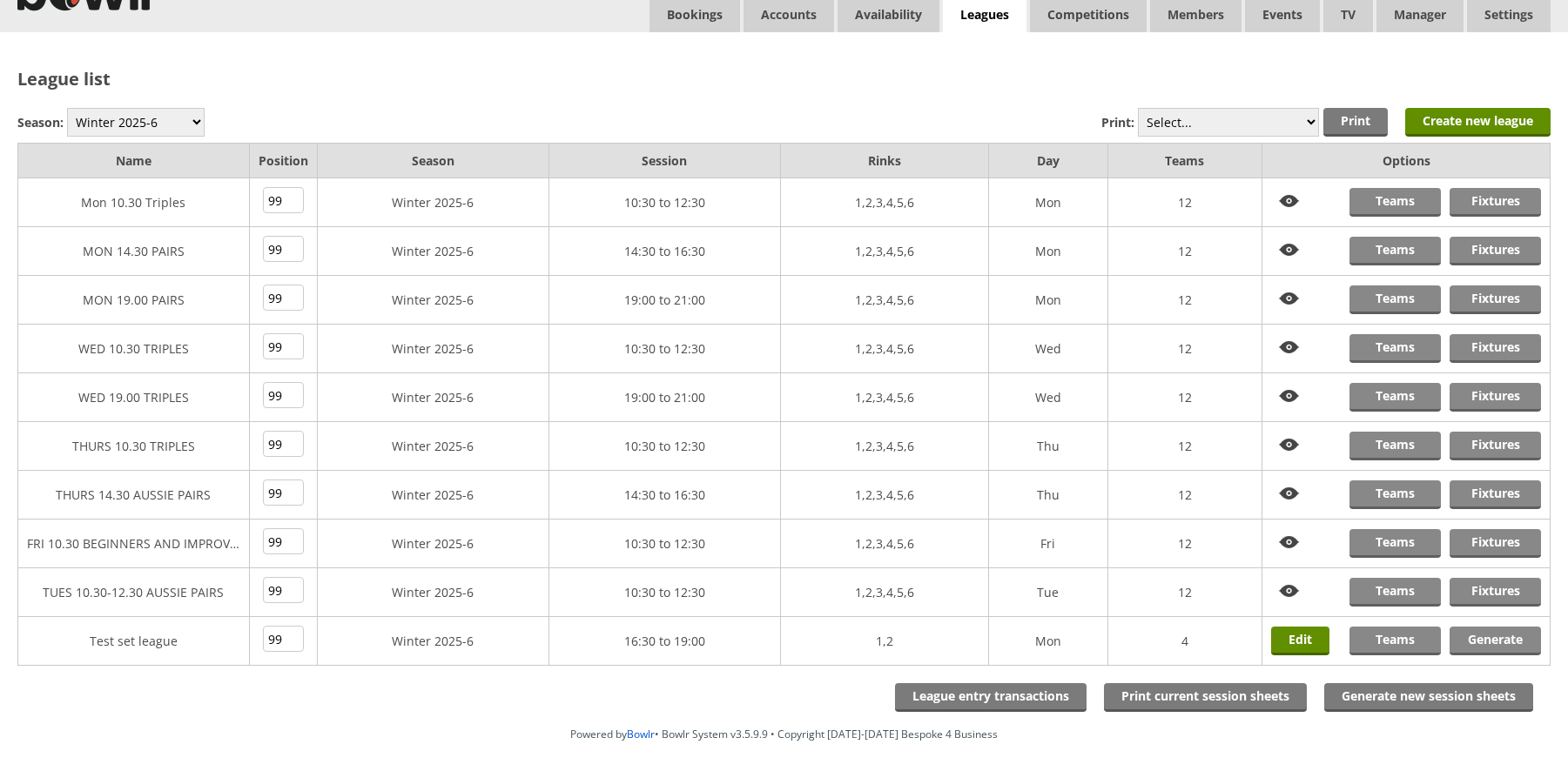
scroll to position [124, 0]
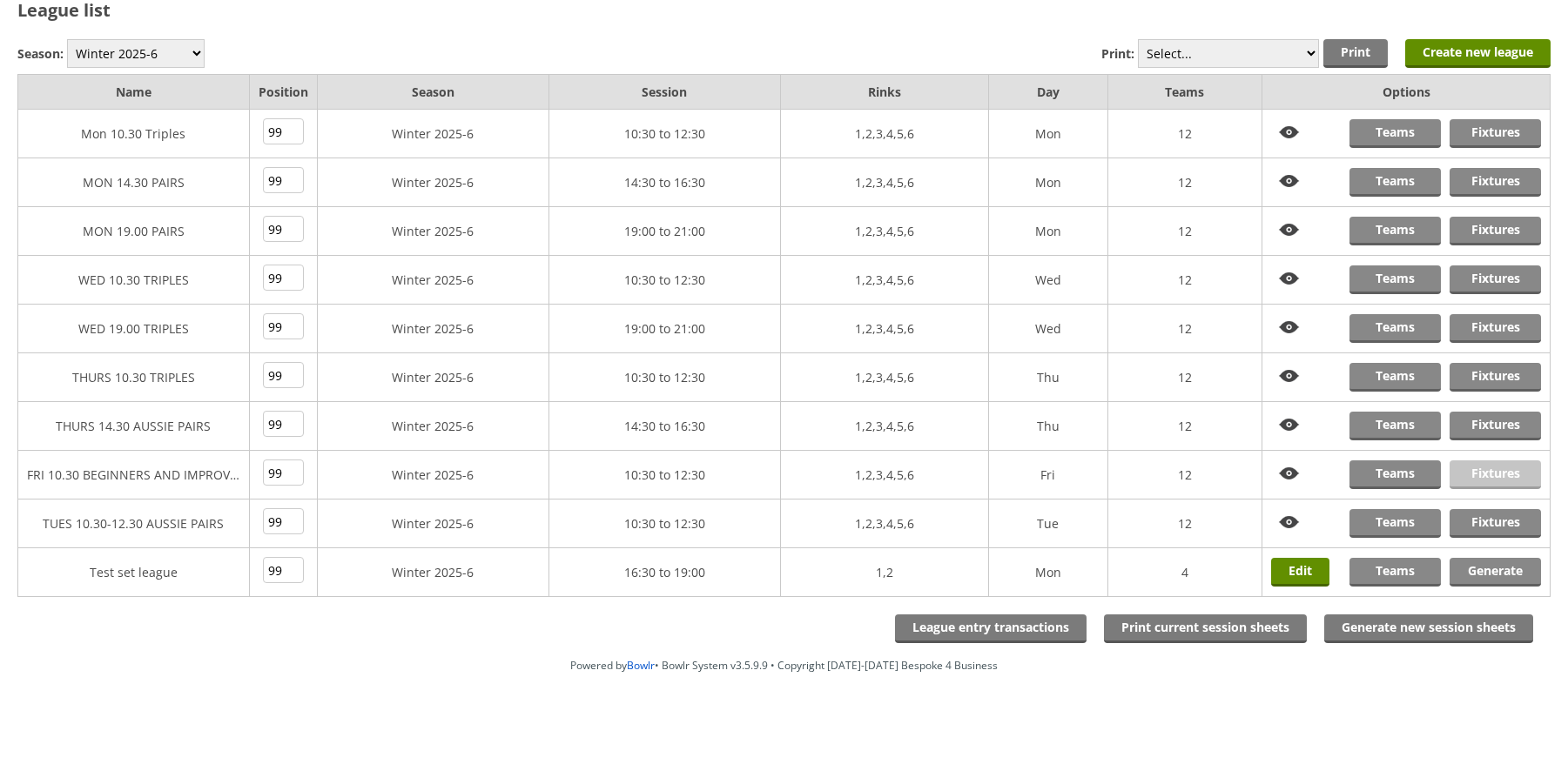
click at [1488, 472] on link "Fixtures" at bounding box center [1495, 474] width 91 height 29
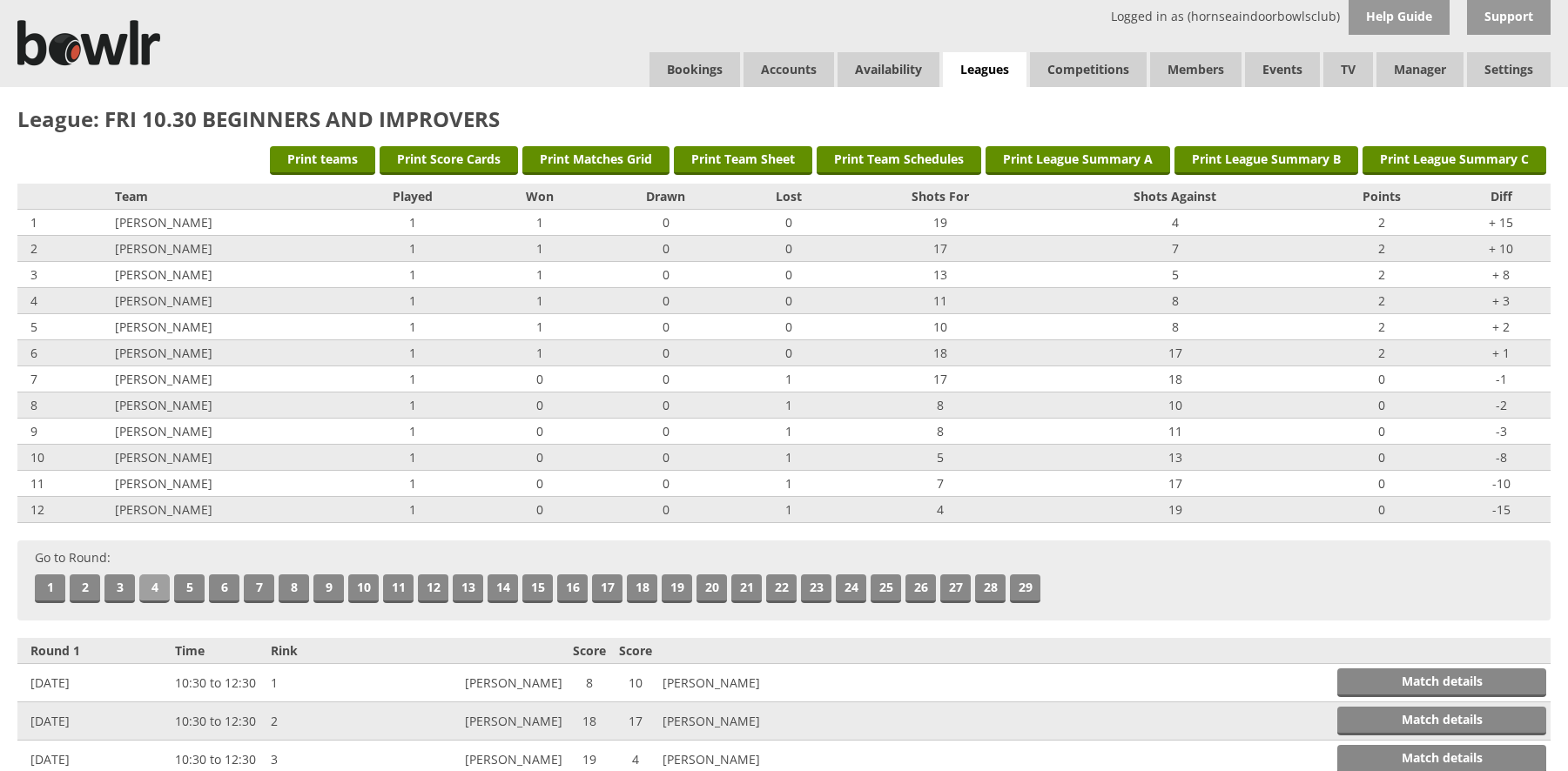
click at [157, 586] on link "4" at bounding box center [154, 589] width 31 height 29
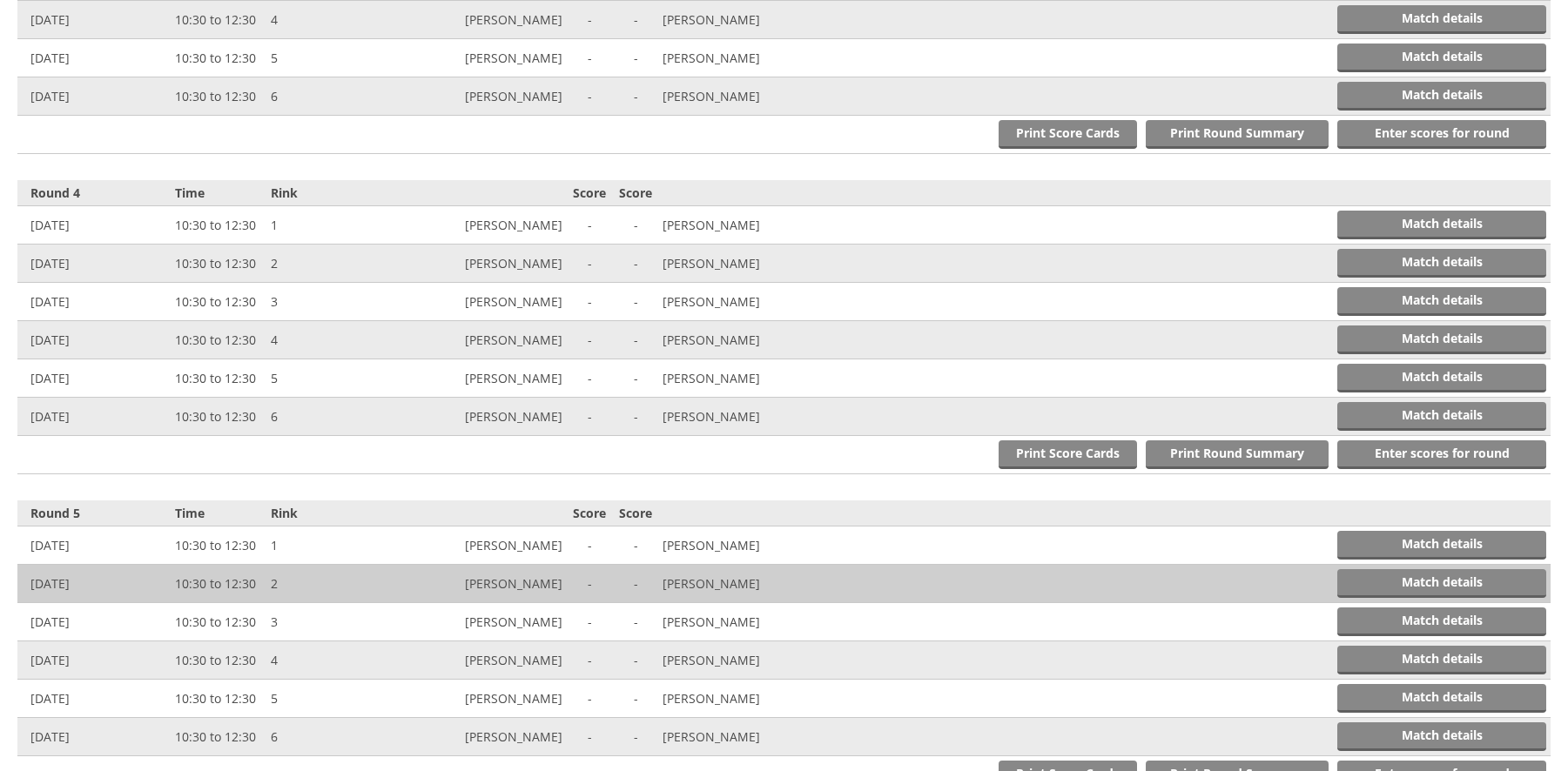
scroll to position [1599, 0]
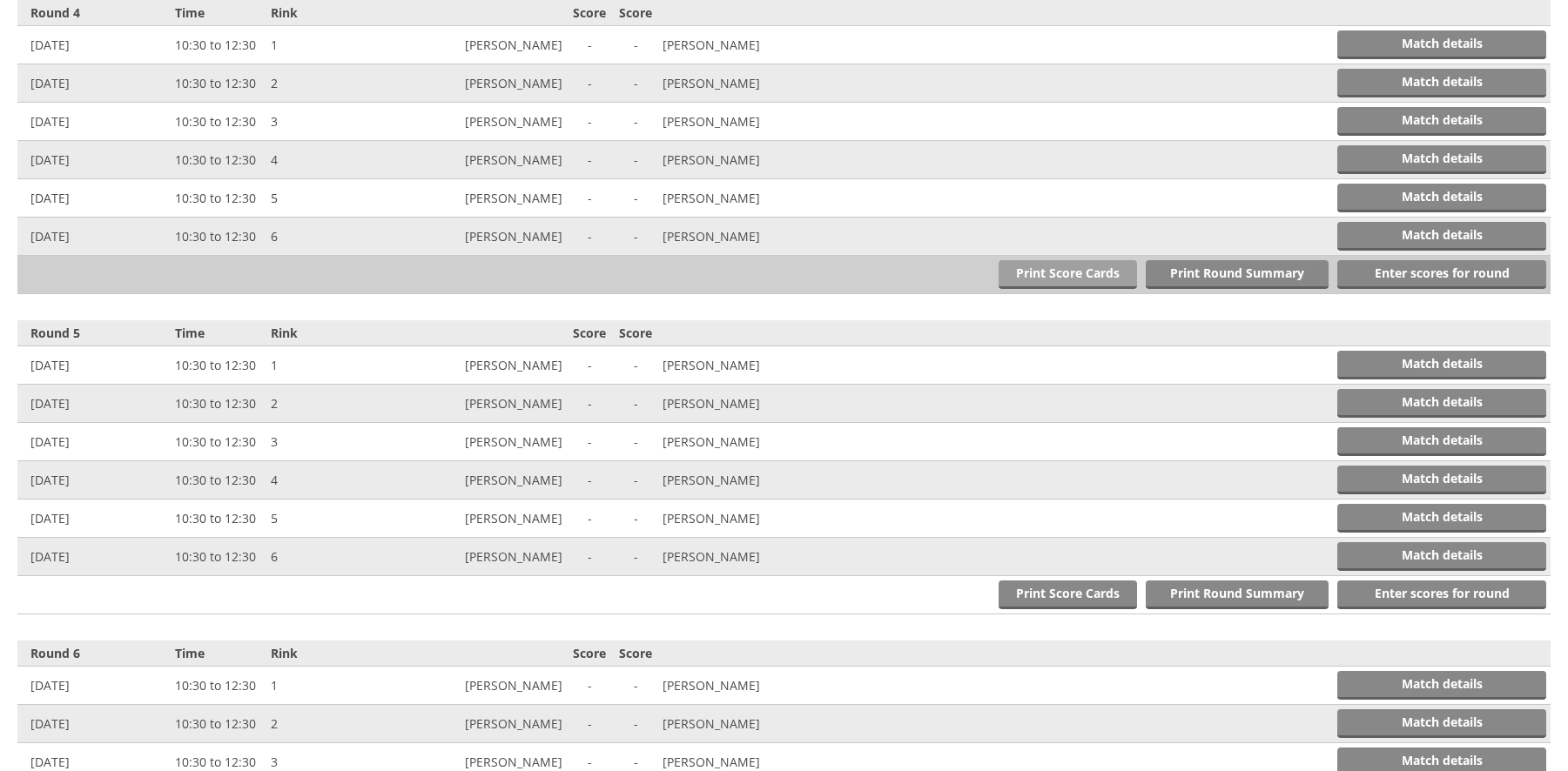
click at [1065, 269] on link "Print Score Cards" at bounding box center [1067, 275] width 138 height 29
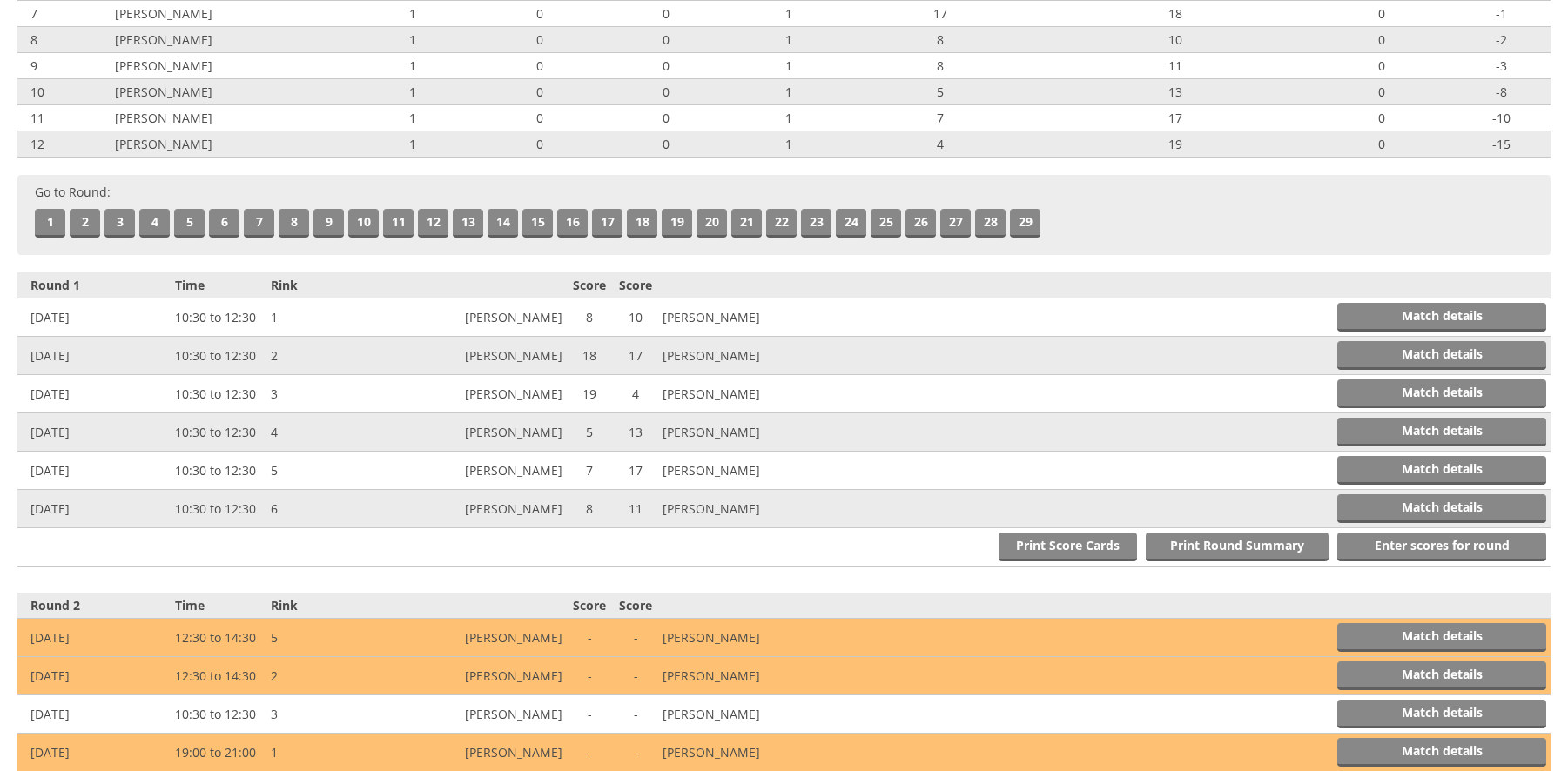
scroll to position [0, 0]
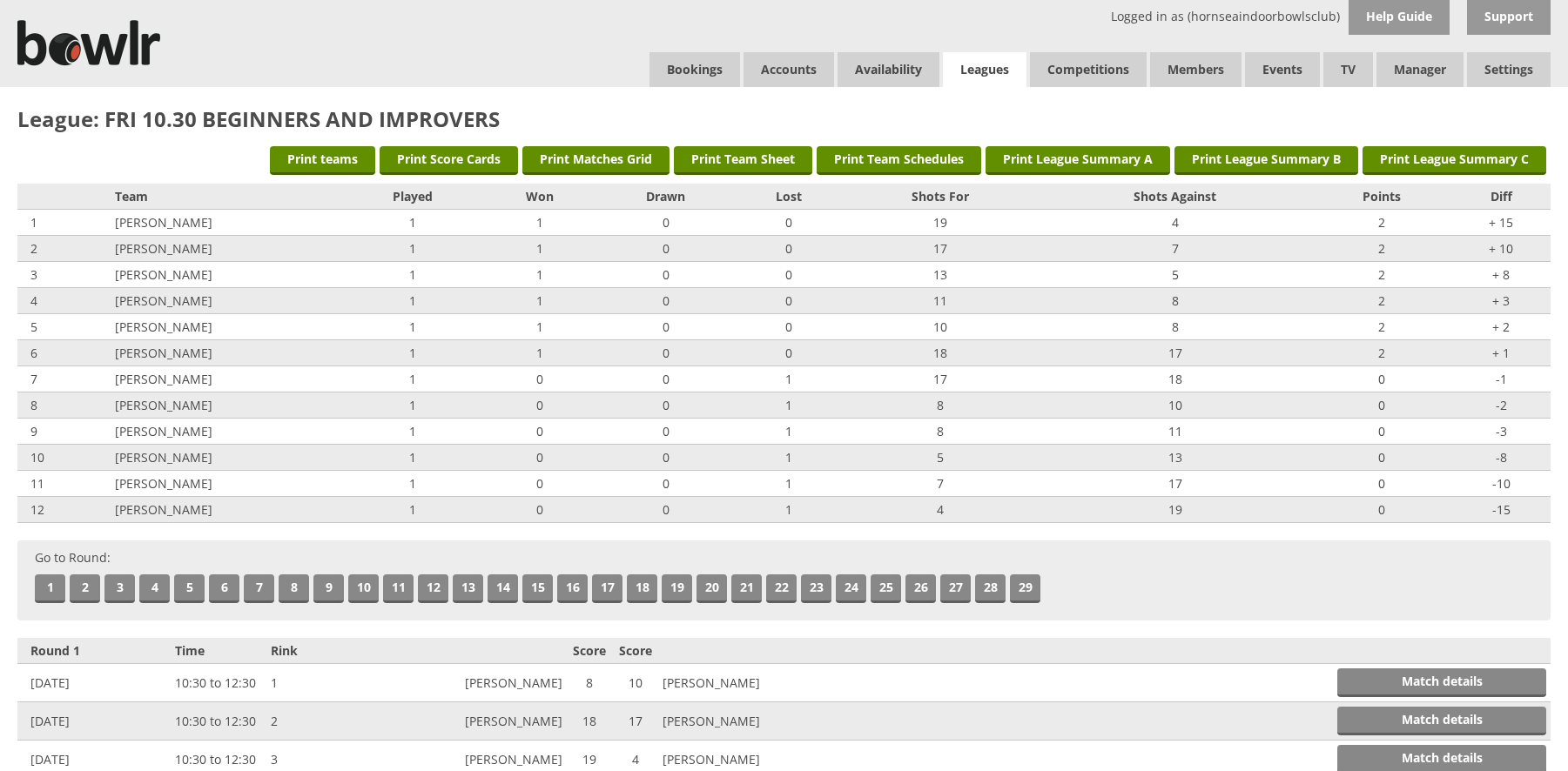
click at [990, 69] on link "Leagues" at bounding box center [984, 70] width 84 height 36
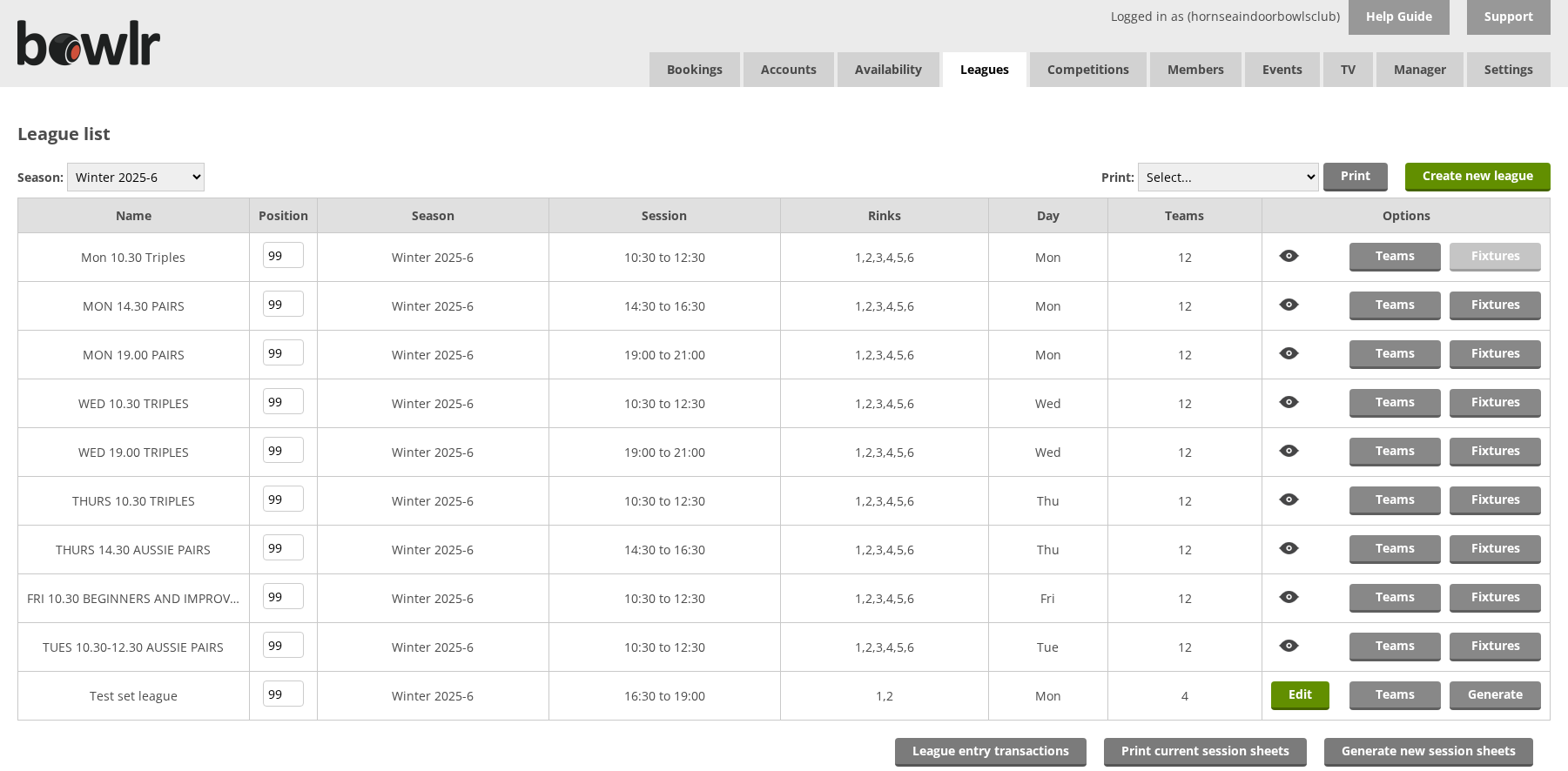
click at [1499, 261] on link "Fixtures" at bounding box center [1495, 257] width 91 height 29
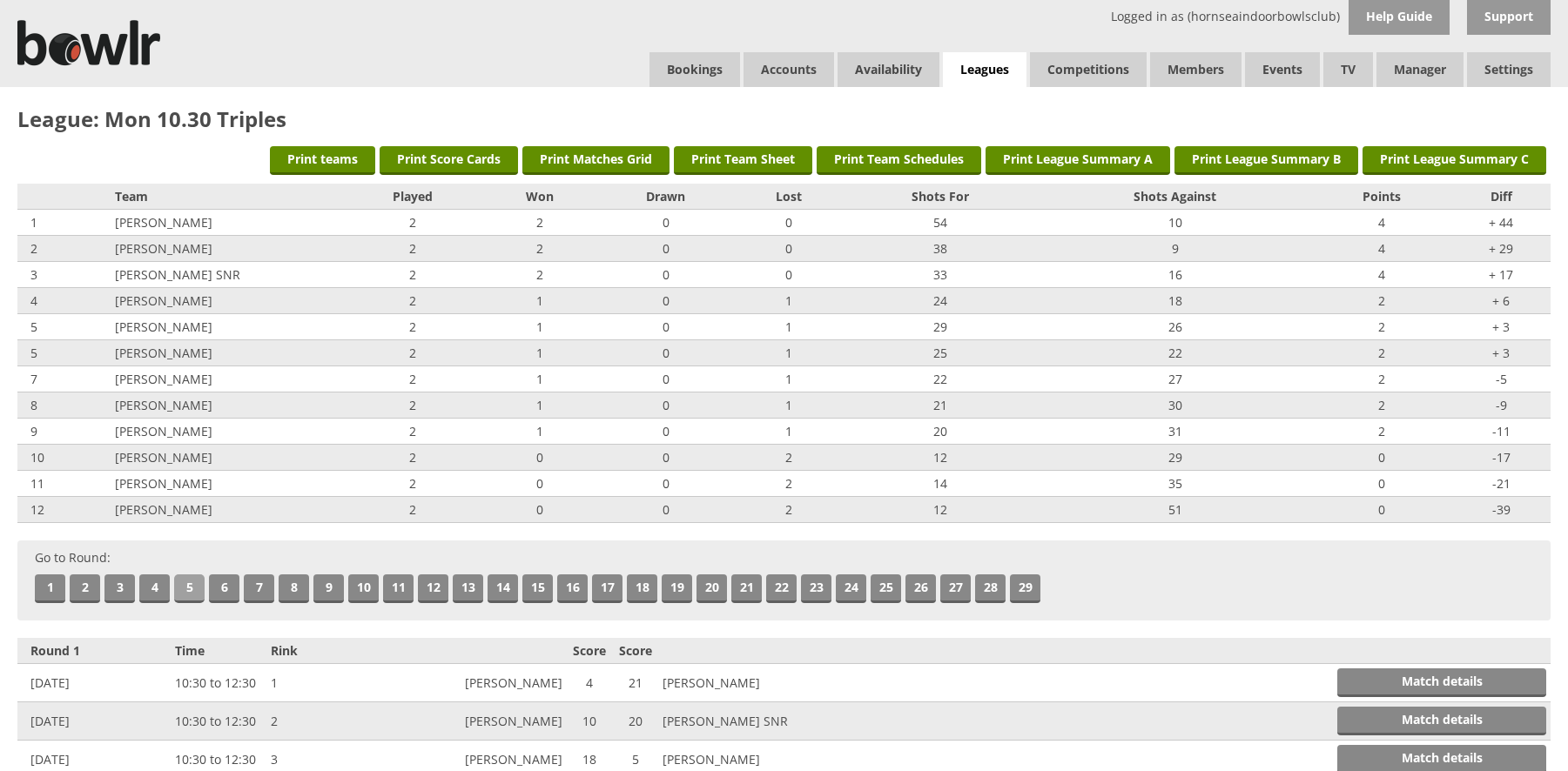
click at [182, 586] on link "5" at bounding box center [189, 589] width 31 height 29
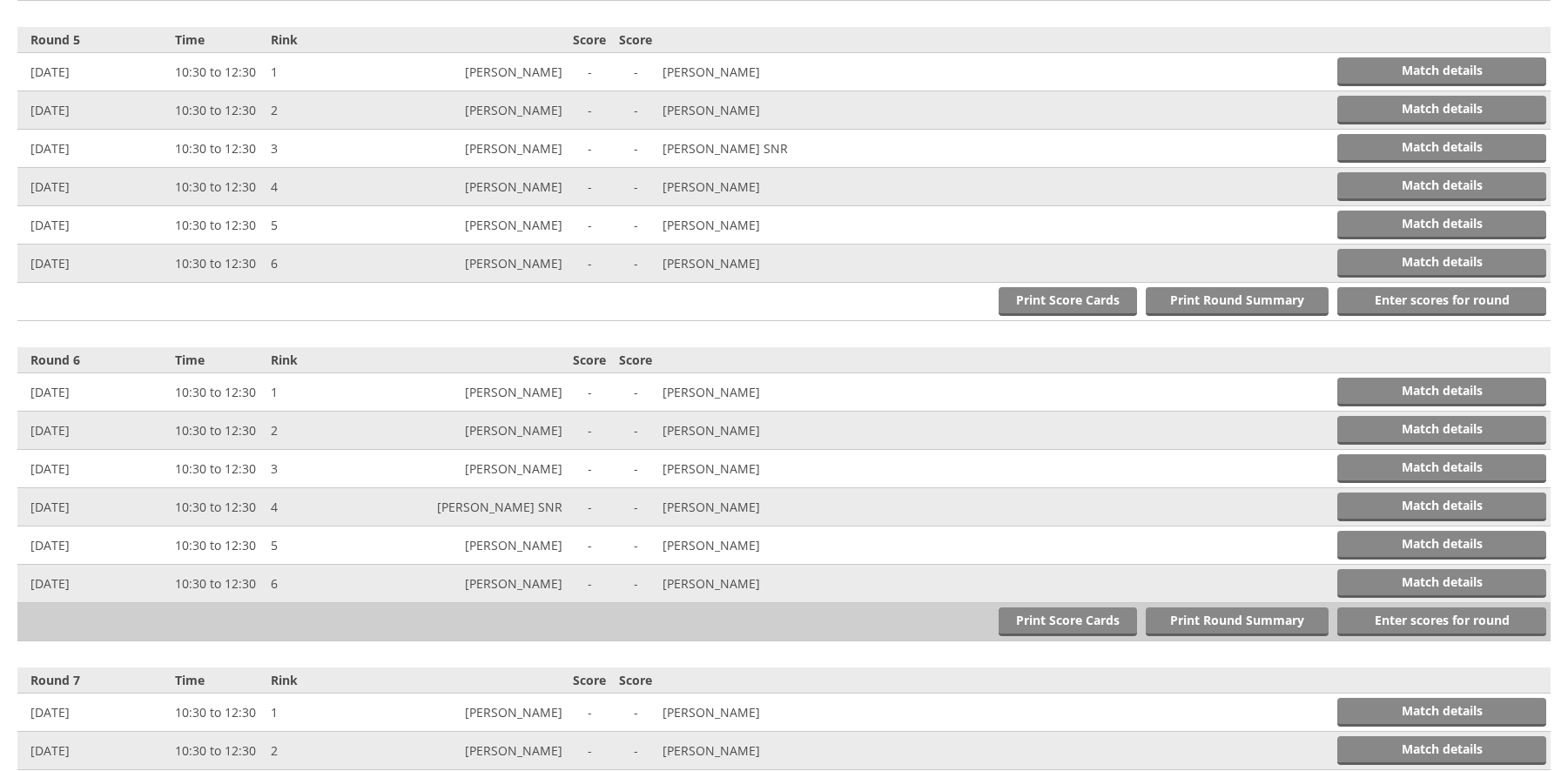
scroll to position [1919, 0]
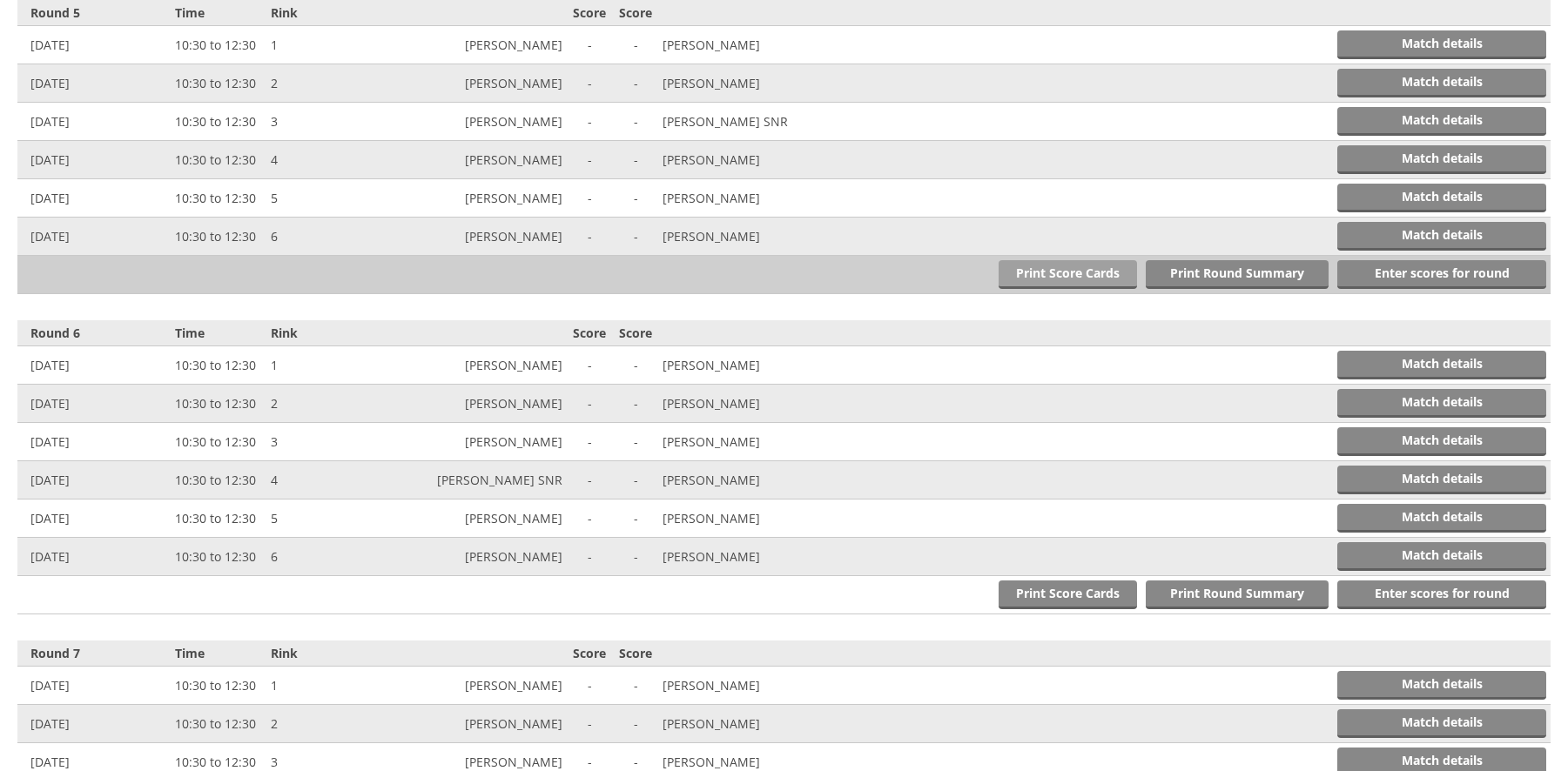
click at [1052, 273] on link "Print Score Cards" at bounding box center [1067, 275] width 138 height 29
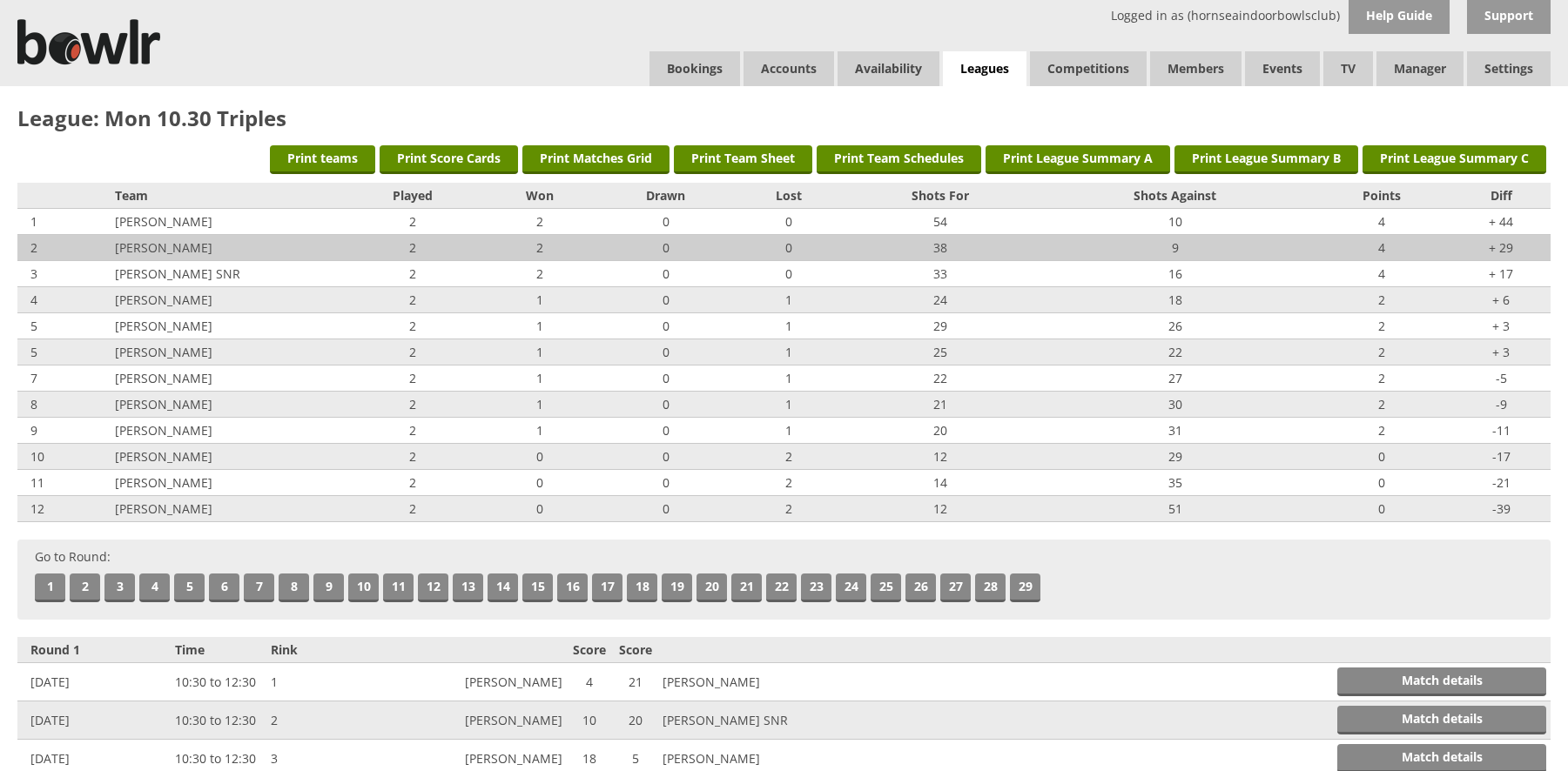
scroll to position [0, 0]
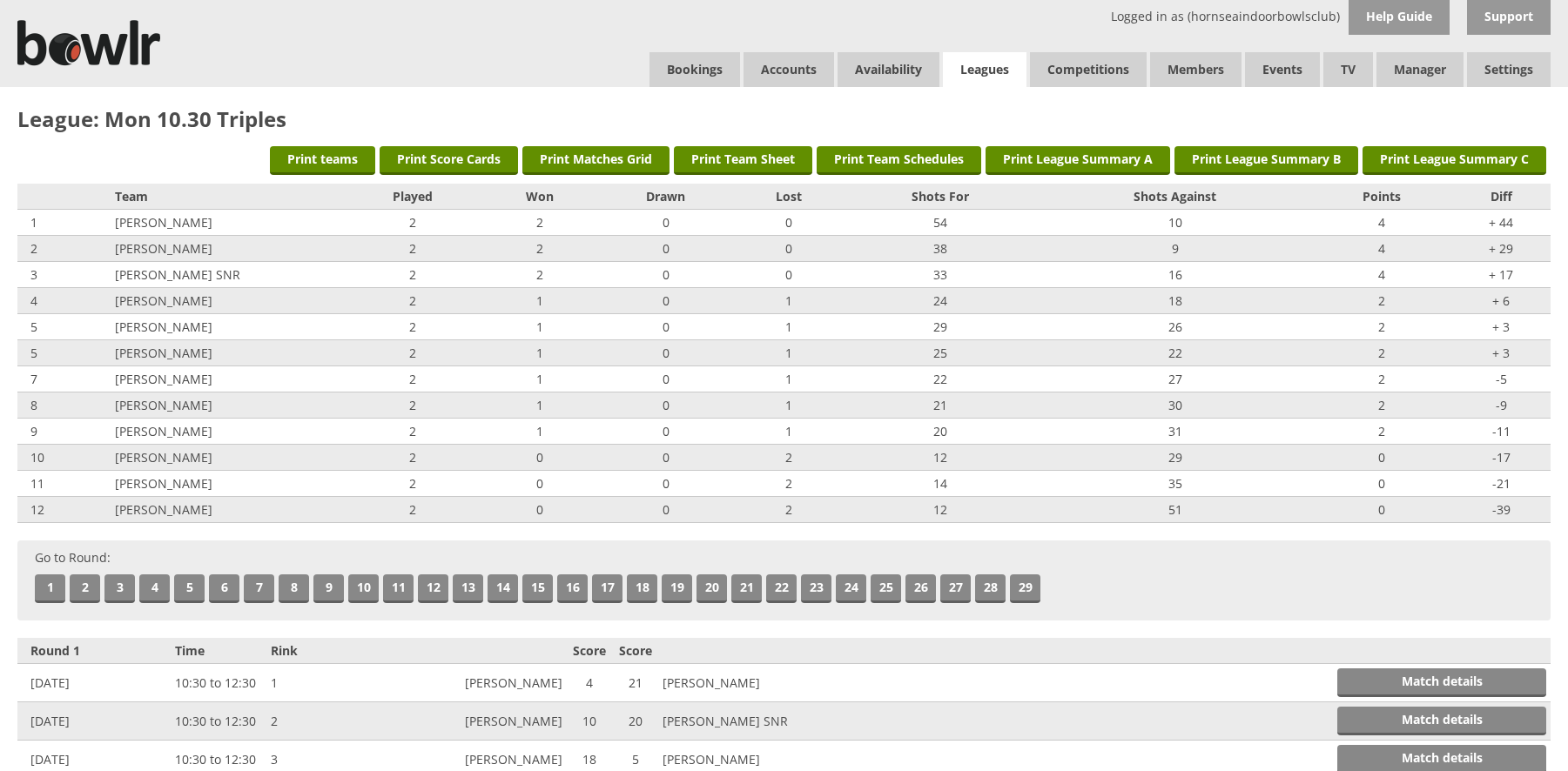
click at [973, 65] on link "Leagues" at bounding box center [984, 70] width 84 height 36
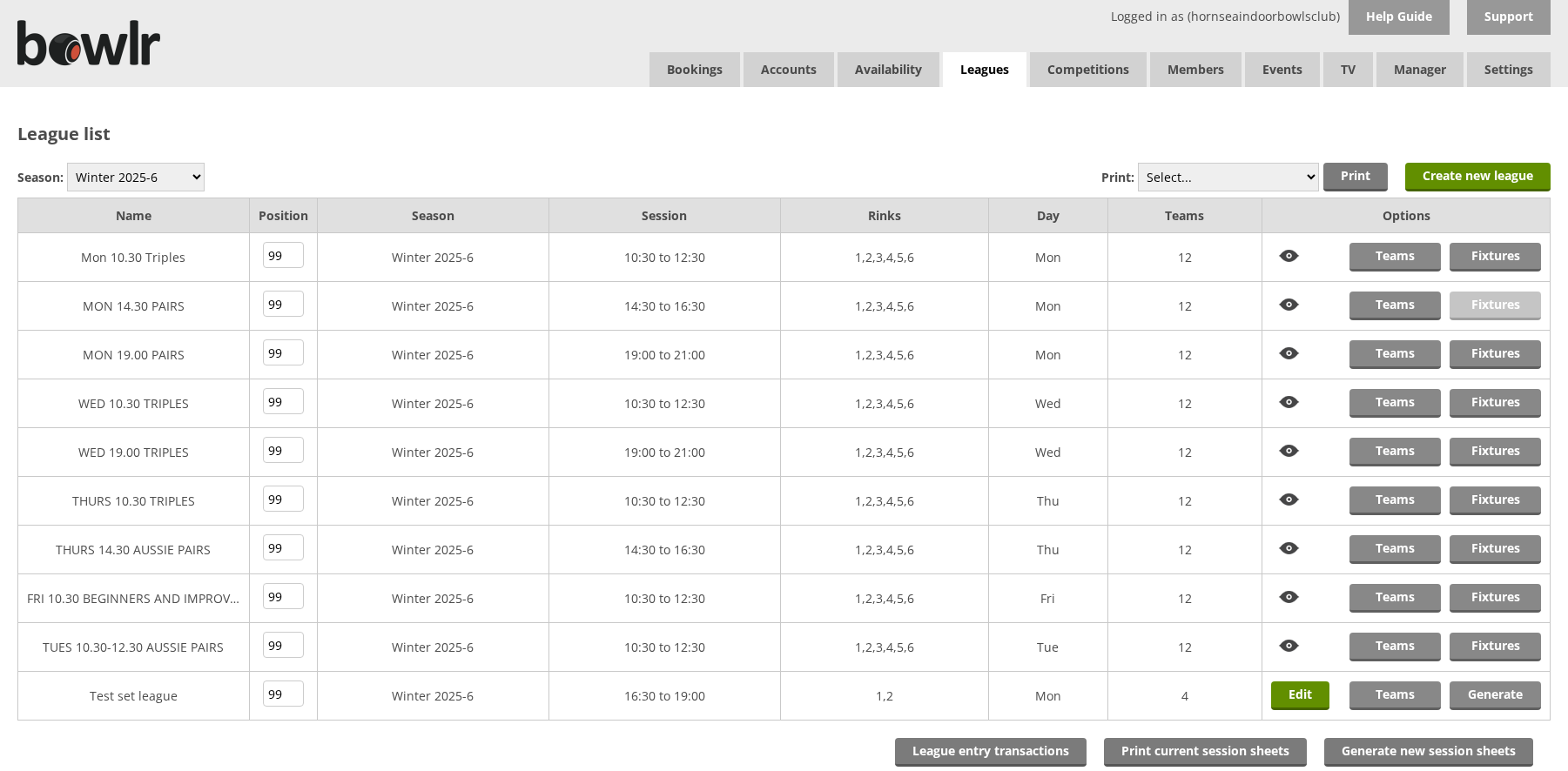
click at [1493, 302] on link "Fixtures" at bounding box center [1495, 306] width 91 height 29
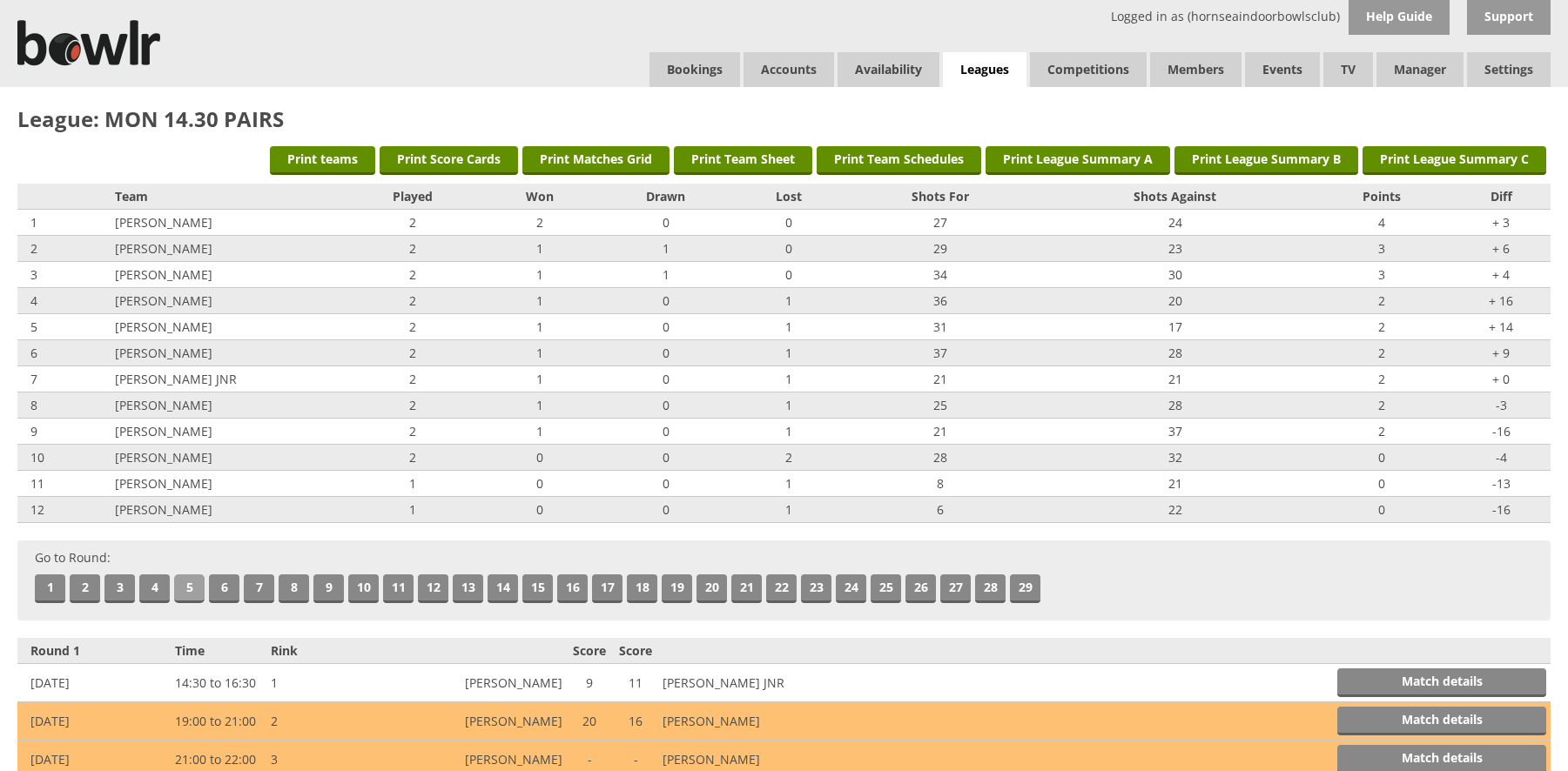
click at [192, 583] on link "5" at bounding box center [189, 589] width 31 height 29
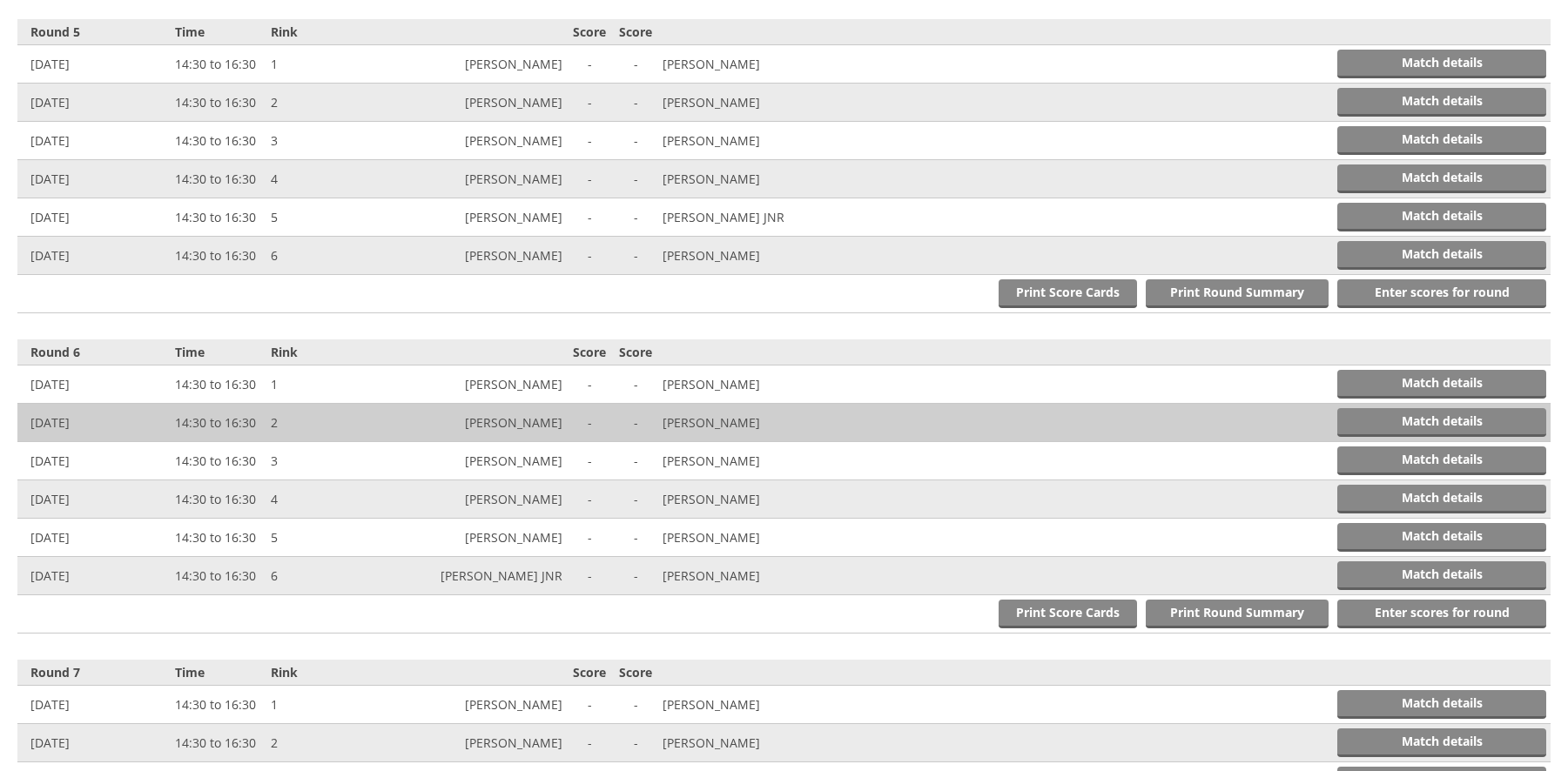
scroll to position [1919, 0]
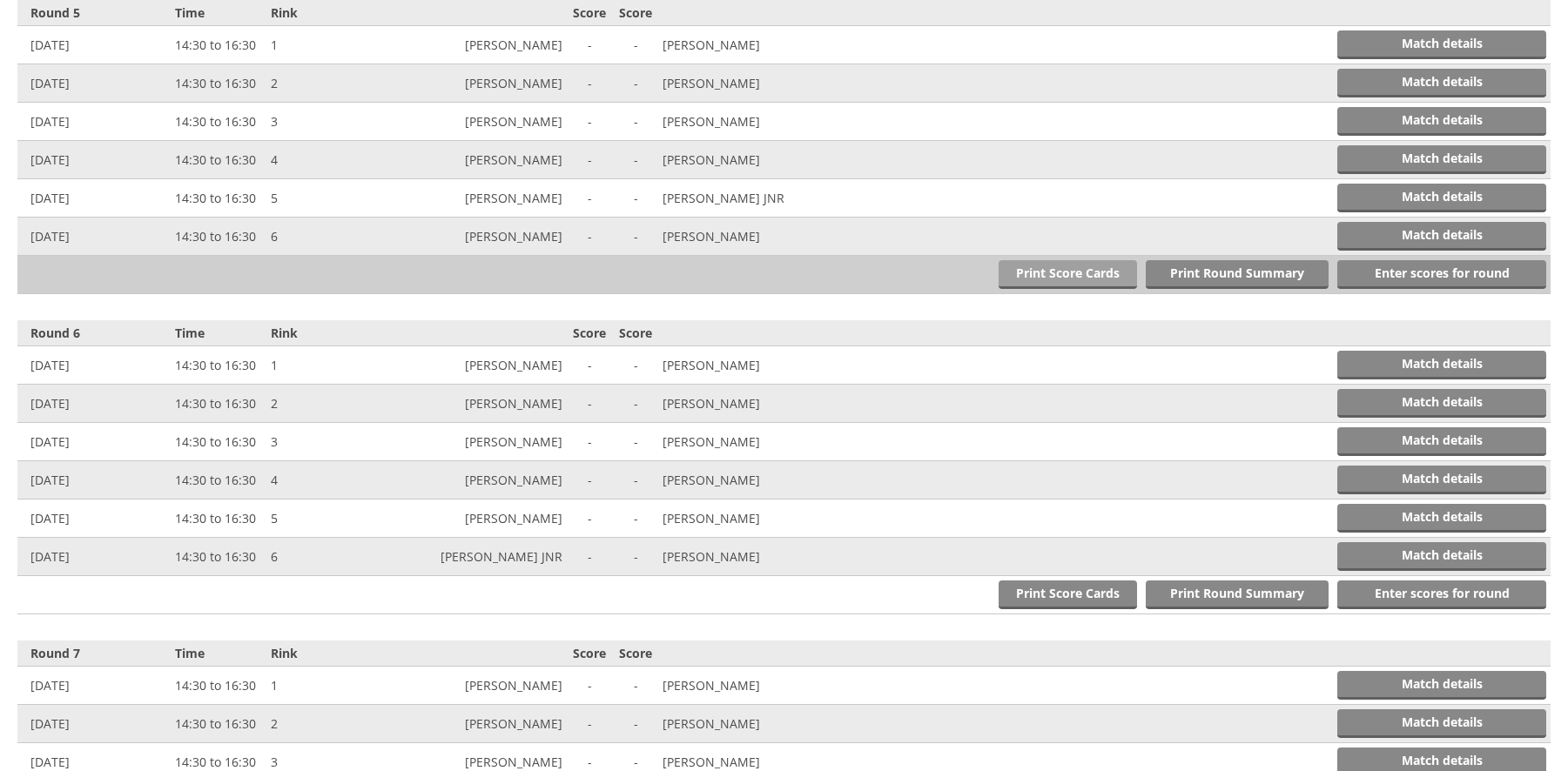
click at [1087, 272] on link "Print Score Cards" at bounding box center [1067, 275] width 138 height 29
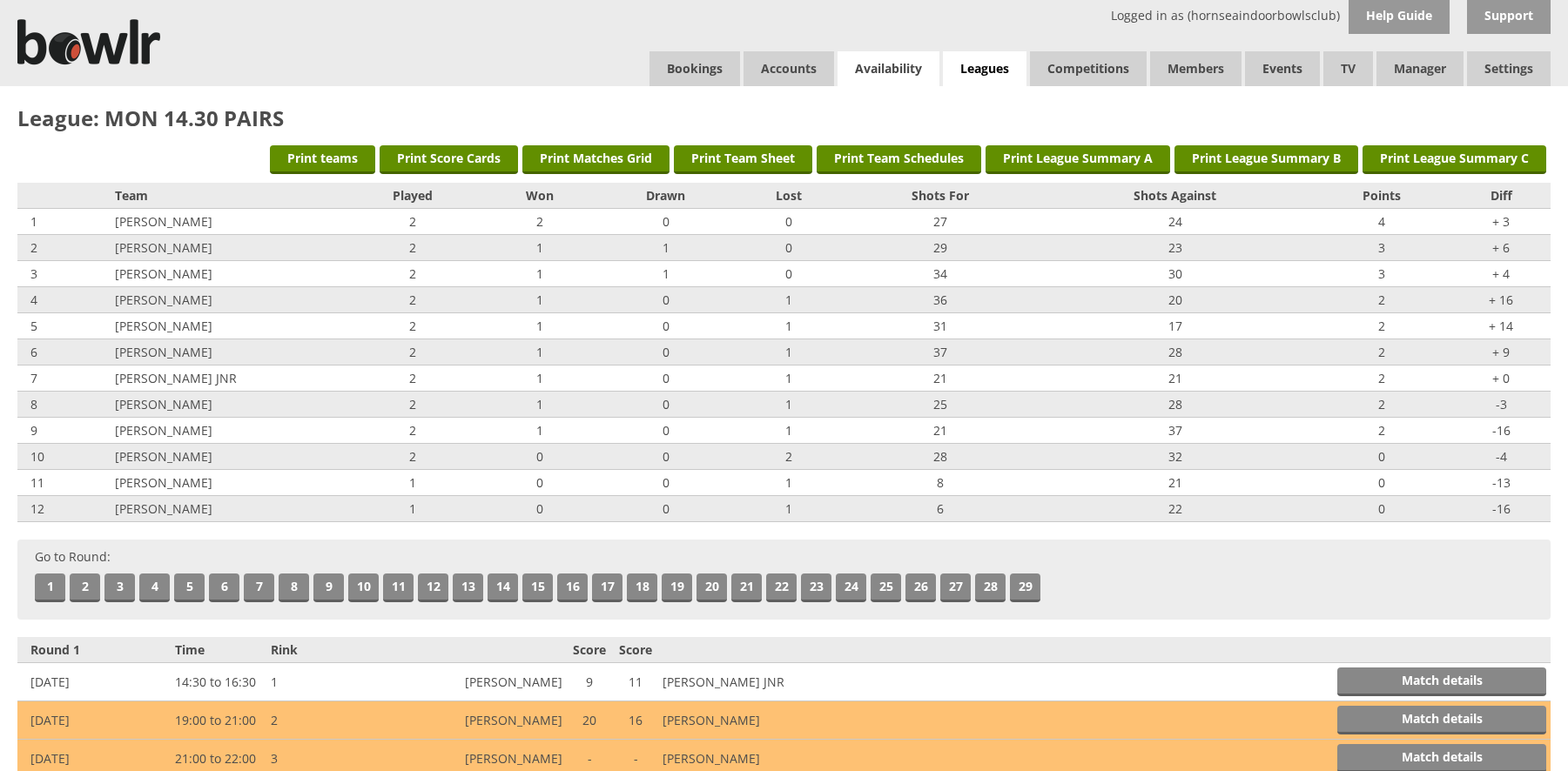
scroll to position [0, 0]
click at [986, 64] on link "Leagues" at bounding box center [984, 70] width 84 height 36
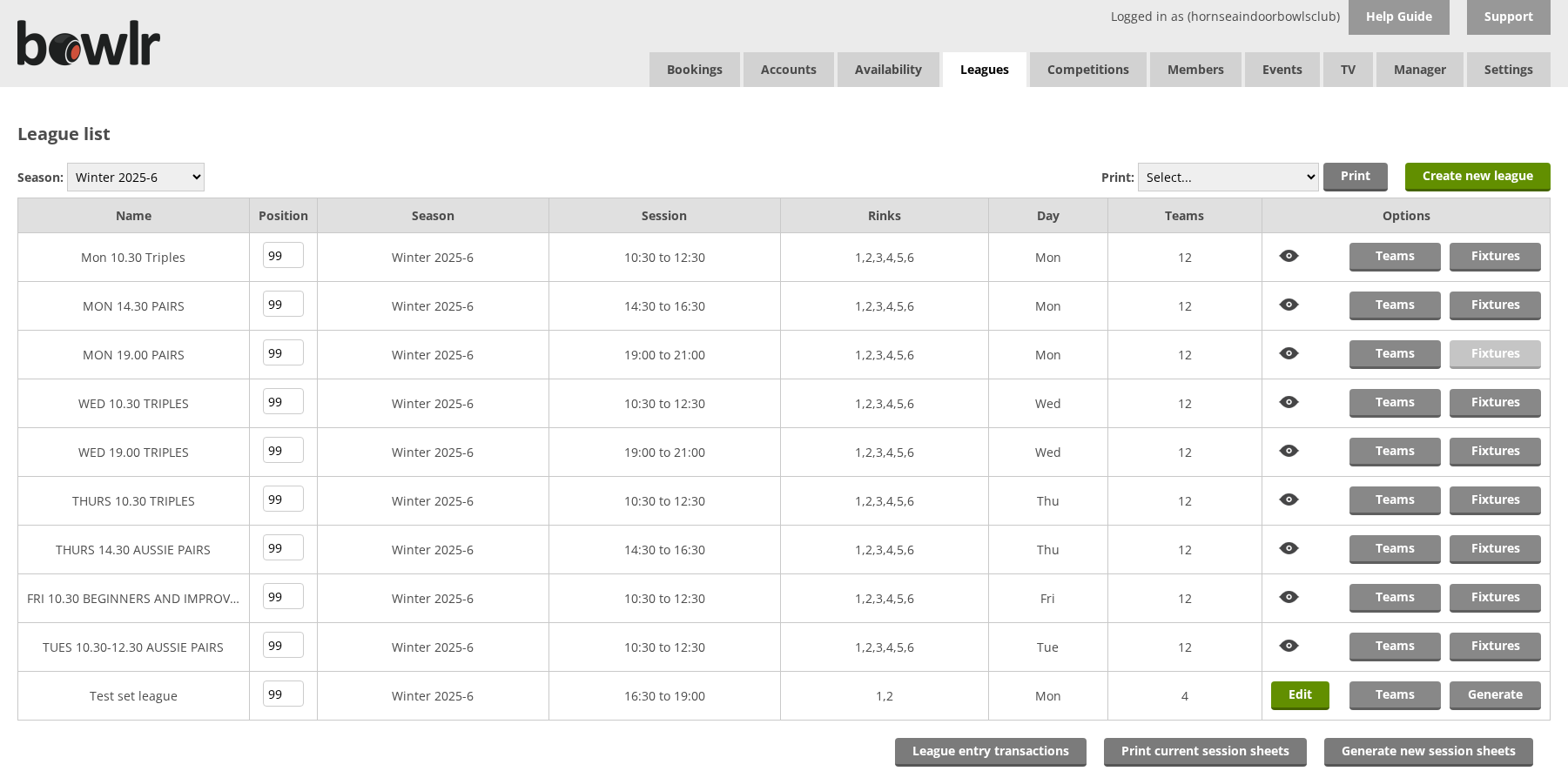
click at [1477, 347] on link "Fixtures" at bounding box center [1495, 354] width 91 height 29
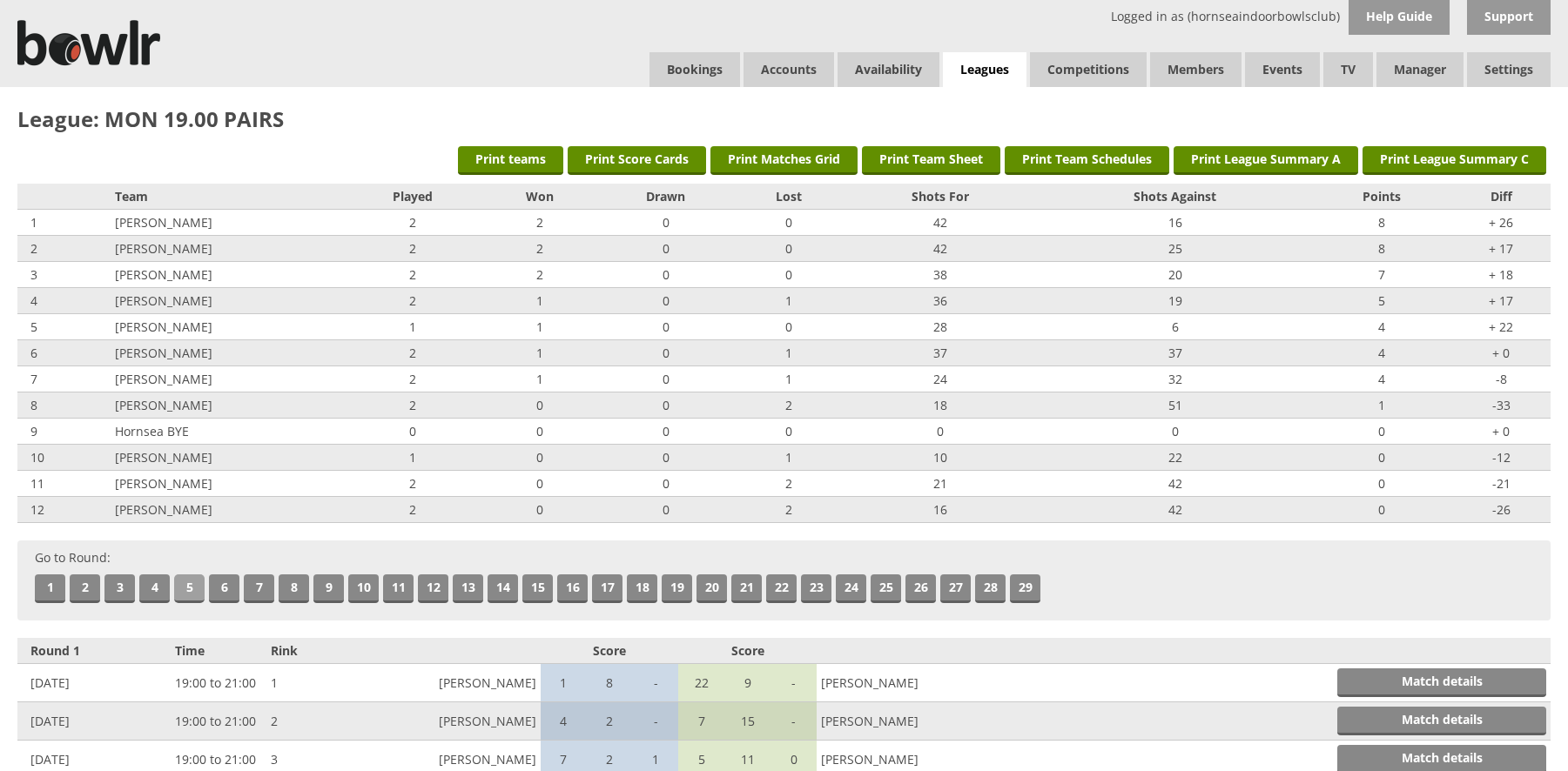
click at [191, 579] on link "5" at bounding box center [189, 589] width 31 height 29
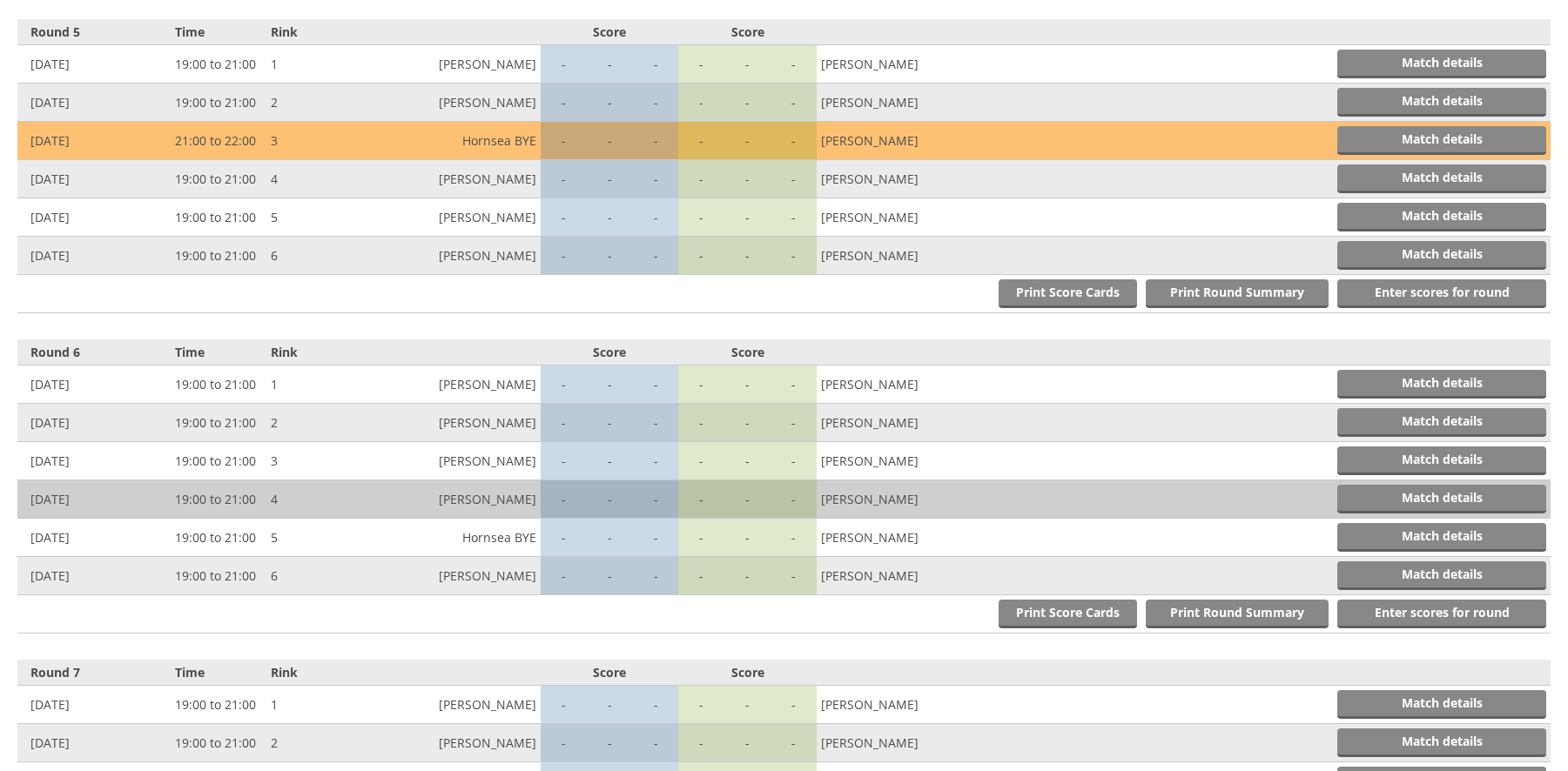
scroll to position [1919, 0]
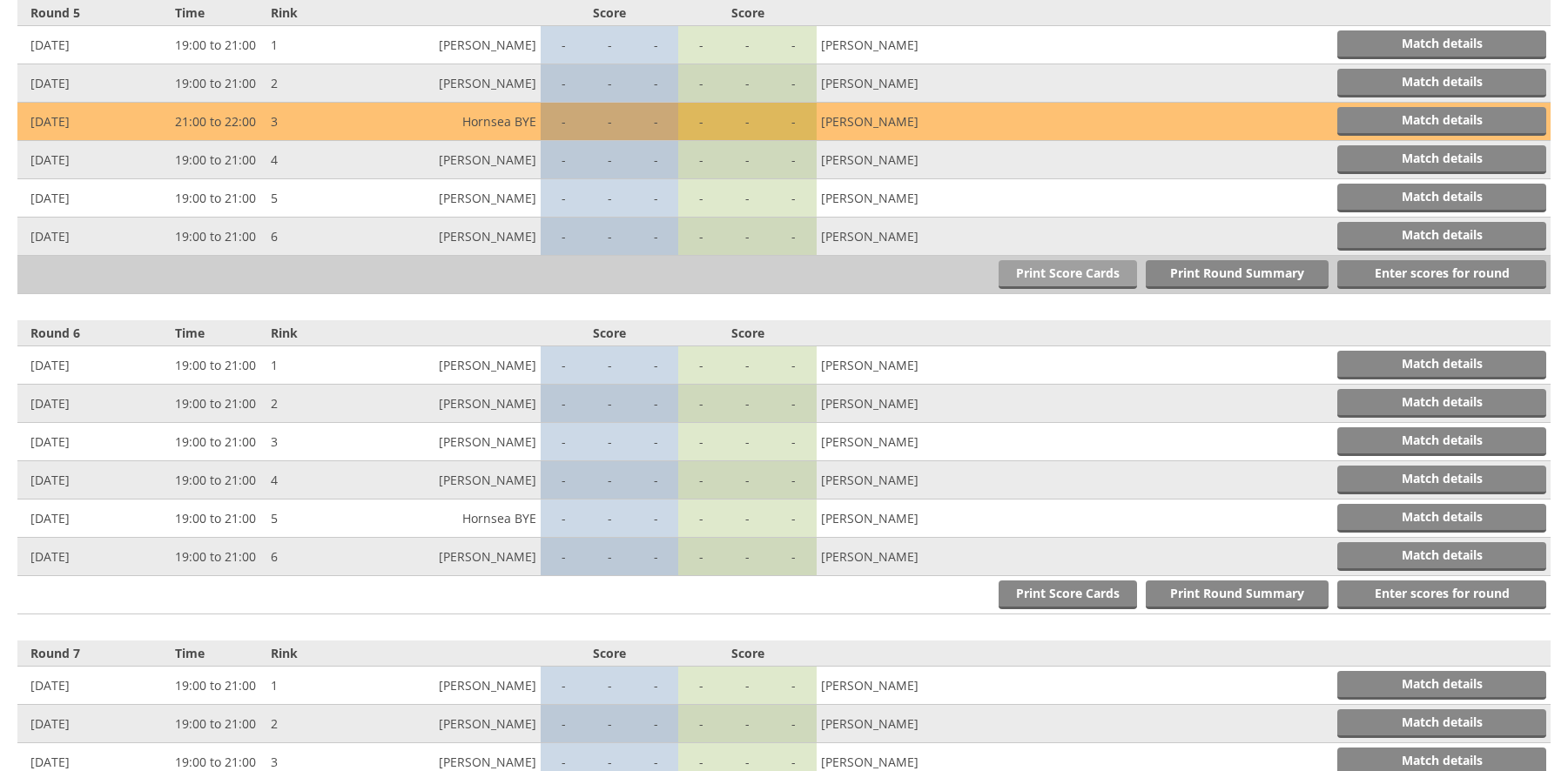
click at [1071, 271] on link "Print Score Cards" at bounding box center [1067, 275] width 138 height 29
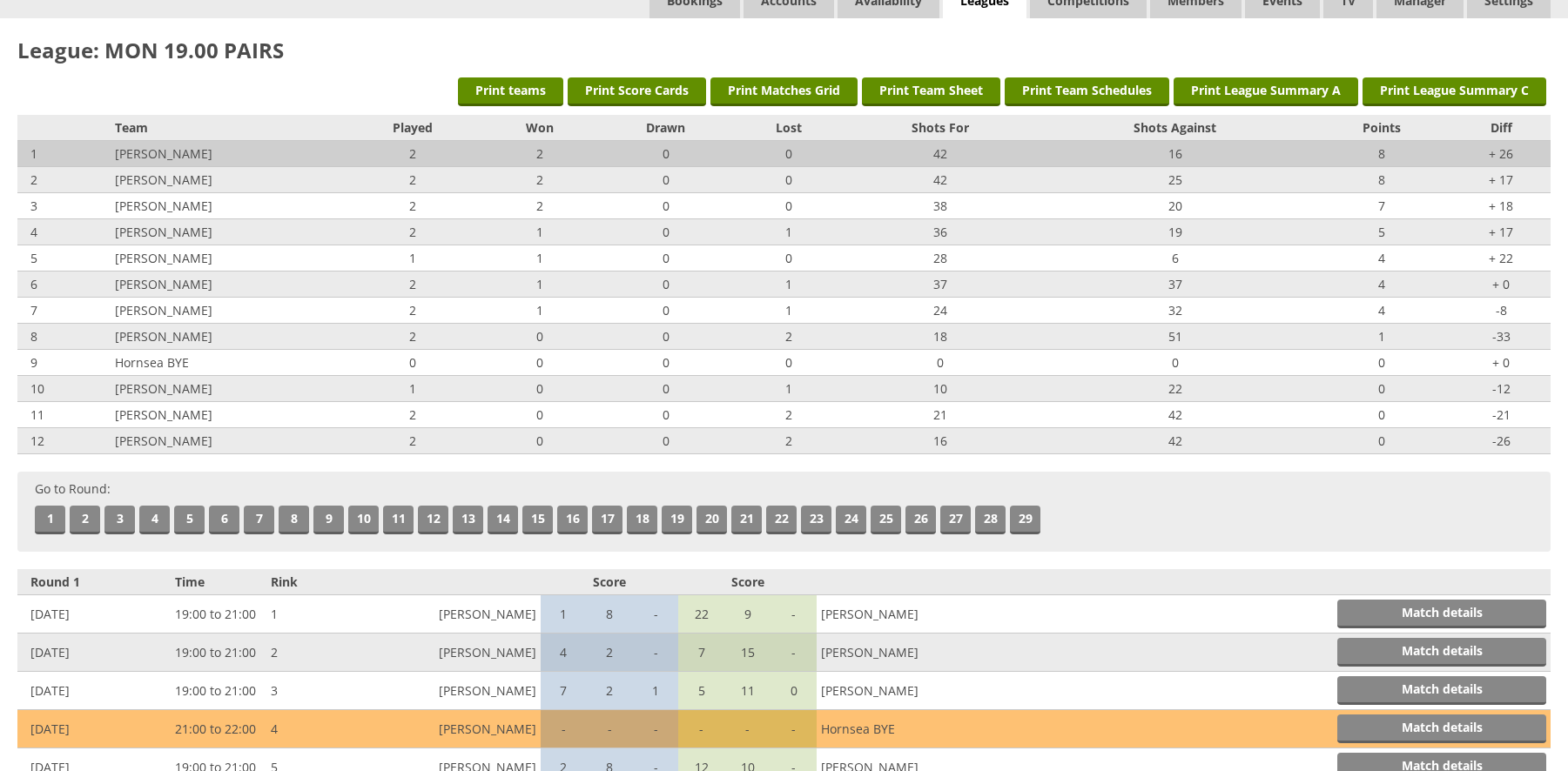
scroll to position [0, 0]
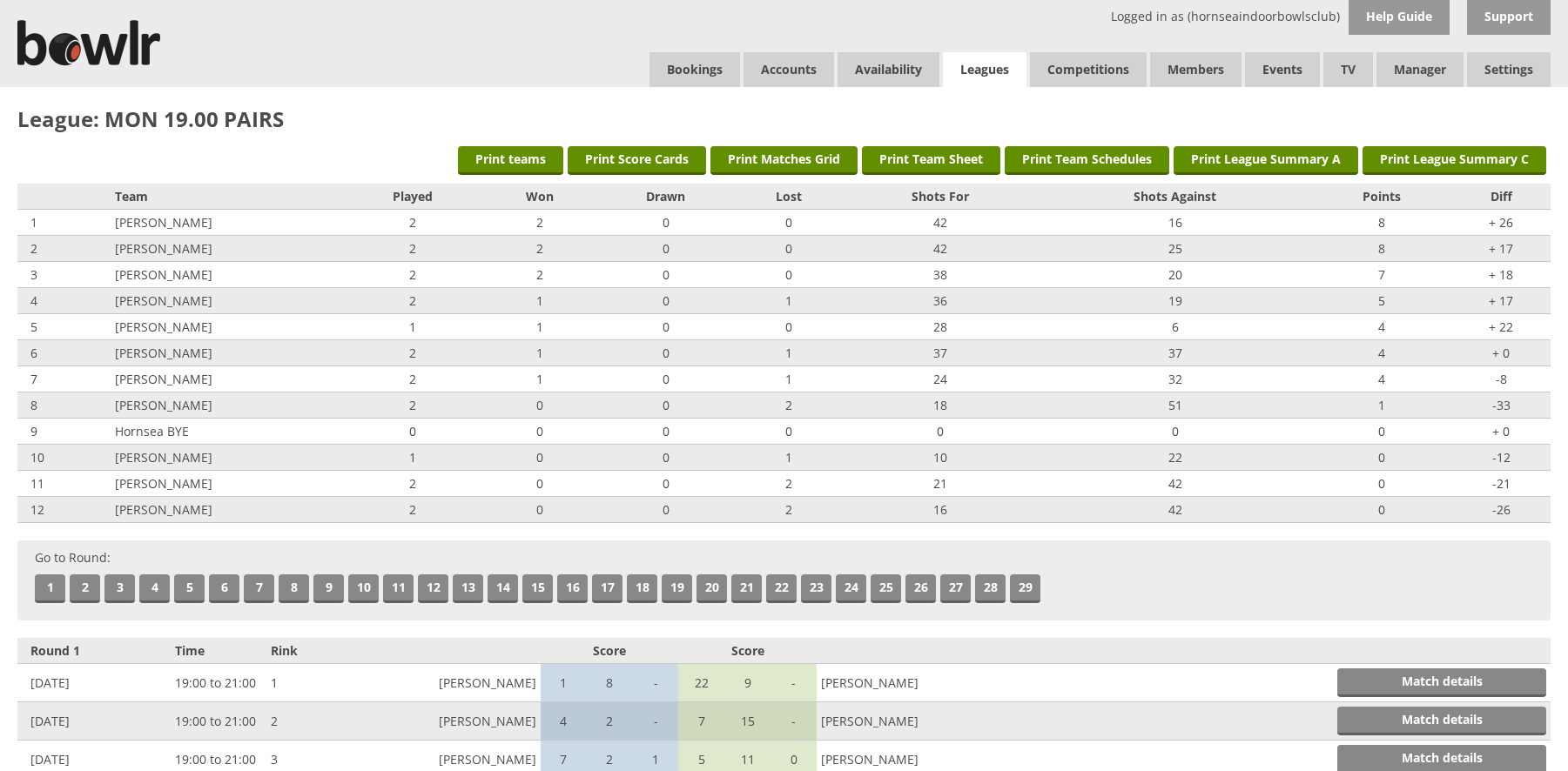
click at [988, 65] on link "Leagues" at bounding box center [984, 70] width 84 height 36
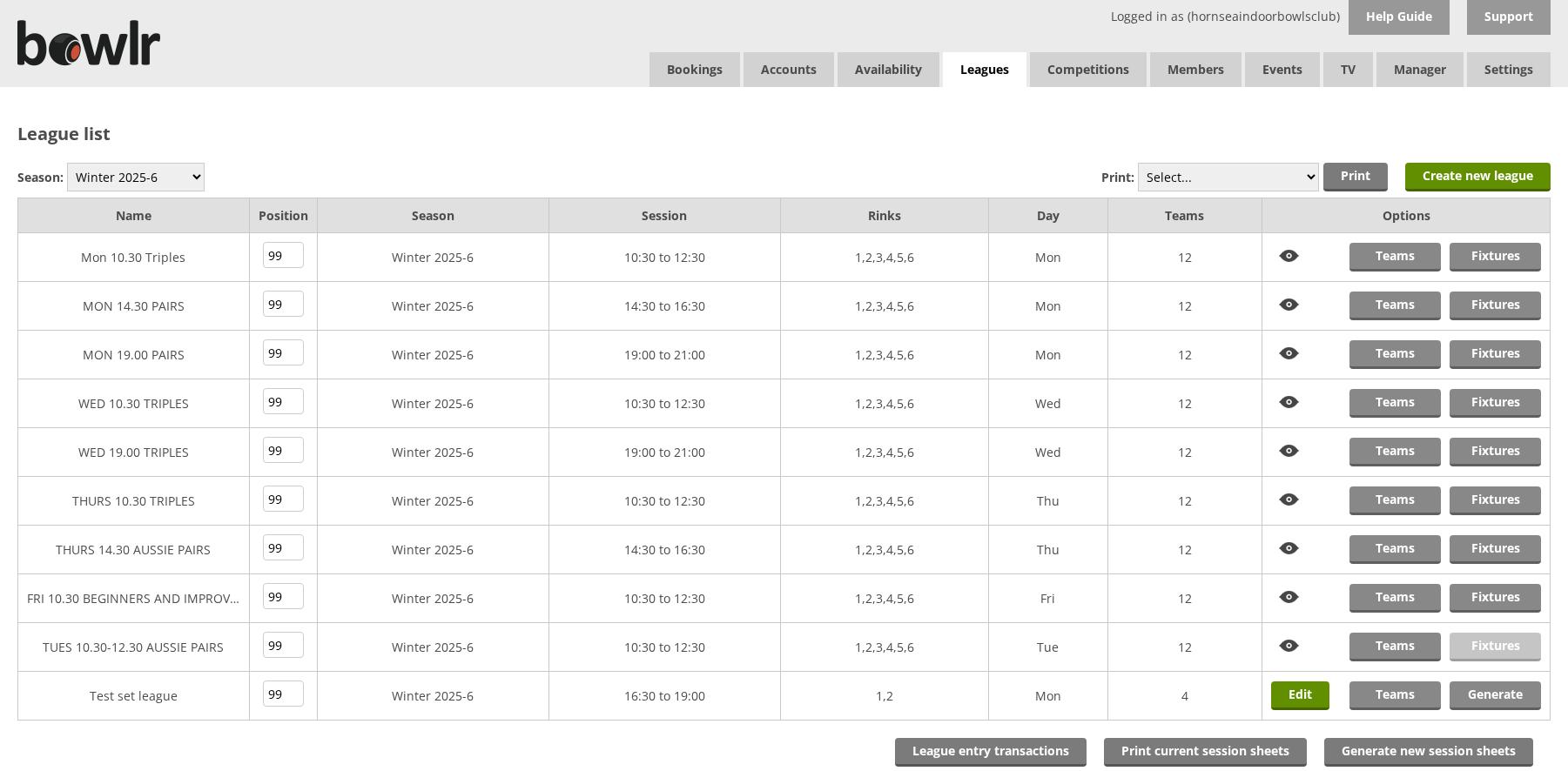
click at [1484, 644] on link "Fixtures" at bounding box center [1495, 647] width 91 height 29
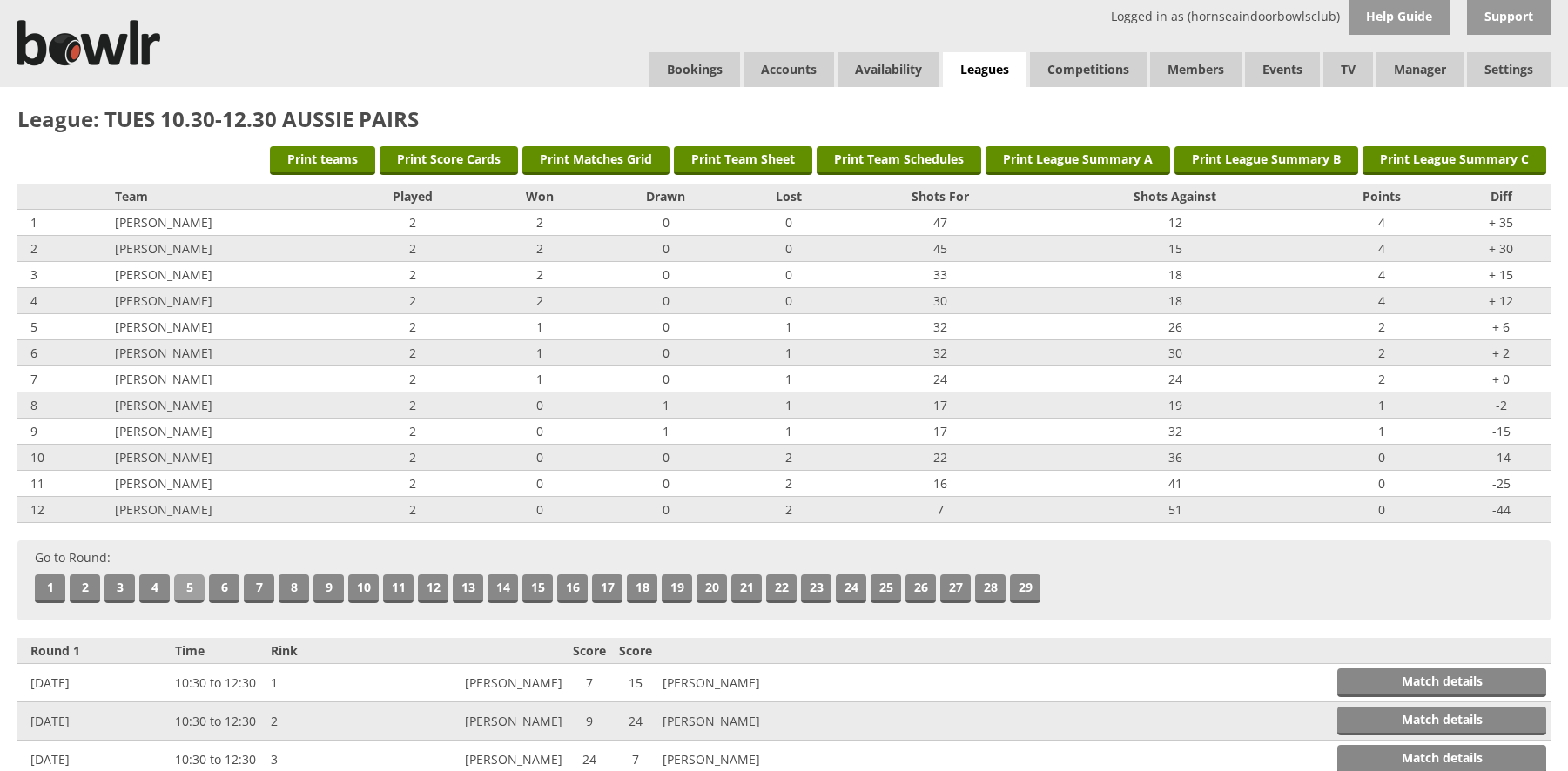
click at [187, 584] on link "5" at bounding box center [189, 589] width 31 height 29
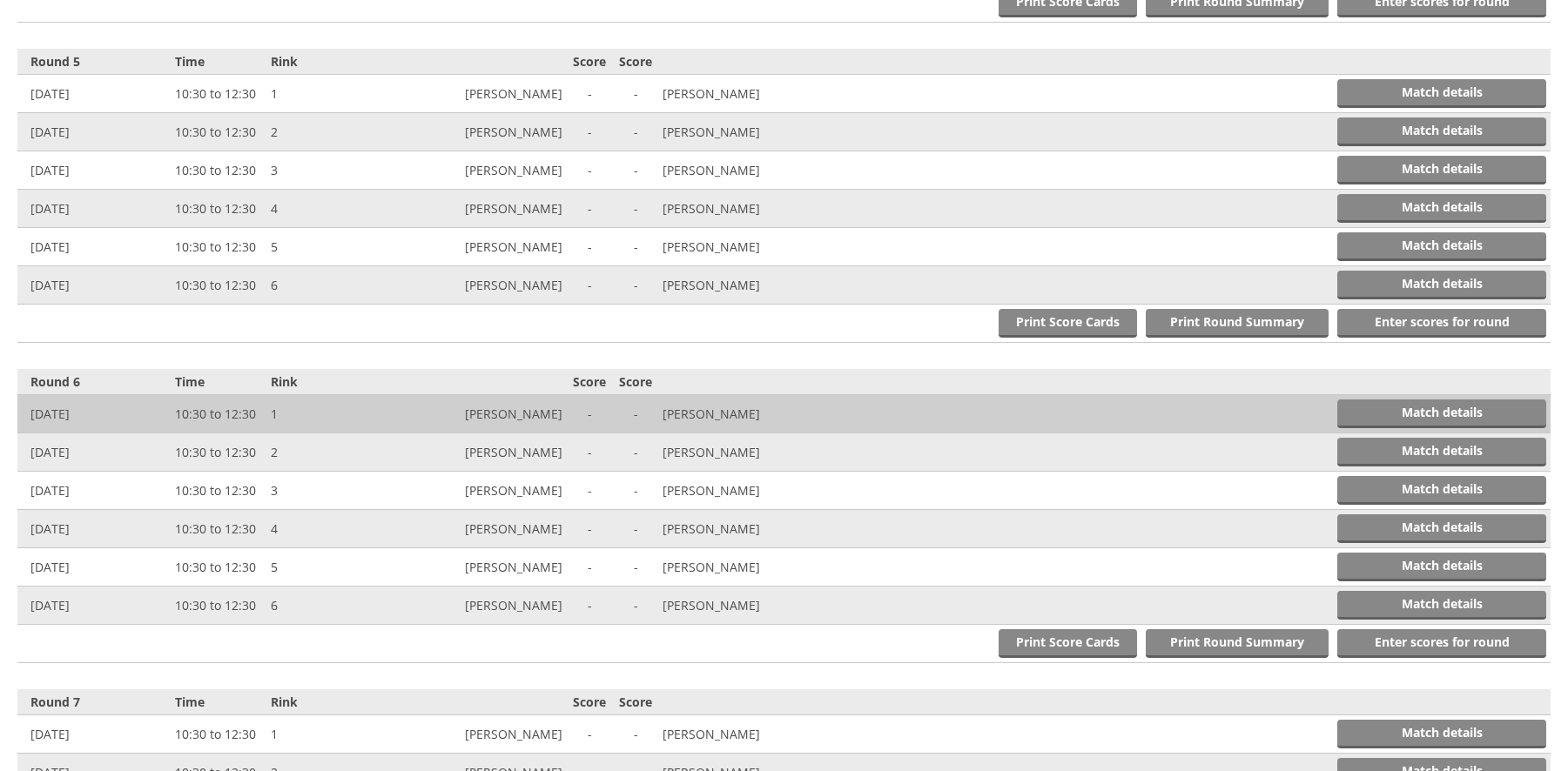
scroll to position [1919, 0]
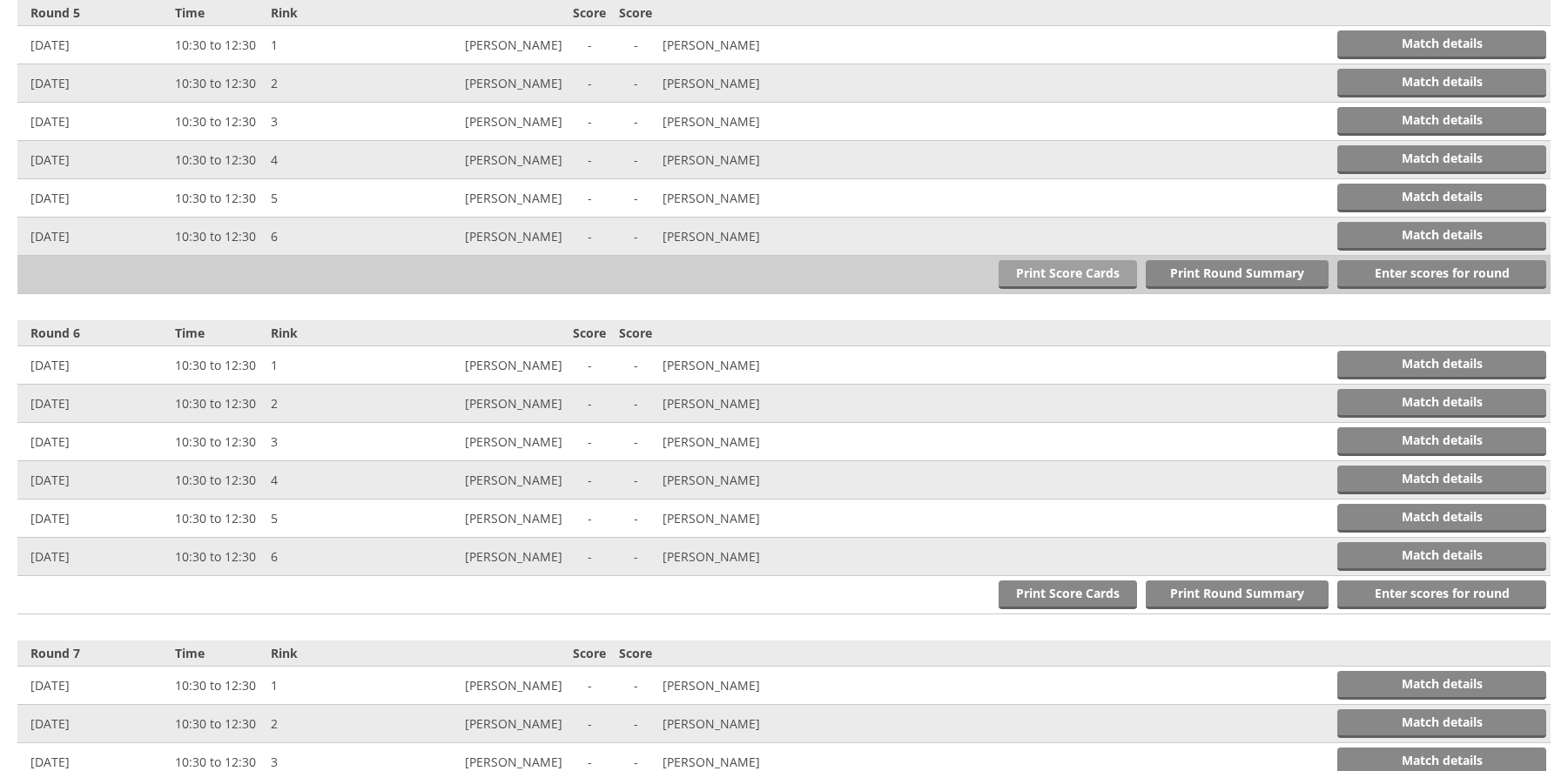
click at [1052, 271] on link "Print Score Cards" at bounding box center [1067, 275] width 138 height 29
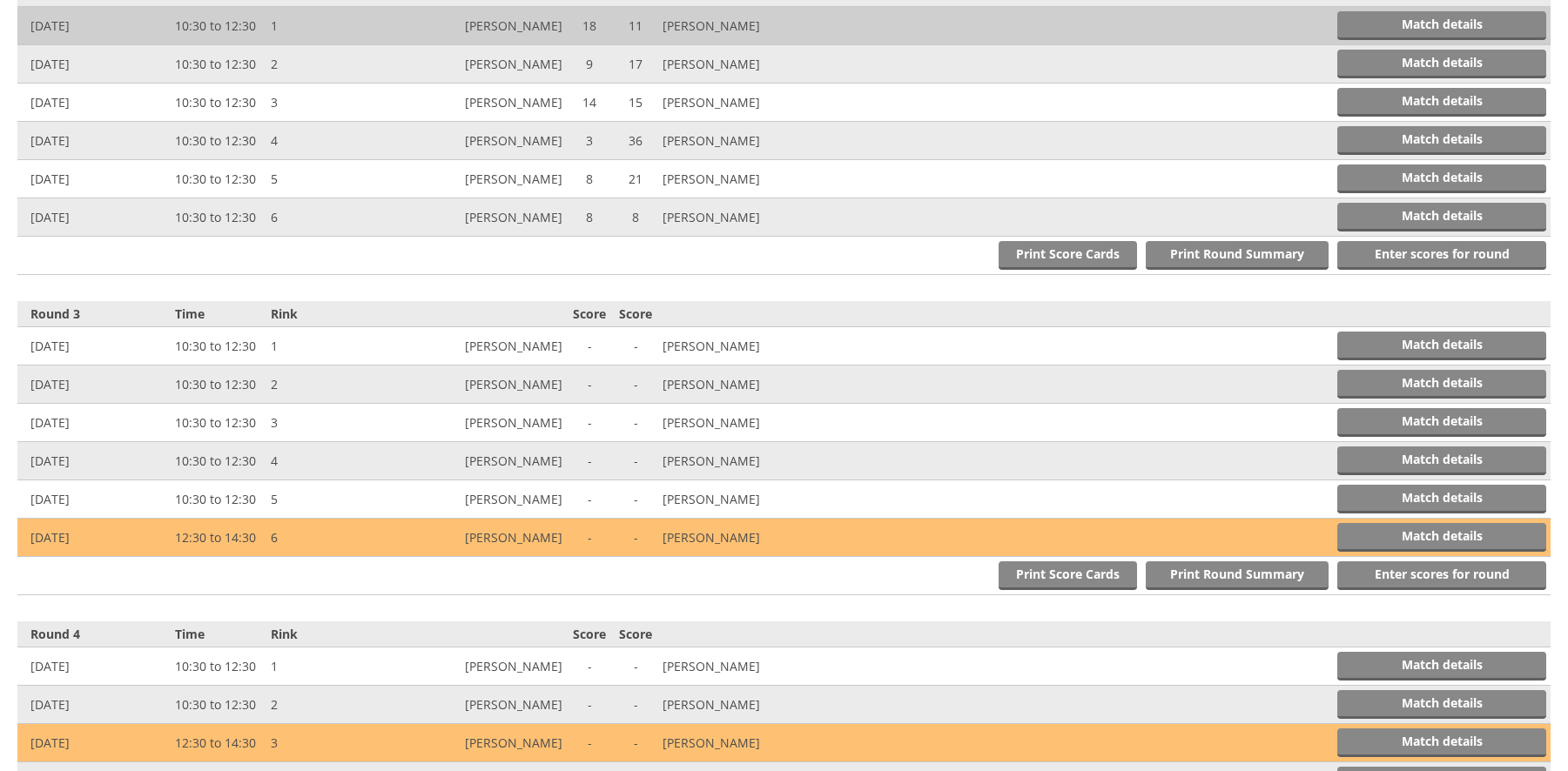
scroll to position [787, 0]
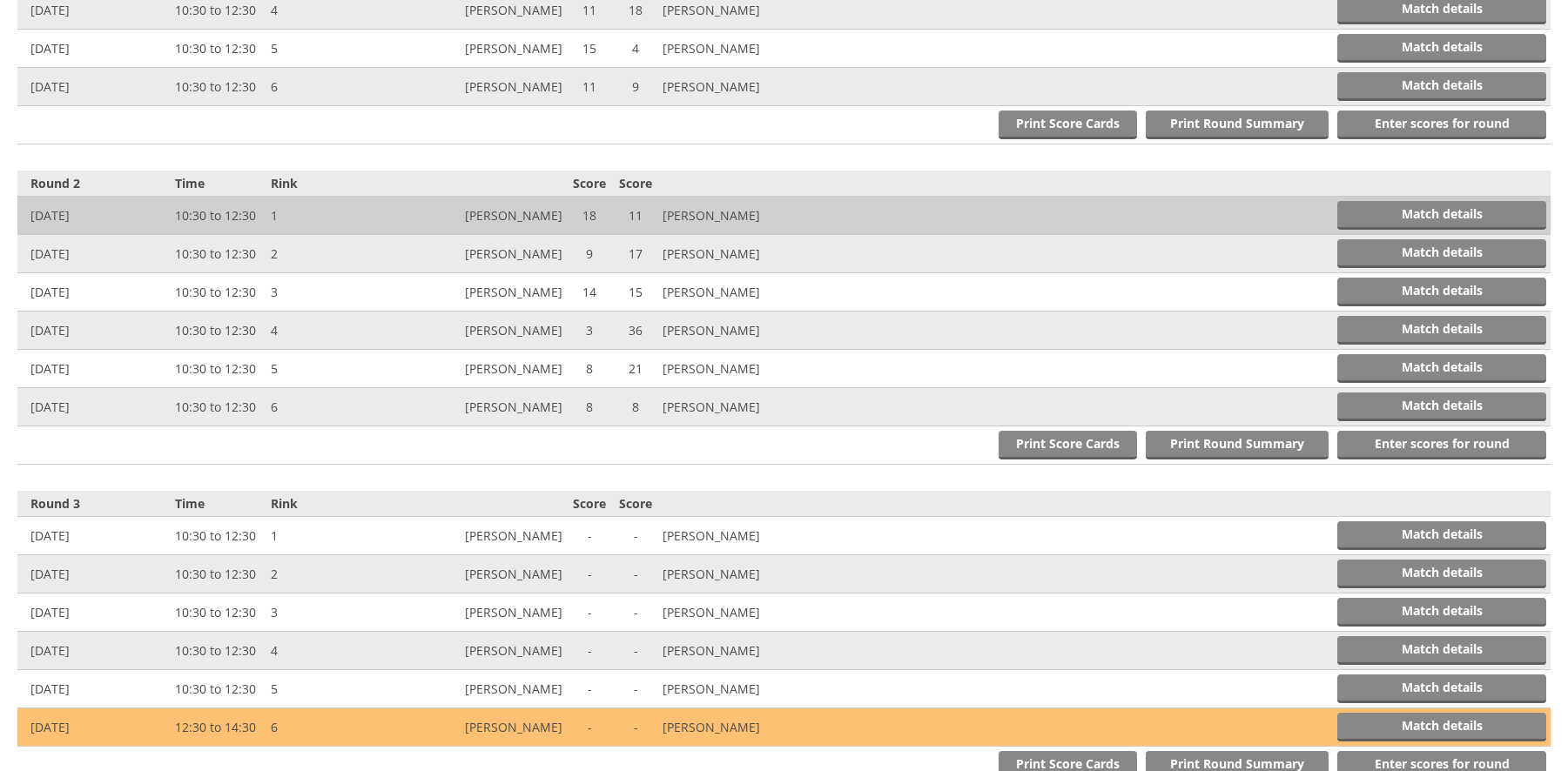
drag, startPoint x: 1028, startPoint y: 225, endPoint x: 1025, endPoint y: 207, distance: 18.2
click at [1025, 207] on td "Match details" at bounding box center [1196, 216] width 707 height 38
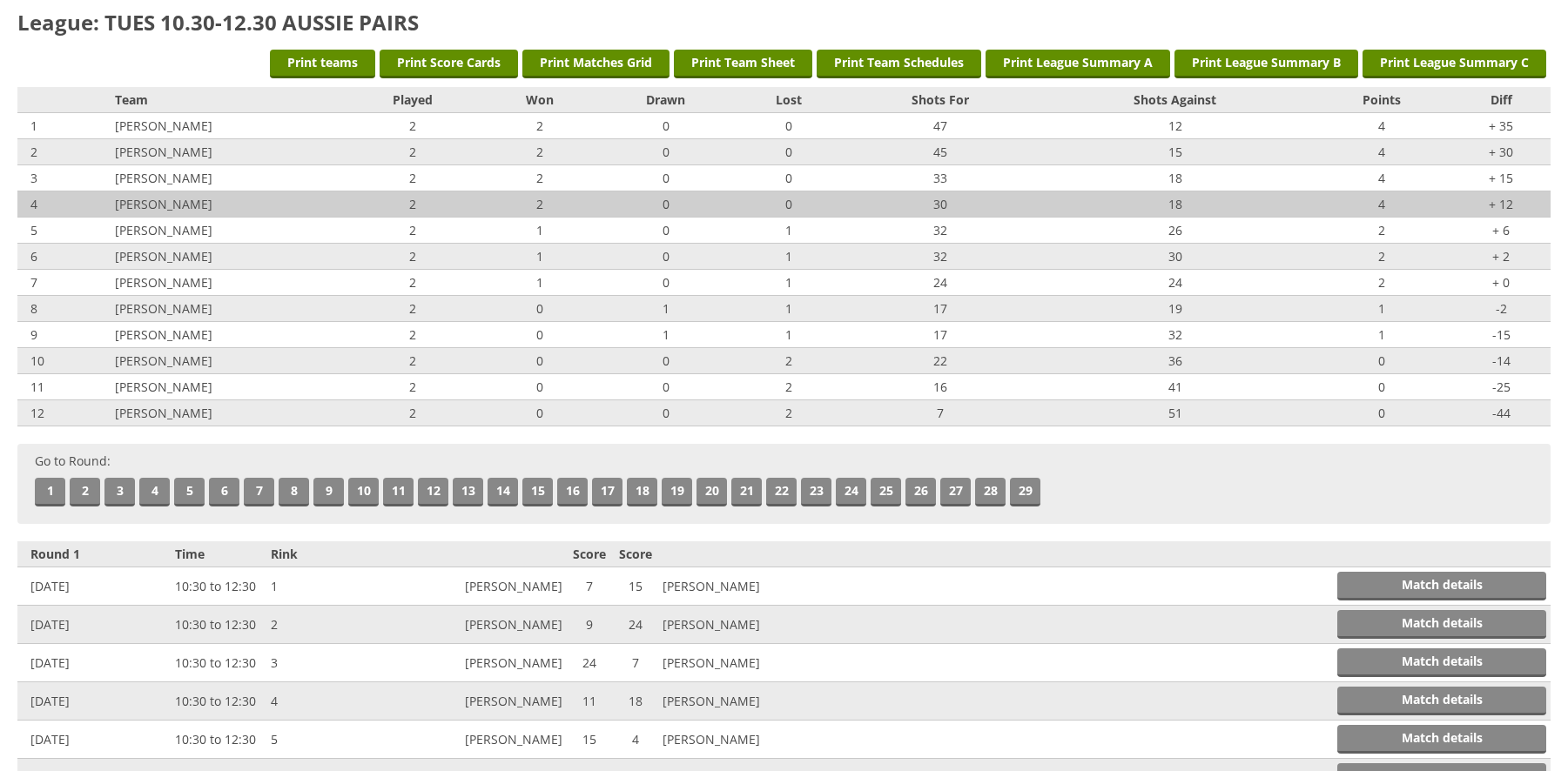
scroll to position [0, 0]
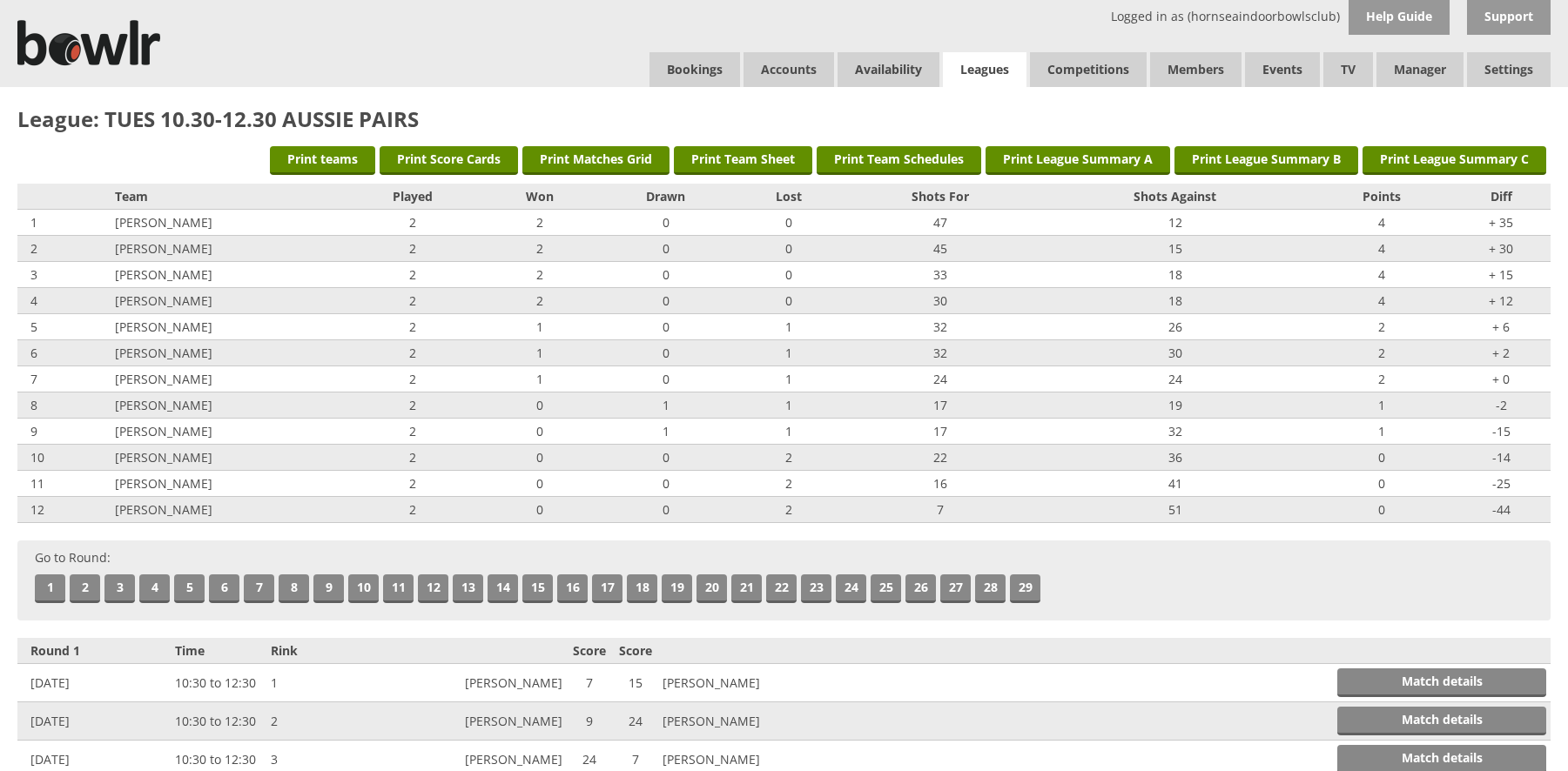
click at [994, 63] on link "Leagues" at bounding box center [984, 70] width 84 height 36
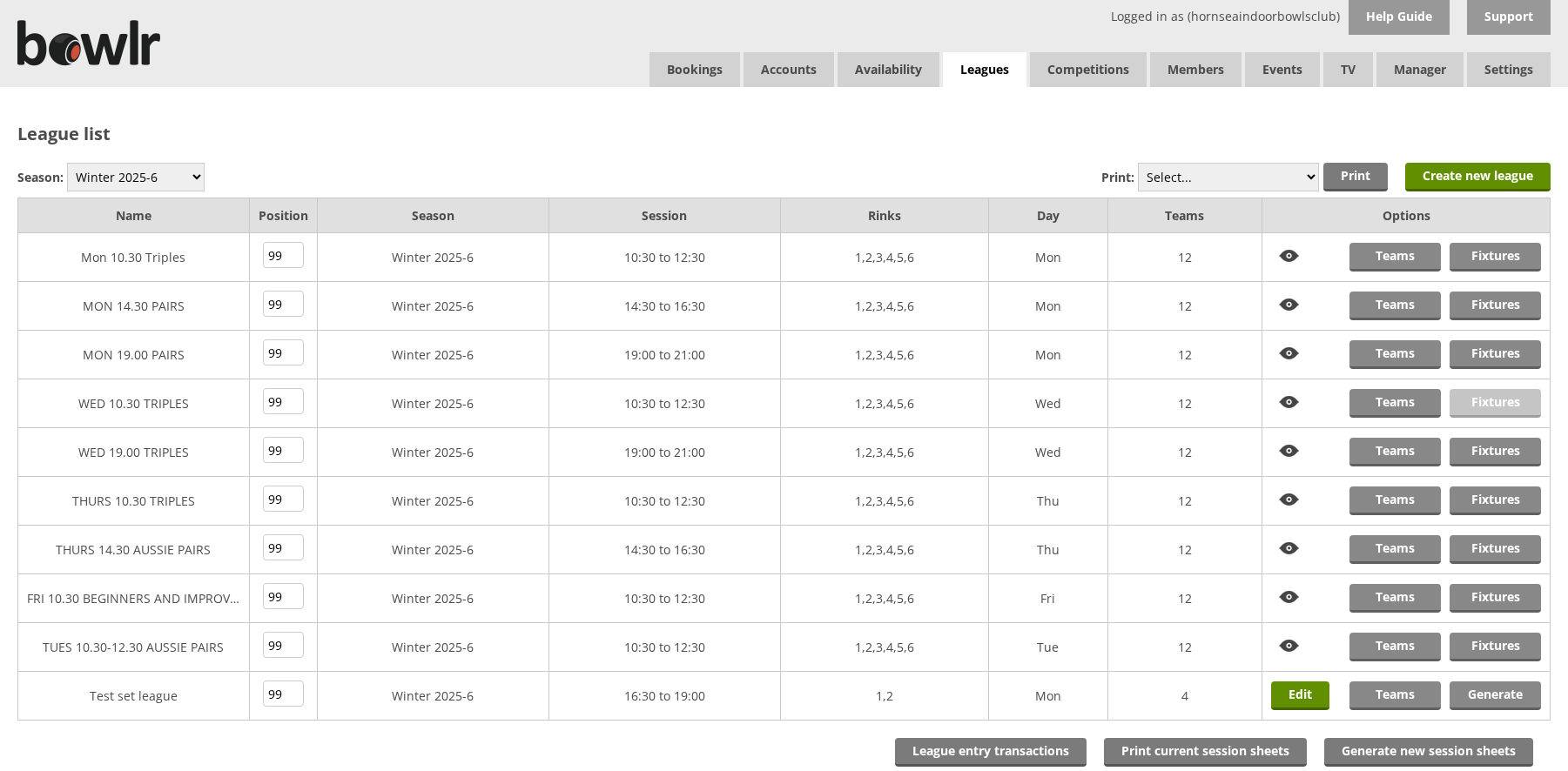
click at [1482, 398] on link "Fixtures" at bounding box center [1495, 403] width 91 height 29
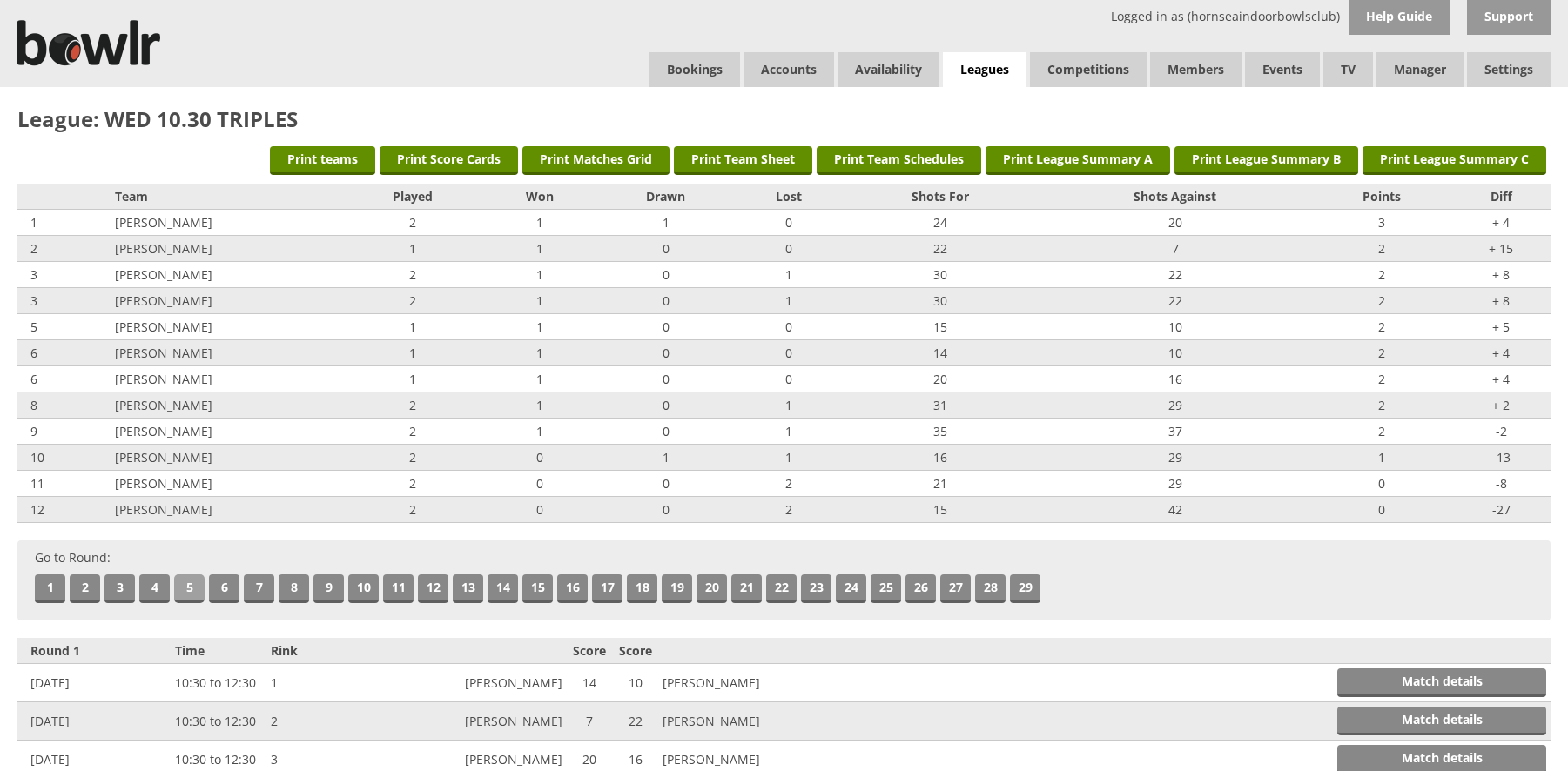
click at [184, 583] on link "5" at bounding box center [189, 589] width 31 height 29
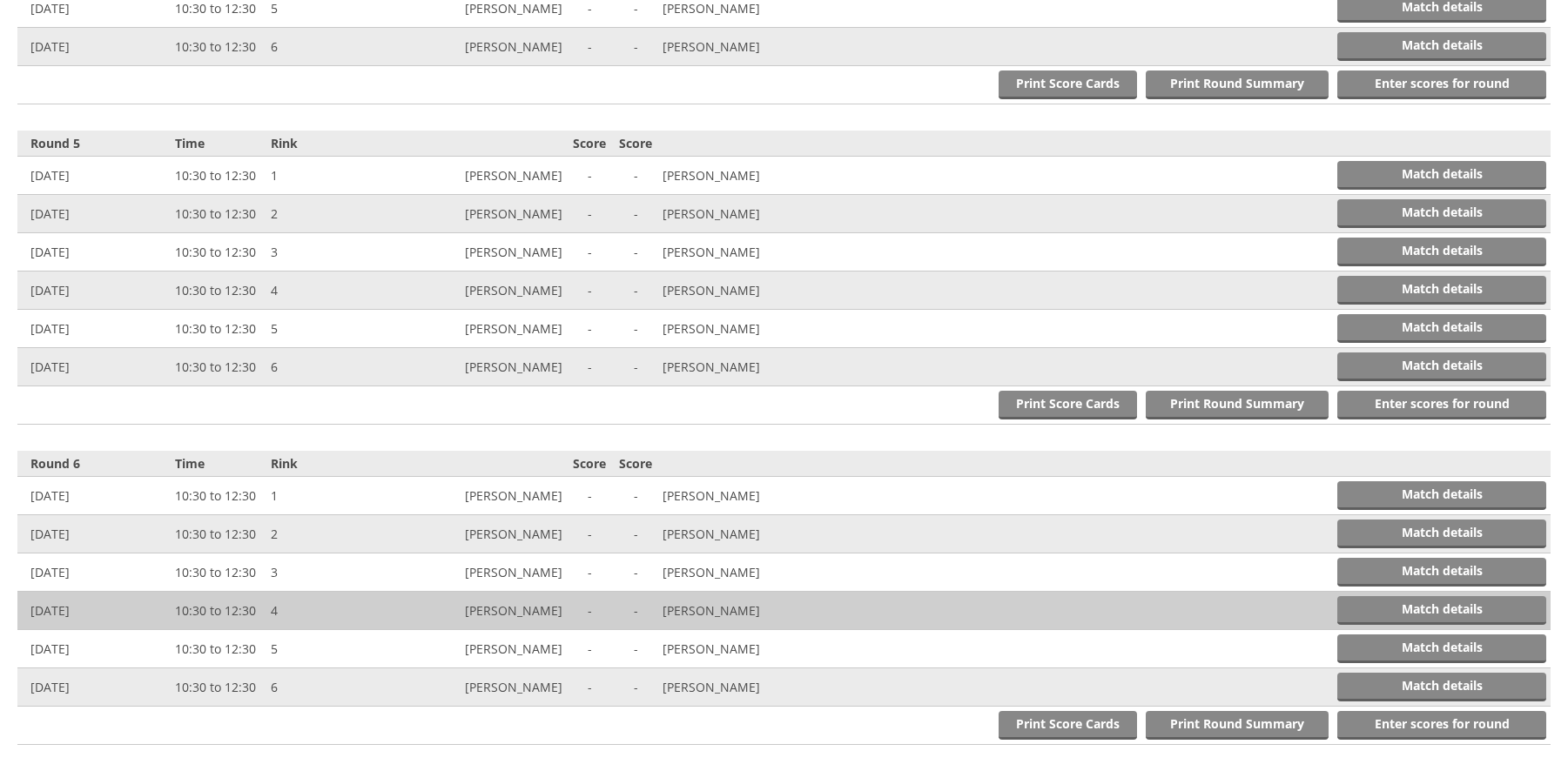
scroll to position [1919, 0]
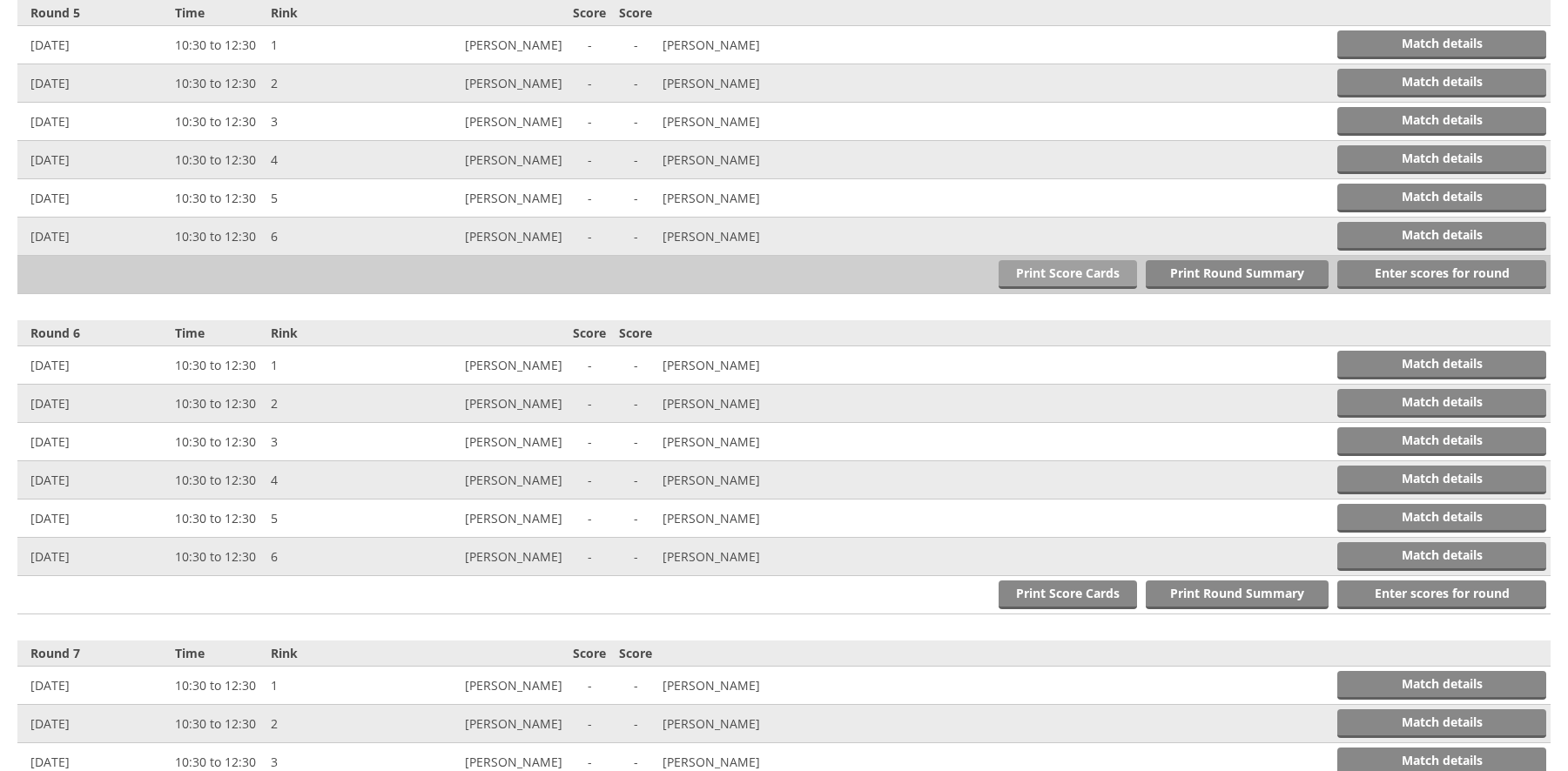
click at [1089, 271] on link "Print Score Cards" at bounding box center [1067, 275] width 138 height 29
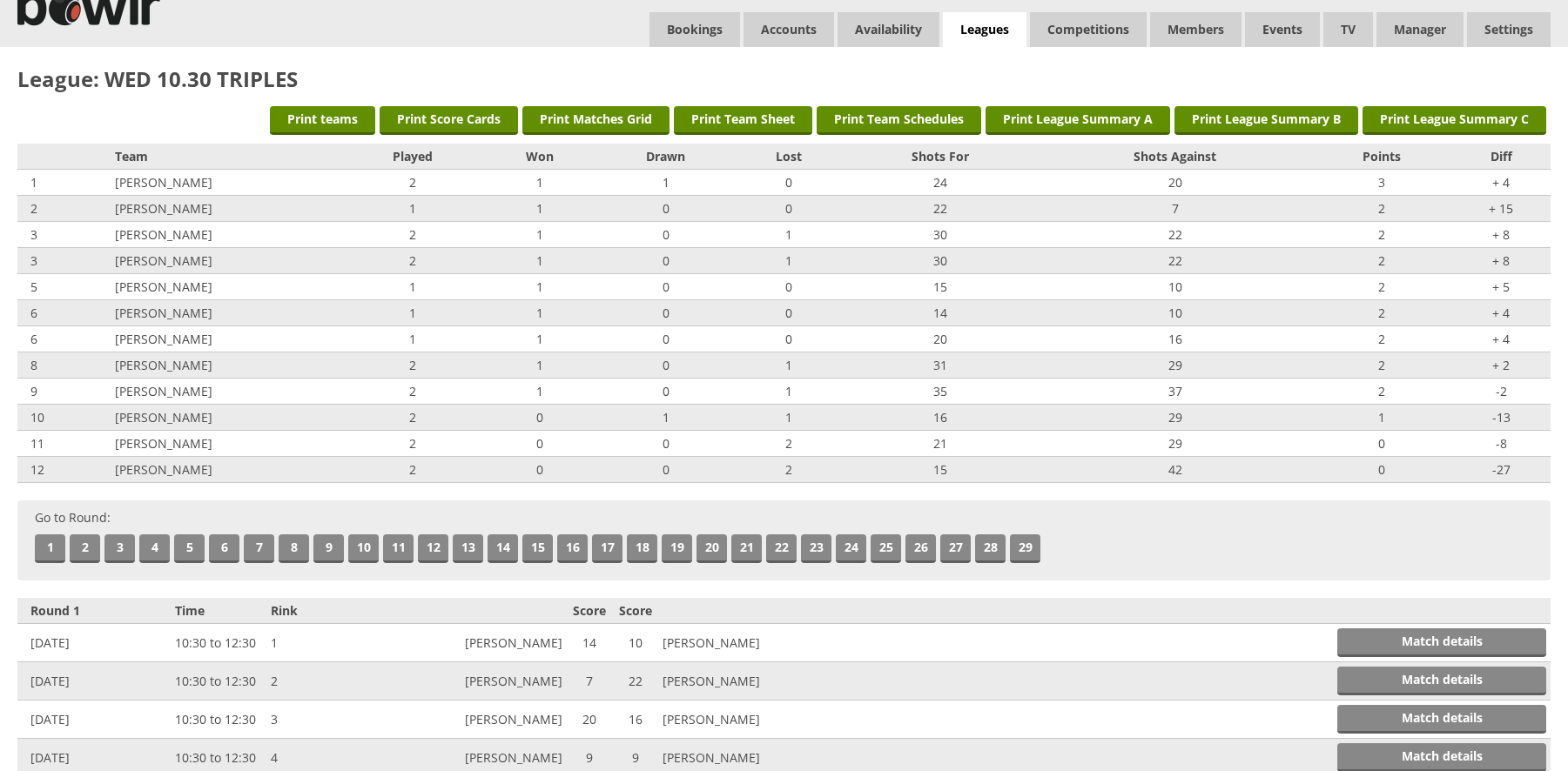
scroll to position [0, 0]
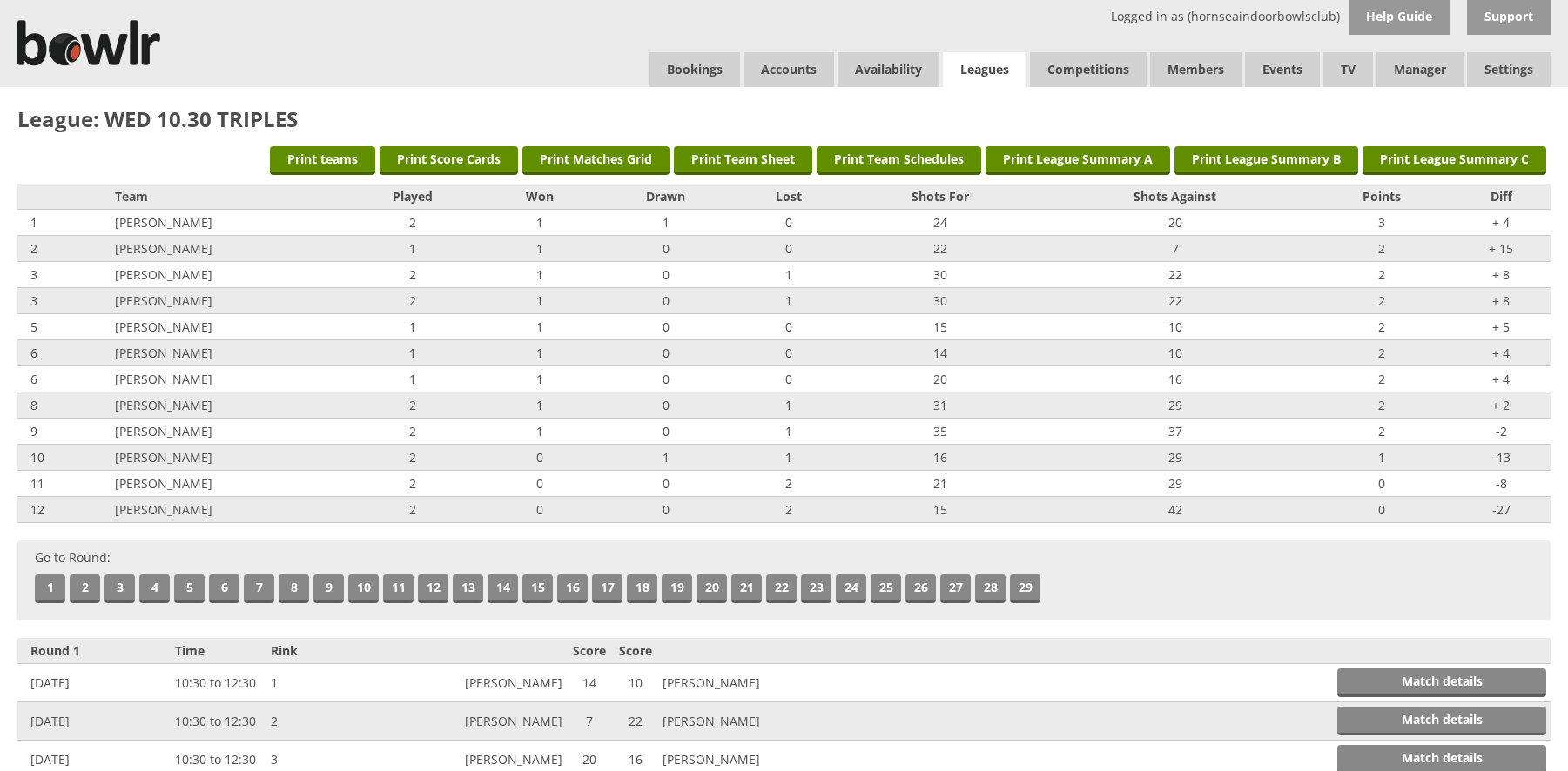
click at [995, 62] on link "Leagues" at bounding box center [984, 70] width 84 height 36
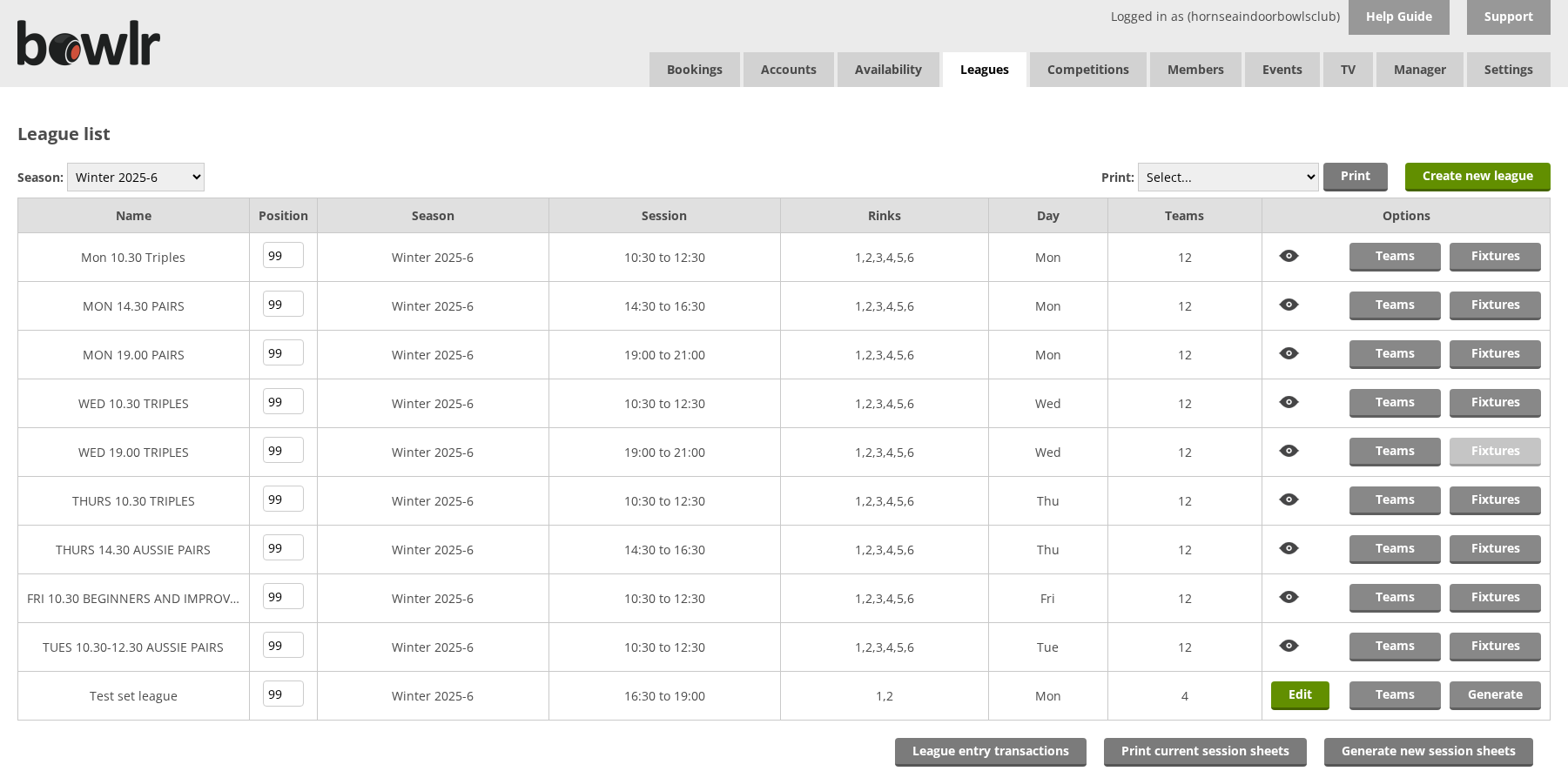
click at [1488, 454] on link "Fixtures" at bounding box center [1495, 452] width 91 height 29
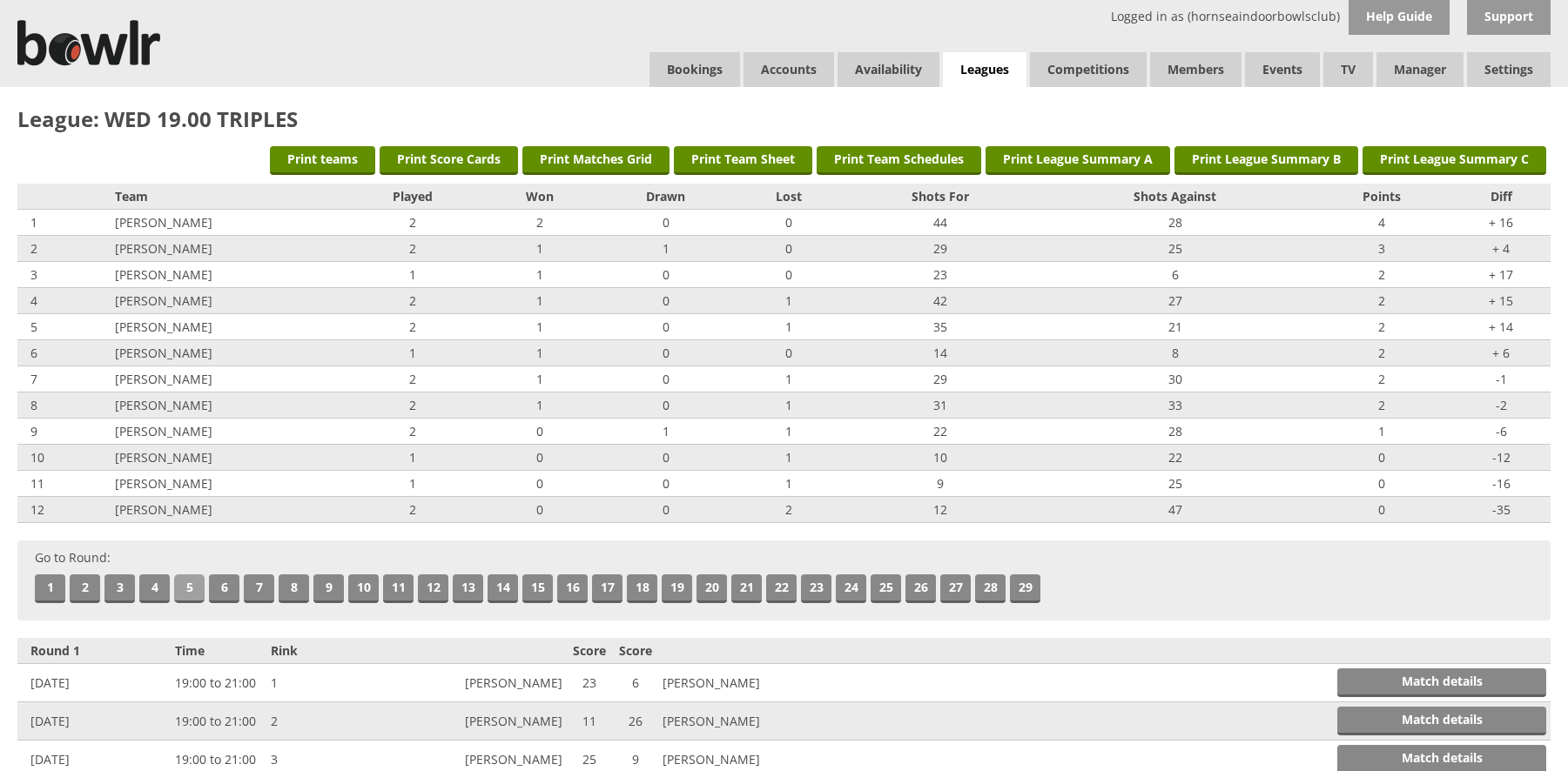
click at [192, 583] on link "5" at bounding box center [189, 589] width 31 height 29
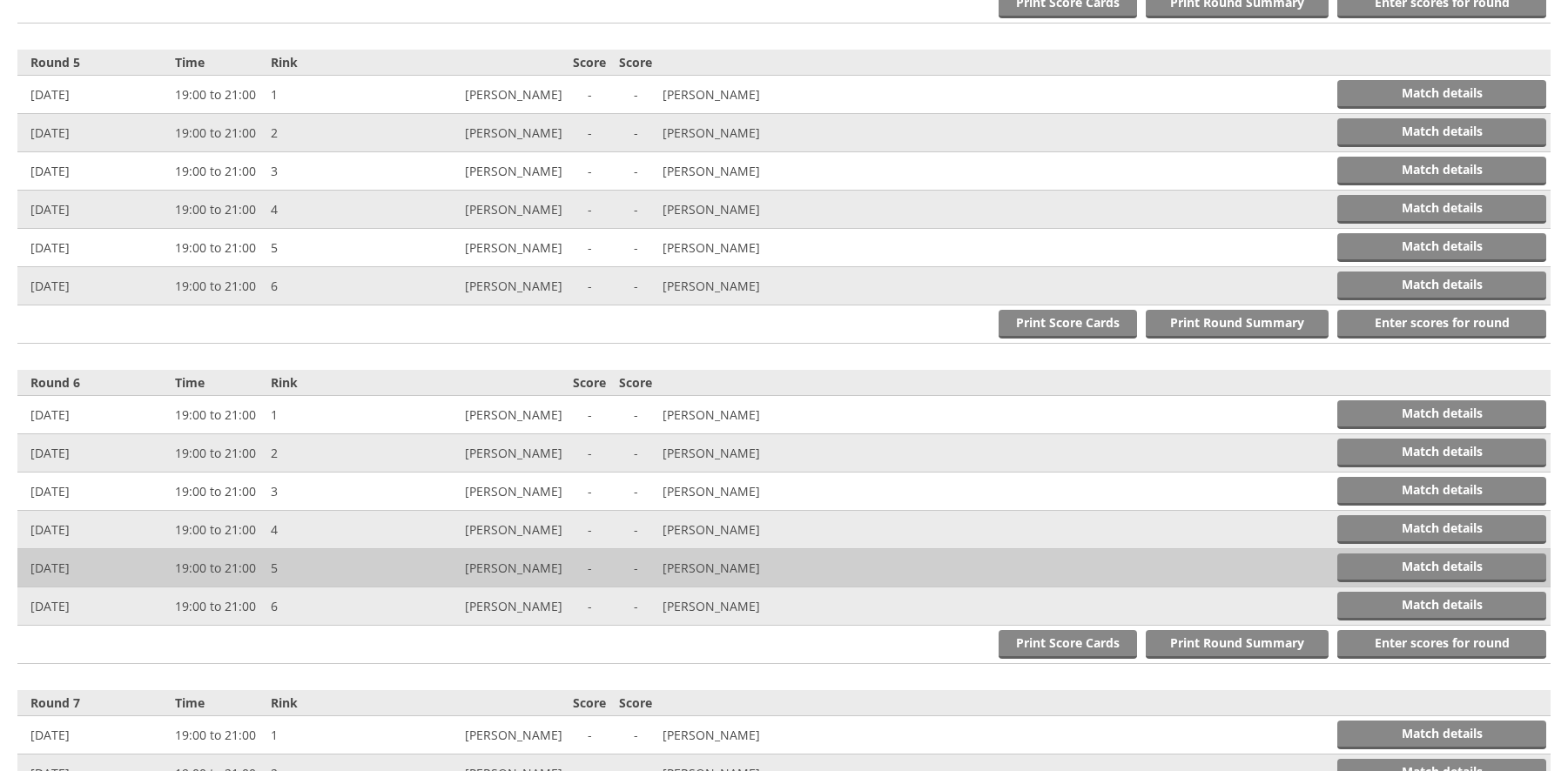
scroll to position [1919, 0]
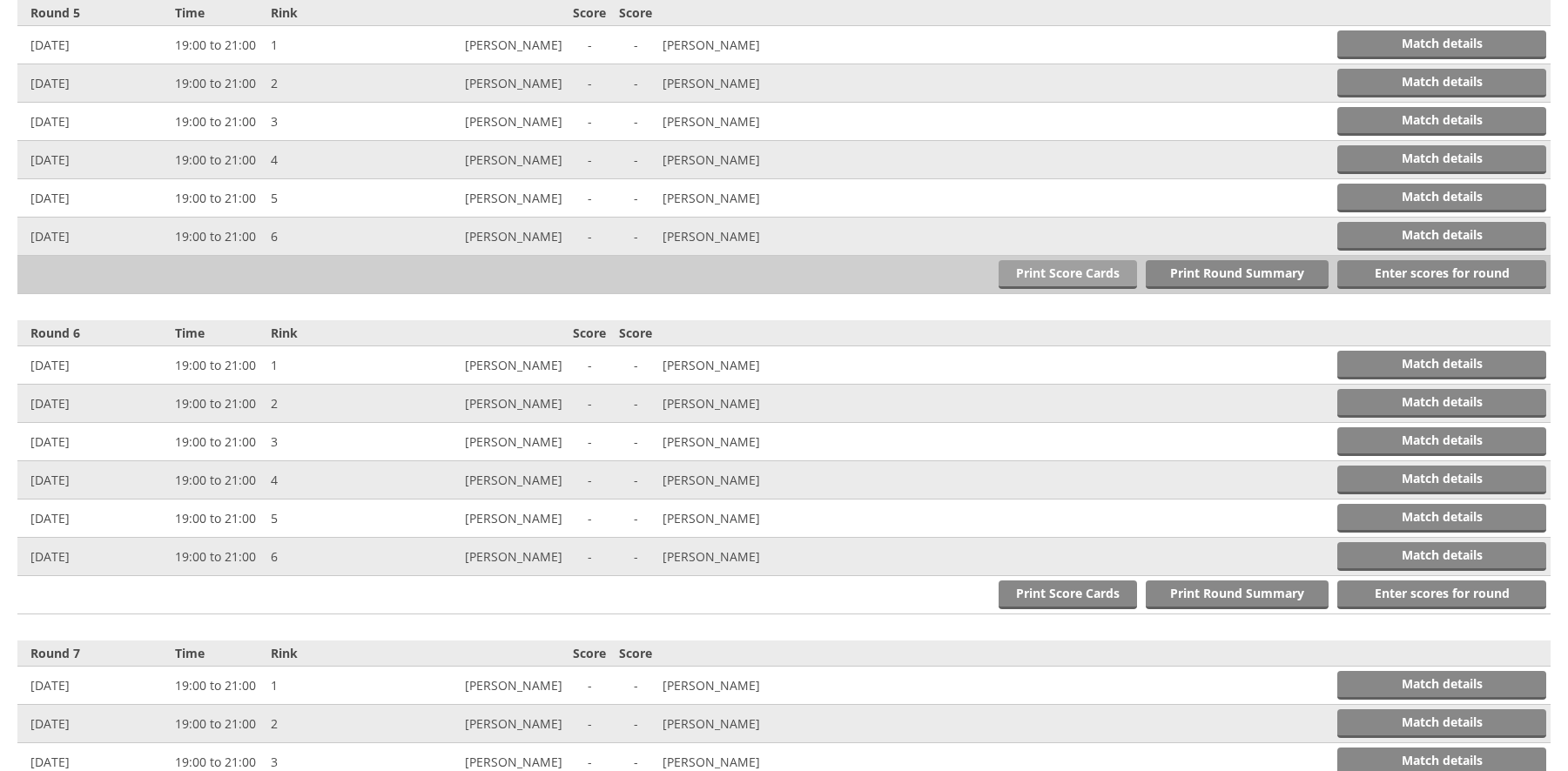
click at [1066, 267] on link "Print Score Cards" at bounding box center [1067, 275] width 138 height 29
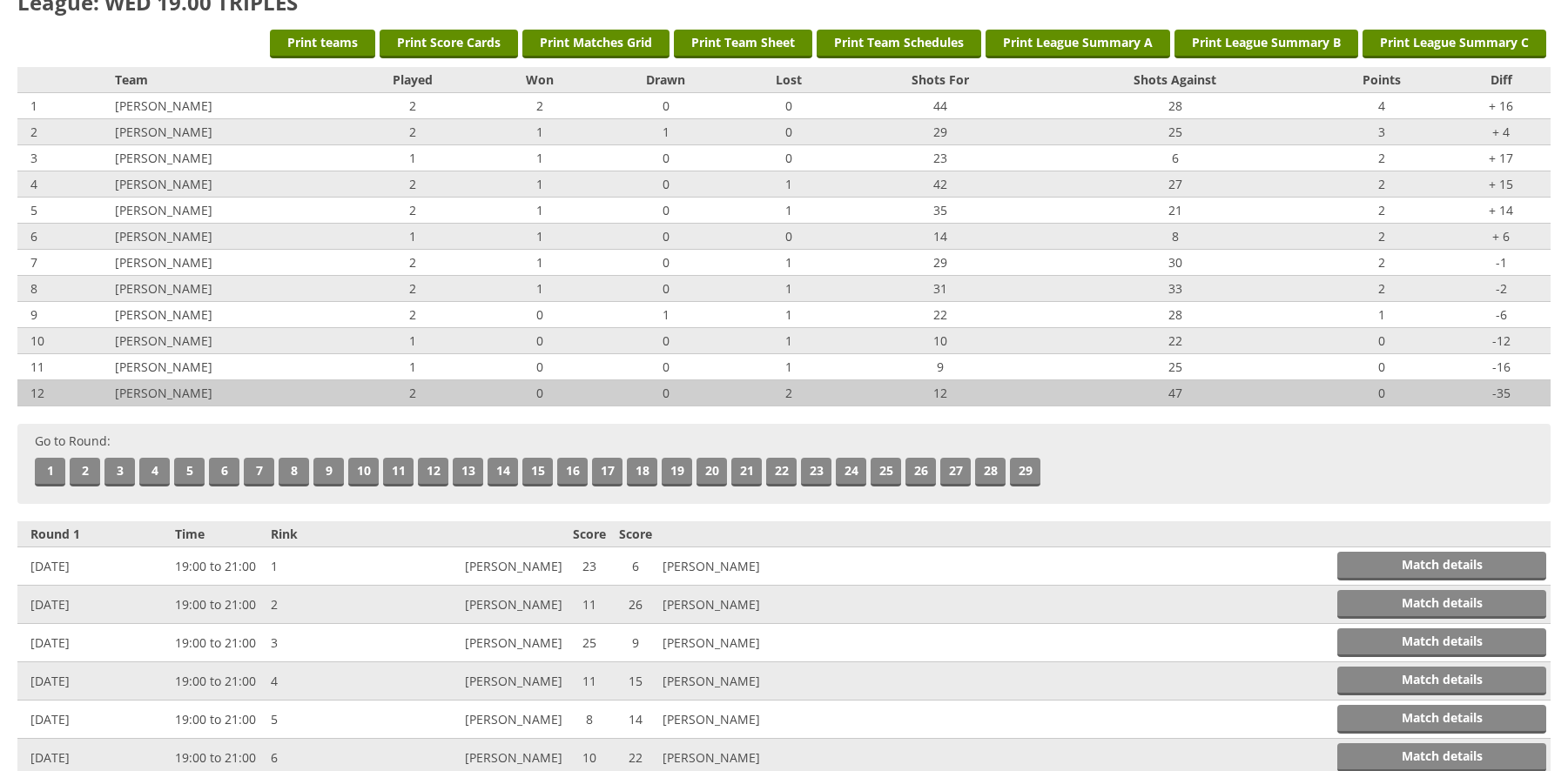
scroll to position [0, 0]
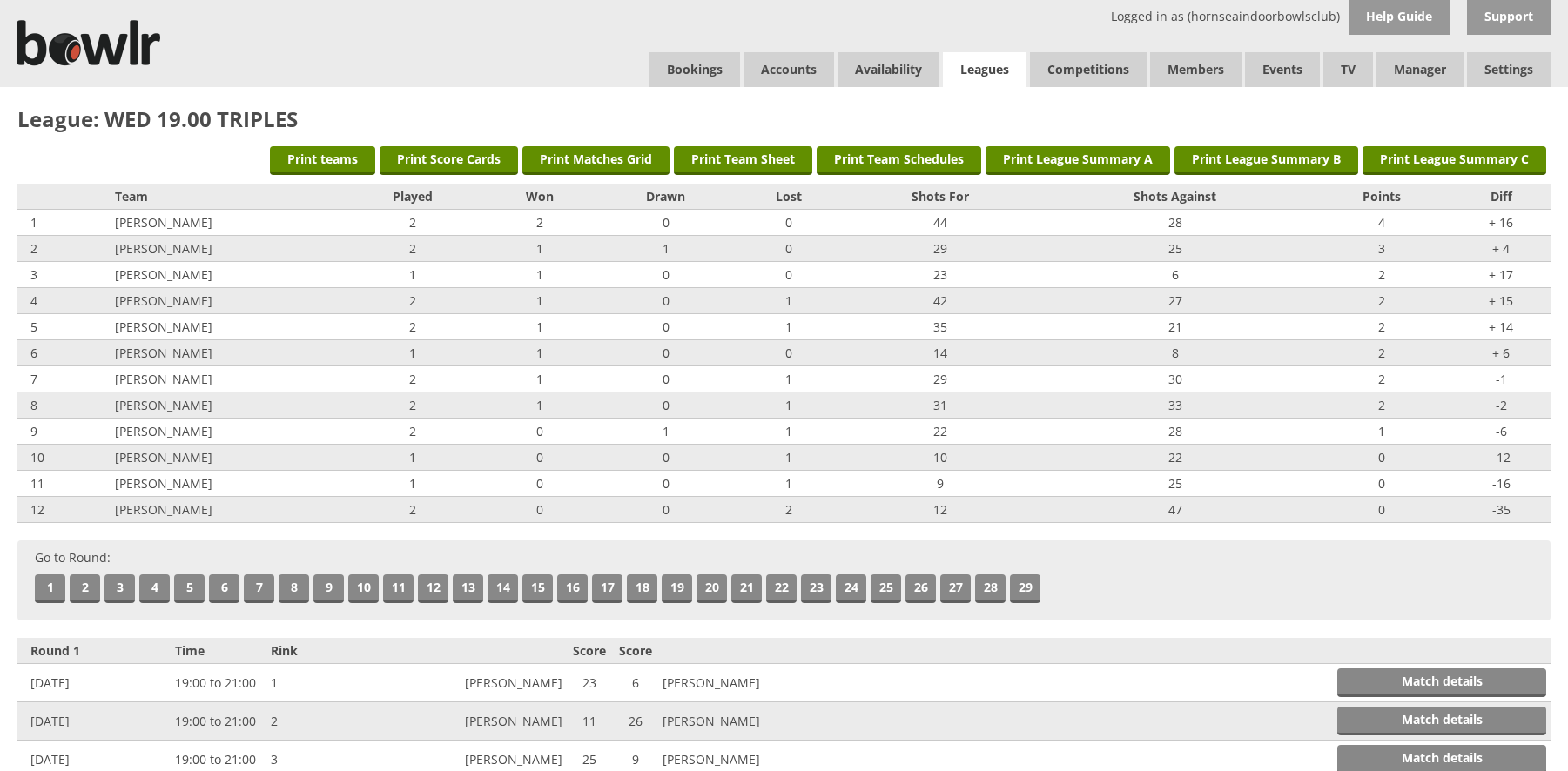
click at [984, 65] on link "Leagues" at bounding box center [984, 70] width 84 height 36
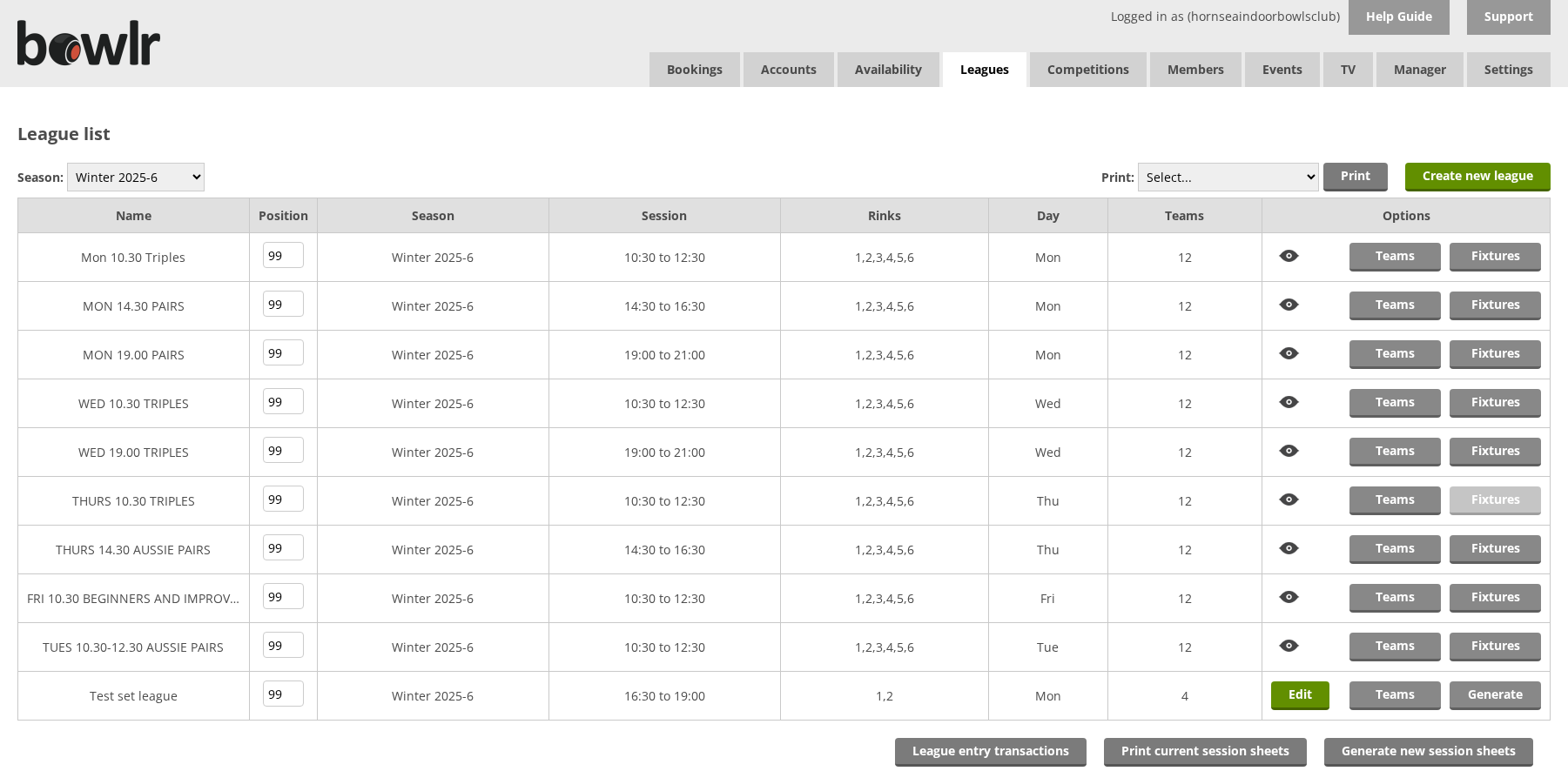
click at [1480, 494] on link "Fixtures" at bounding box center [1495, 500] width 91 height 29
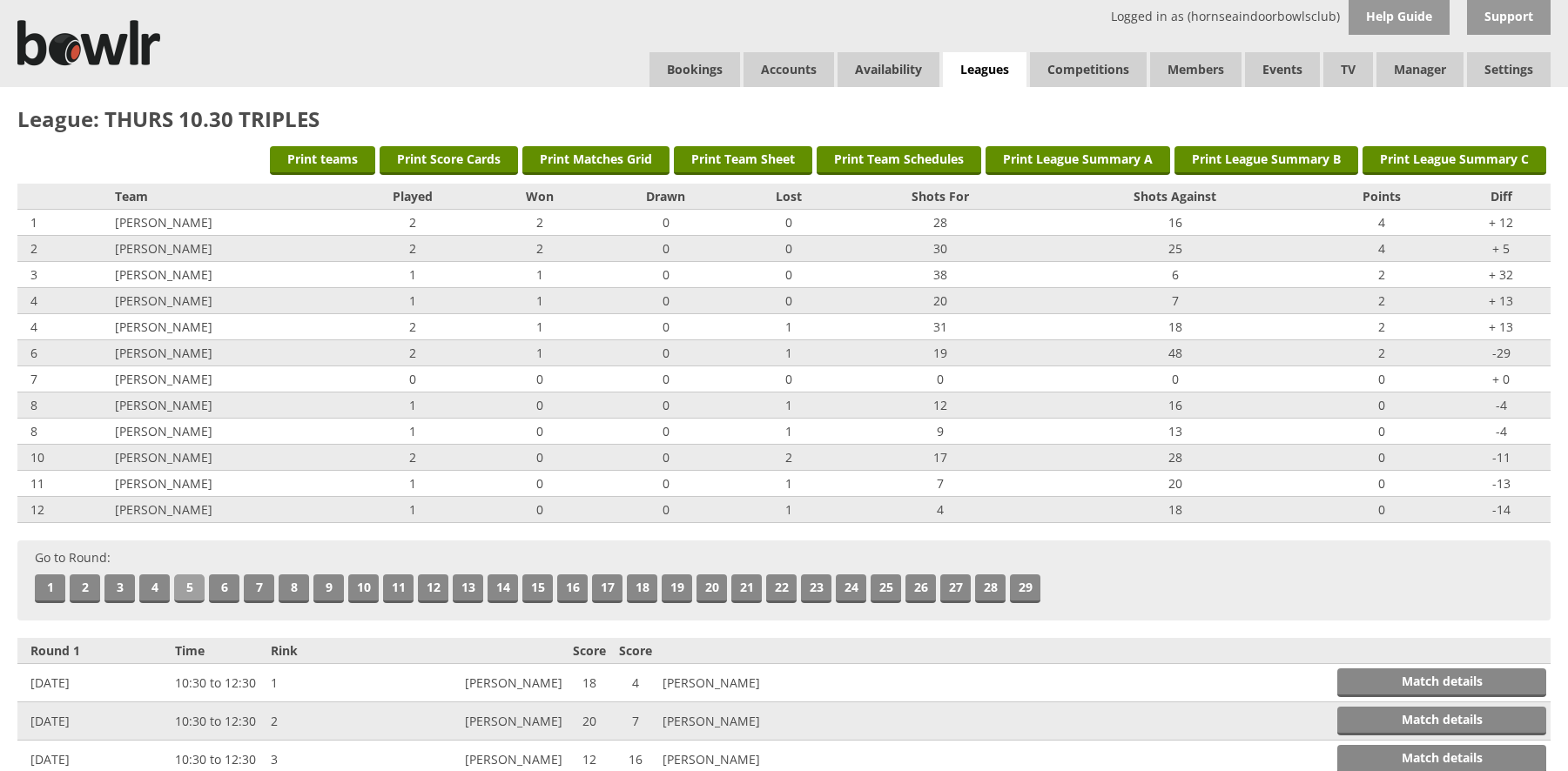
click at [192, 585] on link "5" at bounding box center [189, 589] width 31 height 29
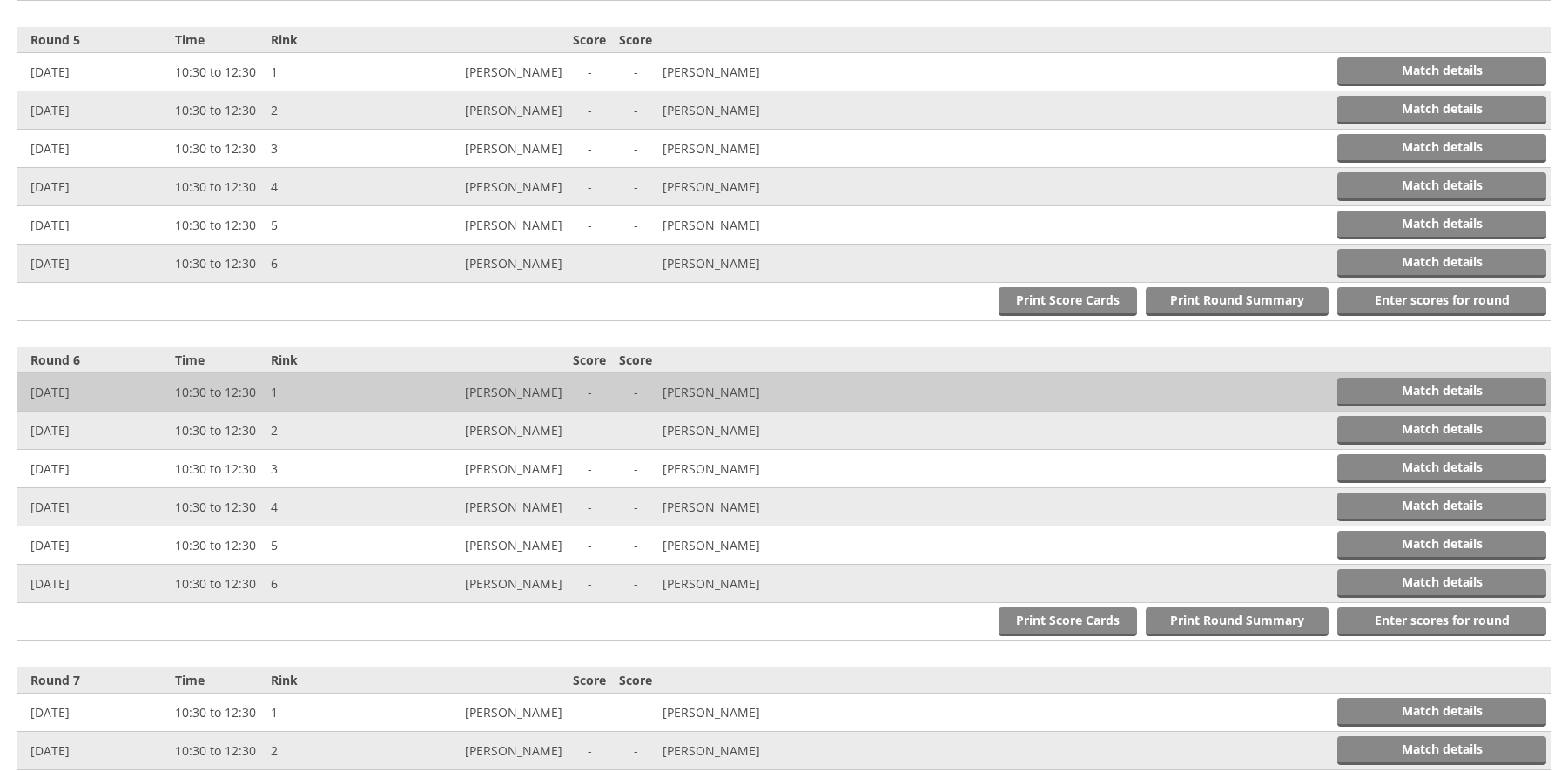
scroll to position [1919, 0]
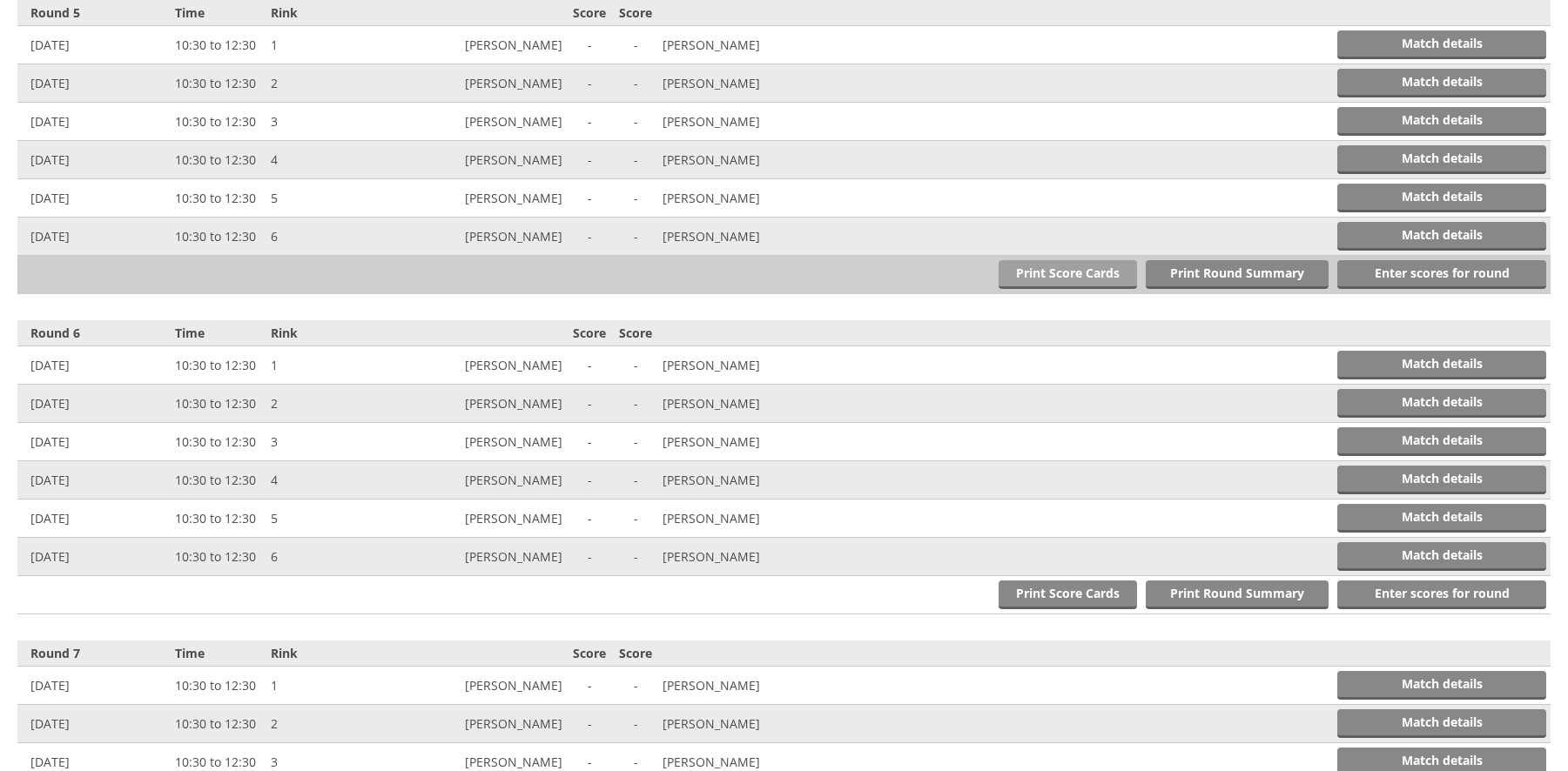
click at [1056, 272] on link "Print Score Cards" at bounding box center [1067, 275] width 138 height 29
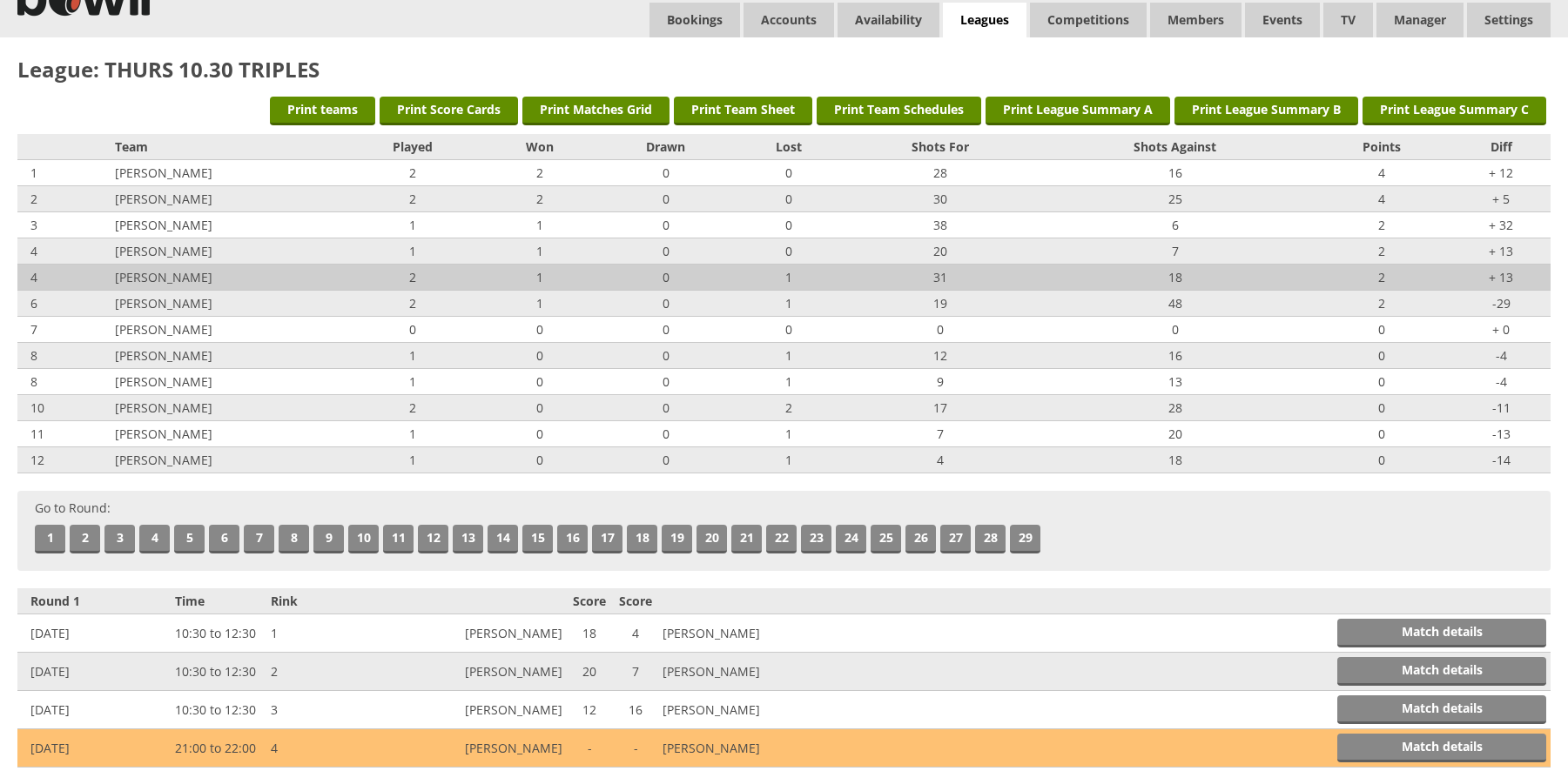
scroll to position [0, 0]
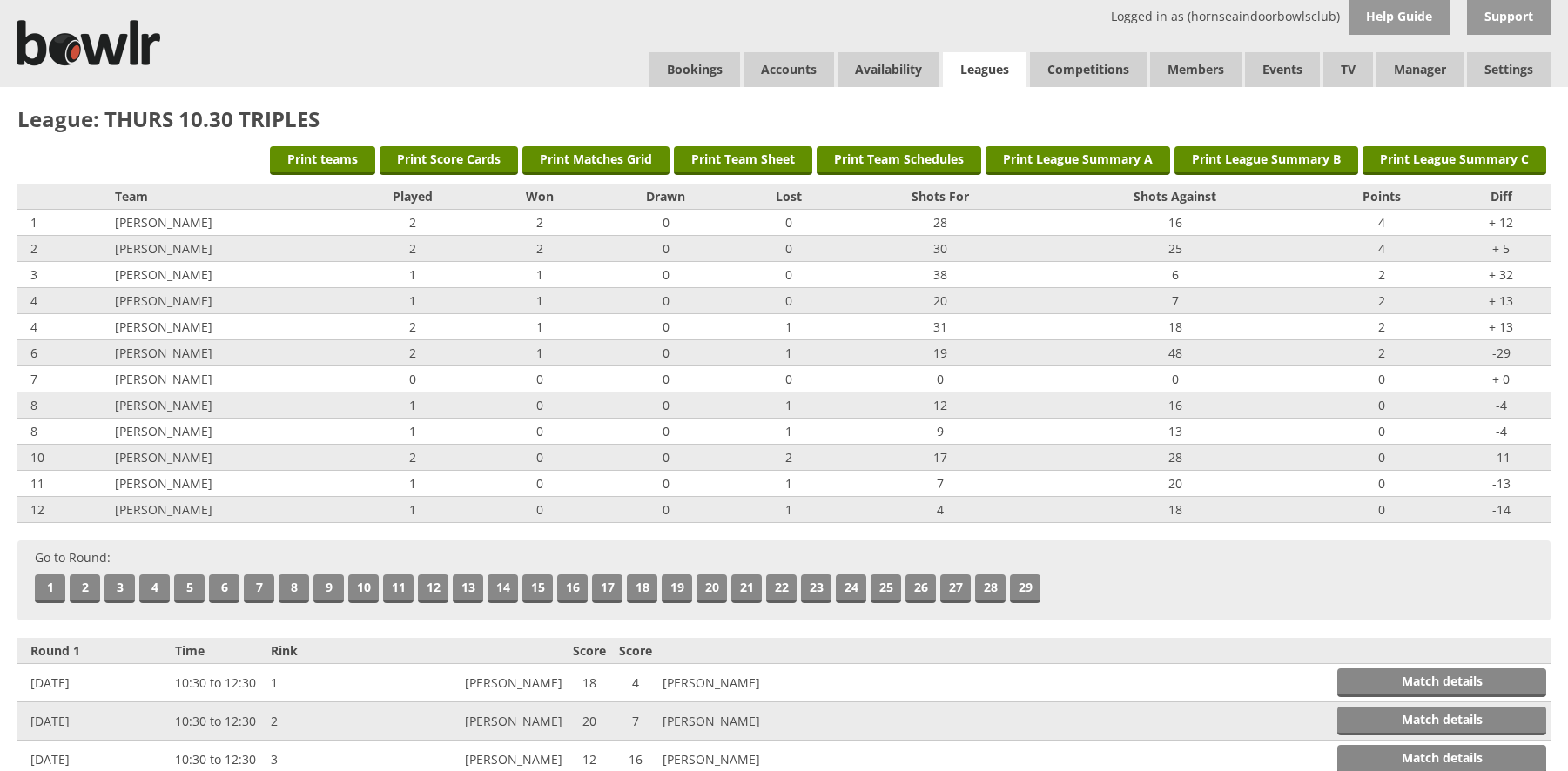
click at [1000, 67] on link "Leagues" at bounding box center [984, 70] width 84 height 36
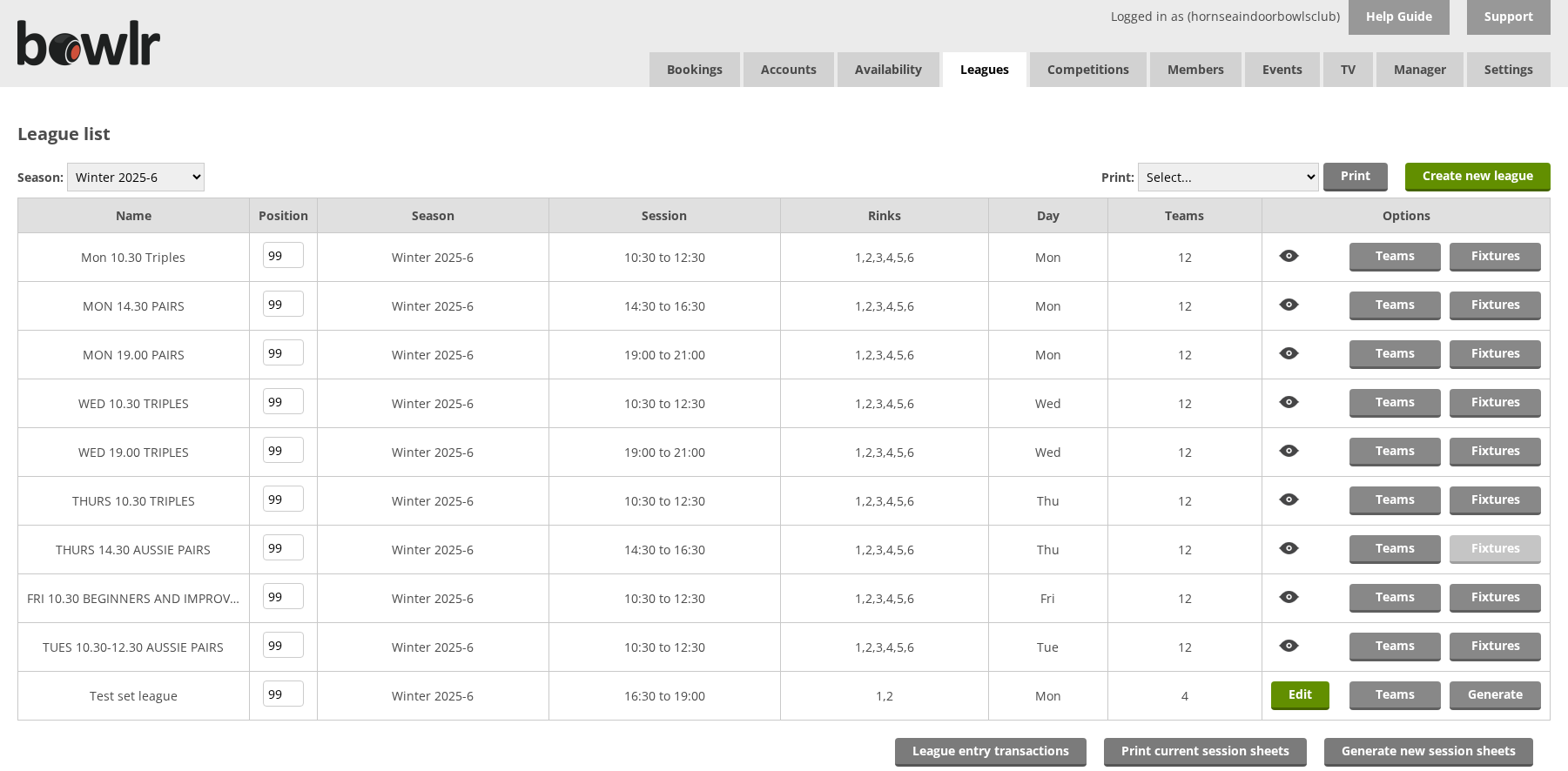
click at [1472, 547] on link "Fixtures" at bounding box center [1495, 549] width 91 height 29
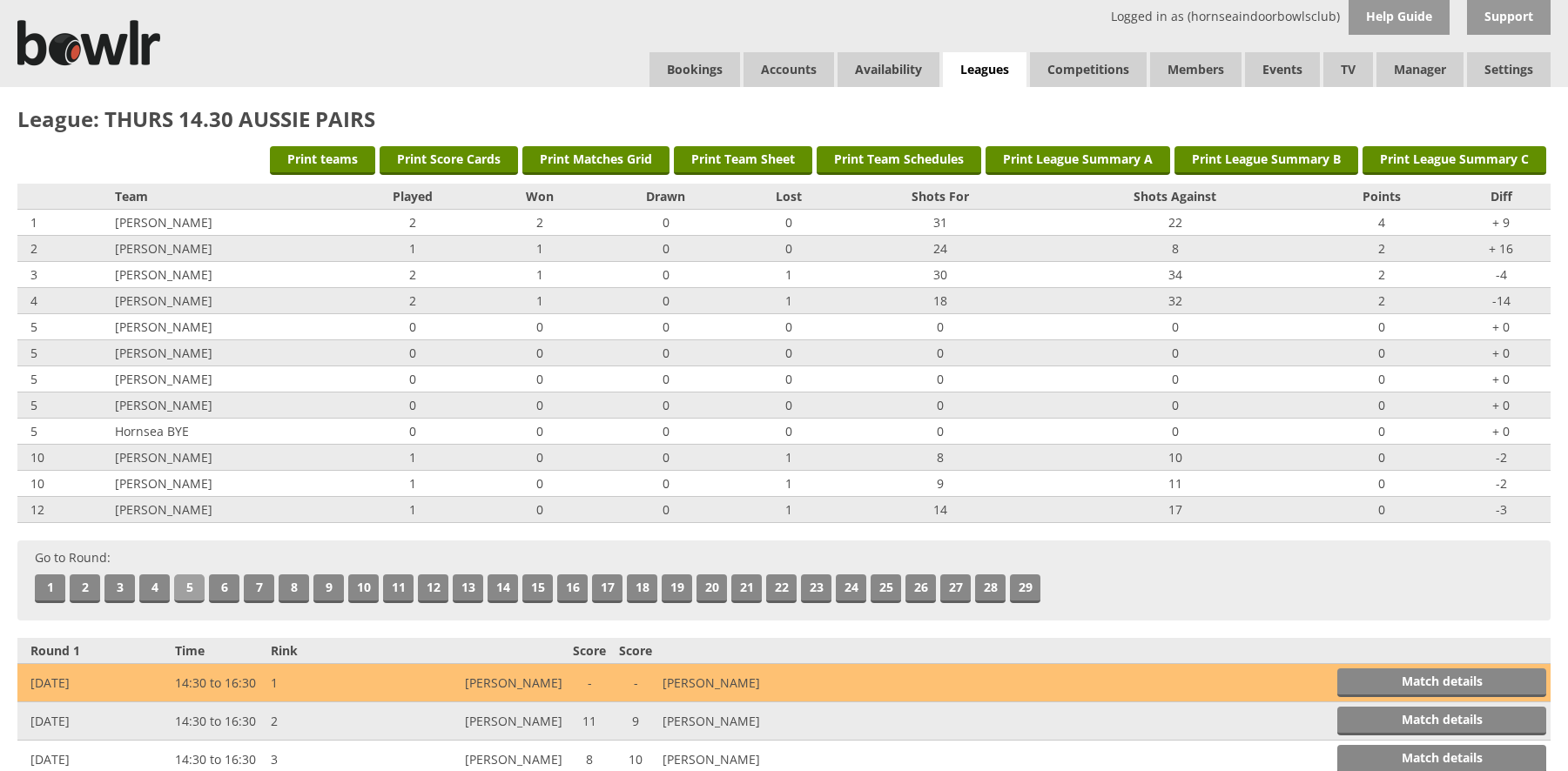
click at [189, 583] on link "5" at bounding box center [189, 589] width 31 height 29
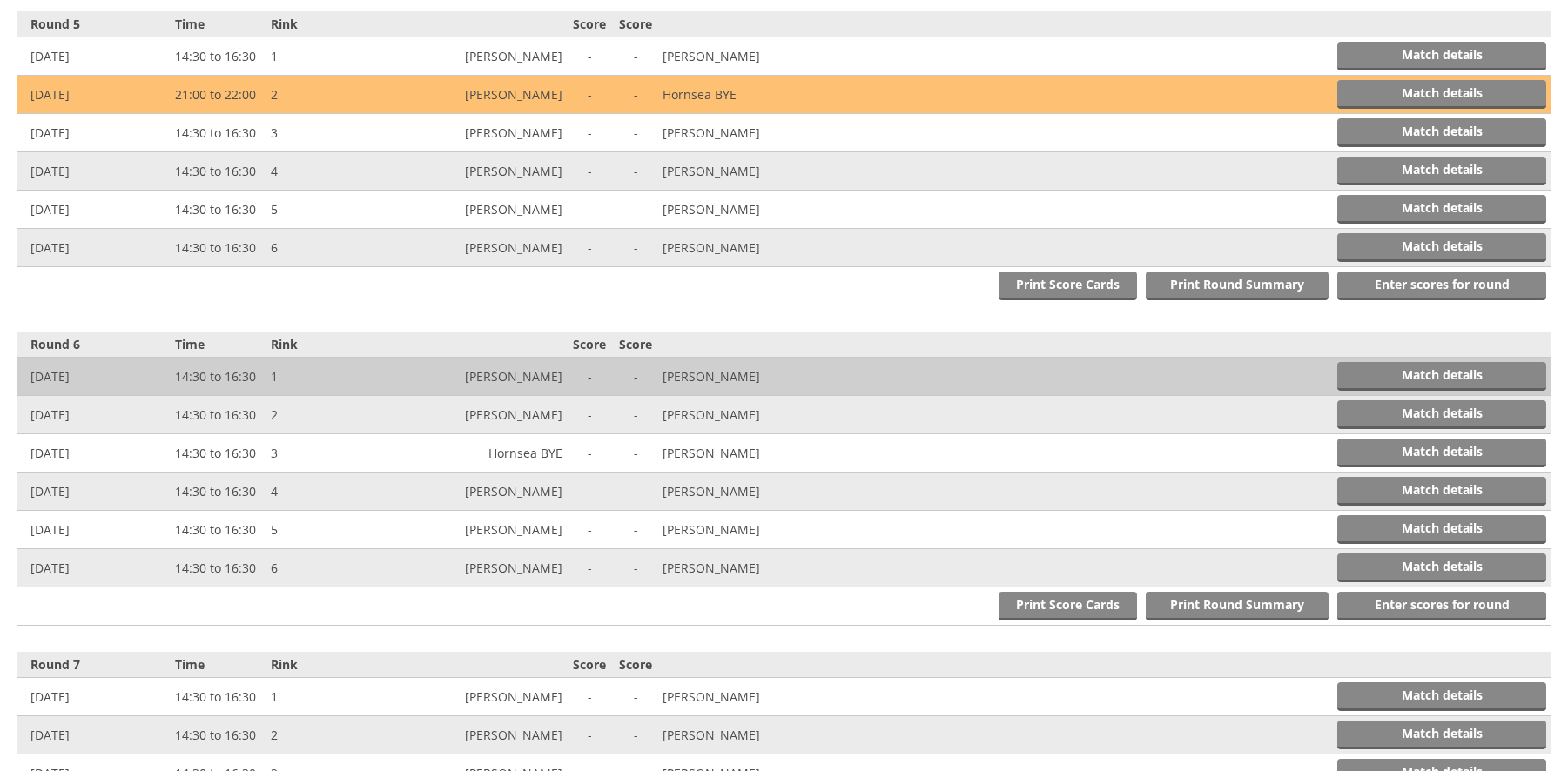
scroll to position [1919, 0]
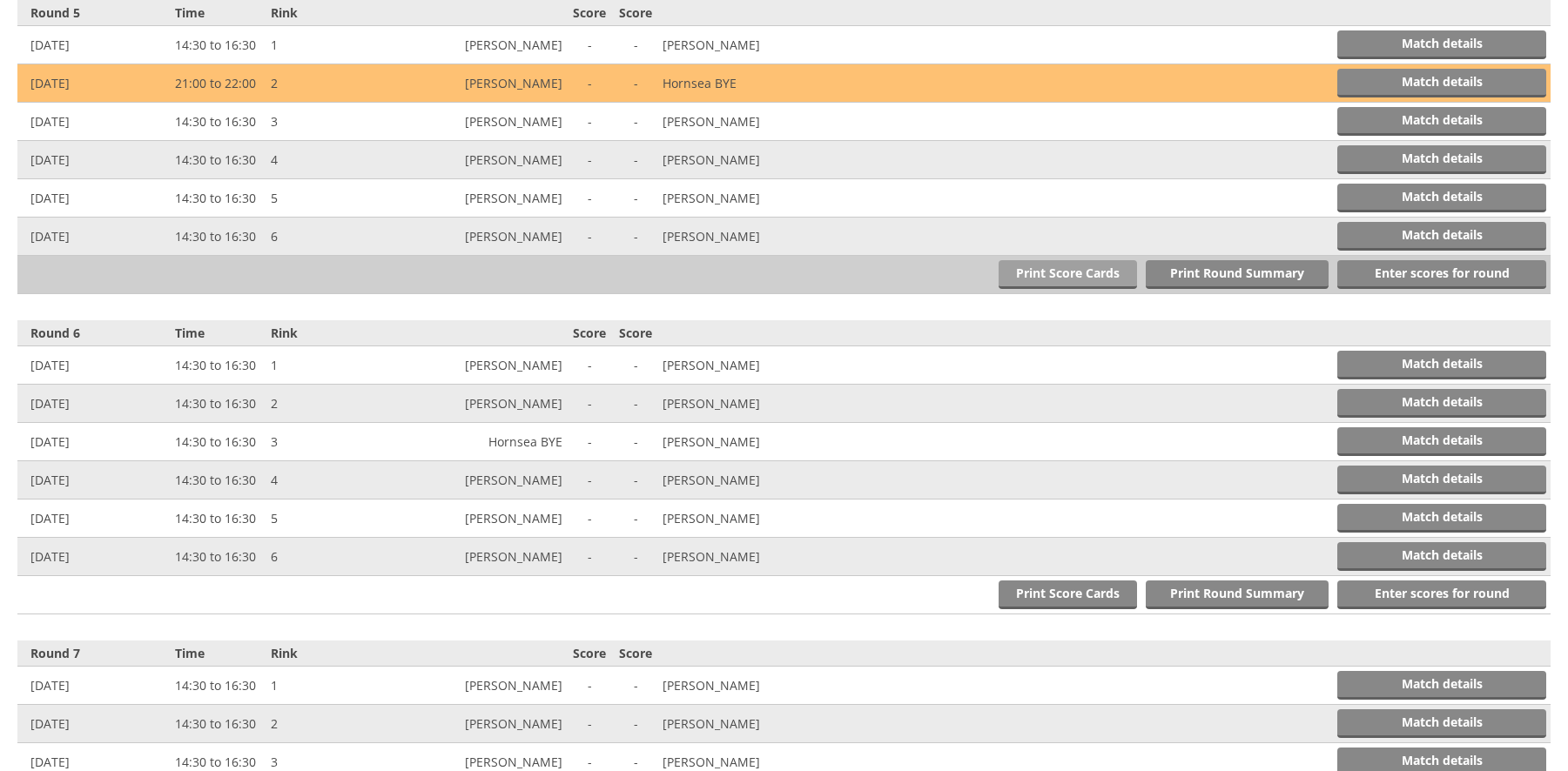
click at [1063, 273] on link "Print Score Cards" at bounding box center [1067, 275] width 138 height 29
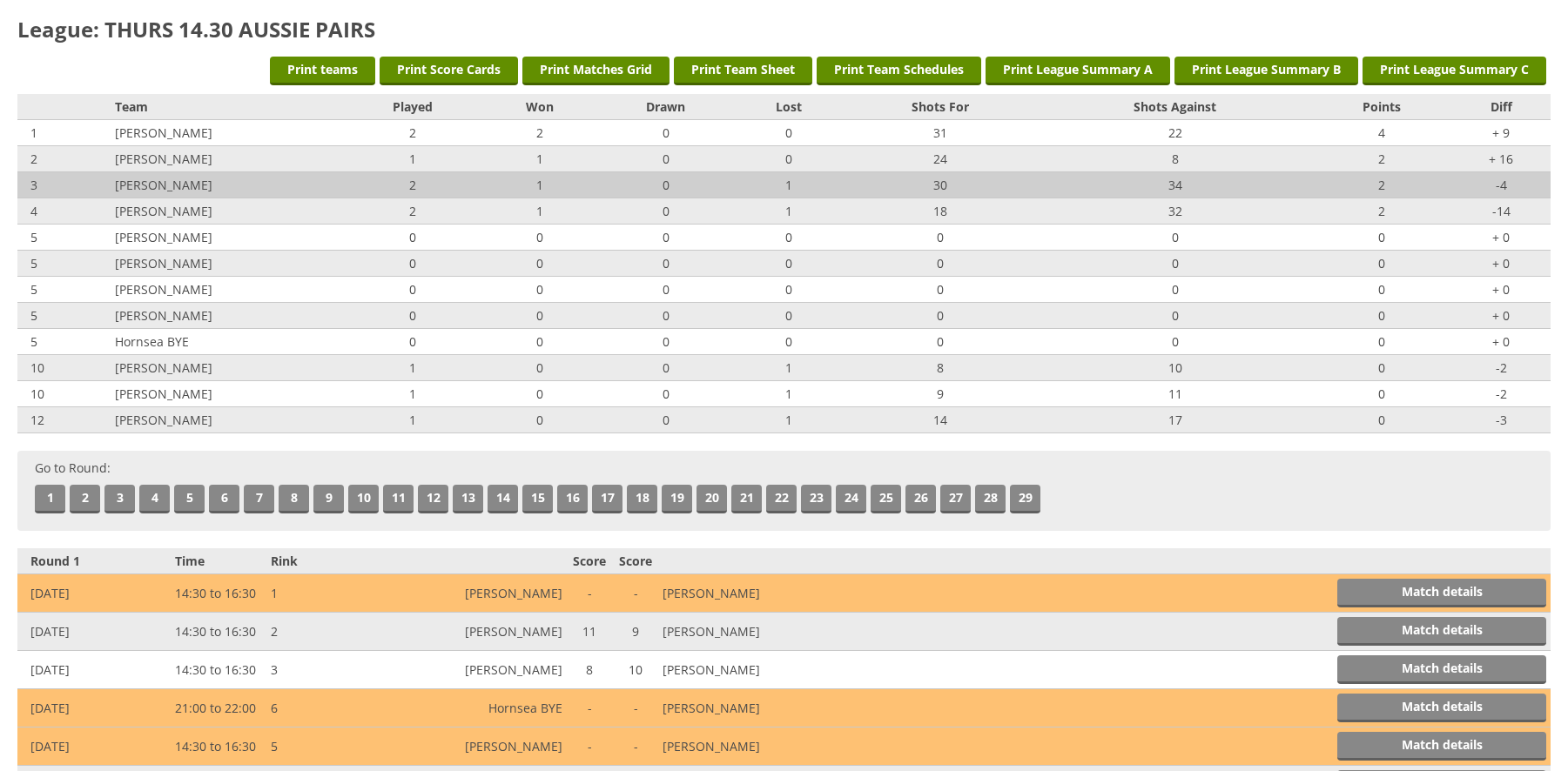
scroll to position [0, 0]
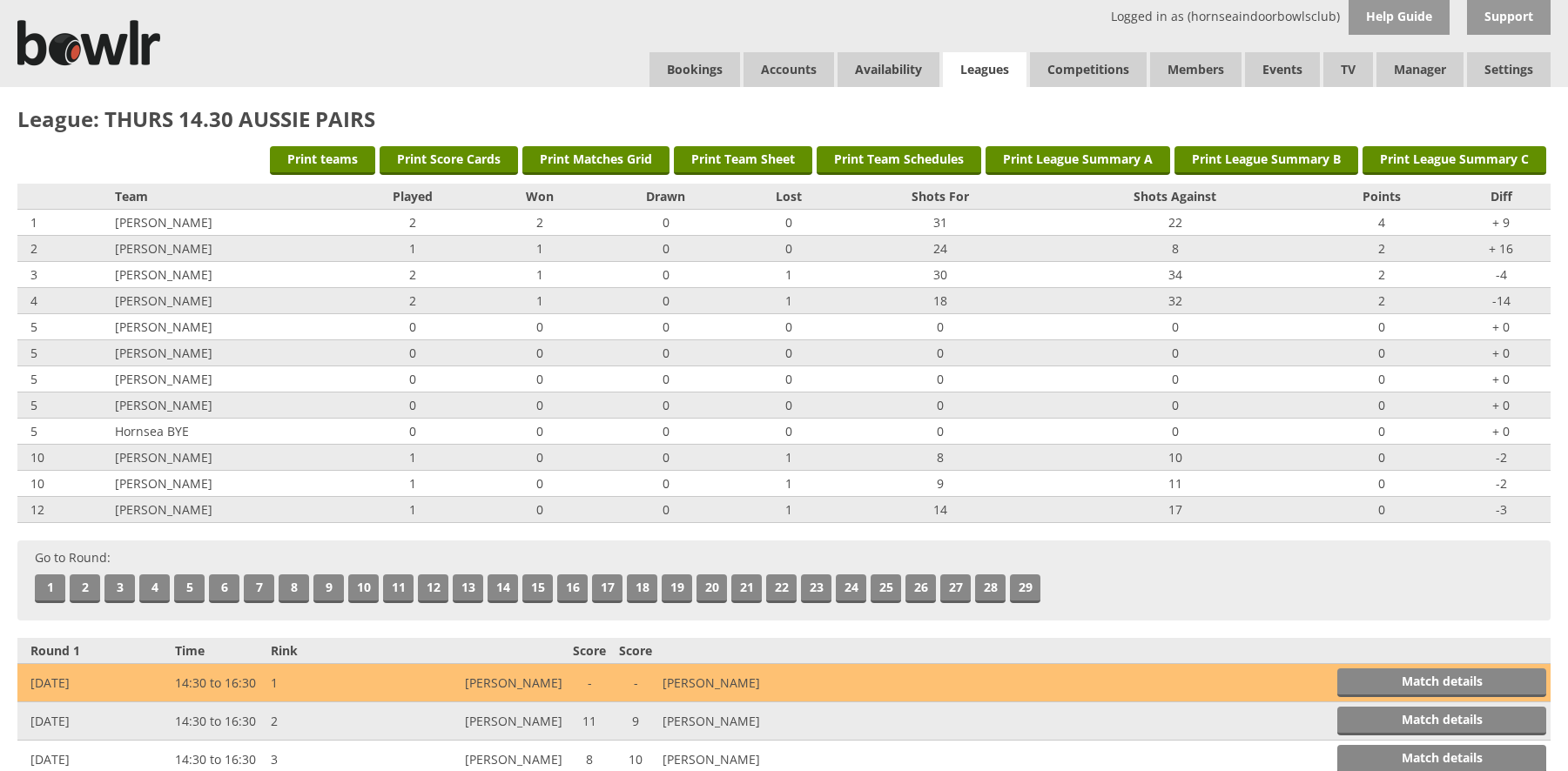
click at [983, 64] on link "Leagues" at bounding box center [984, 70] width 84 height 36
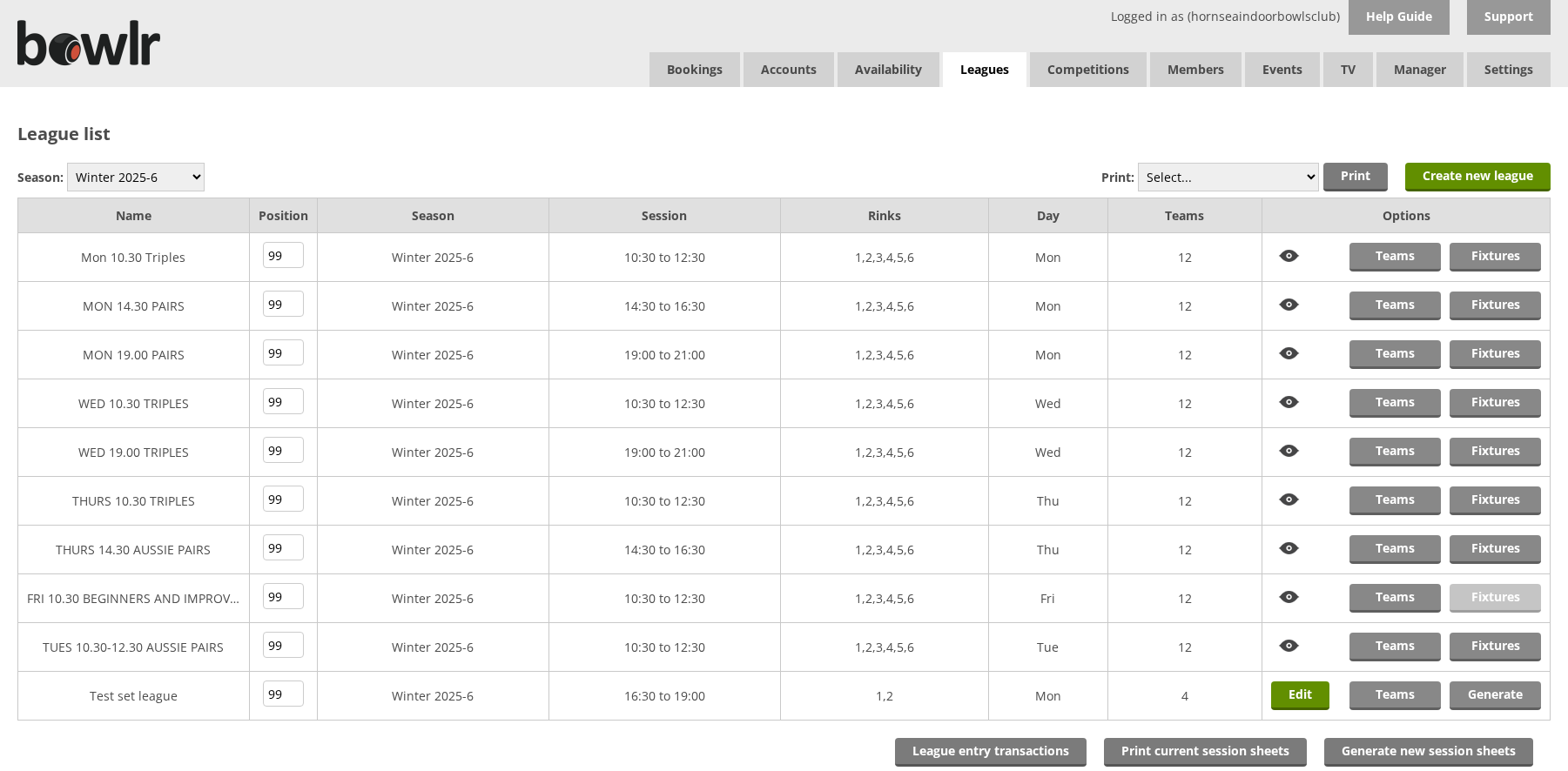
click at [1489, 593] on link "Fixtures" at bounding box center [1495, 598] width 91 height 29
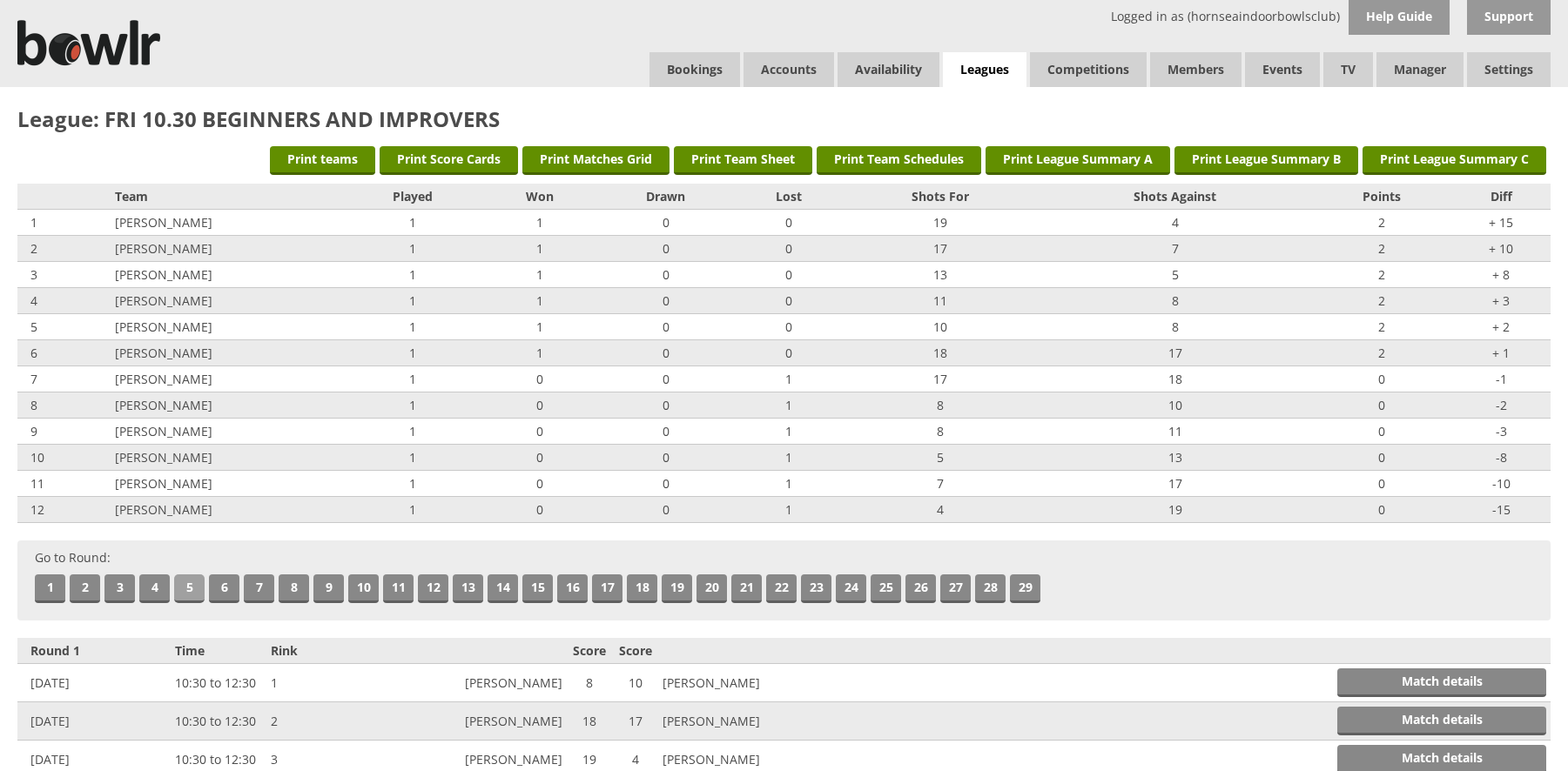
click at [191, 586] on link "5" at bounding box center [189, 589] width 31 height 29
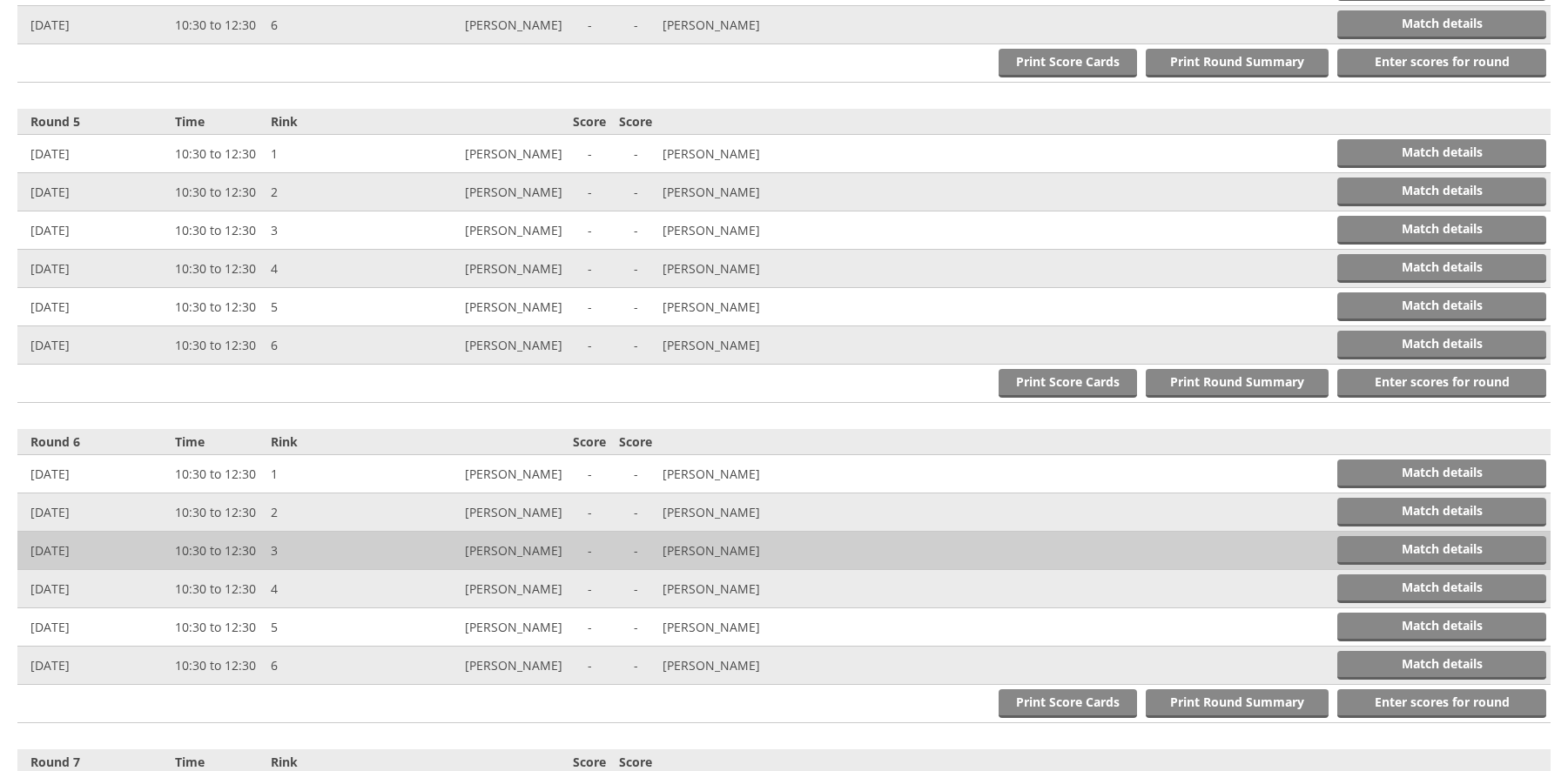
scroll to position [1919, 0]
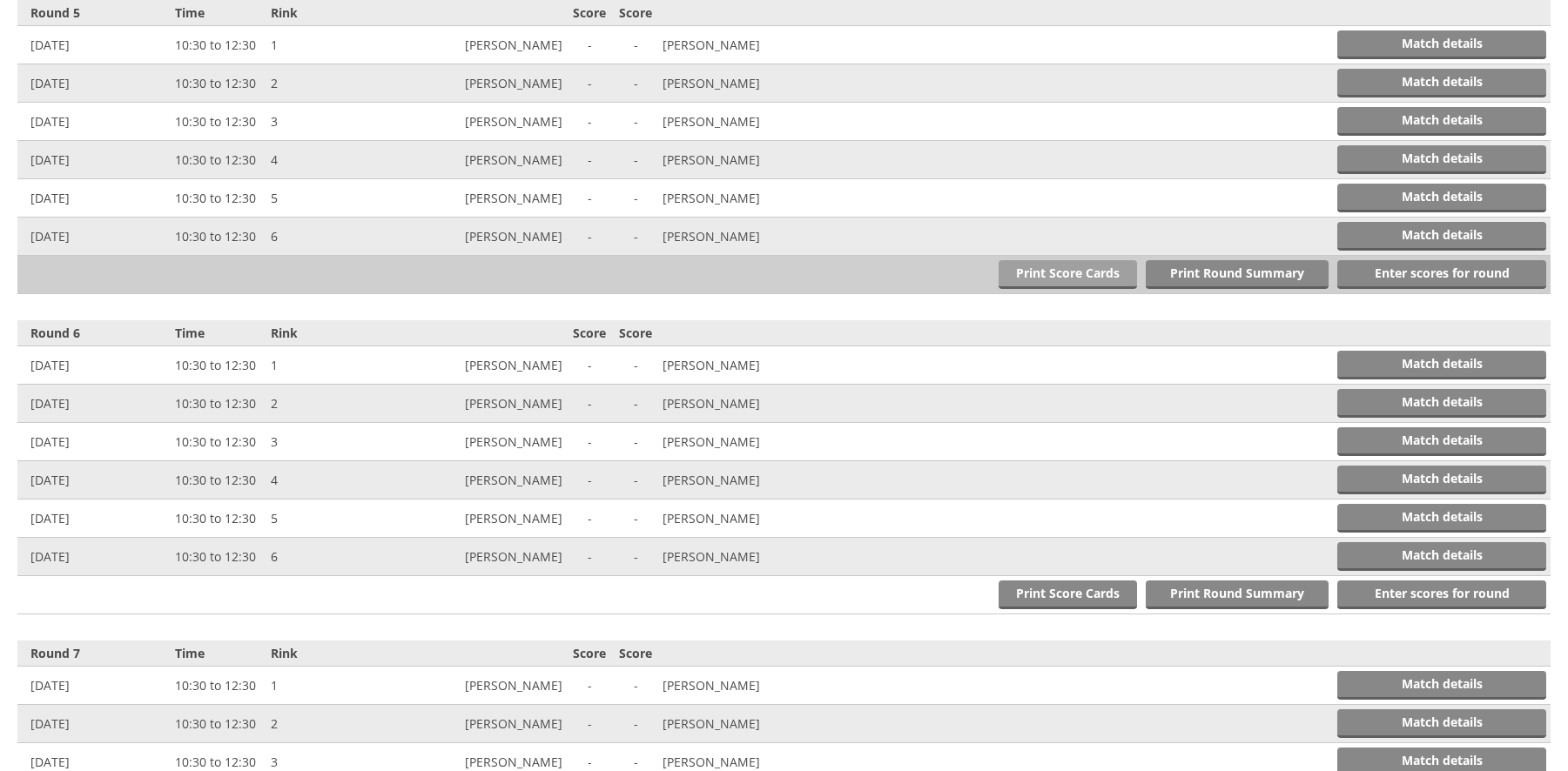
click at [1079, 271] on link "Print Score Cards" at bounding box center [1067, 275] width 138 height 29
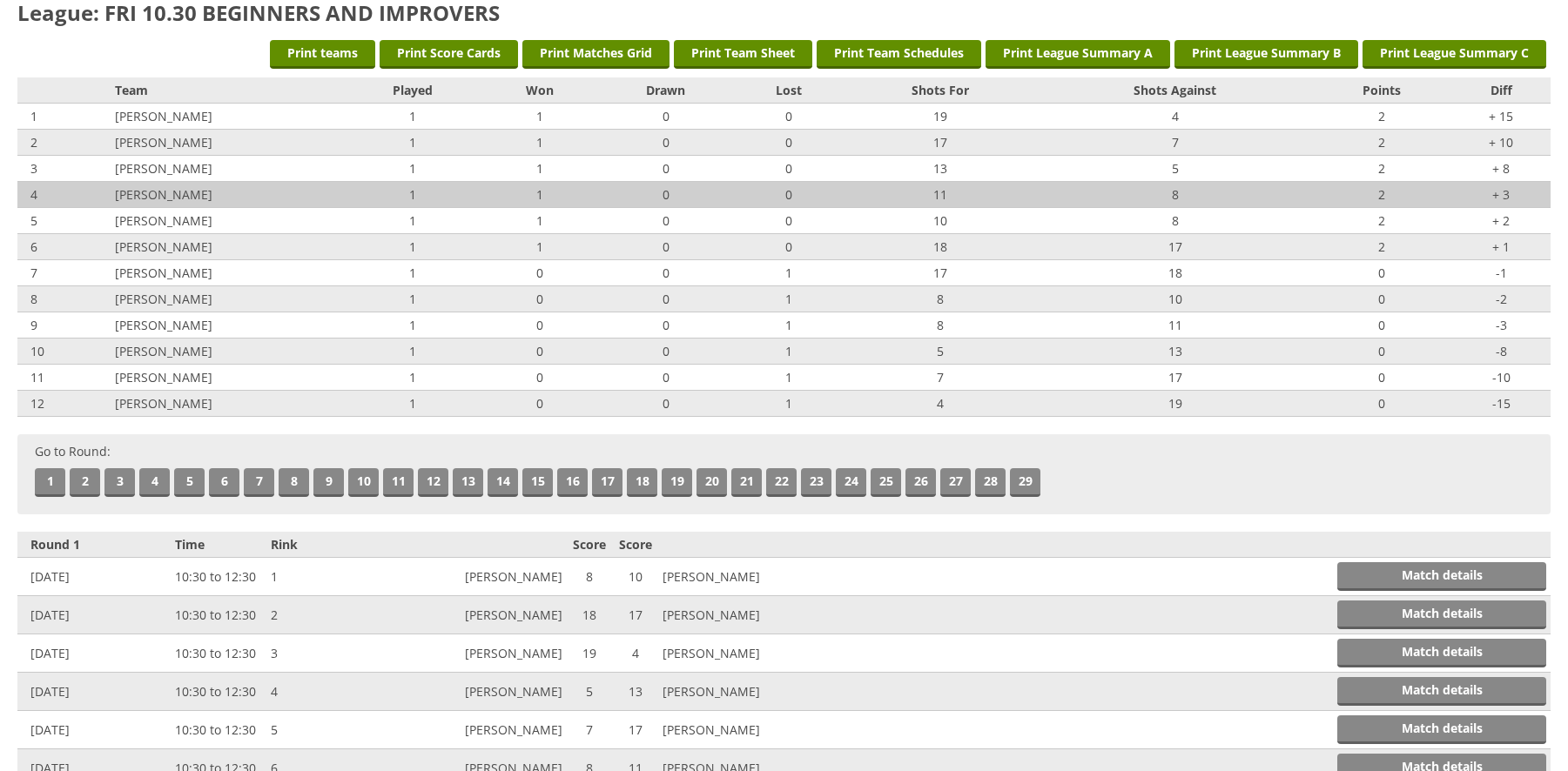
scroll to position [0, 0]
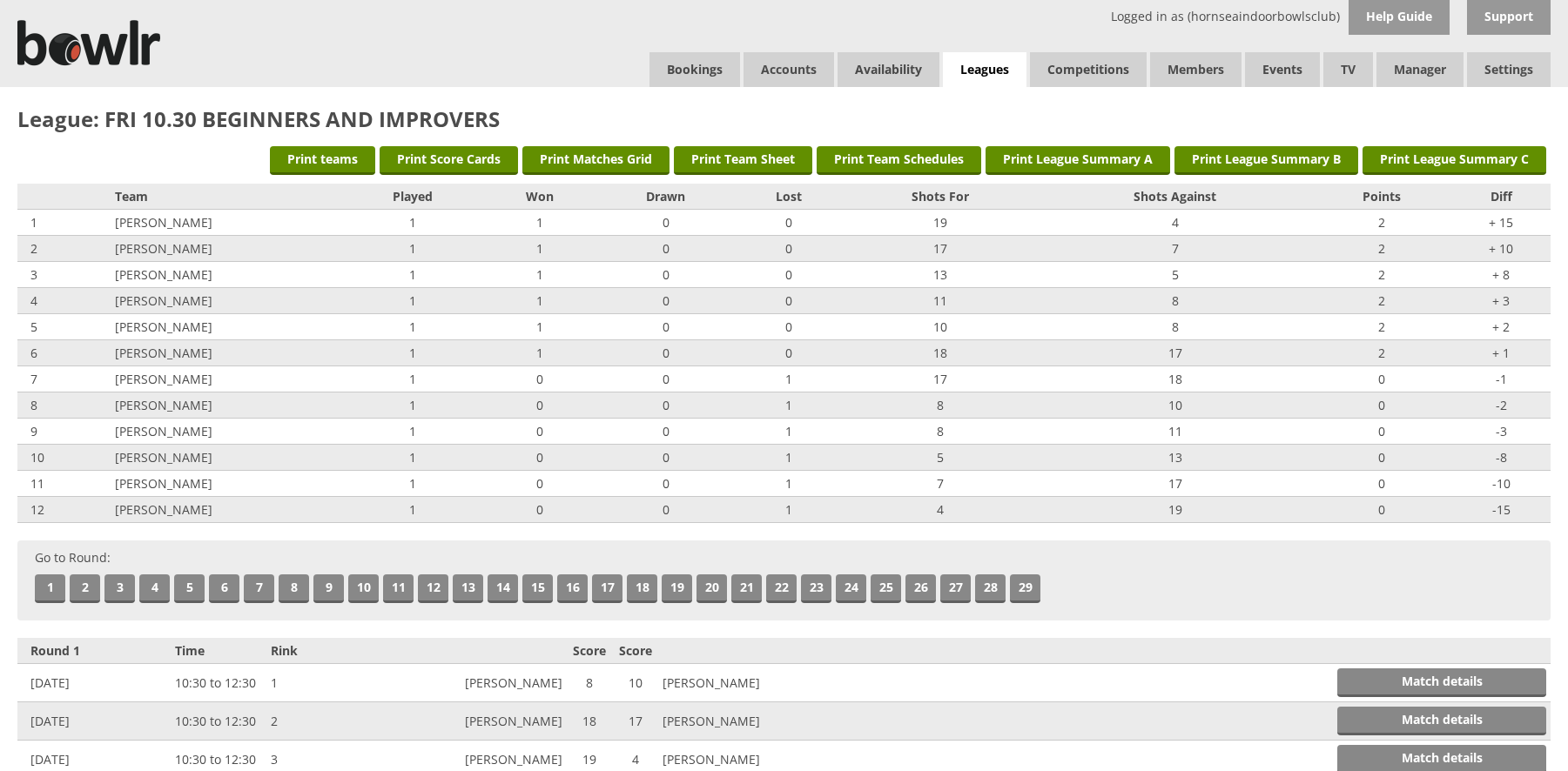
drag, startPoint x: 265, startPoint y: 727, endPoint x: -82, endPoint y: 769, distance: 349.5
click at [1448, 136] on link "Log Out" at bounding box center [1467, 139] width 165 height 35
